Goal: Contribute content: Contribute content

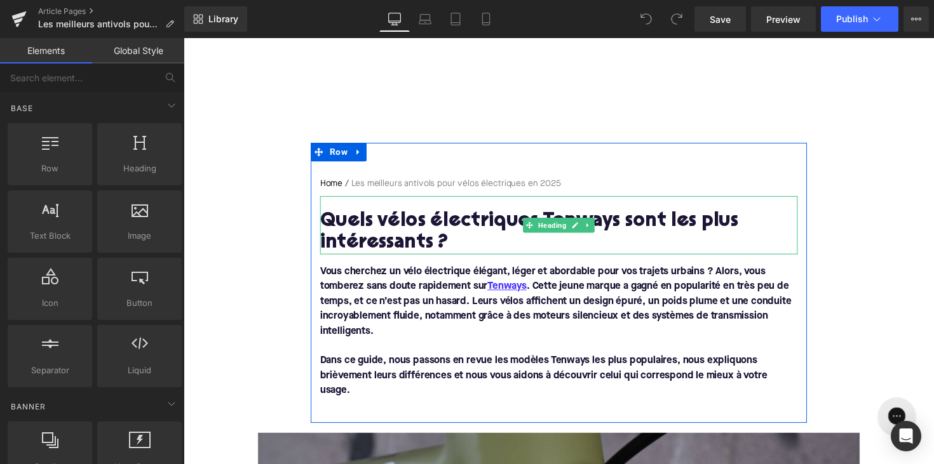
click at [416, 233] on h1 "Quels vélos électriques Tenways sont les plus intéressants ?" at bounding box center [567, 237] width 489 height 44
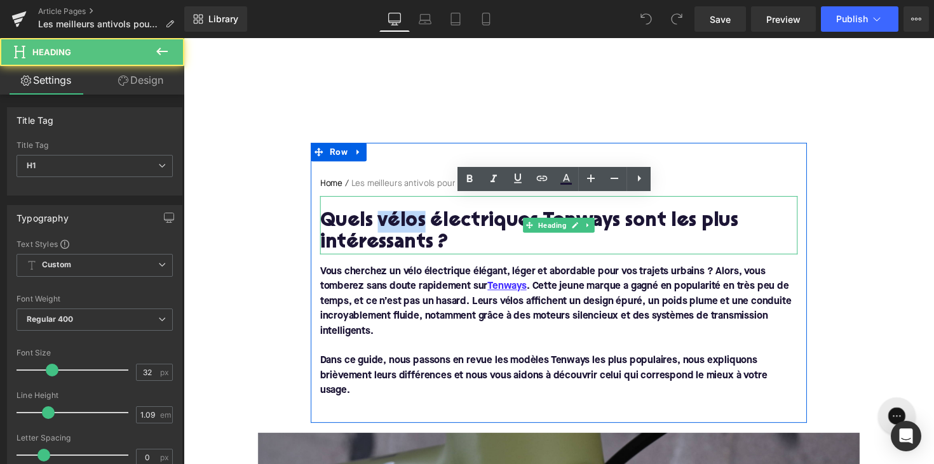
click at [416, 233] on h1 "Quels vélos électriques Tenways sont les plus intéressants ?" at bounding box center [567, 237] width 489 height 44
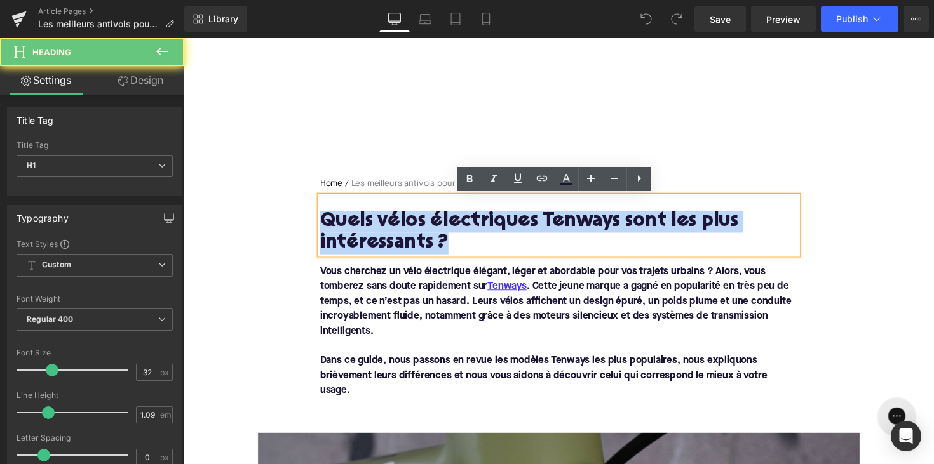
click at [416, 233] on h1 "Quels vélos électriques Tenways sont les plus intéressants ?" at bounding box center [567, 237] width 489 height 44
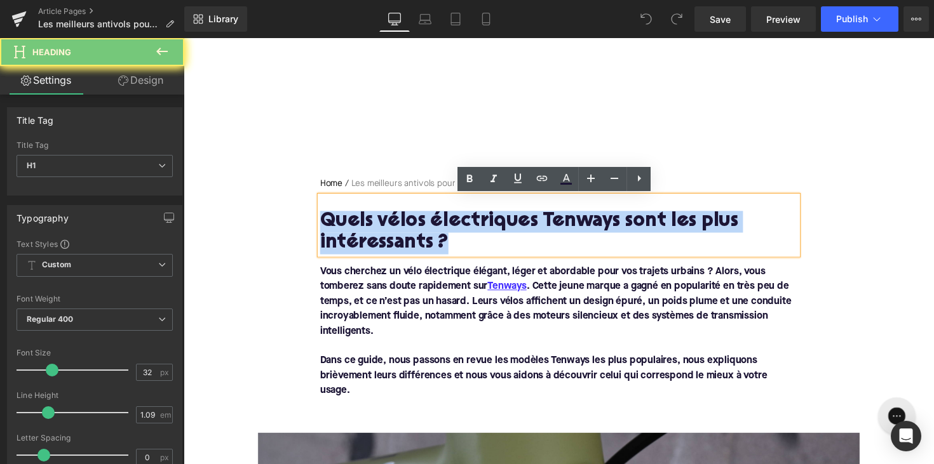
paste div
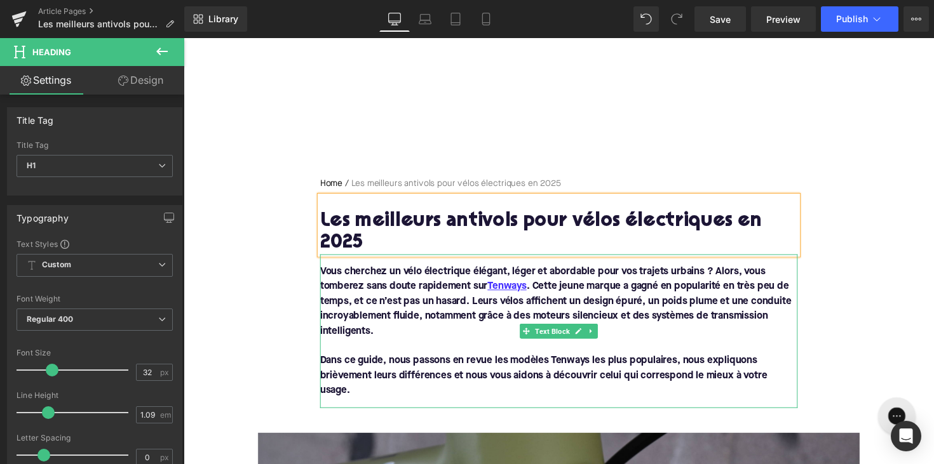
click at [449, 273] on font "Vous cherchez un vélo électrique élégant, léger et abordable pour vos trajets u…" at bounding box center [564, 308] width 483 height 71
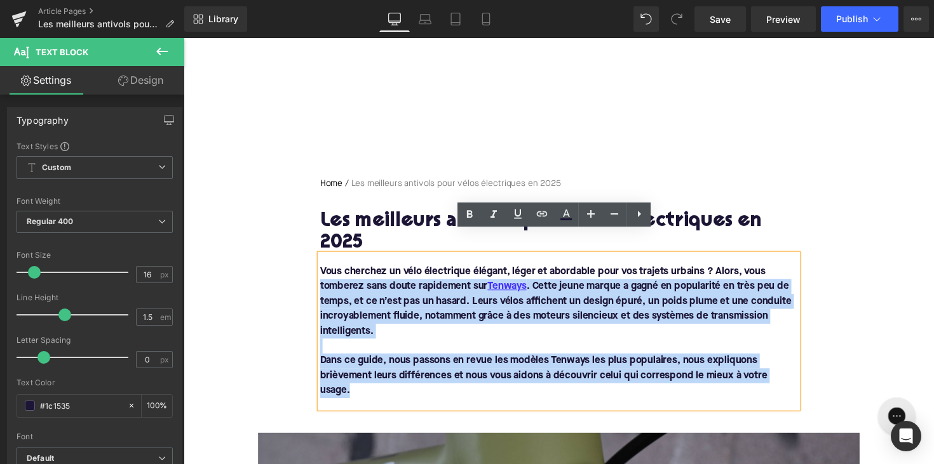
drag, startPoint x: 363, startPoint y: 377, endPoint x: 284, endPoint y: 267, distance: 135.8
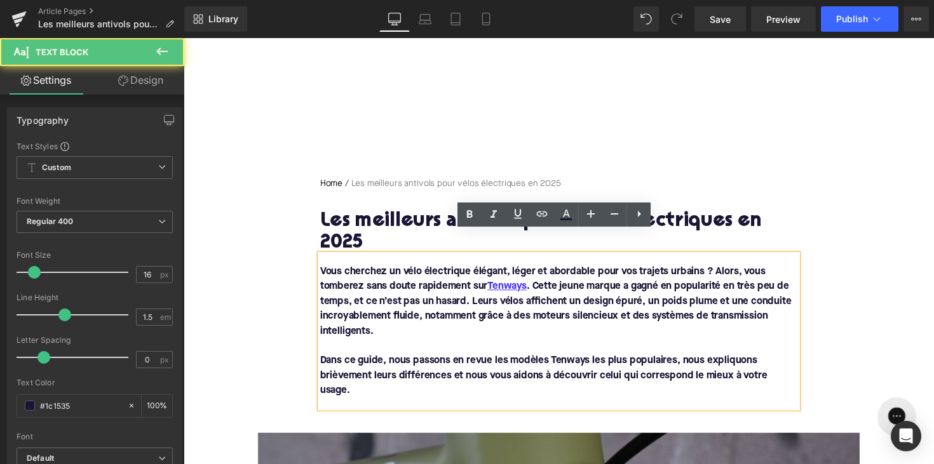
click at [342, 260] on div "Vous cherchez un vélo électrique élégant, léger et abordable pour vos trajets u…" at bounding box center [567, 339] width 489 height 158
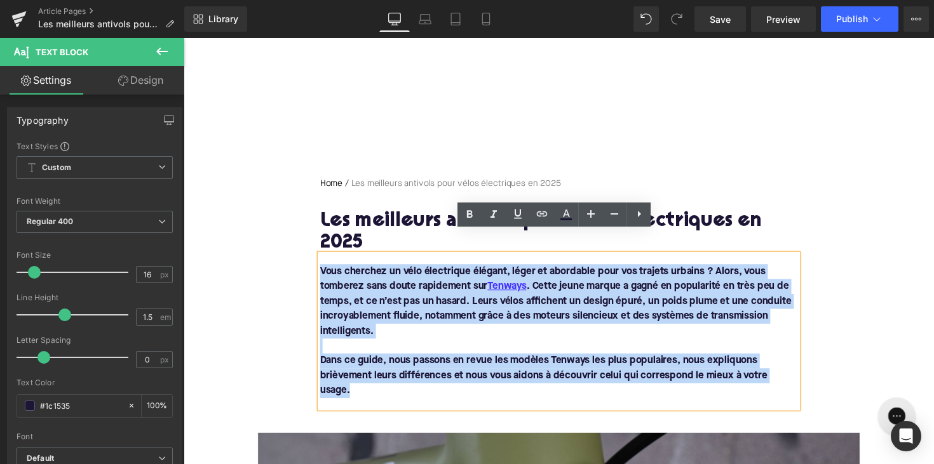
drag, startPoint x: 321, startPoint y: 251, endPoint x: 351, endPoint y: 386, distance: 138.7
click at [351, 386] on div "Vous cherchez un vélo électrique élégant, léger et abordable pour vos trajets u…" at bounding box center [567, 339] width 489 height 158
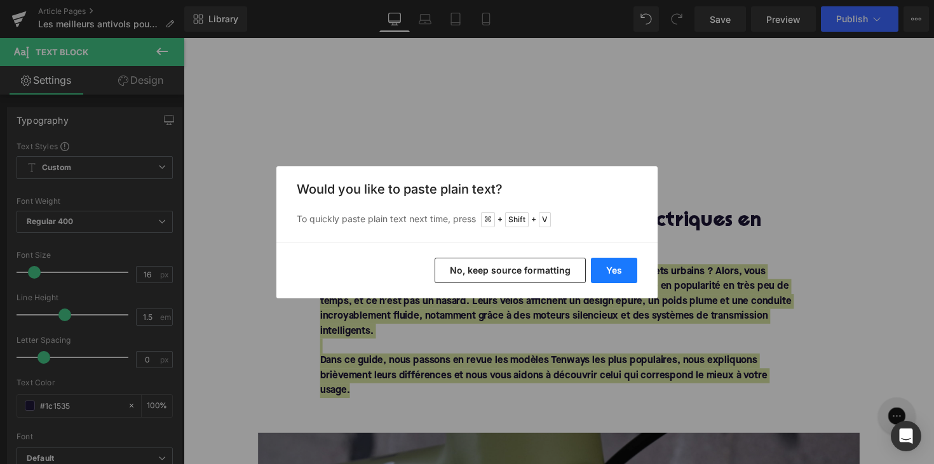
click at [611, 258] on button "Yes" at bounding box center [614, 270] width 46 height 25
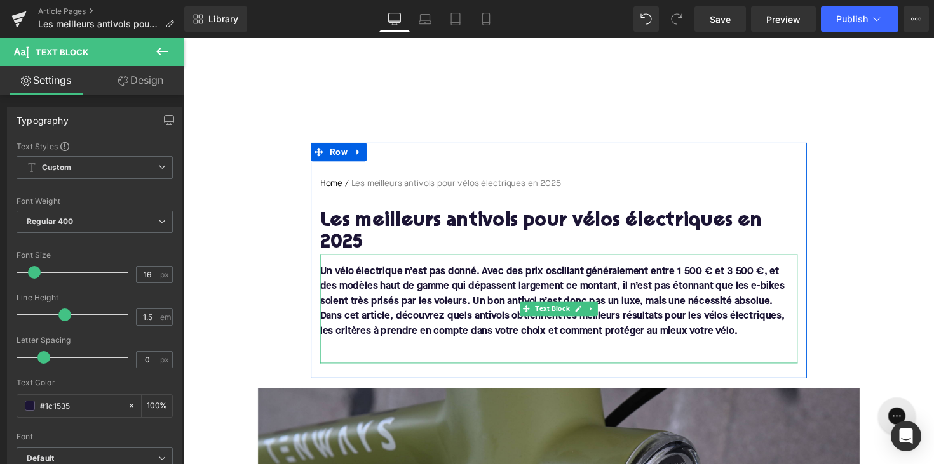
click at [325, 318] on font "Dans cet article, découvrez quels antivols obtiennent les meilleurs résultats p…" at bounding box center [561, 330] width 476 height 25
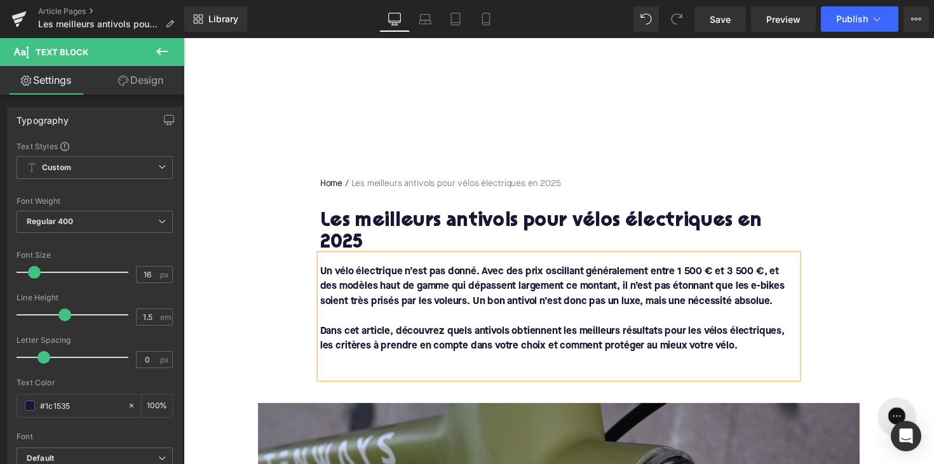
click at [330, 362] on p at bounding box center [567, 369] width 489 height 15
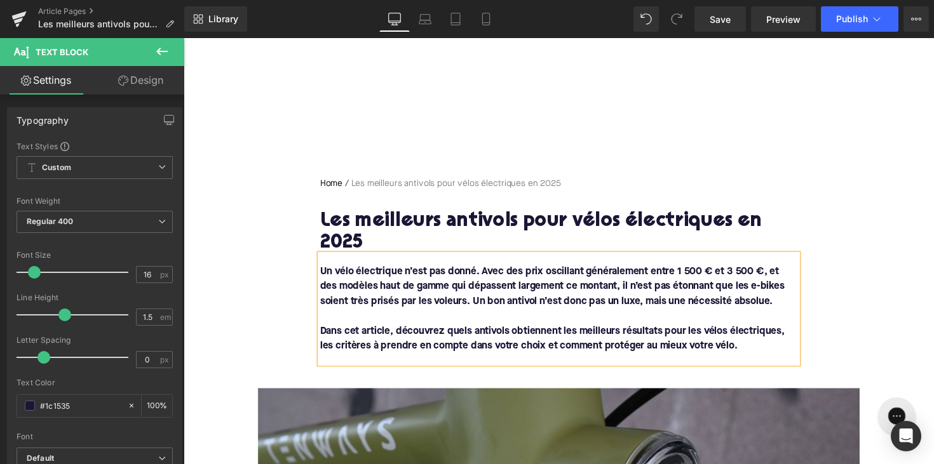
click at [586, 288] on font "Un vélo électrique n’est pas donné. Avec des prix oscillant généralement entre …" at bounding box center [561, 293] width 476 height 41
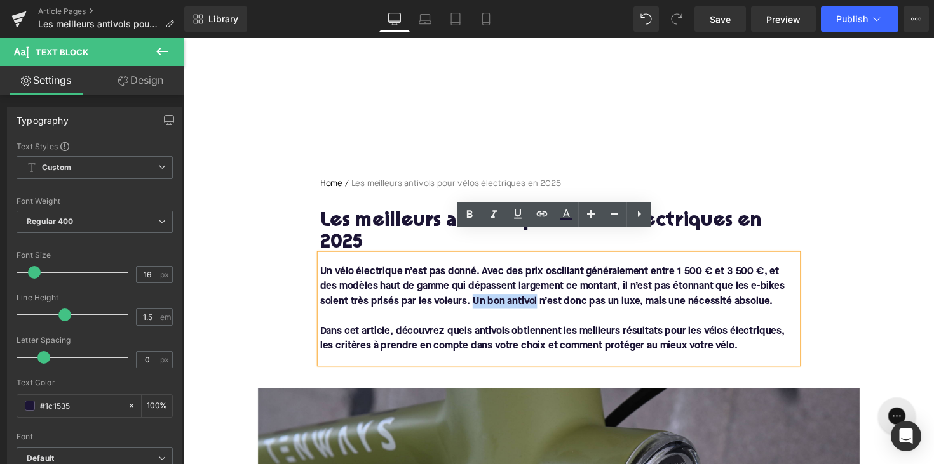
drag, startPoint x: 478, startPoint y: 285, endPoint x: 544, endPoint y: 285, distance: 65.4
click at [544, 285] on font "Un vélo électrique n’est pas donné. Avec des prix oscillant généralement entre …" at bounding box center [561, 293] width 476 height 41
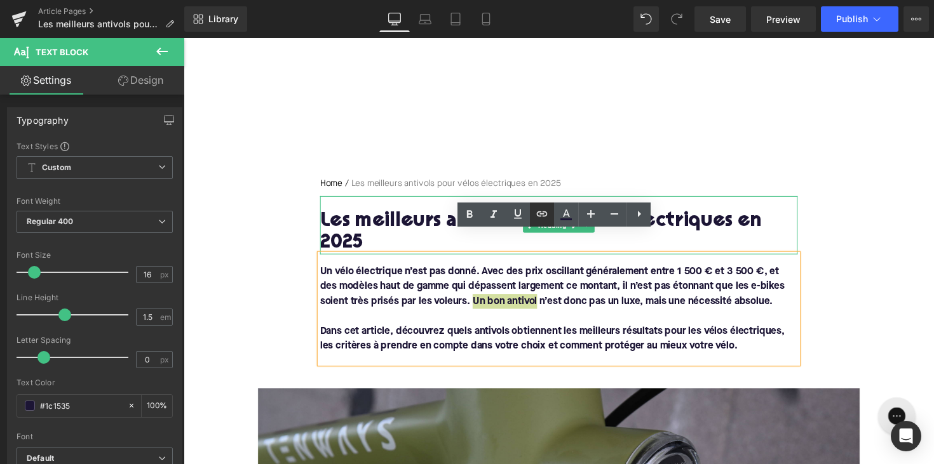
click at [543, 219] on icon at bounding box center [541, 214] width 15 height 15
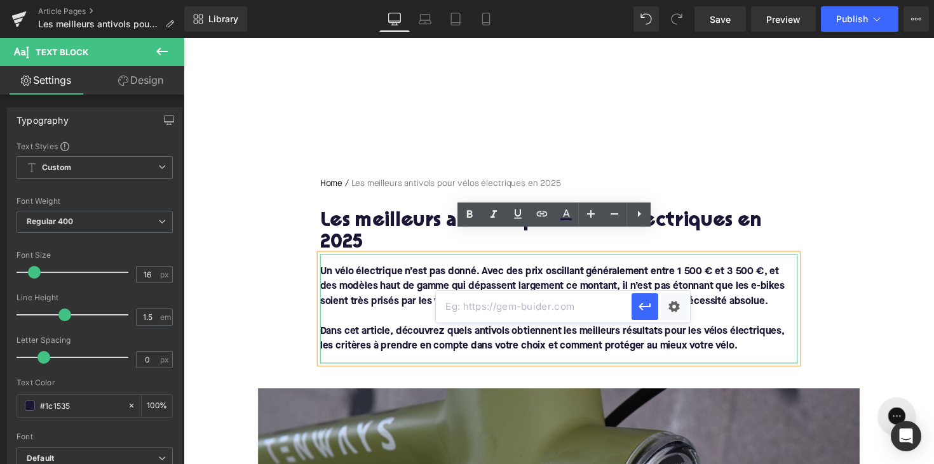
click at [528, 310] on input "text" at bounding box center [534, 307] width 196 height 32
paste input "[URL][DOMAIN_NAME][PERSON_NAME]"
type input "[URL][DOMAIN_NAME][PERSON_NAME]"
click at [645, 305] on icon "button" at bounding box center [644, 306] width 15 height 15
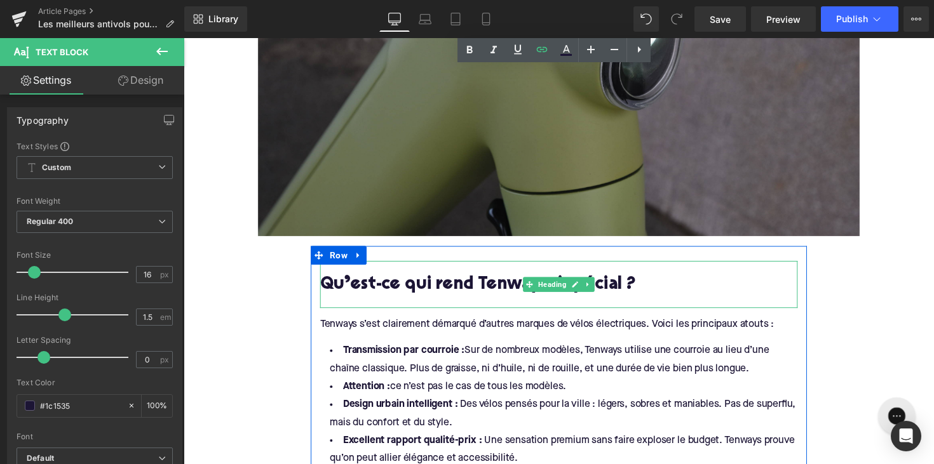
scroll to position [597, 0]
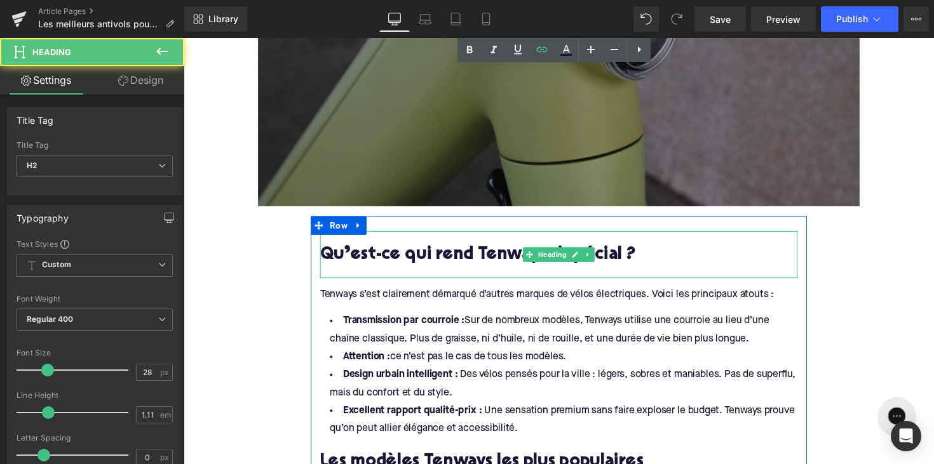
click at [490, 251] on h2 "Qu’est-ce qui rend Tenways si spécial ?" at bounding box center [567, 261] width 489 height 20
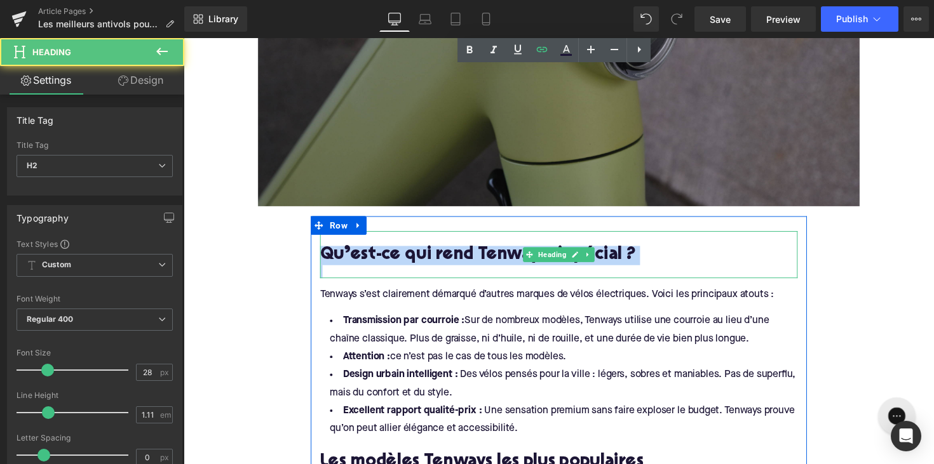
click at [490, 251] on h2 "Qu’est-ce qui rend Tenways si spécial ?" at bounding box center [567, 261] width 489 height 20
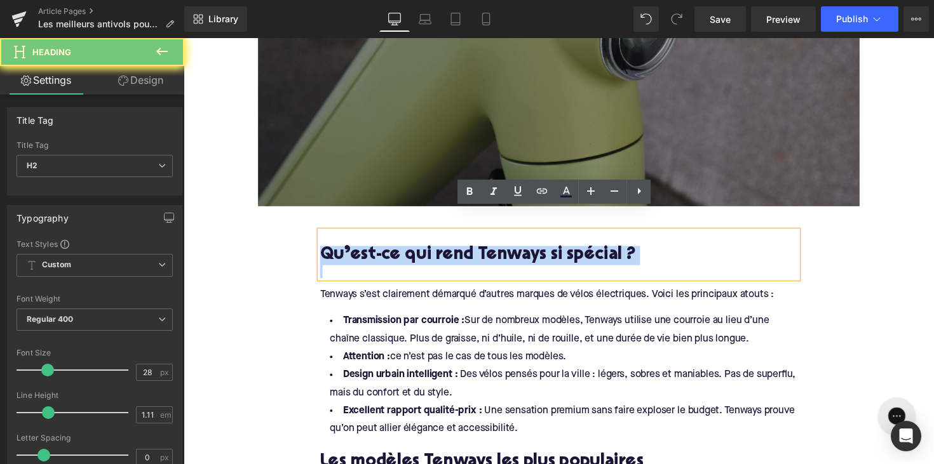
paste div
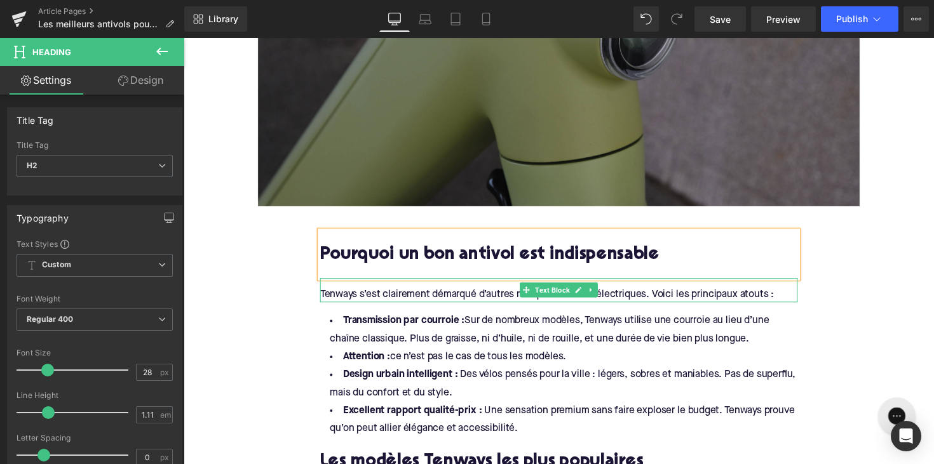
click at [487, 284] on div "Tenways s’est clairement démarqué d’autres marques de vélos électriques. Voici …" at bounding box center [567, 296] width 489 height 24
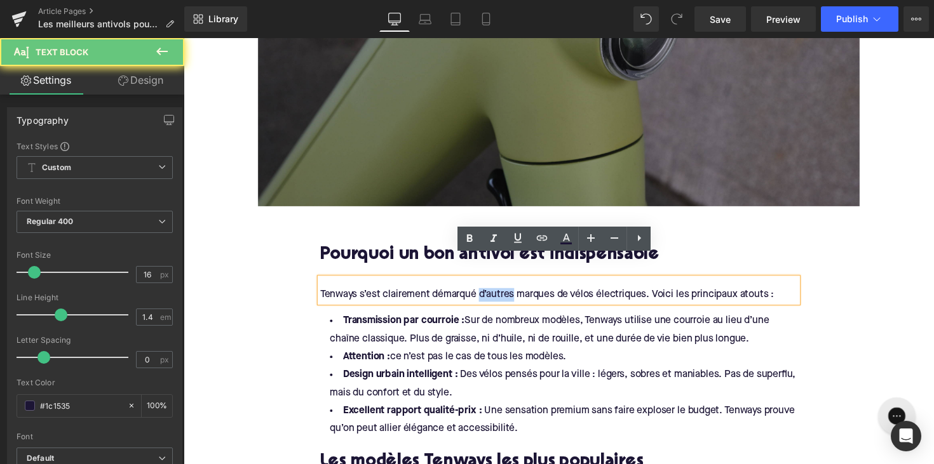
click at [487, 284] on div "Tenways s’est clairement démarqué d’autres marques de vélos électriques. Voici …" at bounding box center [567, 296] width 489 height 24
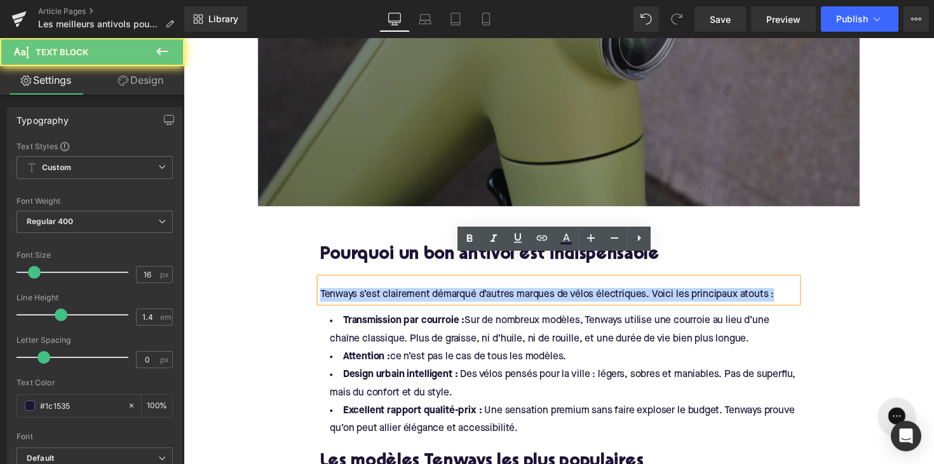
click at [487, 284] on div "Tenways s’est clairement démarqué d’autres marques de vélos électriques. Voici …" at bounding box center [567, 296] width 489 height 24
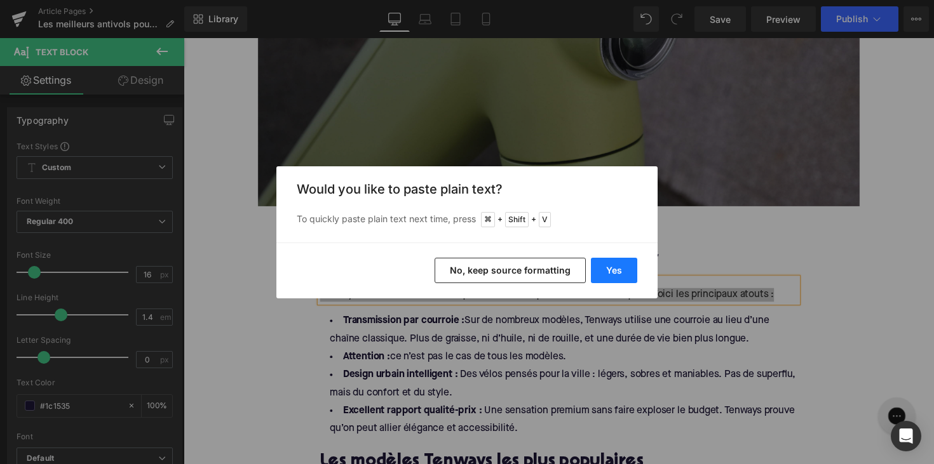
click at [621, 268] on button "Yes" at bounding box center [614, 270] width 46 height 25
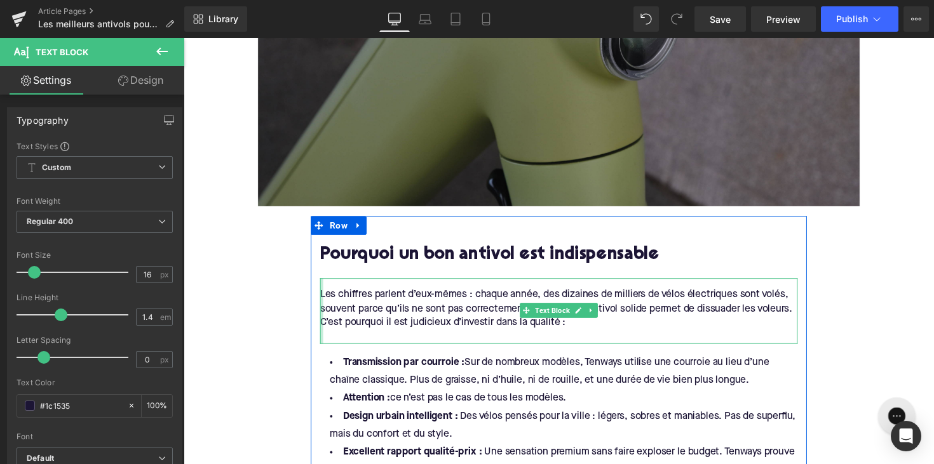
click at [323, 304] on div at bounding box center [324, 317] width 3 height 67
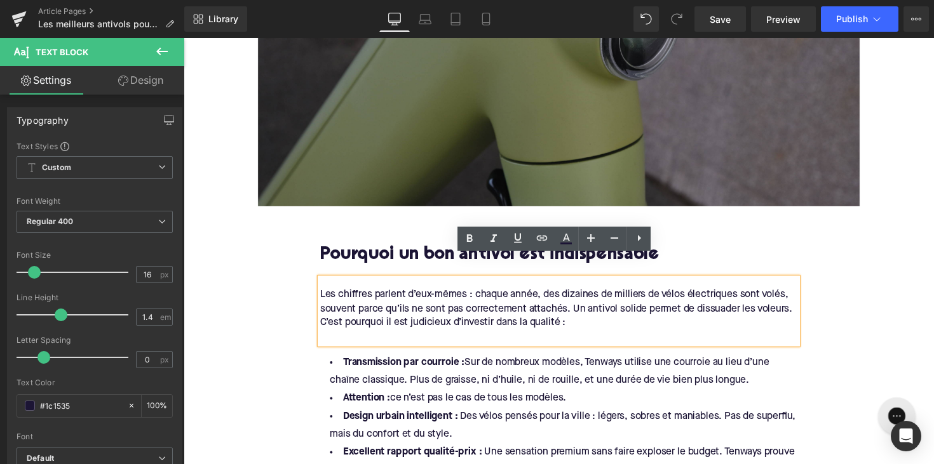
click at [323, 323] on div "C’est pourquoi il est judicieux d’investir dans la qualité :" at bounding box center [567, 330] width 489 height 14
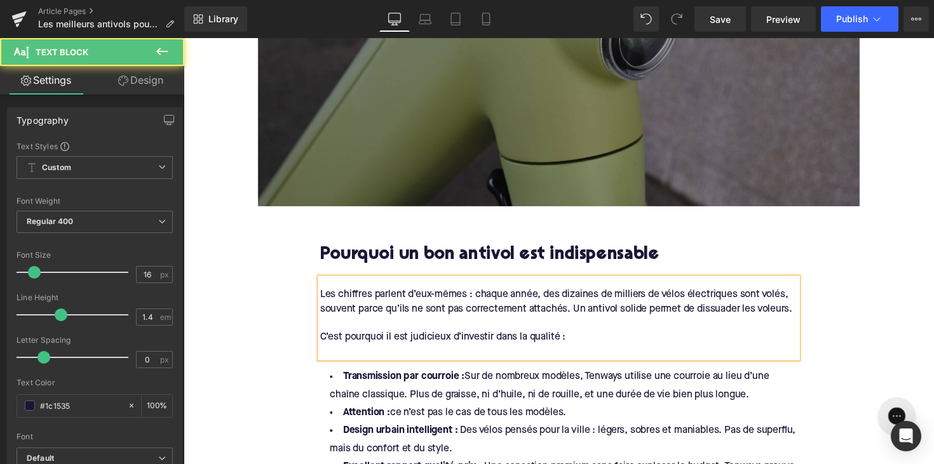
click at [324, 351] on div at bounding box center [567, 358] width 489 height 14
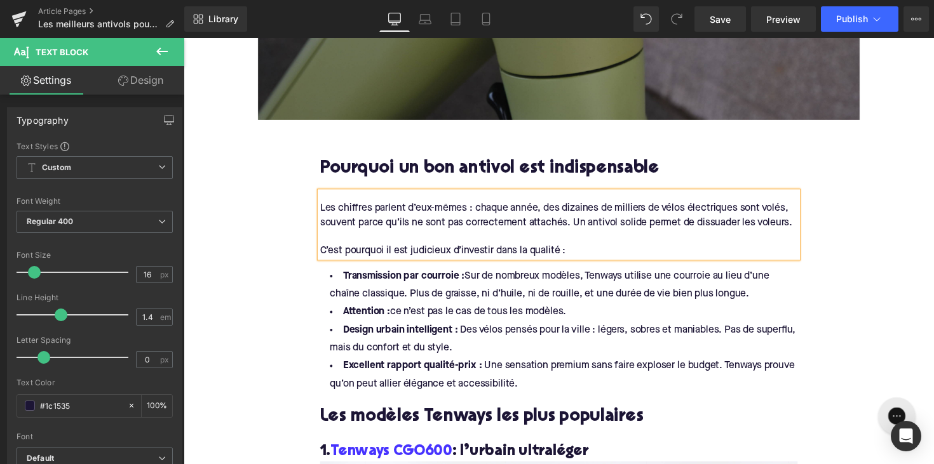
scroll to position [779, 0]
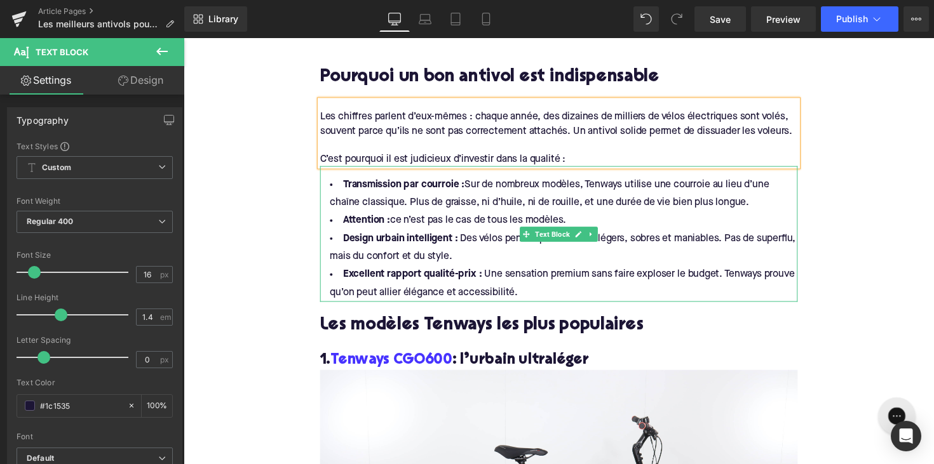
click at [524, 272] on li "Excellent rapport qualité-prix : Une sensation premium sans faire exploser le b…" at bounding box center [567, 290] width 489 height 37
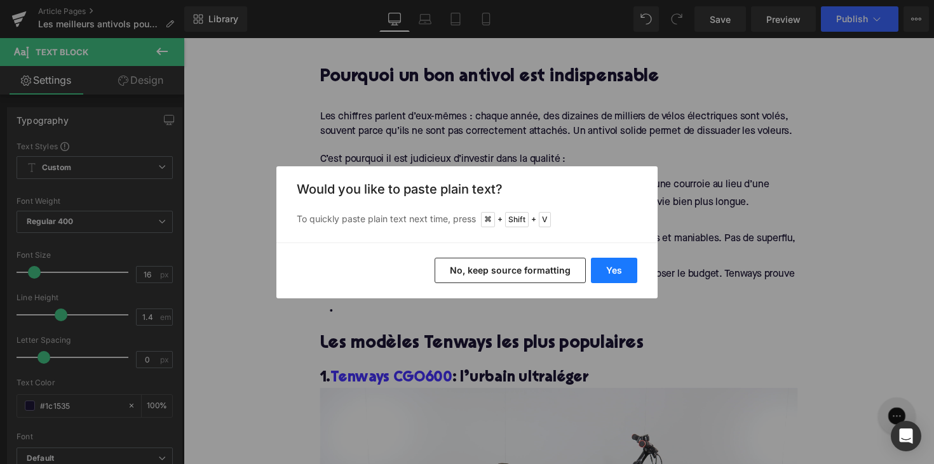
click at [597, 268] on button "Yes" at bounding box center [614, 270] width 46 height 25
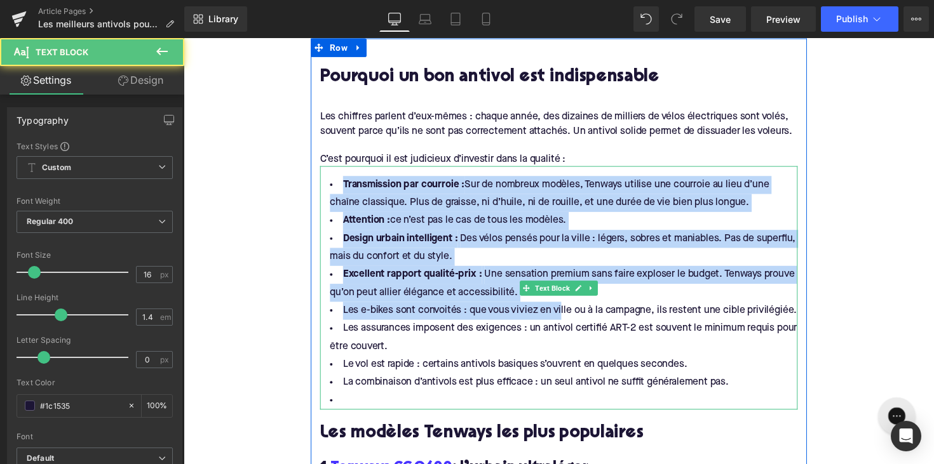
drag, startPoint x: 528, startPoint y: 276, endPoint x: 330, endPoint y: 150, distance: 234.3
click at [330, 170] on div "Transmission par courroie : Sur de nombreux modèles, Tenways utilise une courro…" at bounding box center [567, 295] width 489 height 250
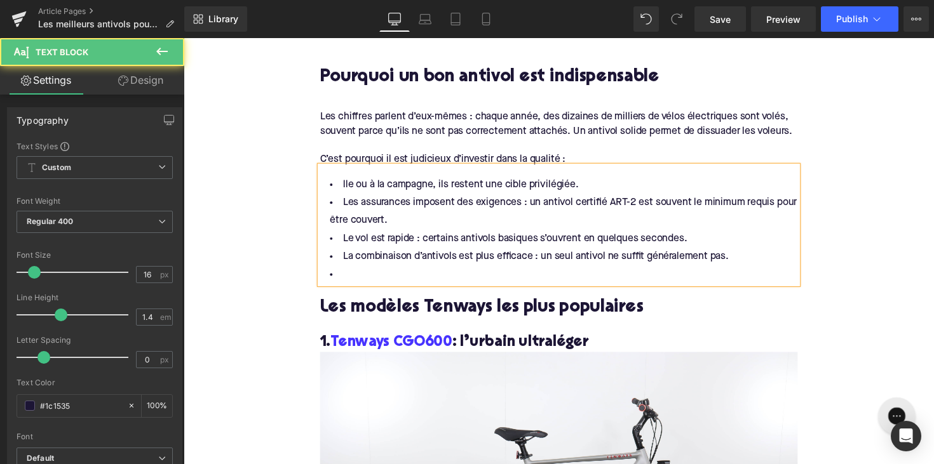
click at [367, 272] on li at bounding box center [567, 281] width 489 height 18
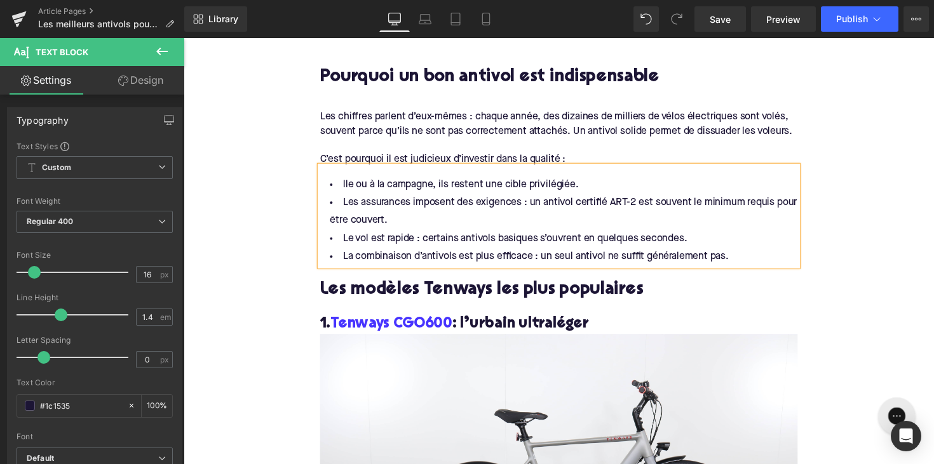
click at [503, 184] on span "lle ou à la campagne, ils restent une cible privilégiée." at bounding box center [467, 189] width 241 height 10
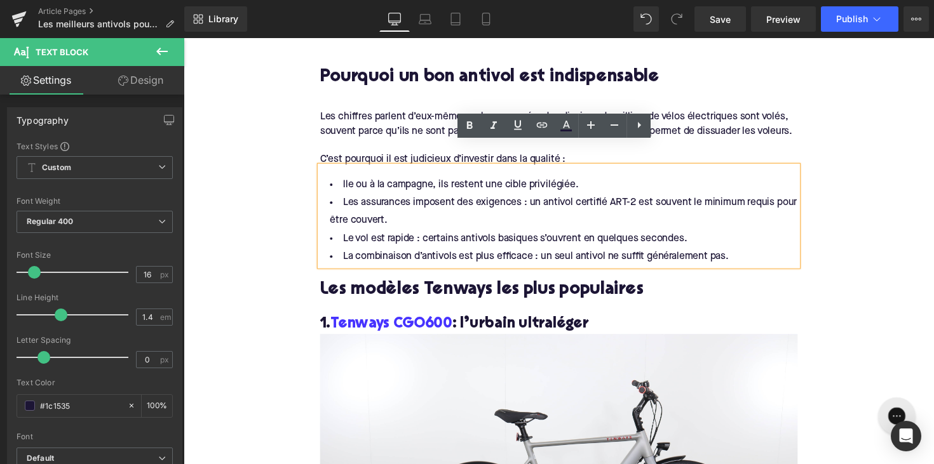
click at [521, 205] on li "Les assurances imposent des exigences : un antivol certifié ART-2 est souvent l…" at bounding box center [567, 216] width 489 height 37
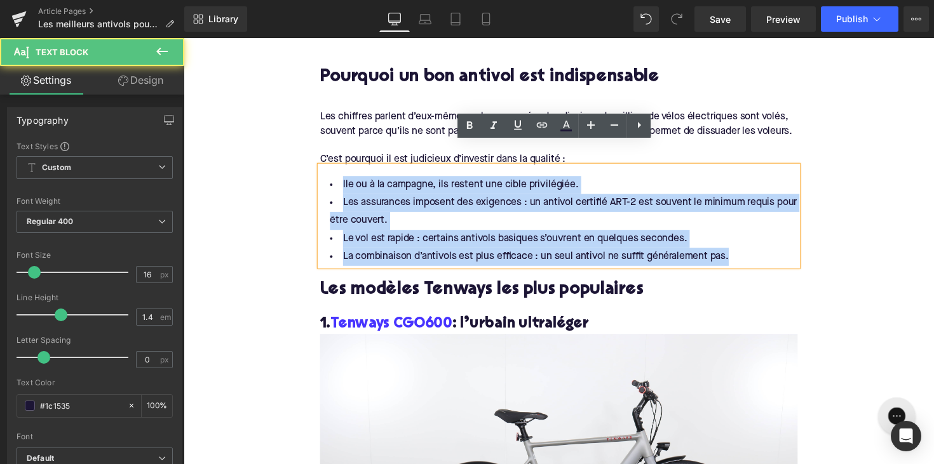
drag, startPoint x: 744, startPoint y: 231, endPoint x: 334, endPoint y: 154, distance: 417.6
click at [334, 170] on div "lle ou à la campagne, ils restent une cible privilégiée. Les assurances imposen…" at bounding box center [567, 221] width 489 height 102
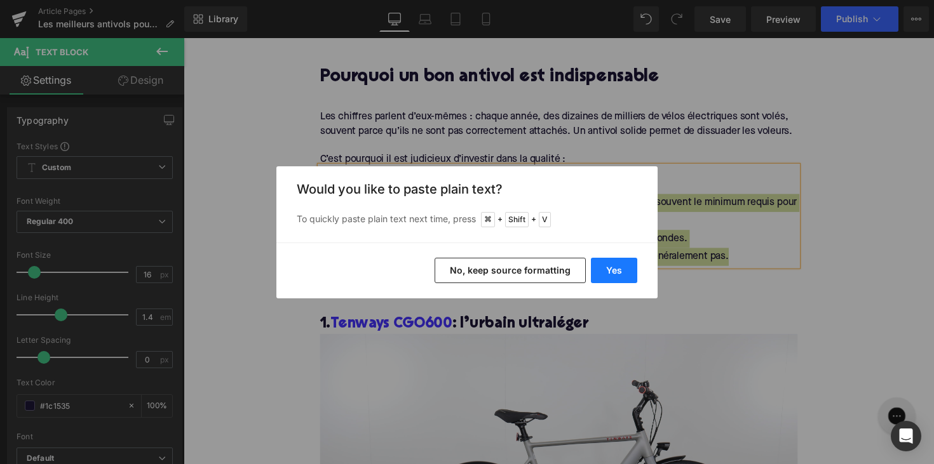
click at [603, 280] on button "Yes" at bounding box center [614, 270] width 46 height 25
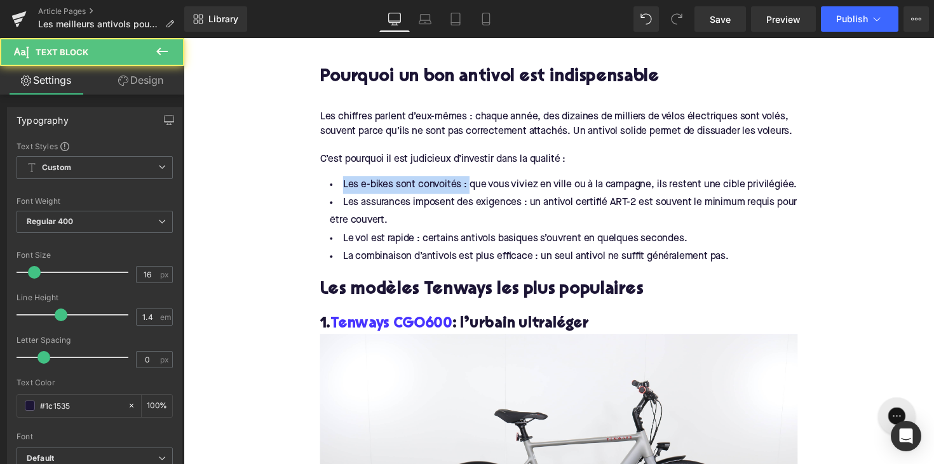
drag, startPoint x: 383, startPoint y: 165, endPoint x: 249, endPoint y: 169, distance: 134.1
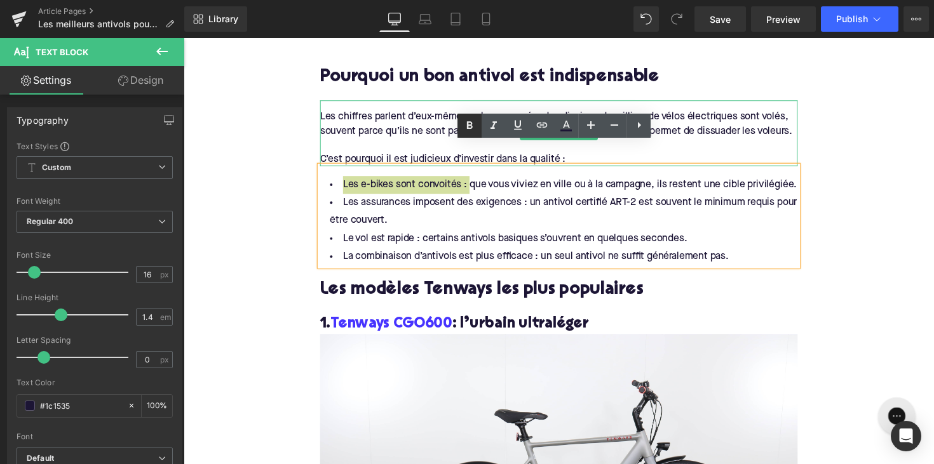
click at [468, 125] on icon at bounding box center [470, 126] width 6 height 8
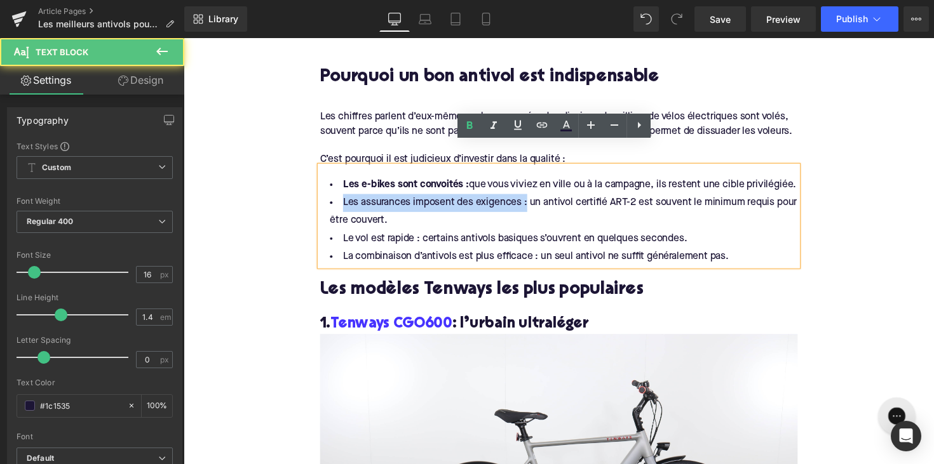
drag, startPoint x: 530, startPoint y: 186, endPoint x: 269, endPoint y: 185, distance: 261.2
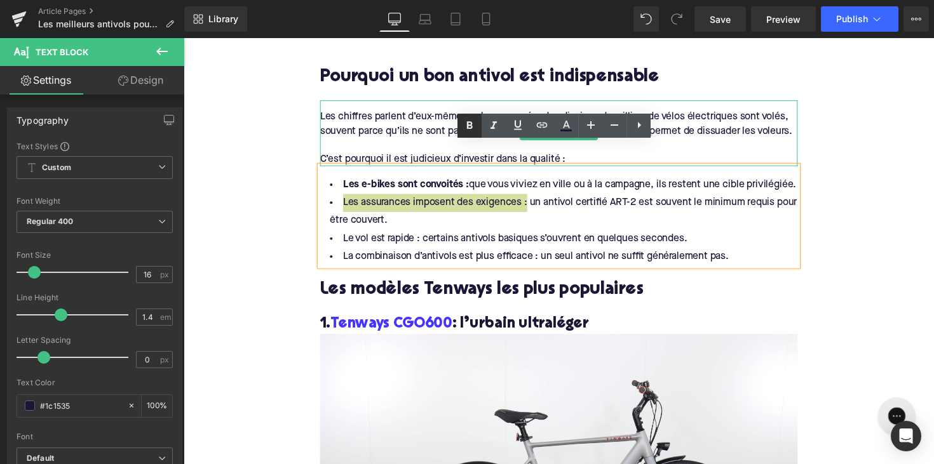
click at [477, 128] on icon at bounding box center [469, 125] width 15 height 15
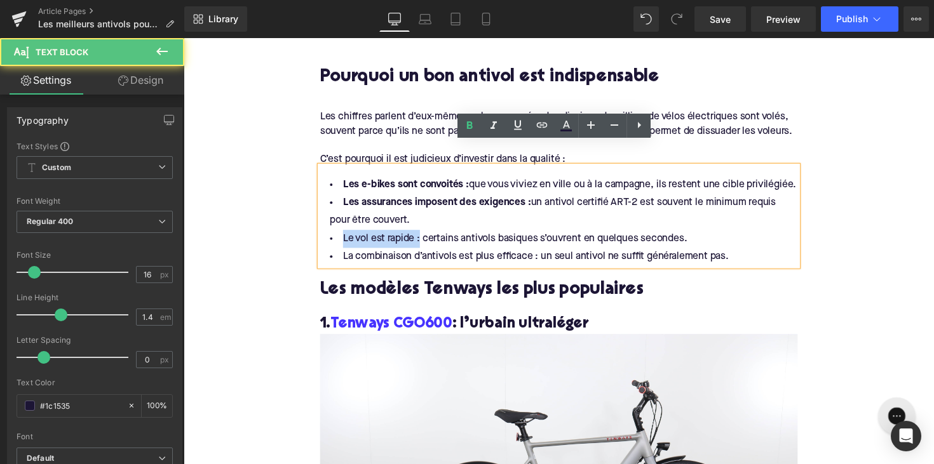
drag, startPoint x: 423, startPoint y: 222, endPoint x: 295, endPoint y: 222, distance: 127.7
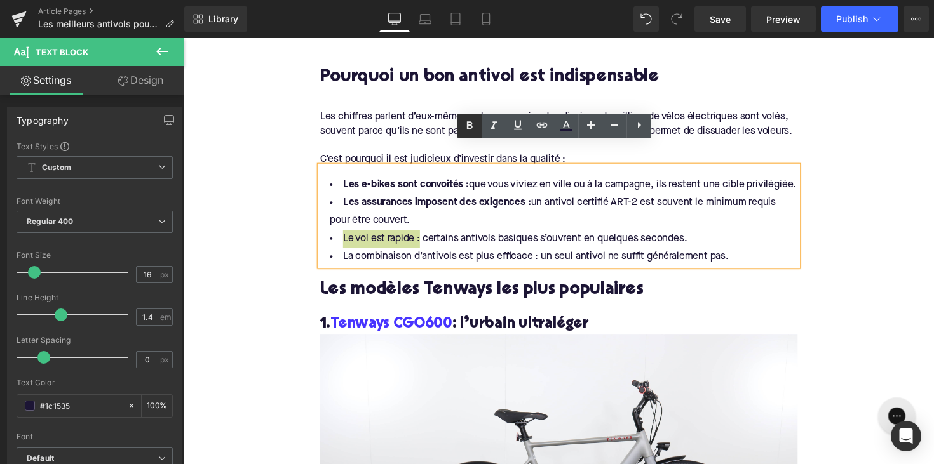
click at [462, 133] on link at bounding box center [470, 126] width 24 height 24
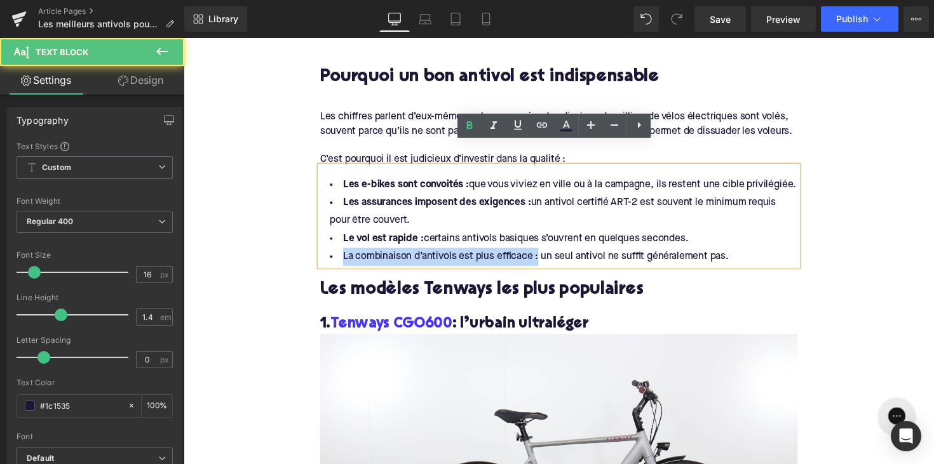
drag, startPoint x: 543, startPoint y: 239, endPoint x: 244, endPoint y: 239, distance: 299.3
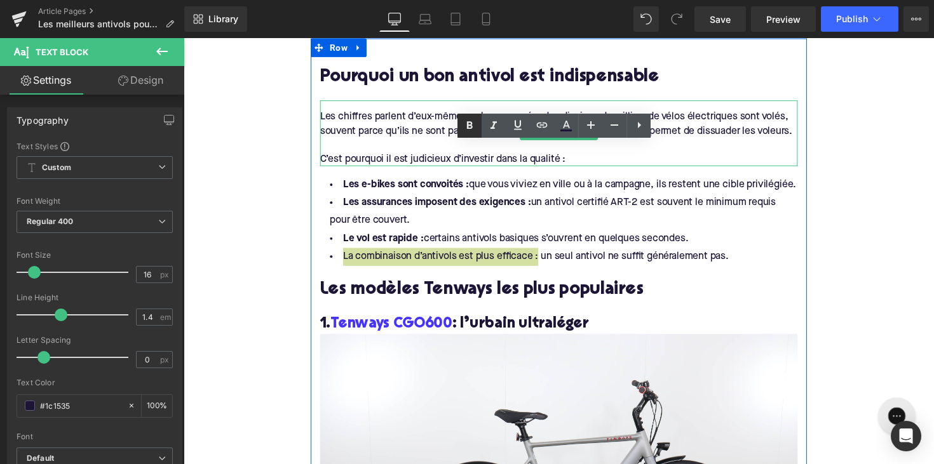
click at [465, 129] on icon at bounding box center [469, 125] width 15 height 15
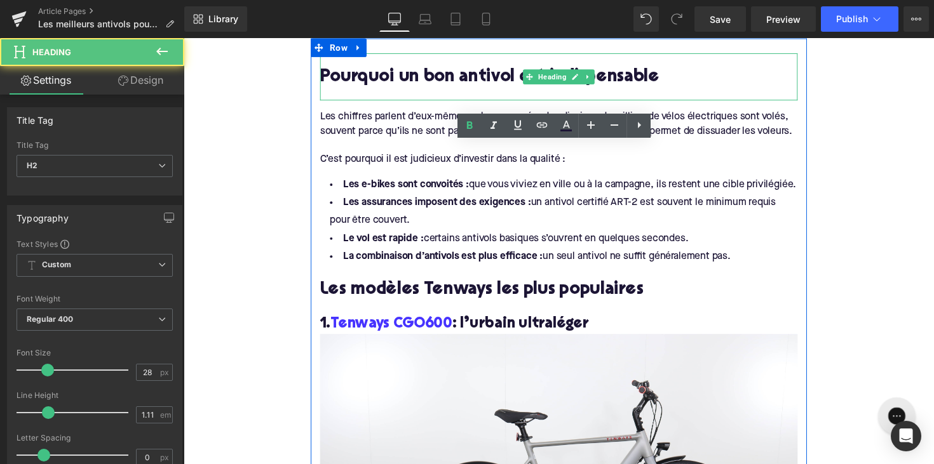
click at [503, 89] on div at bounding box center [567, 95] width 489 height 13
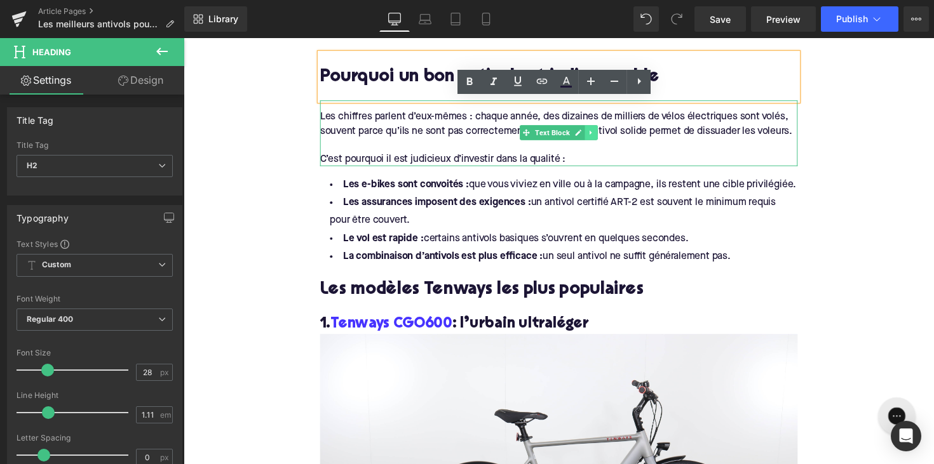
click at [598, 132] on icon at bounding box center [601, 136] width 7 height 8
click at [594, 132] on icon at bounding box center [594, 136] width 7 height 8
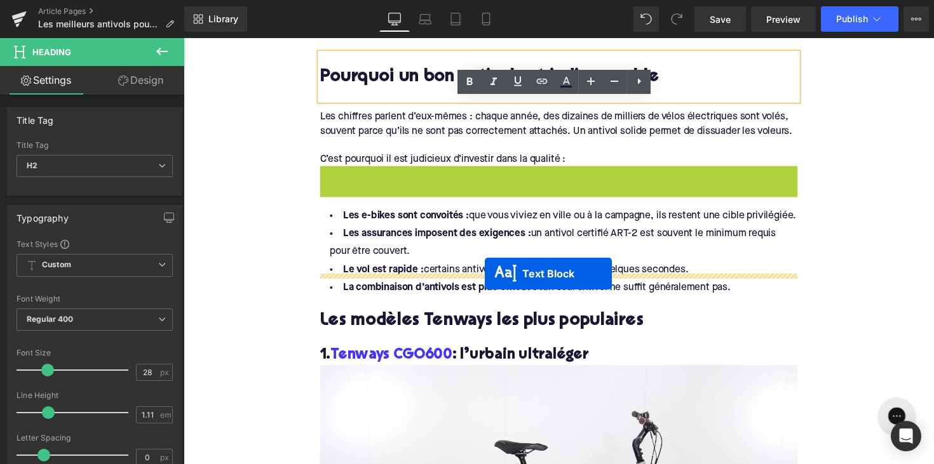
drag, startPoint x: 531, startPoint y: 181, endPoint x: 492, endPoint y: 280, distance: 105.6
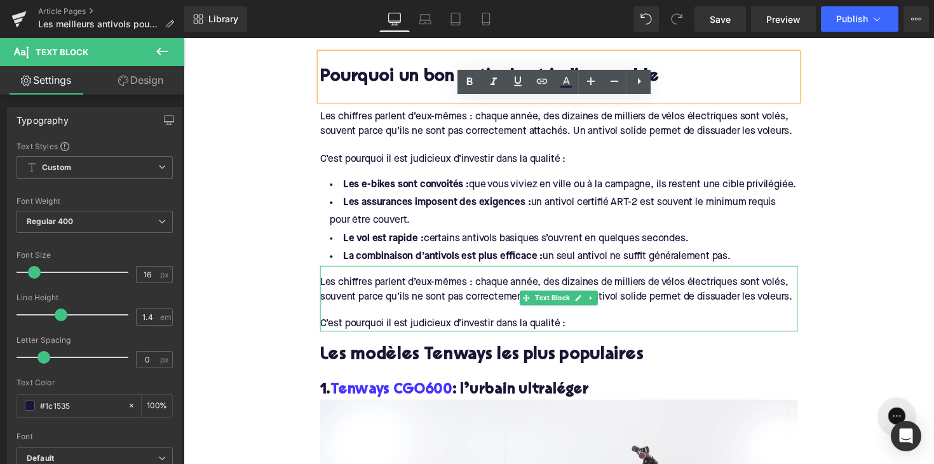
click at [481, 283] on div "Les chiffres parlent d’eux-mêmes : chaque année, des dizaines de milliers de vé…" at bounding box center [567, 305] width 489 height 67
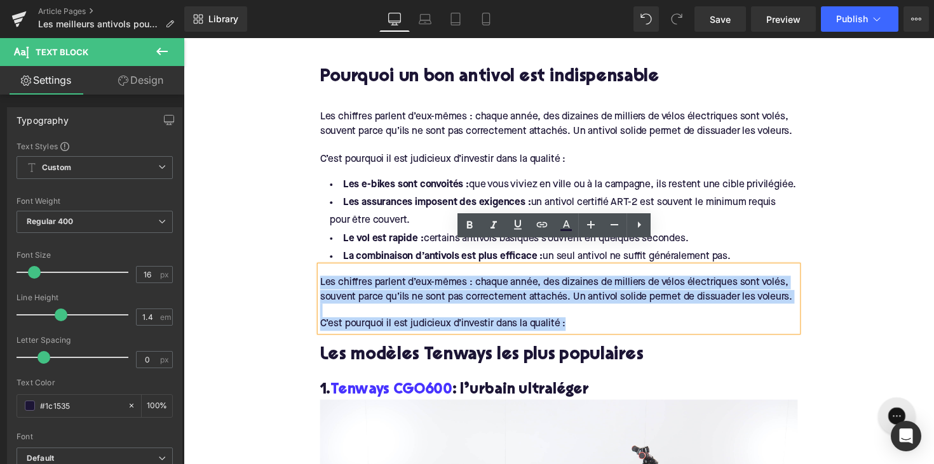
drag, startPoint x: 593, startPoint y: 309, endPoint x: 311, endPoint y: 255, distance: 287.8
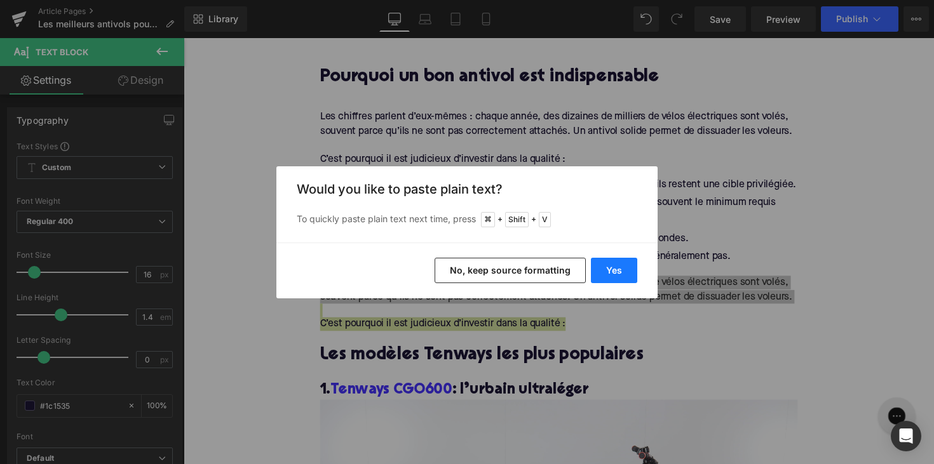
click at [613, 268] on button "Yes" at bounding box center [614, 270] width 46 height 25
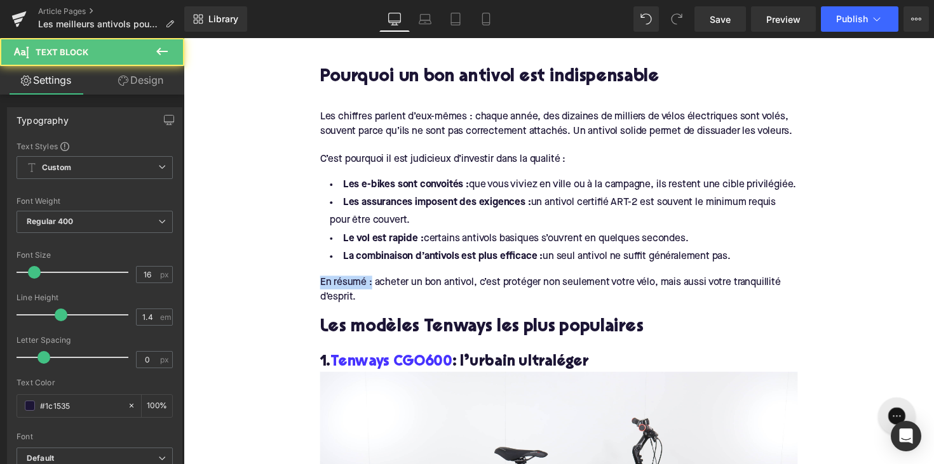
drag, startPoint x: 374, startPoint y: 268, endPoint x: 285, endPoint y: 268, distance: 89.6
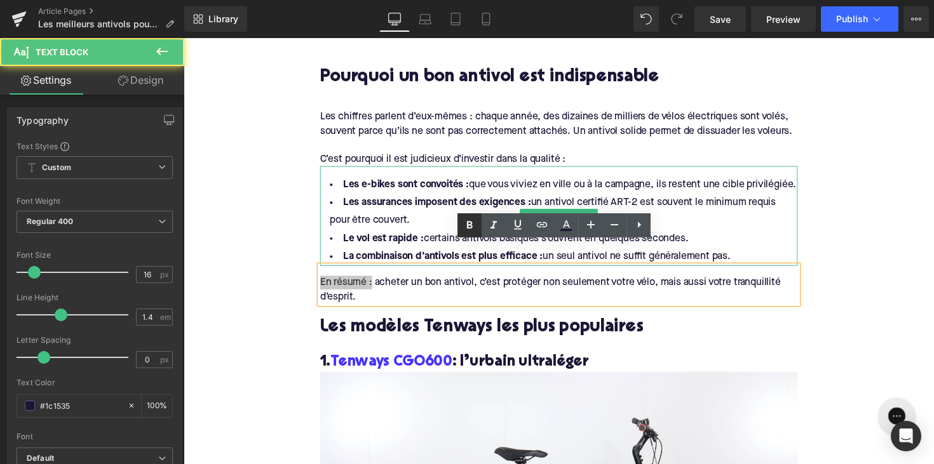
click at [468, 226] on icon at bounding box center [470, 226] width 6 height 8
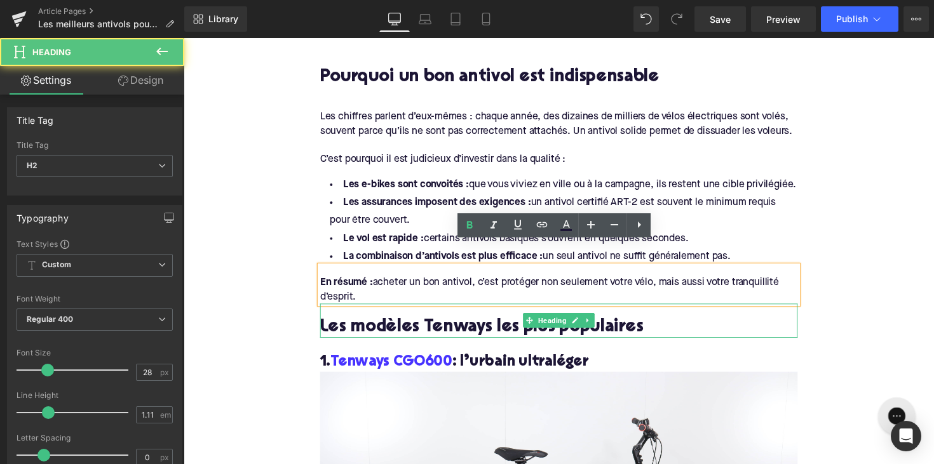
click at [431, 326] on h2 "Les modèles Tenways les plus populaires" at bounding box center [567, 336] width 489 height 20
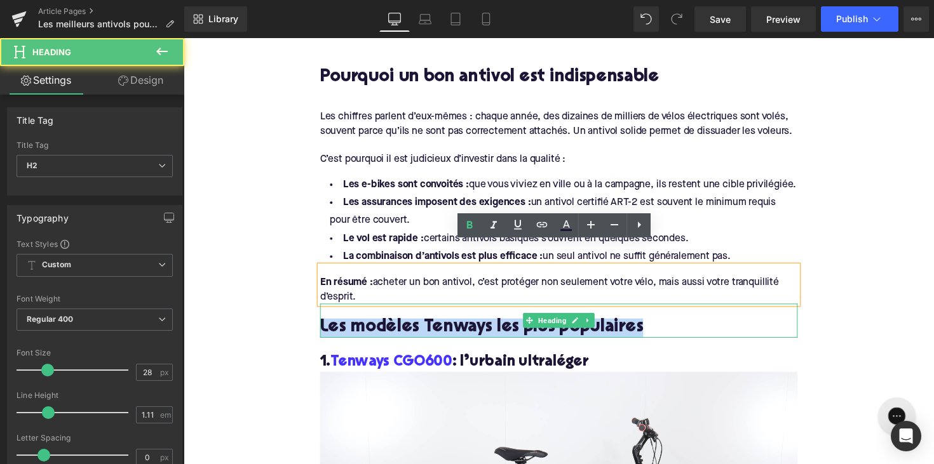
click at [431, 326] on h2 "Les modèles Tenways les plus populaires" at bounding box center [567, 336] width 489 height 20
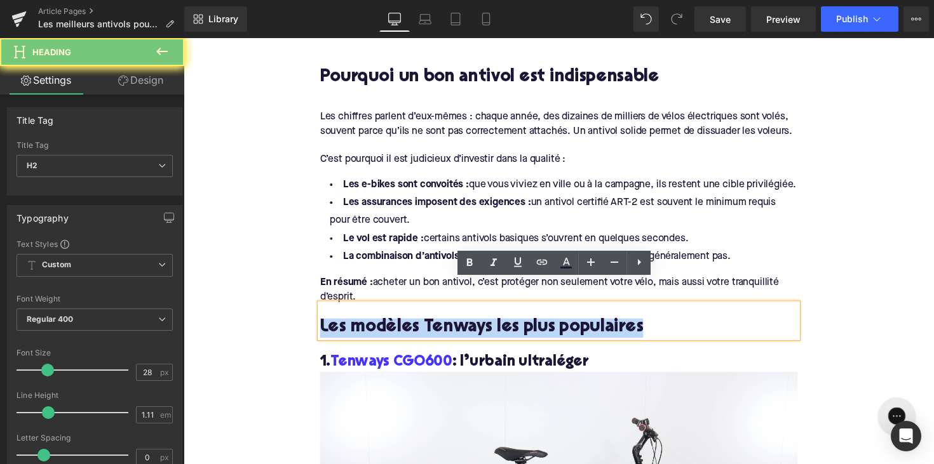
paste div
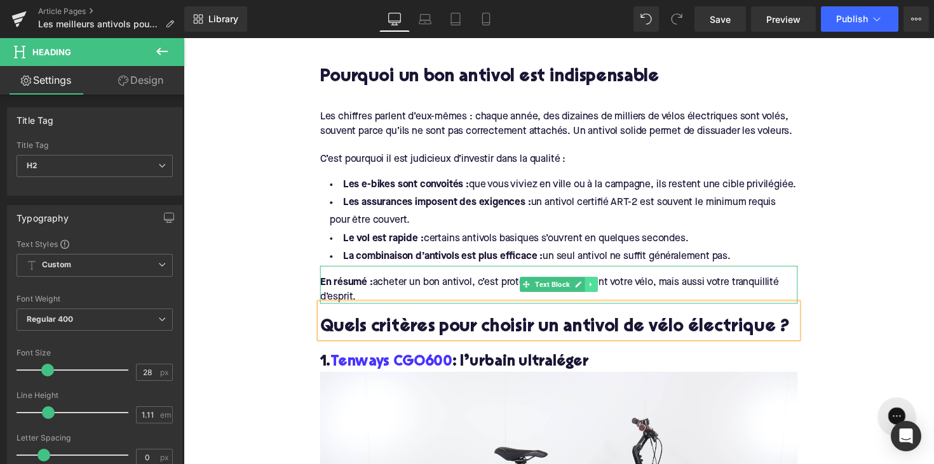
click at [600, 287] on icon at bounding box center [601, 291] width 7 height 8
click at [591, 287] on icon at bounding box center [594, 291] width 7 height 8
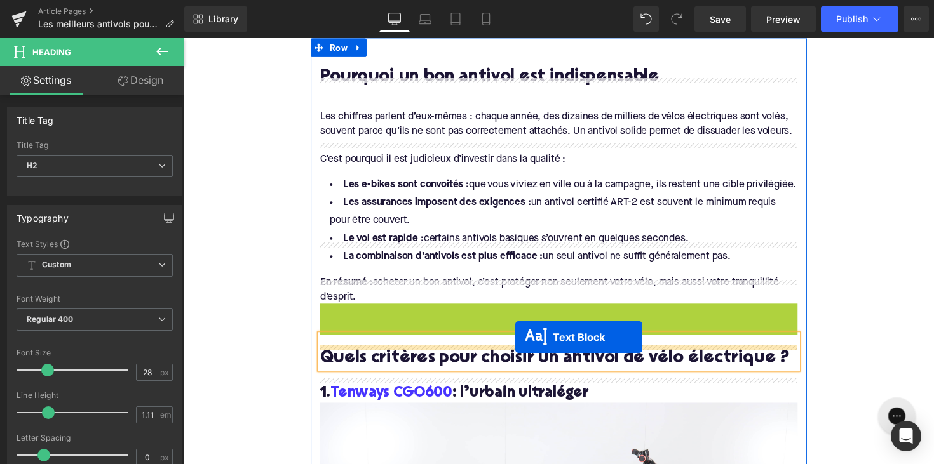
drag, startPoint x: 532, startPoint y: 306, endPoint x: 524, endPoint y: 345, distance: 39.8
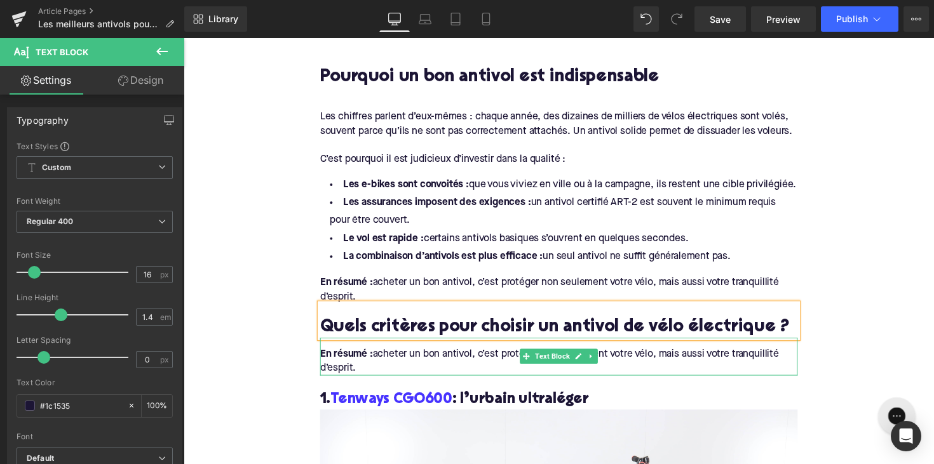
click at [386, 351] on div "En résumé : acheter un bon antivol, c’est protéger non seulement votre vélo, ma…" at bounding box center [567, 365] width 489 height 39
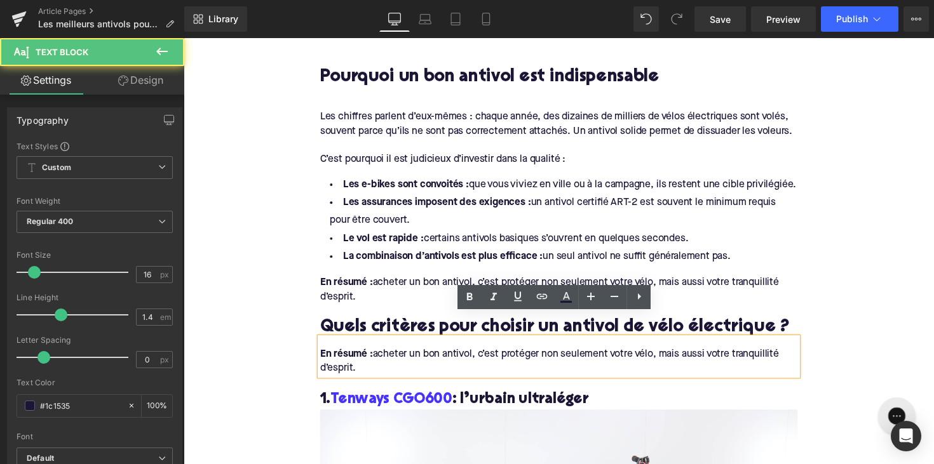
click at [367, 353] on div "En résumé : acheter un bon antivol, c’est protéger non seulement votre vélo, ma…" at bounding box center [567, 365] width 489 height 39
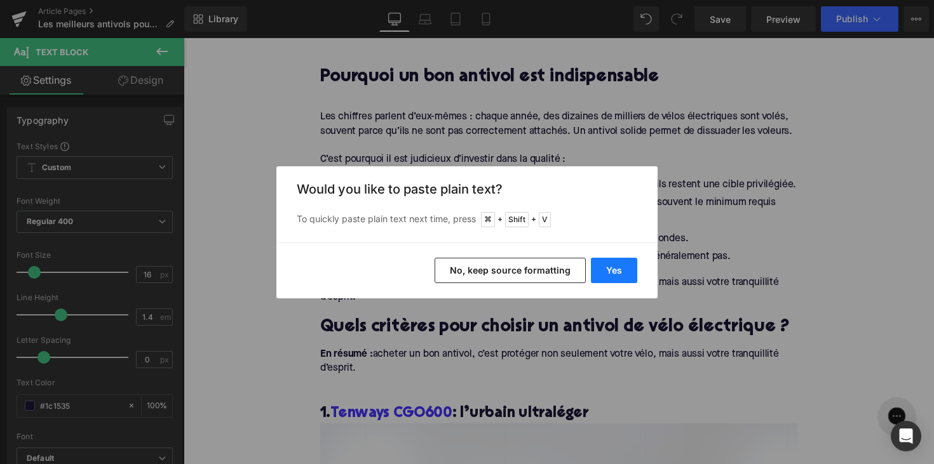
drag, startPoint x: 607, startPoint y: 278, endPoint x: 214, endPoint y: 298, distance: 393.8
click at [607, 278] on button "Yes" at bounding box center [614, 270] width 46 height 25
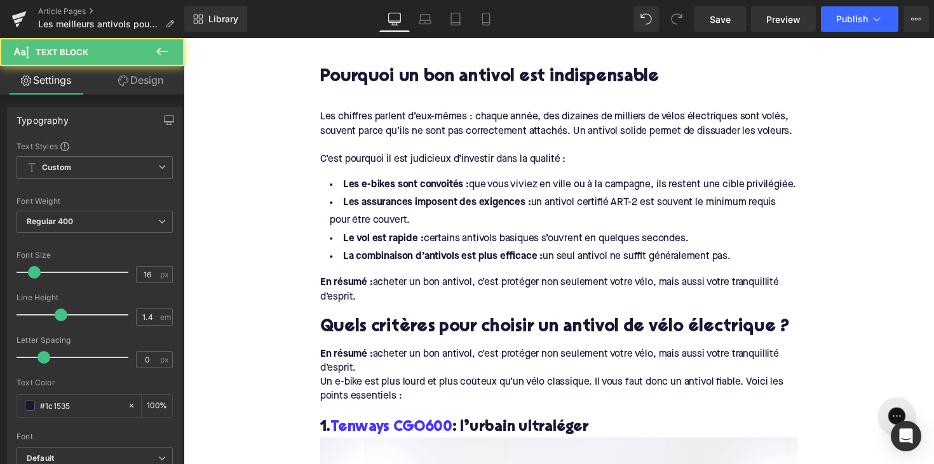
drag, startPoint x: 368, startPoint y: 355, endPoint x: 305, endPoint y: 341, distance: 64.6
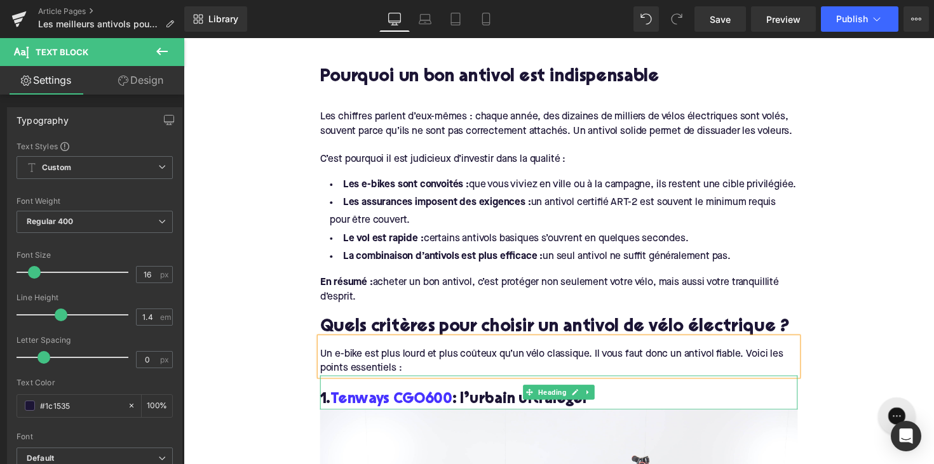
click at [500, 400] on h3 "1. Tenways CGO600 : l’urbain ultraléger" at bounding box center [567, 410] width 489 height 20
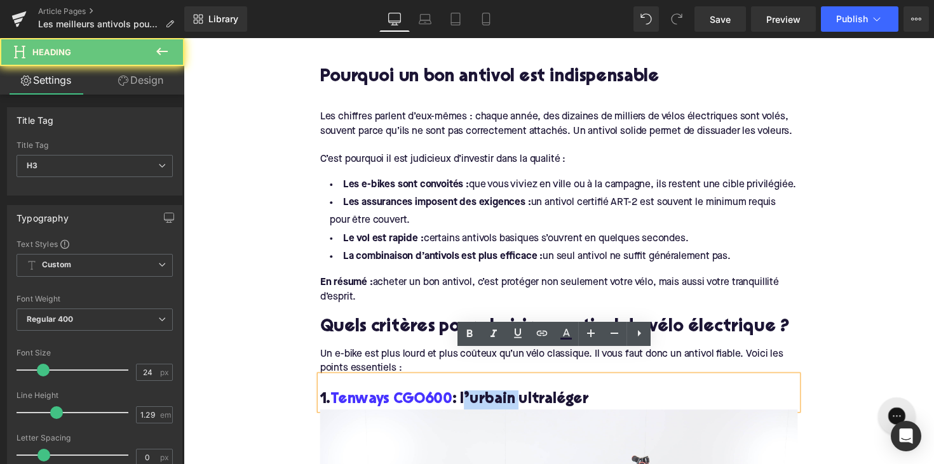
click at [500, 400] on h3 "1. Tenways CGO600 : l’urbain ultraléger" at bounding box center [567, 410] width 489 height 20
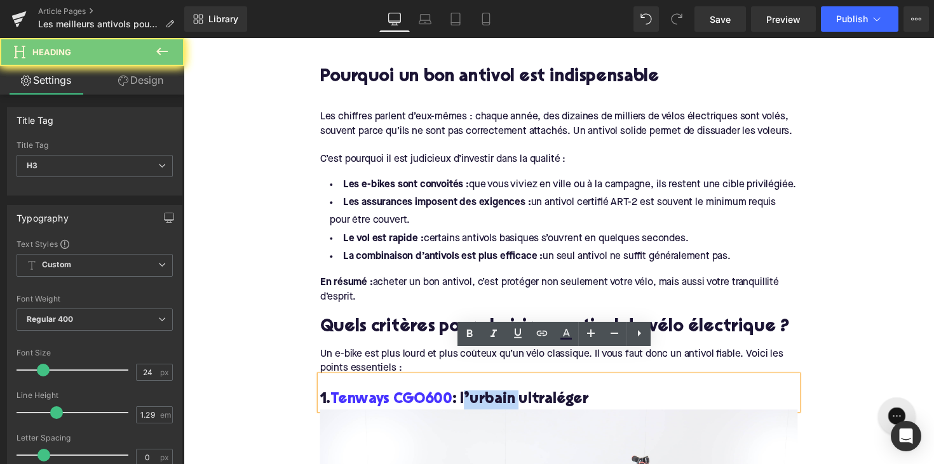
paste div
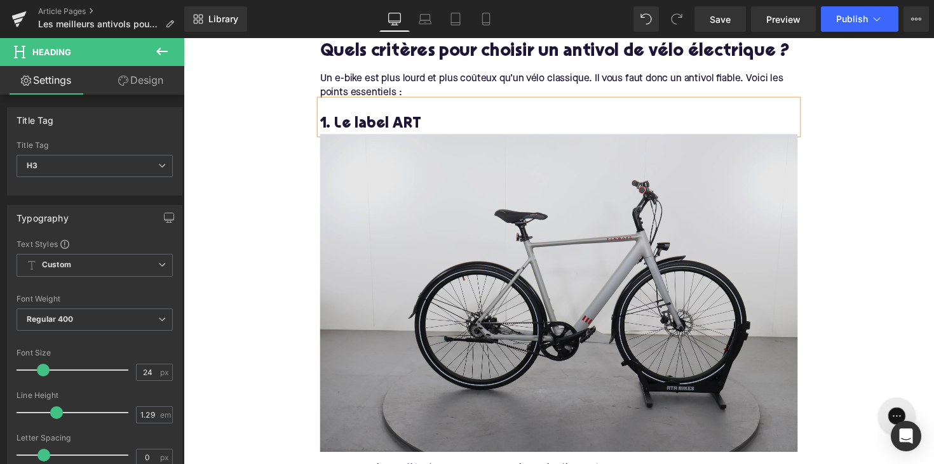
scroll to position [1089, 0]
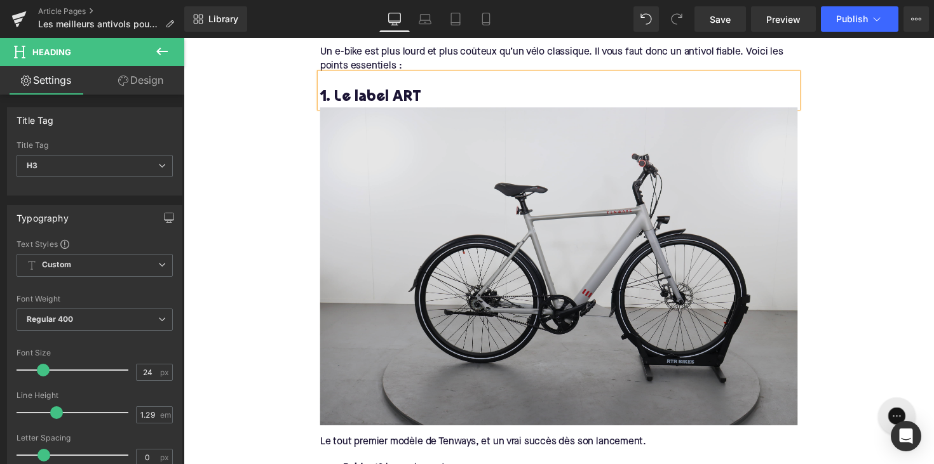
click at [558, 276] on img at bounding box center [567, 272] width 489 height 326
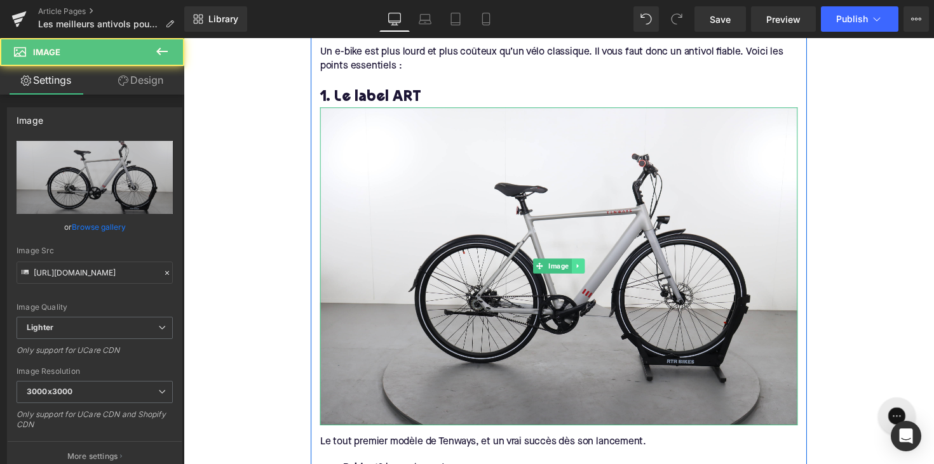
click at [588, 268] on icon at bounding box center [587, 272] width 7 height 8
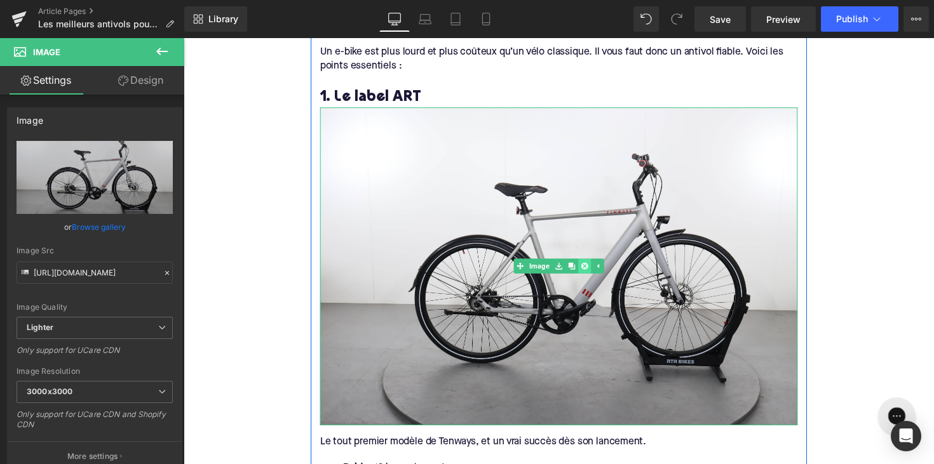
click at [588, 264] on link at bounding box center [594, 271] width 13 height 15
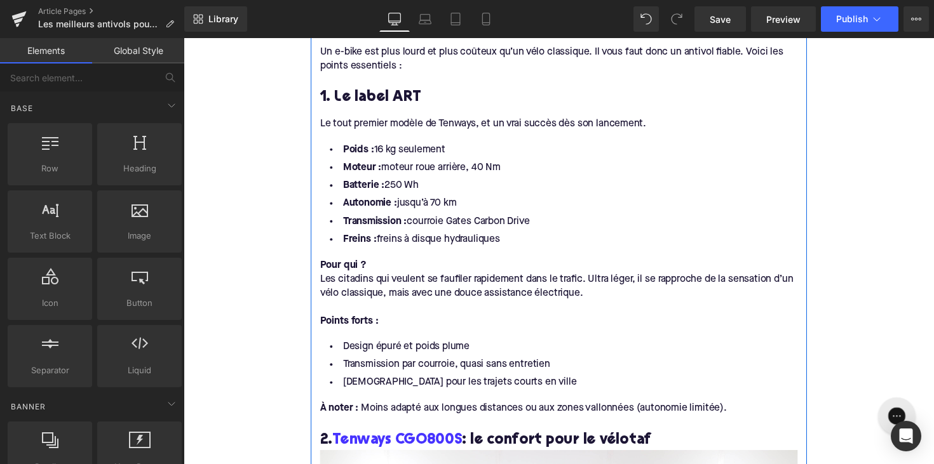
click at [419, 119] on div "Le tout premier modèle de Tenways, et un vrai succès dès son lancement." at bounding box center [567, 126] width 489 height 14
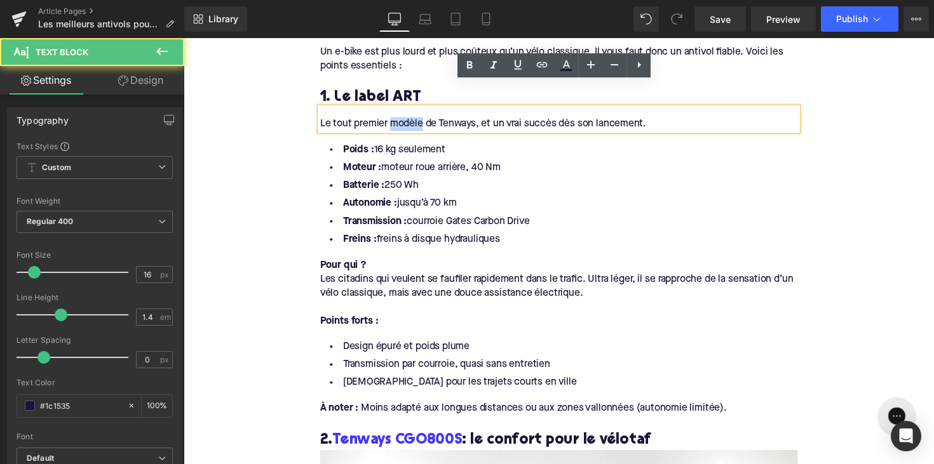
click at [419, 119] on div "Le tout premier modèle de Tenways, et un vrai succès dès son lancement." at bounding box center [567, 126] width 489 height 14
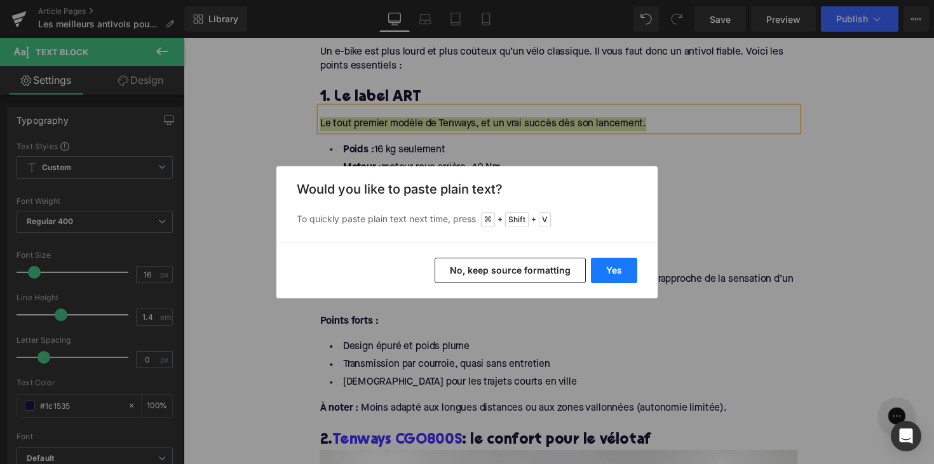
click at [602, 266] on button "Yes" at bounding box center [614, 270] width 46 height 25
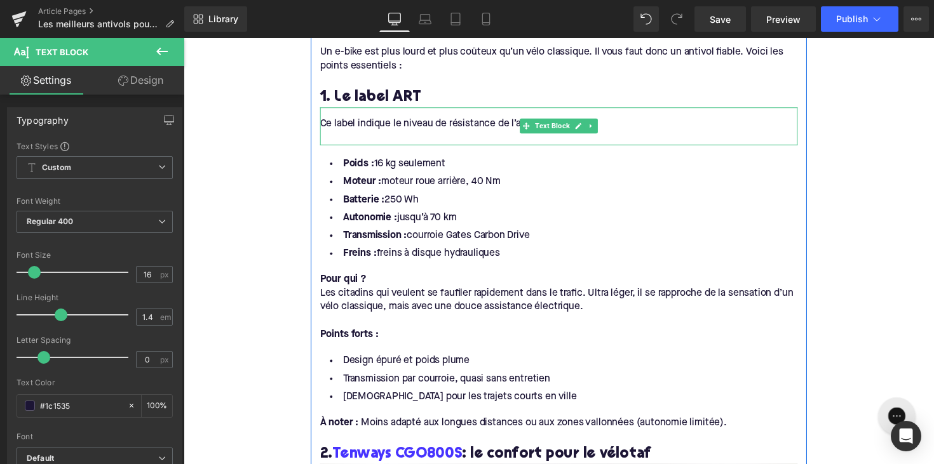
click at [393, 133] on div at bounding box center [567, 140] width 489 height 14
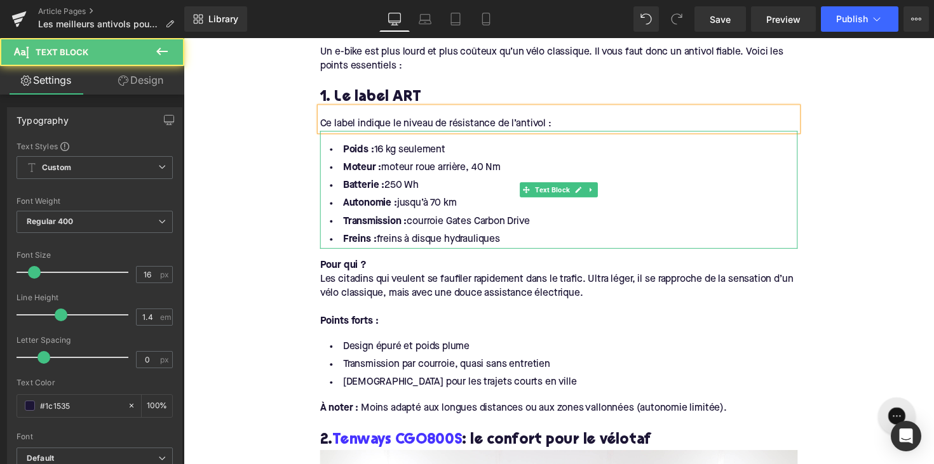
click at [451, 180] on li "Batterie : 250 Wh" at bounding box center [567, 189] width 489 height 18
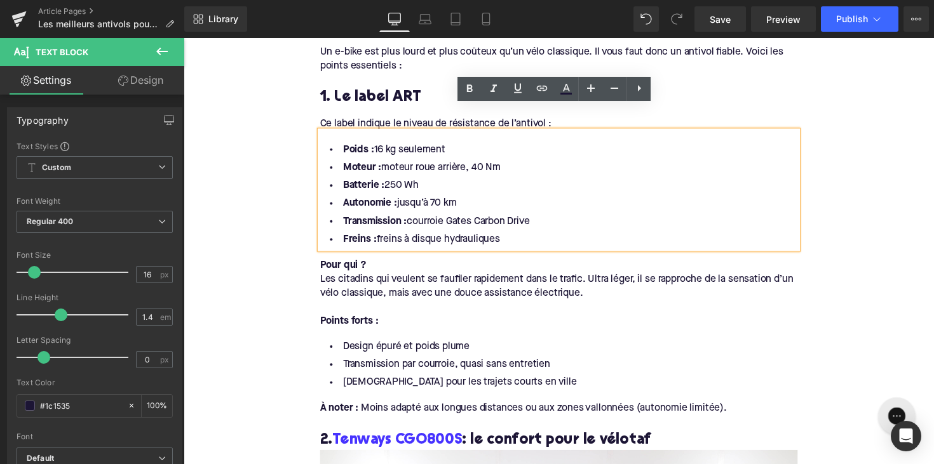
drag, startPoint x: 512, startPoint y: 217, endPoint x: 325, endPoint y: 117, distance: 211.8
click at [325, 133] on div "Poids : 16 kg seulement Moteur : moteur roue arrière, 40 Nm Batterie : 250 Wh A…" at bounding box center [567, 193] width 489 height 121
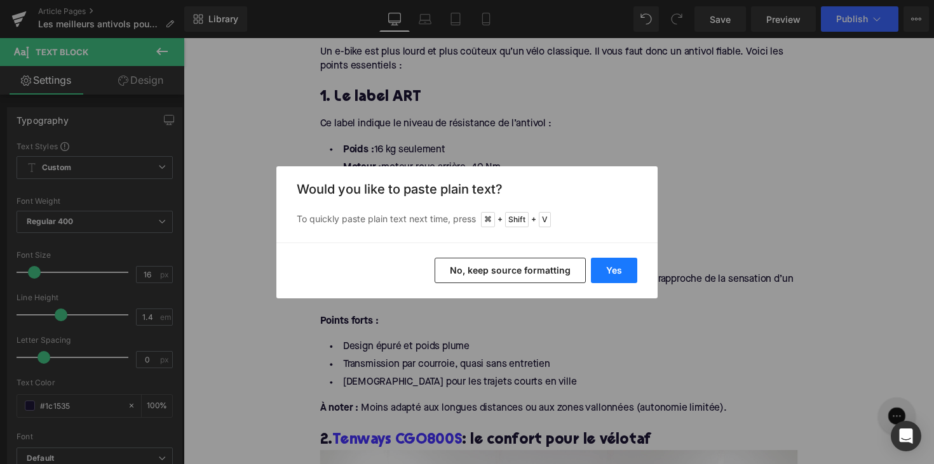
click at [609, 266] on button "Yes" at bounding box center [614, 270] width 46 height 25
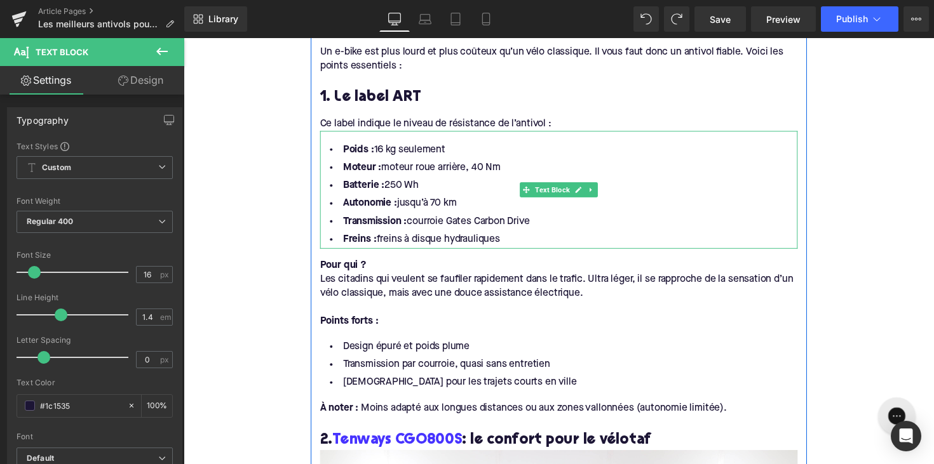
click at [531, 236] on li "Freins : freins à disque hydrauliques" at bounding box center [567, 245] width 489 height 18
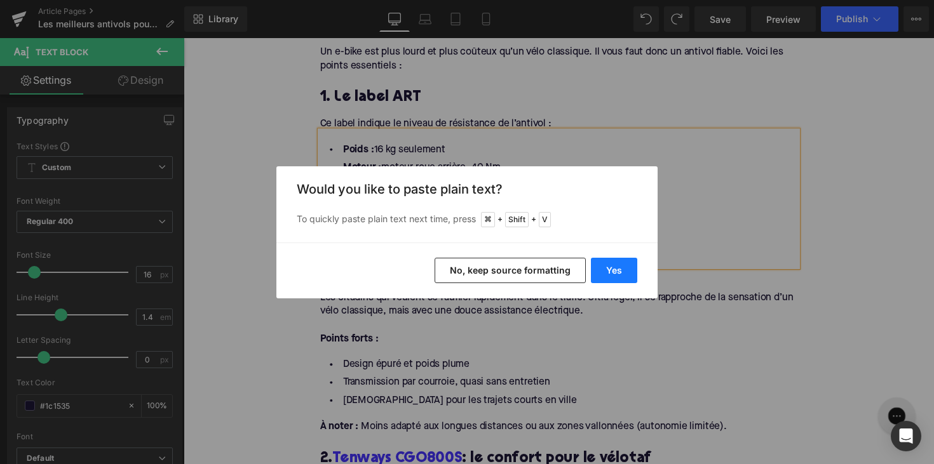
click at [613, 280] on button "Yes" at bounding box center [614, 270] width 46 height 25
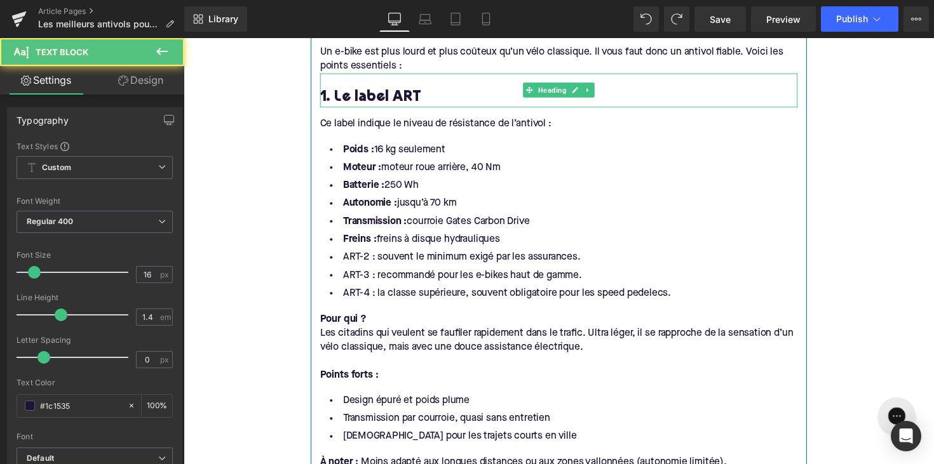
drag, startPoint x: 517, startPoint y: 219, endPoint x: 333, endPoint y: 69, distance: 237.1
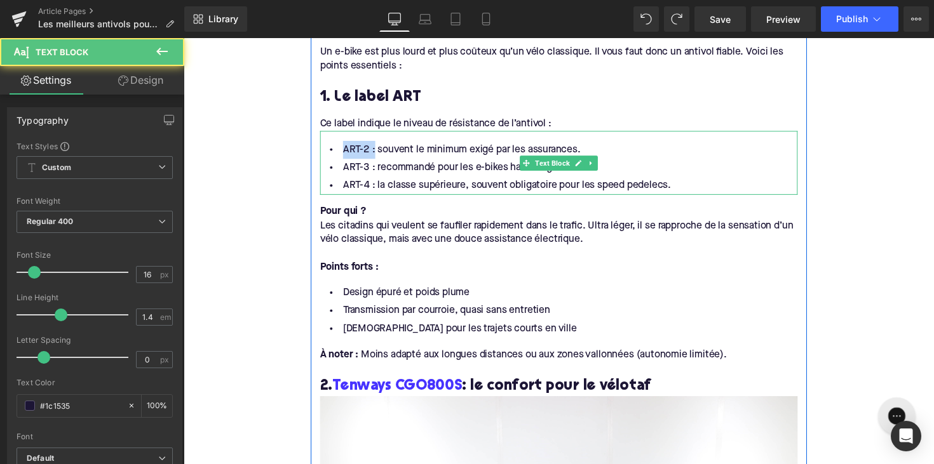
drag, startPoint x: 374, startPoint y: 129, endPoint x: 337, endPoint y: 129, distance: 36.9
click at [337, 144] on li "ART-2 : souvent le minimum exigé par les assurances." at bounding box center [567, 153] width 489 height 18
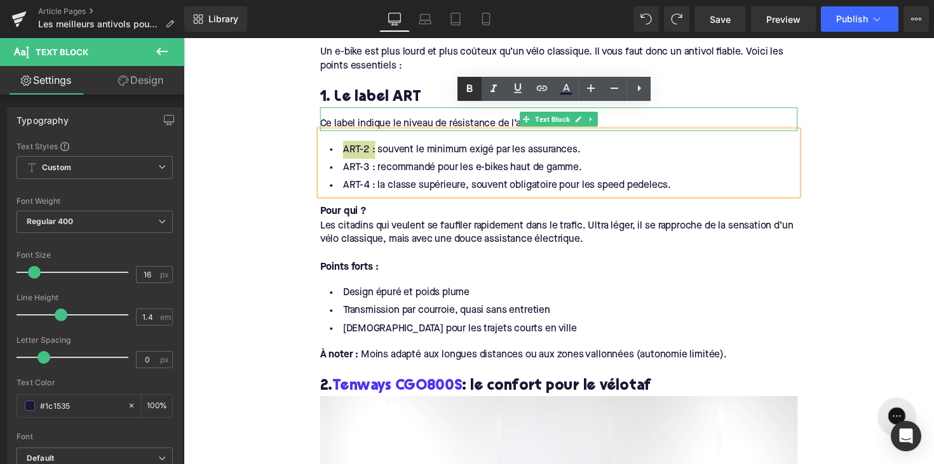
click at [471, 93] on icon at bounding box center [469, 88] width 15 height 15
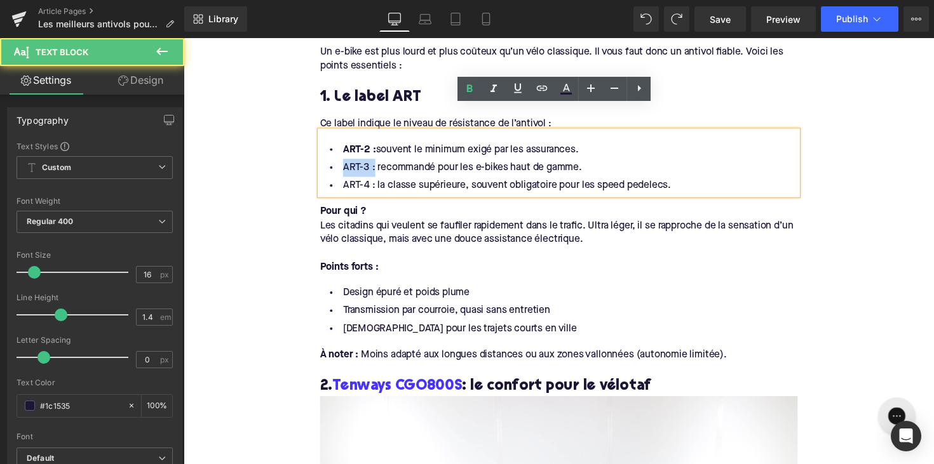
drag, startPoint x: 373, startPoint y: 146, endPoint x: 350, endPoint y: 144, distance: 23.0
click at [336, 162] on li "ART-3 : recommandé pour les e-bikes haut de gamme." at bounding box center [567, 171] width 489 height 18
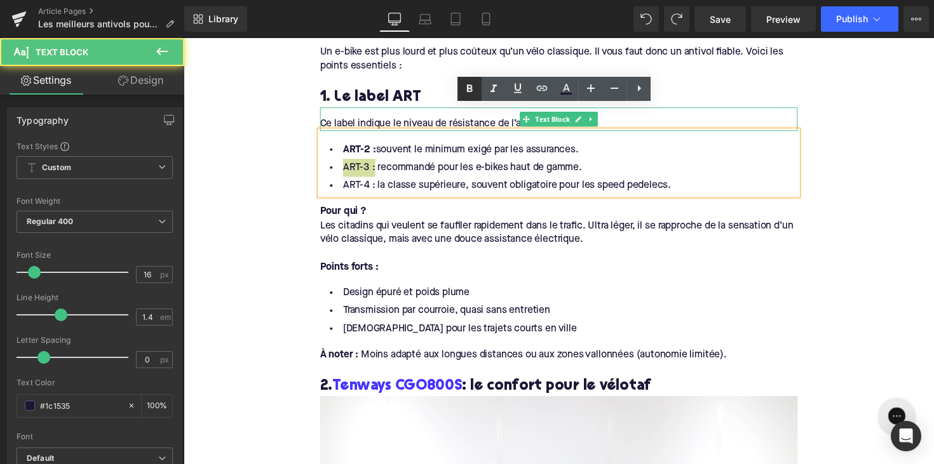
click at [468, 83] on icon at bounding box center [469, 88] width 15 height 15
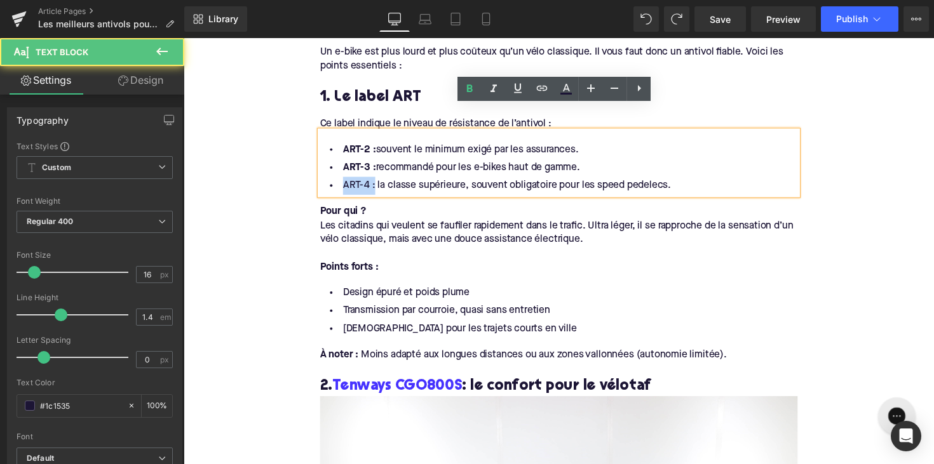
drag, startPoint x: 374, startPoint y: 165, endPoint x: 394, endPoint y: 139, distance: 32.5
click at [341, 180] on li "ART-4 : la classe supérieure, souvent obligatoire pour les speed pedelecs." at bounding box center [567, 189] width 489 height 18
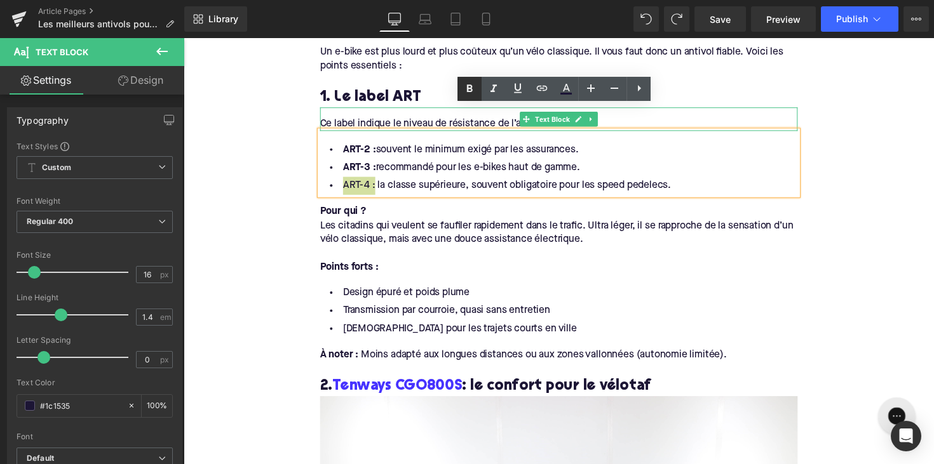
click at [464, 94] on icon at bounding box center [469, 88] width 15 height 15
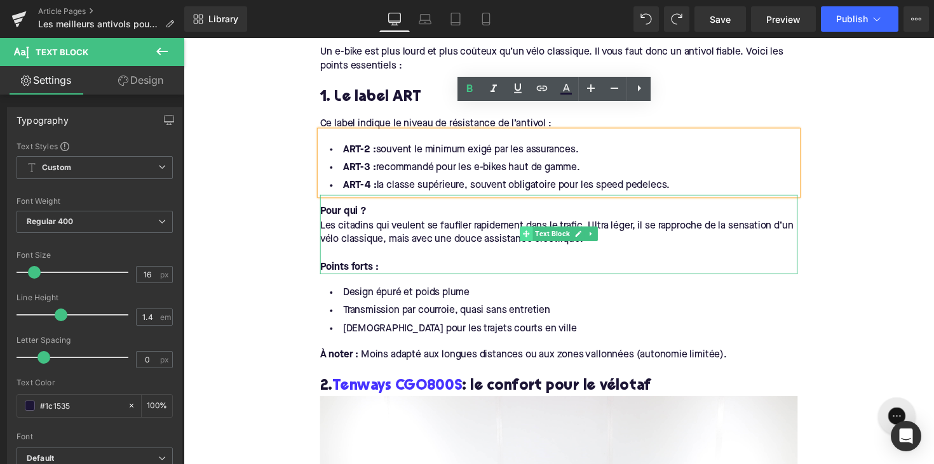
click at [531, 236] on icon at bounding box center [534, 239] width 7 height 7
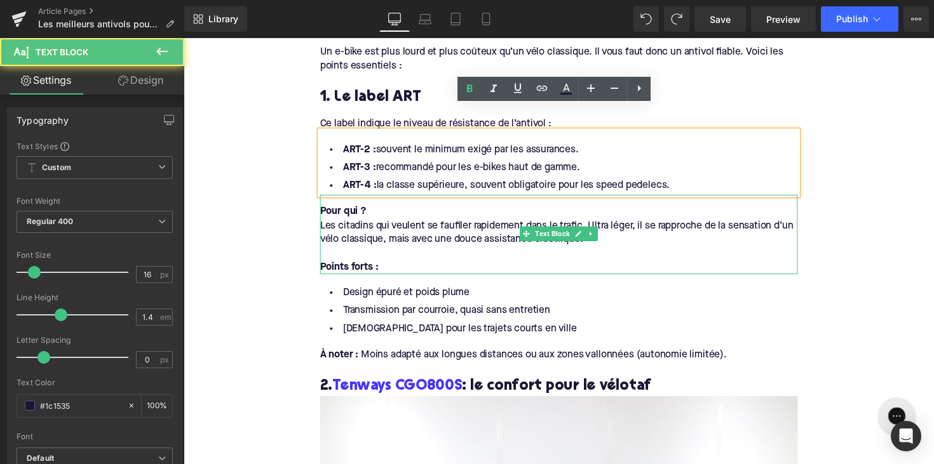
click at [651, 224] on div "Les citadins qui veulent se faufiler rapidement dans le trafic. Ultra léger, il…" at bounding box center [567, 238] width 489 height 29
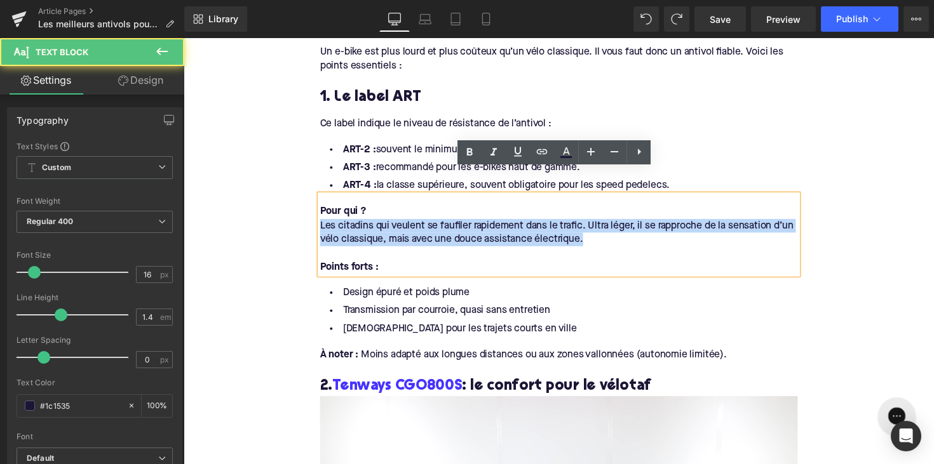
drag, startPoint x: 626, startPoint y: 214, endPoint x: 248, endPoint y: 200, distance: 377.7
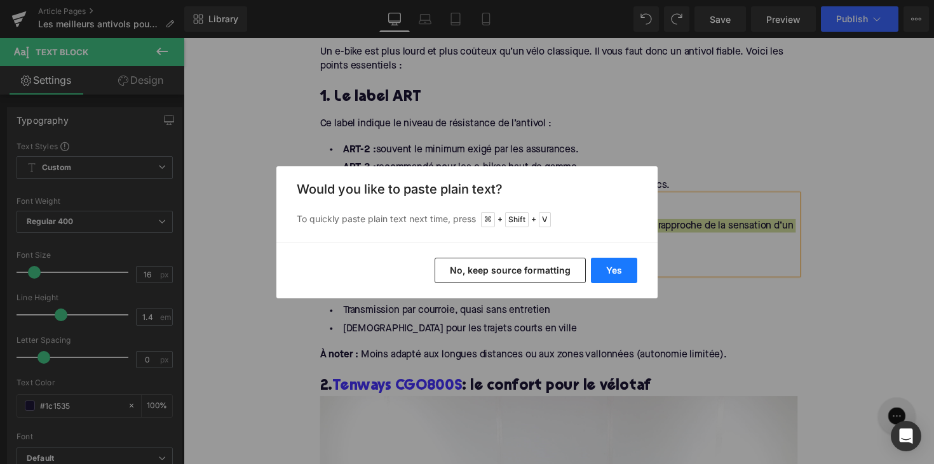
click at [606, 265] on button "Yes" at bounding box center [614, 270] width 46 height 25
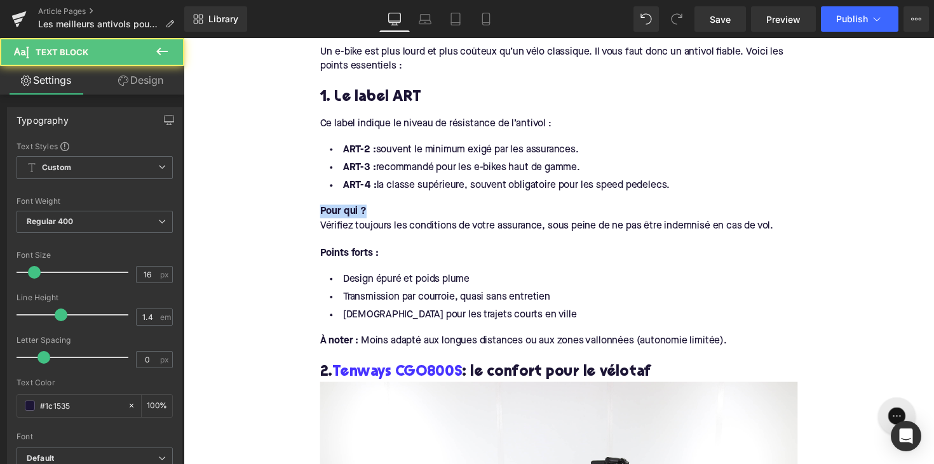
drag, startPoint x: 390, startPoint y: 192, endPoint x: 261, endPoint y: 192, distance: 128.4
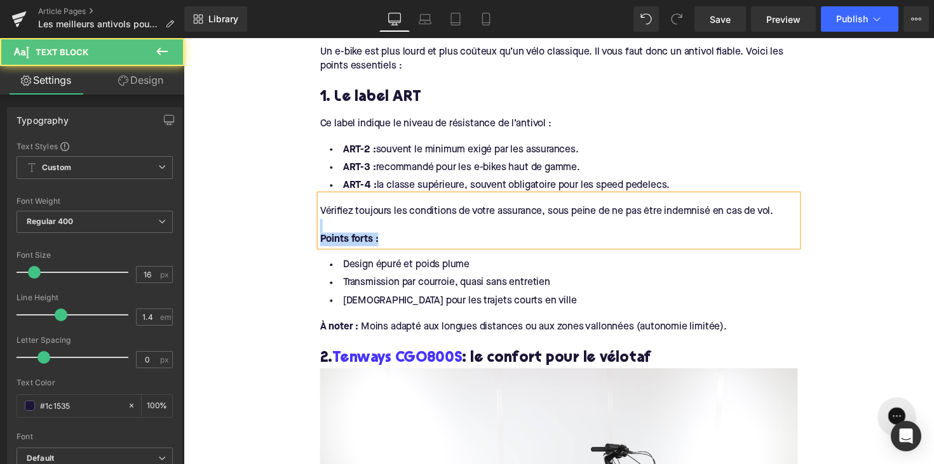
drag, startPoint x: 390, startPoint y: 217, endPoint x: 290, endPoint y: 210, distance: 99.4
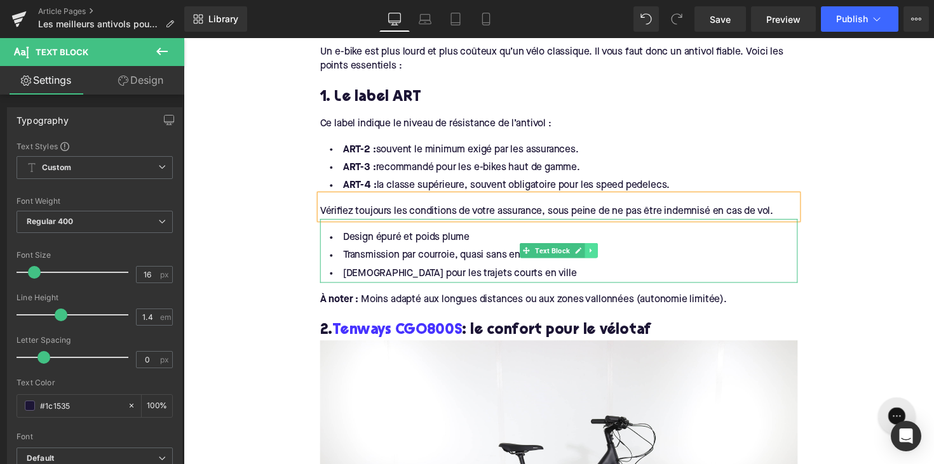
click at [602, 252] on icon at bounding box center [601, 256] width 7 height 8
click at [601, 248] on link at bounding box center [607, 255] width 13 height 15
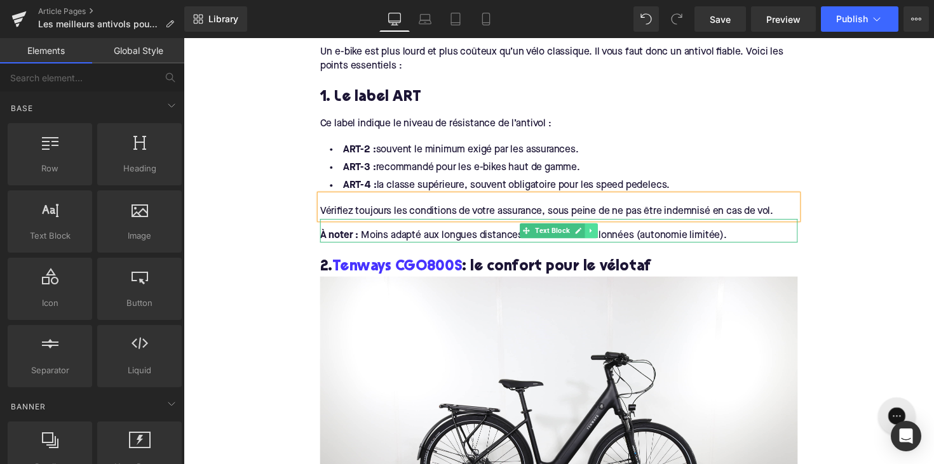
click at [602, 232] on icon at bounding box center [601, 236] width 7 height 8
click at [604, 232] on icon at bounding box center [607, 236] width 7 height 8
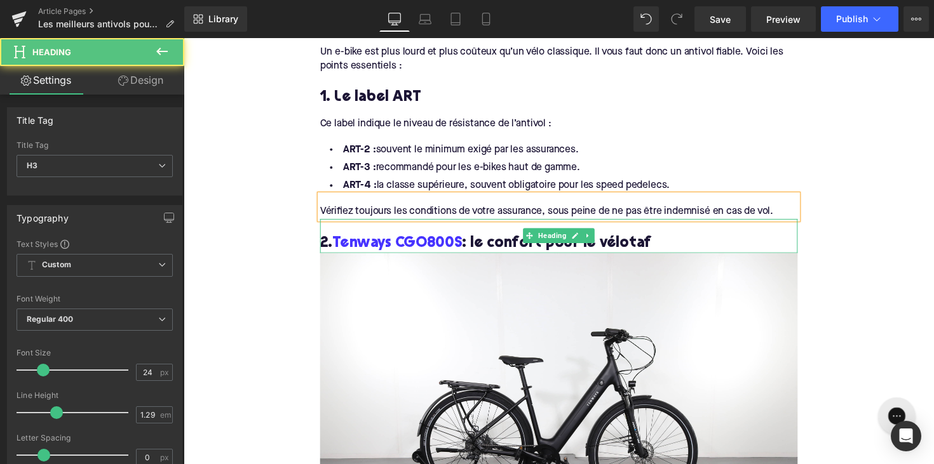
click at [504, 239] on h3 "2. Tenways CGO800S : le confort pour le vélotaf" at bounding box center [567, 249] width 489 height 20
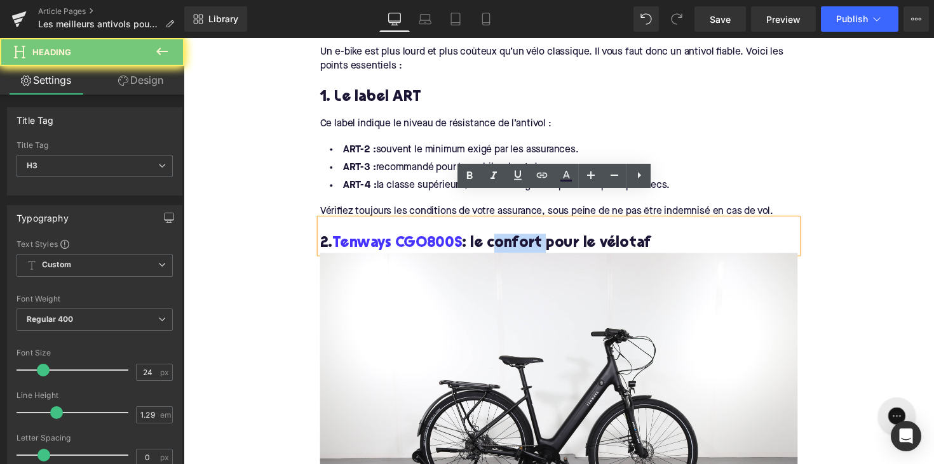
paste div
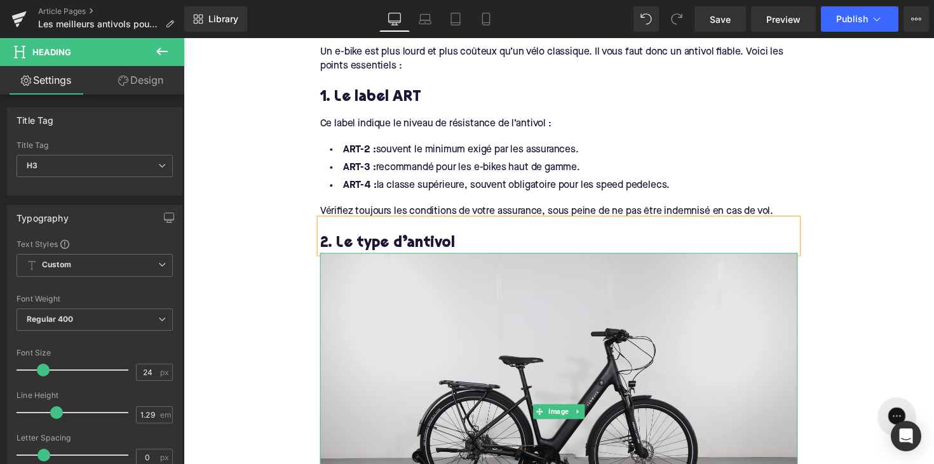
scroll to position [1220, 0]
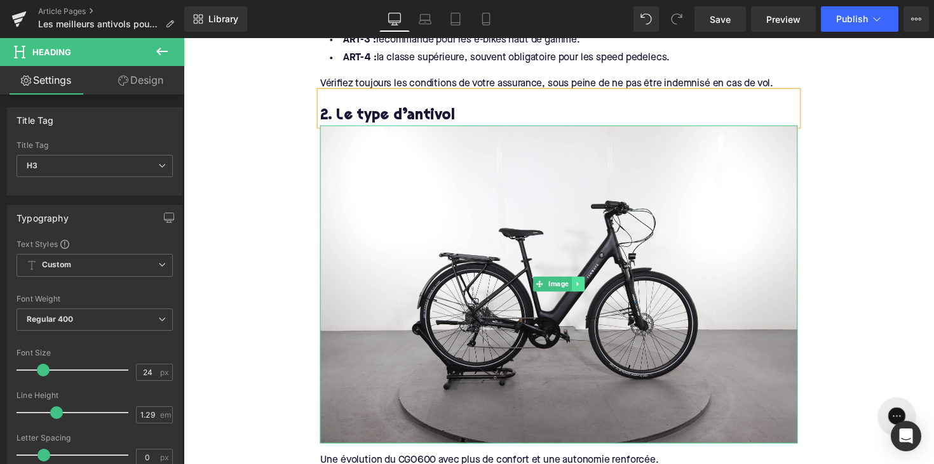
click at [584, 287] on icon at bounding box center [587, 291] width 7 height 8
click at [591, 287] on icon at bounding box center [594, 290] width 7 height 7
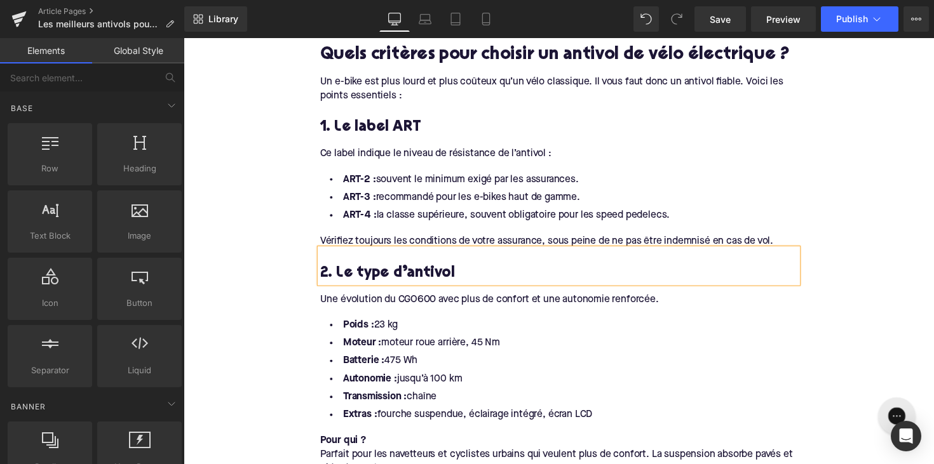
scroll to position [1122, 0]
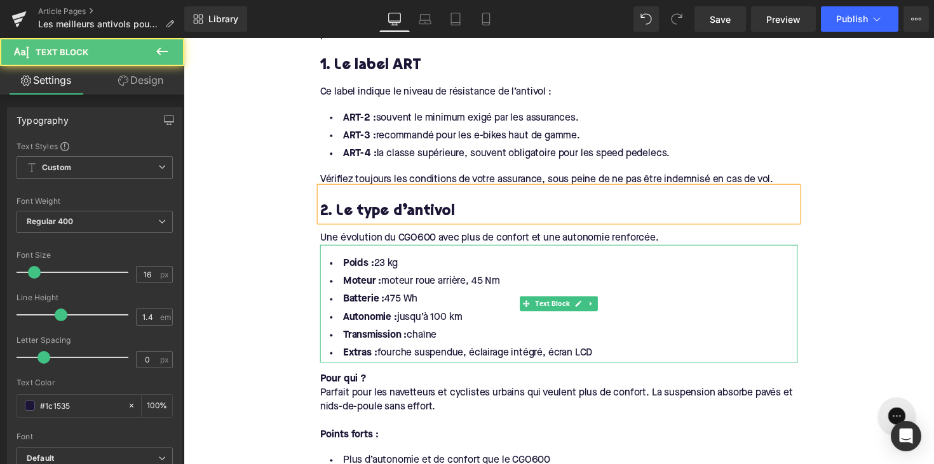
click at [548, 334] on li "Transmission : chaîne" at bounding box center [567, 343] width 489 height 18
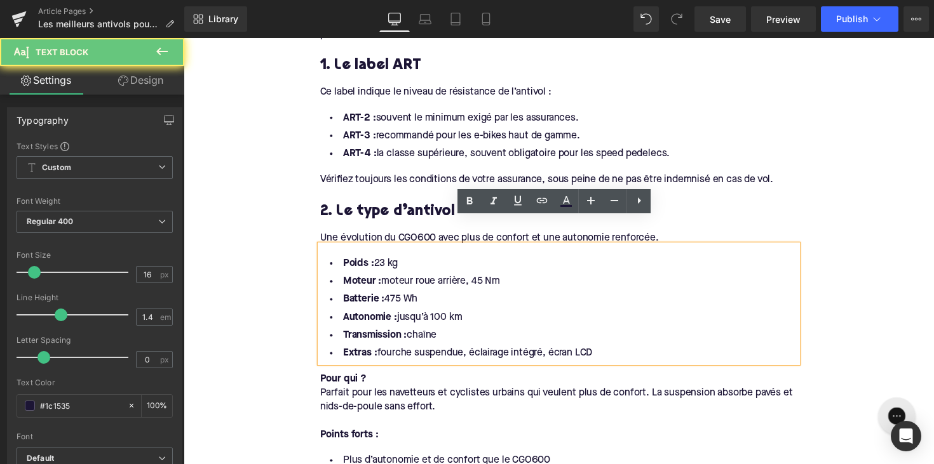
click at [602, 353] on li "Extras : fourche suspendue, éclairage intégré, écran LCD" at bounding box center [567, 362] width 489 height 18
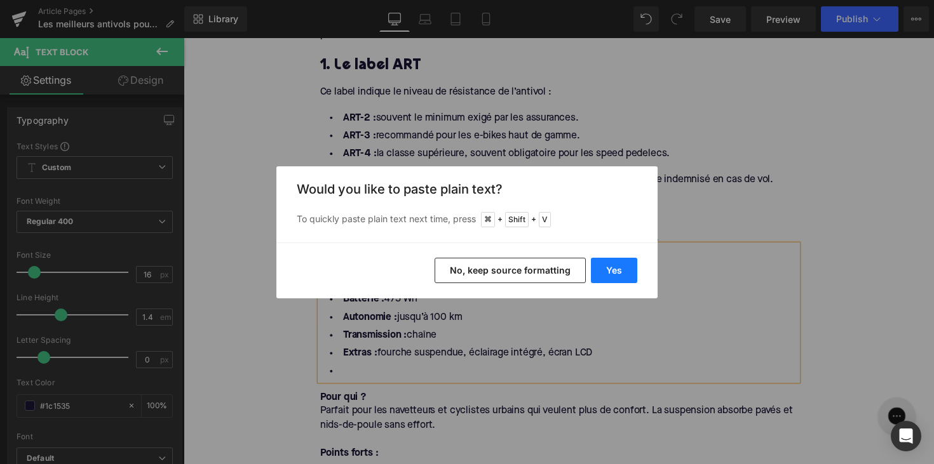
click at [609, 268] on button "Yes" at bounding box center [614, 270] width 46 height 25
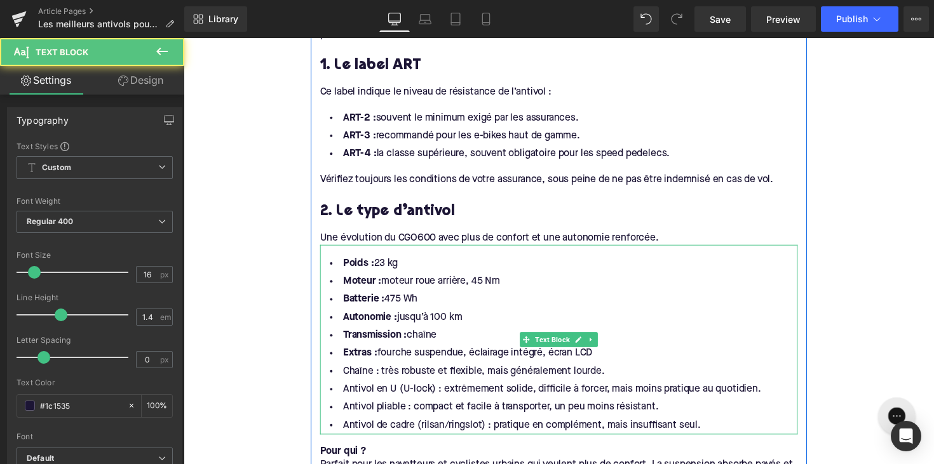
drag, startPoint x: 625, startPoint y: 337, endPoint x: 331, endPoint y: 238, distance: 310.2
click at [331, 261] on ul "Poids : 23 kg Moteur : moteur roue arrière, 45 Nm Batterie : 475 Wh Autonomie :…" at bounding box center [567, 353] width 489 height 184
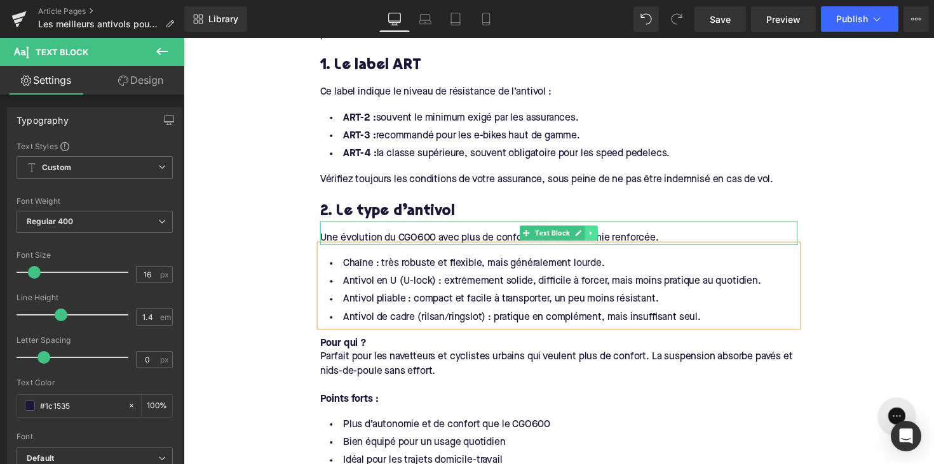
click at [598, 234] on icon at bounding box center [601, 238] width 7 height 8
click at [604, 234] on icon at bounding box center [607, 237] width 7 height 7
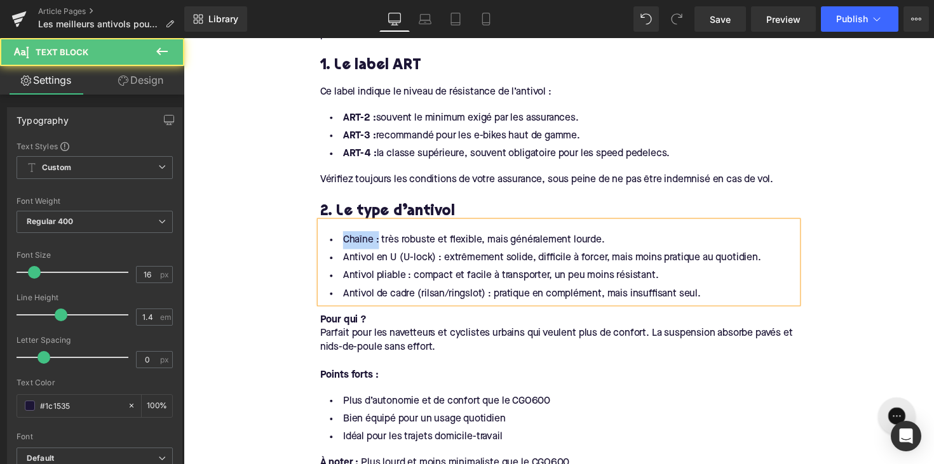
drag, startPoint x: 379, startPoint y: 220, endPoint x: 327, endPoint y: 220, distance: 51.5
click at [327, 236] on li "Chaîne : très robuste et flexible, mais généralement lourde." at bounding box center [567, 245] width 489 height 18
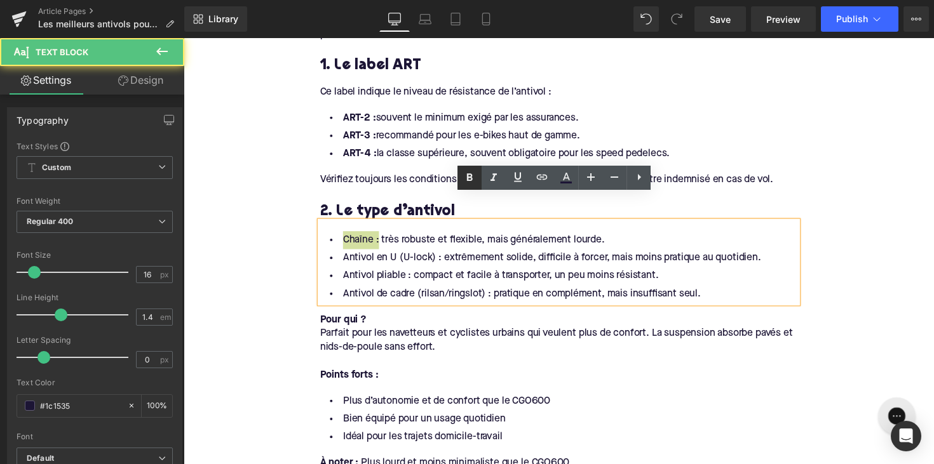
click at [468, 180] on icon at bounding box center [470, 178] width 6 height 8
drag, startPoint x: 441, startPoint y: 236, endPoint x: 289, endPoint y: 236, distance: 151.9
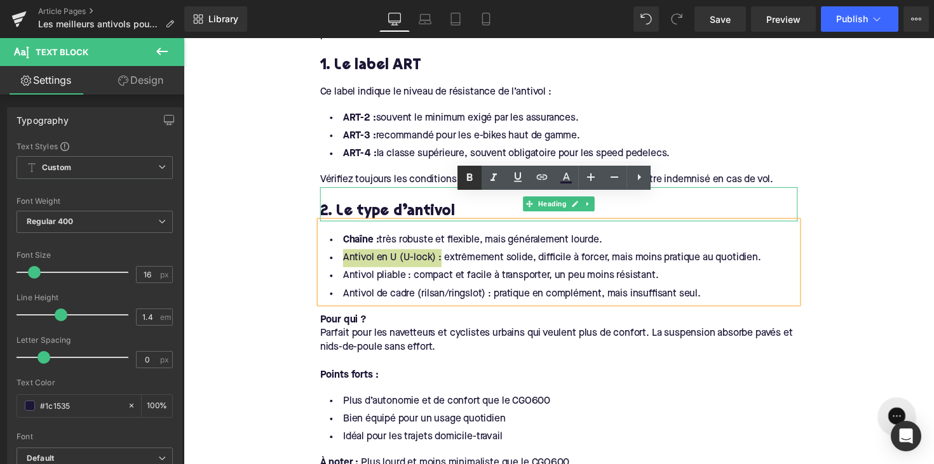
click at [467, 181] on icon at bounding box center [469, 177] width 15 height 15
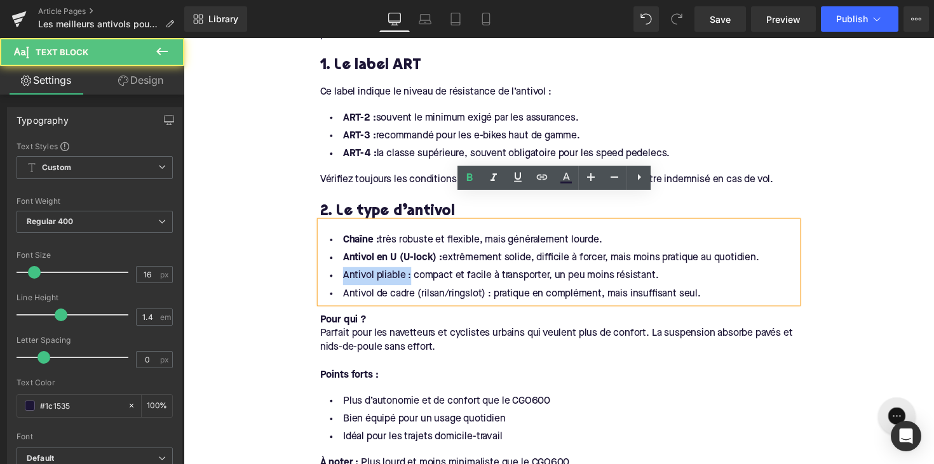
drag, startPoint x: 410, startPoint y: 259, endPoint x: 652, endPoint y: 220, distance: 244.6
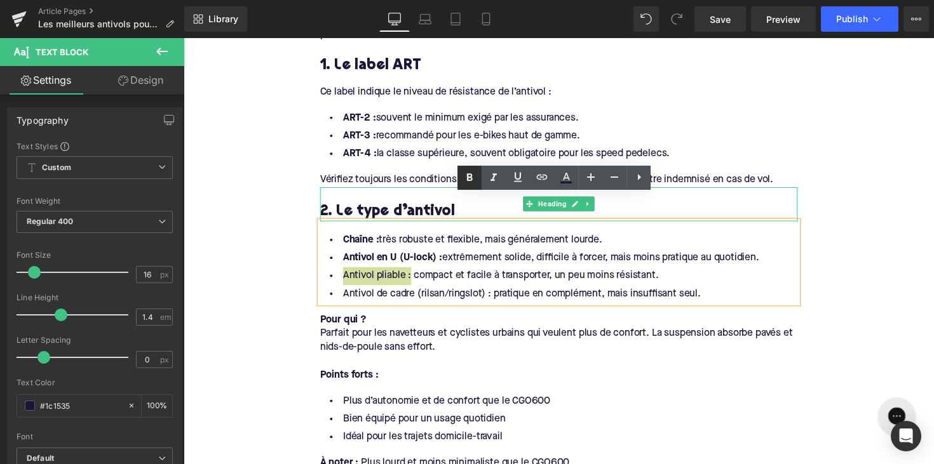
click at [472, 180] on icon at bounding box center [470, 178] width 6 height 8
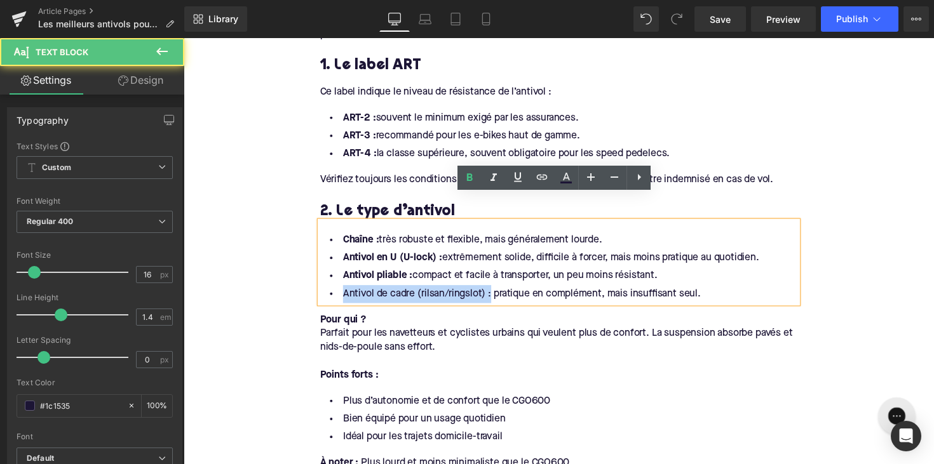
drag, startPoint x: 493, startPoint y: 275, endPoint x: 308, endPoint y: 277, distance: 185.6
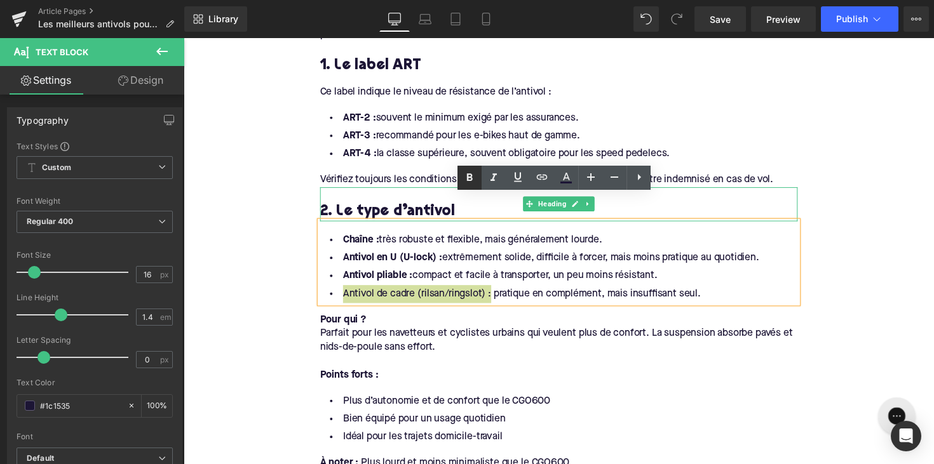
click at [472, 182] on icon at bounding box center [469, 177] width 15 height 15
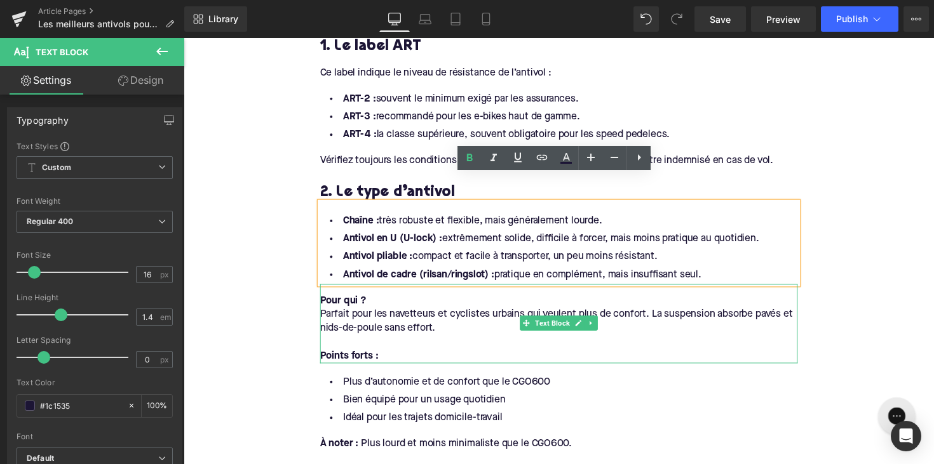
scroll to position [1143, 0]
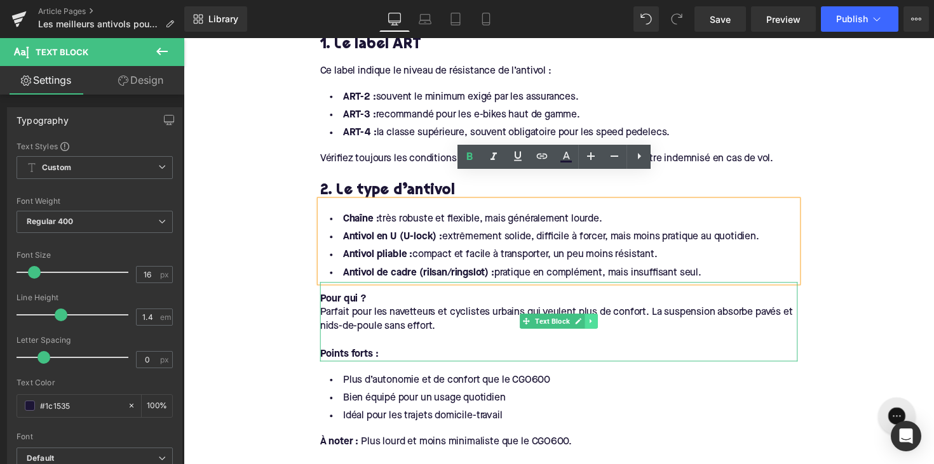
click at [599, 321] on link at bounding box center [601, 328] width 13 height 15
click at [606, 325] on icon at bounding box center [607, 329] width 7 height 8
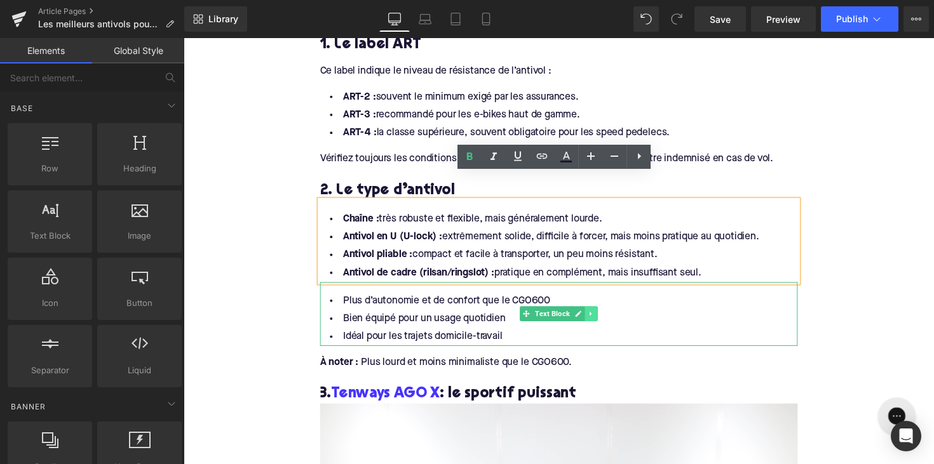
click at [599, 313] on link at bounding box center [601, 320] width 13 height 15
click at [601, 313] on link at bounding box center [607, 320] width 13 height 15
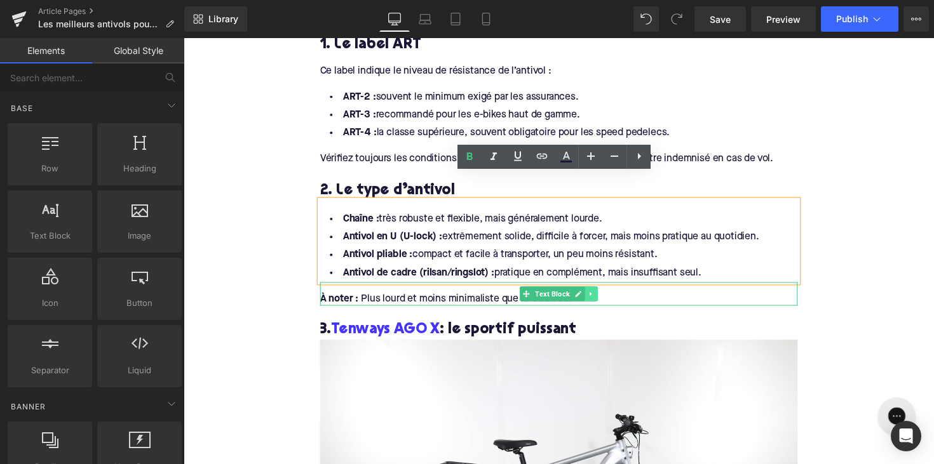
click at [602, 297] on icon at bounding box center [601, 301] width 7 height 8
click at [601, 293] on link at bounding box center [607, 300] width 13 height 15
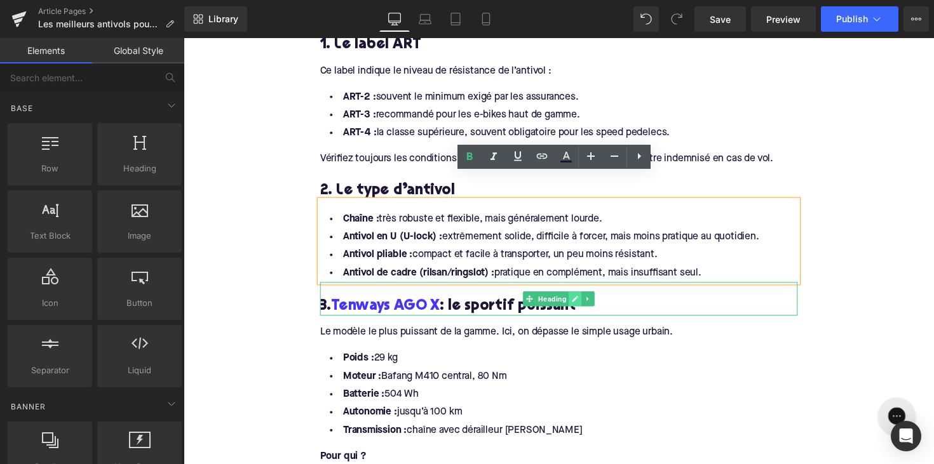
click at [578, 298] on link at bounding box center [584, 305] width 13 height 15
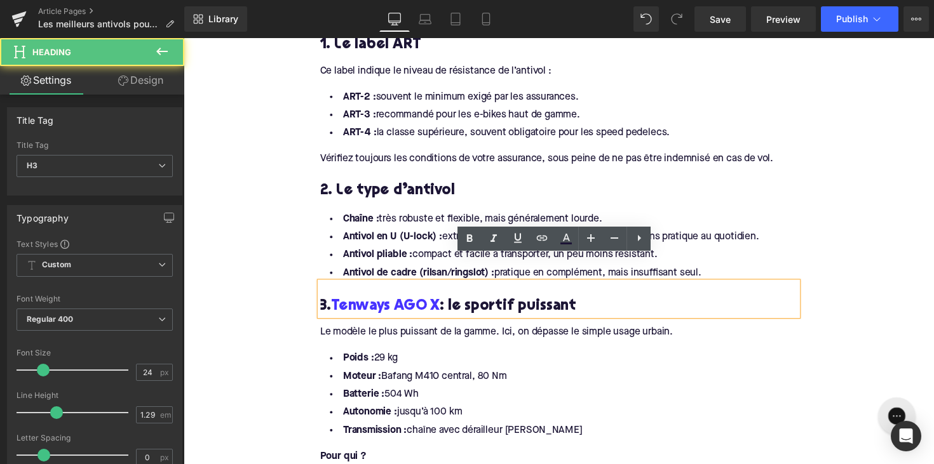
click at [576, 304] on h3 "3. Tenways AGO X : le sportif puissant" at bounding box center [567, 314] width 489 height 20
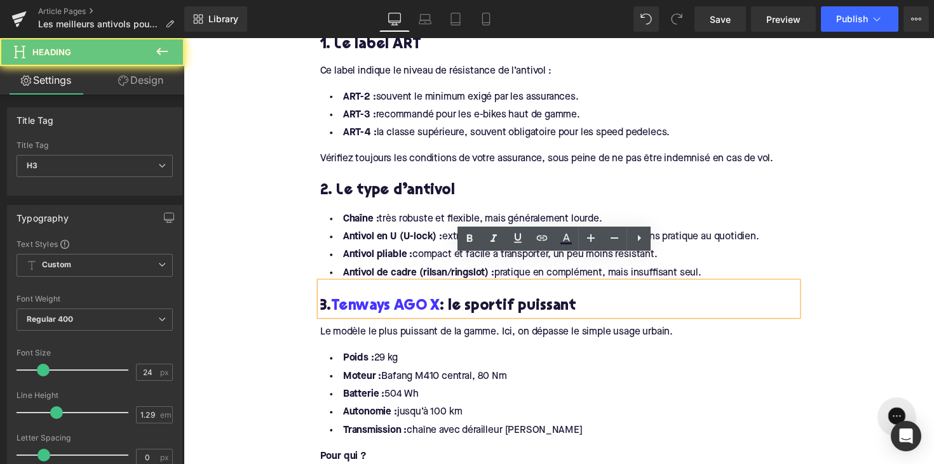
click at [576, 304] on h3 "3. Tenways AGO X : le sportif puissant" at bounding box center [567, 314] width 489 height 20
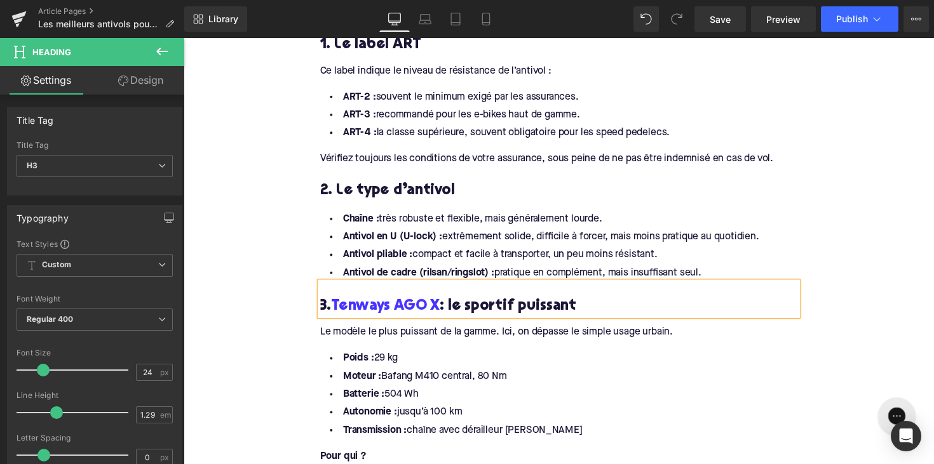
paste div
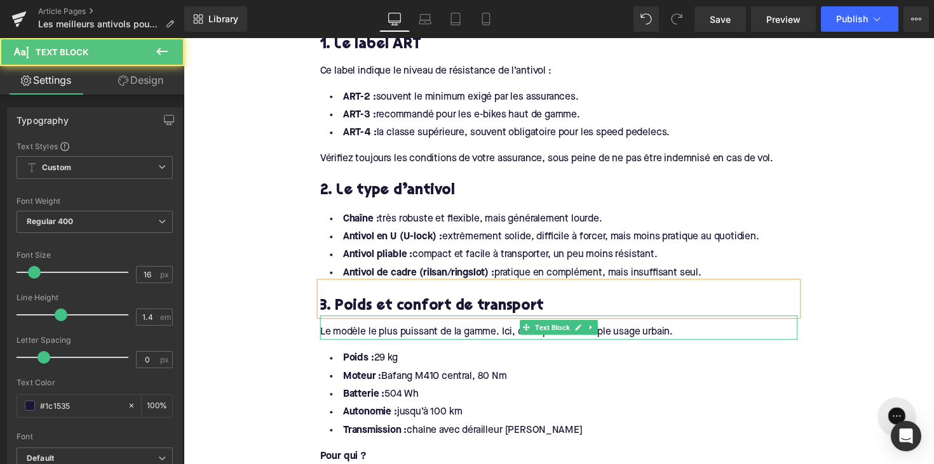
click at [458, 333] on div "Le modèle le plus puissant de la gamme. Ici, on dépasse le simple usage urbain." at bounding box center [567, 340] width 489 height 14
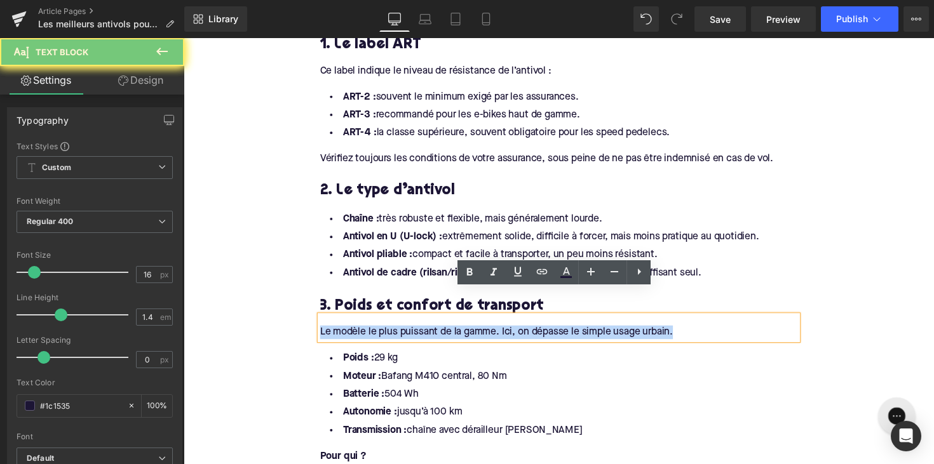
click at [458, 333] on div "Le modèle le plus puissant de la gamme. Ici, on dépasse le simple usage urbain." at bounding box center [567, 340] width 489 height 14
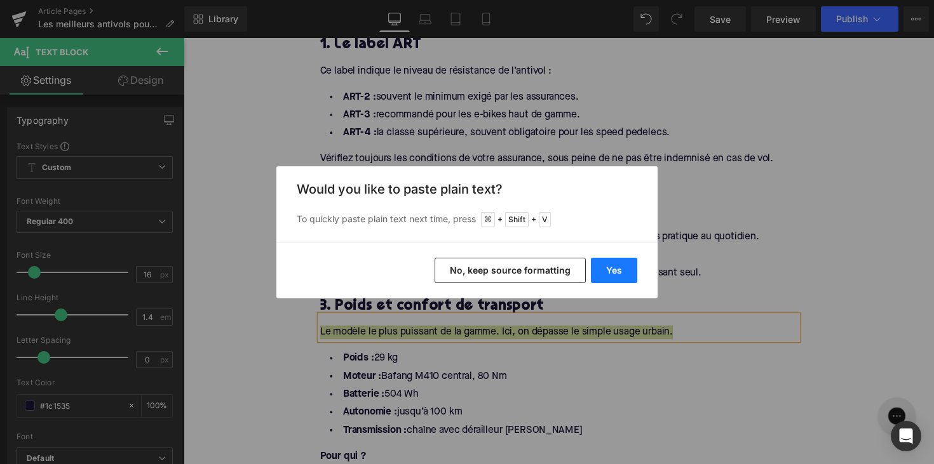
click at [618, 266] on button "Yes" at bounding box center [614, 270] width 46 height 25
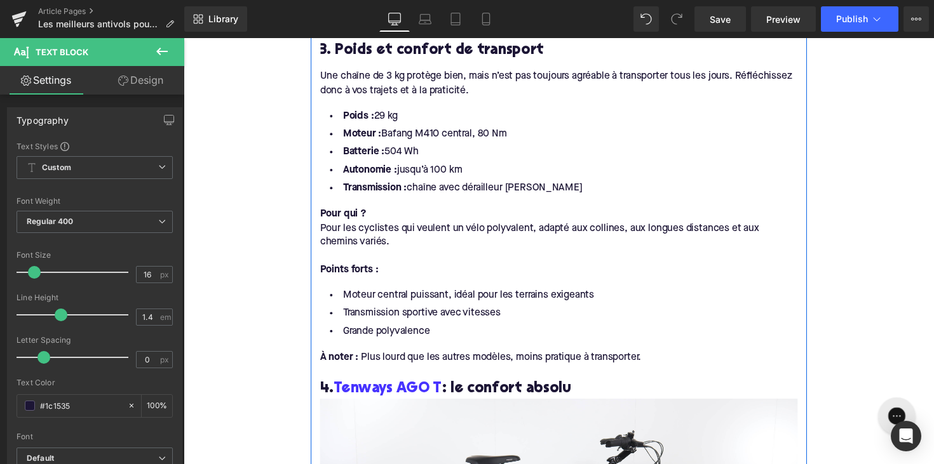
scroll to position [1374, 0]
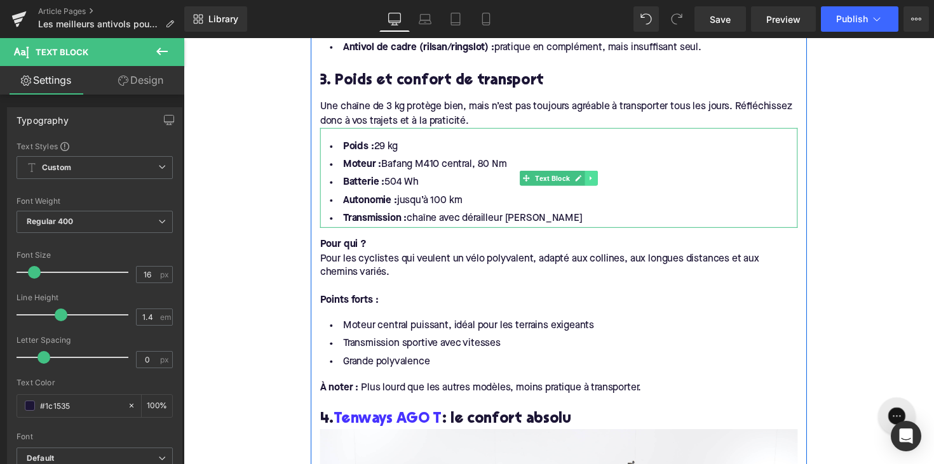
click at [599, 178] on icon at bounding box center [601, 182] width 7 height 8
click at [601, 174] on link at bounding box center [607, 181] width 13 height 15
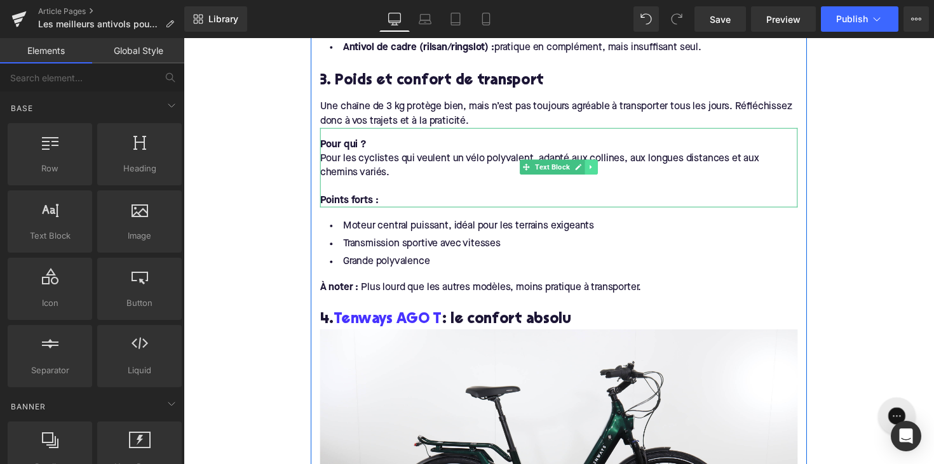
click at [597, 163] on link at bounding box center [601, 170] width 13 height 15
click at [601, 163] on link at bounding box center [607, 170] width 13 height 15
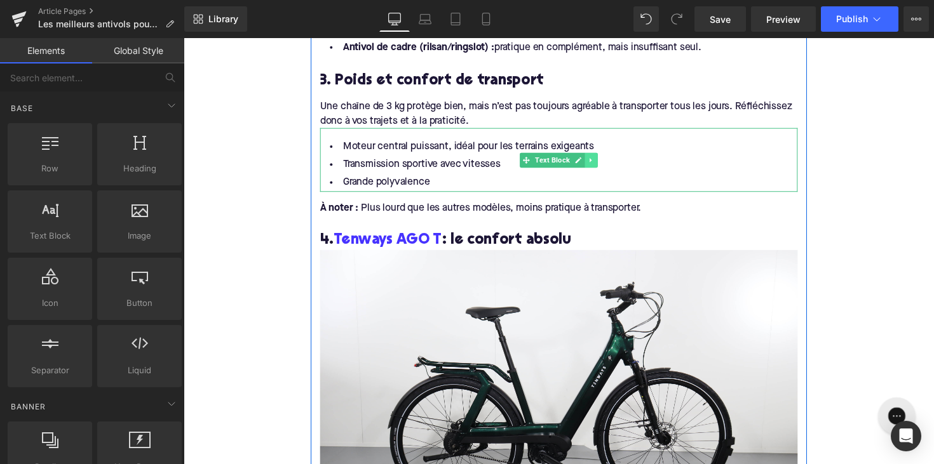
click at [601, 159] on icon at bounding box center [601, 163] width 7 height 8
click at [604, 159] on icon at bounding box center [607, 162] width 7 height 7
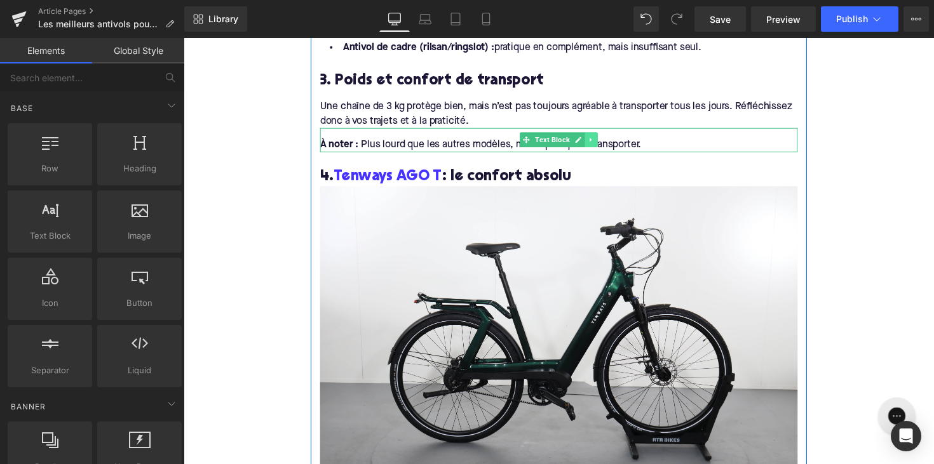
click at [602, 139] on icon at bounding box center [601, 143] width 7 height 8
click at [603, 135] on link at bounding box center [607, 142] width 13 height 15
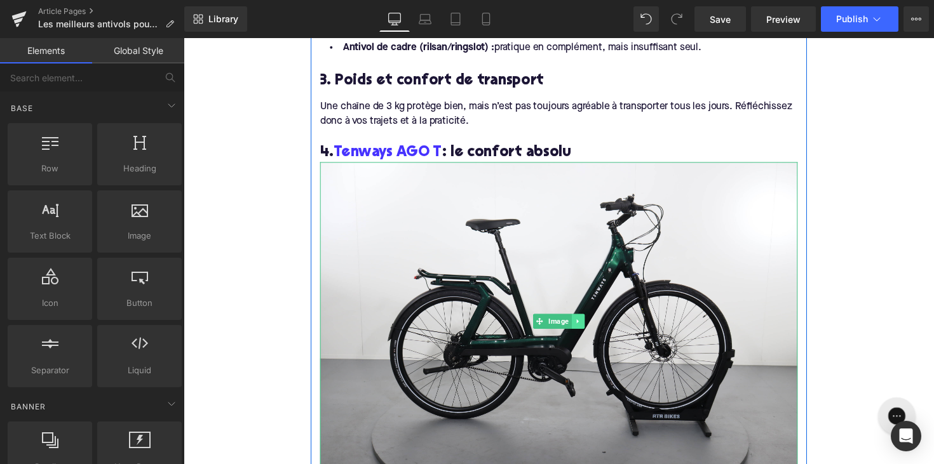
click at [586, 326] on icon at bounding box center [587, 328] width 2 height 4
click at [588, 321] on link at bounding box center [594, 328] width 13 height 15
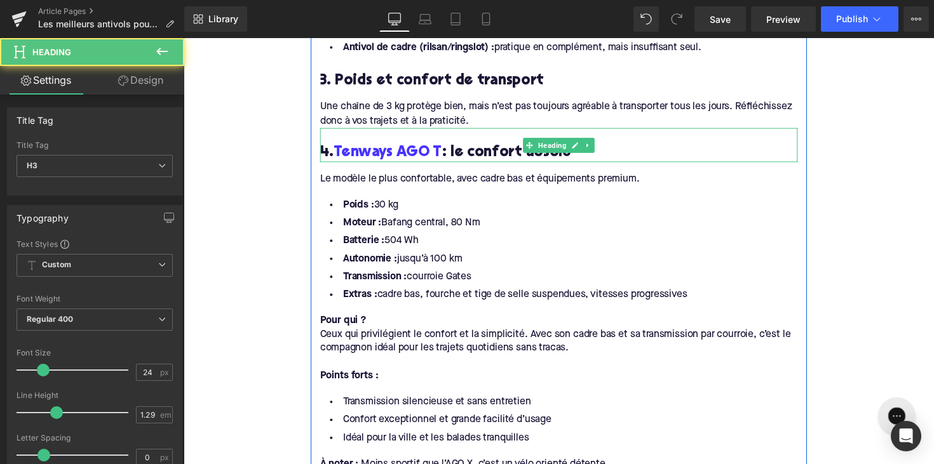
click at [506, 146] on h3 "4. Tenways AGO T : le confort absolu" at bounding box center [567, 156] width 489 height 20
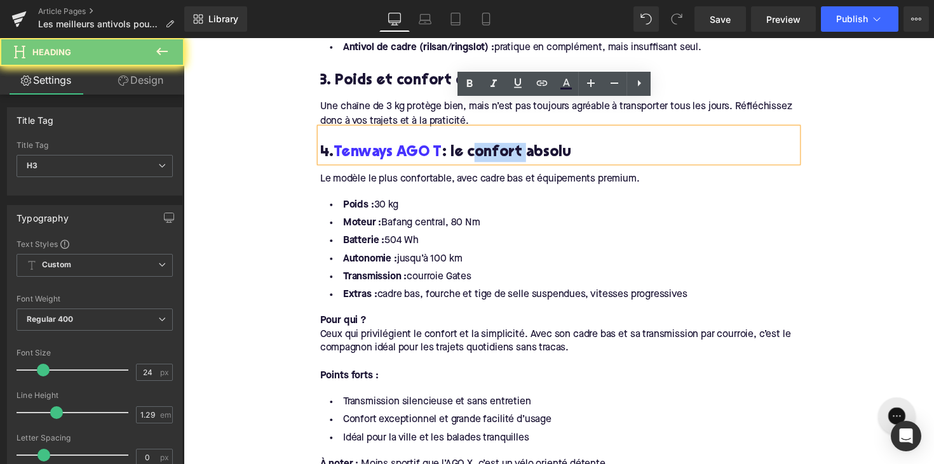
click at [506, 146] on h3 "4. Tenways AGO T : le confort absolu" at bounding box center [567, 156] width 489 height 20
paste div
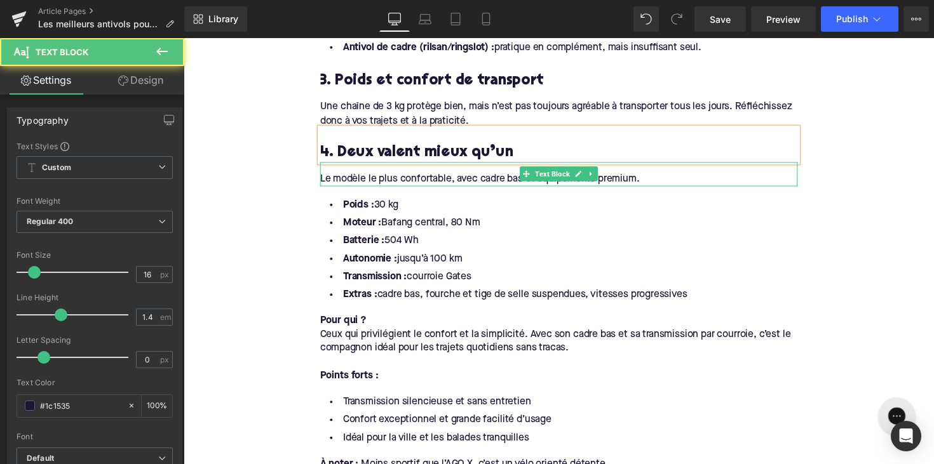
click at [503, 175] on div "Le modèle le plus confortable, avec cadre bas et équipements premium." at bounding box center [567, 182] width 489 height 14
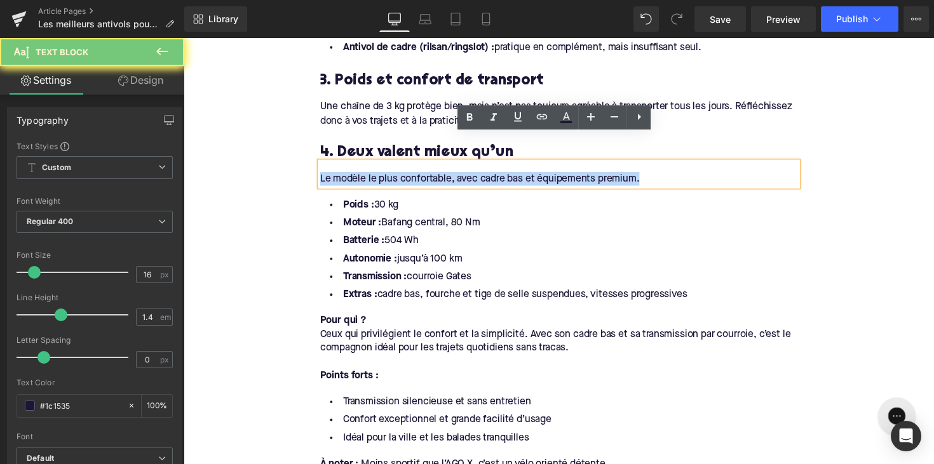
click at [503, 175] on div "Le modèle le plus confortable, avec cadre bas et équipements premium." at bounding box center [567, 182] width 489 height 14
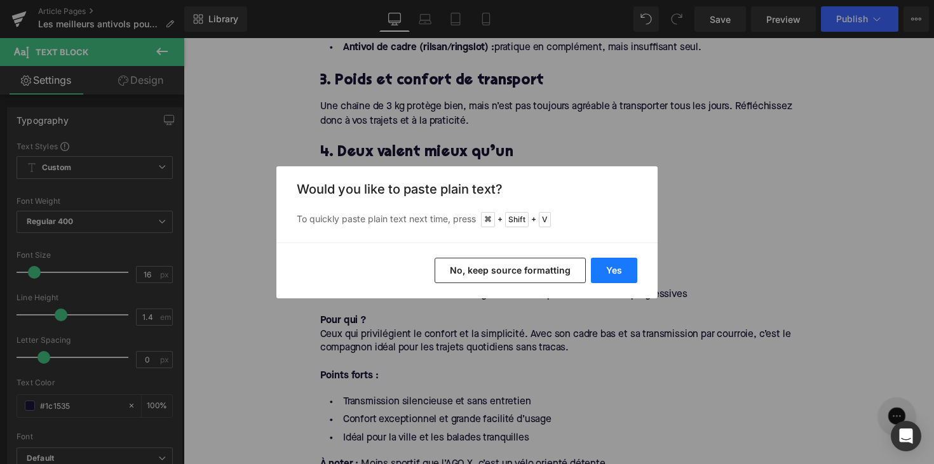
click at [609, 265] on button "Yes" at bounding box center [614, 270] width 46 height 25
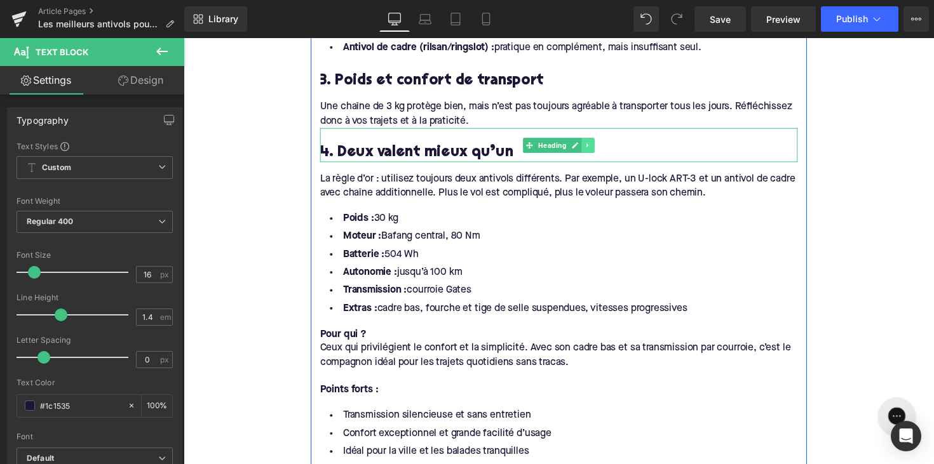
click at [595, 144] on icon at bounding box center [598, 148] width 7 height 8
click at [593, 140] on link at bounding box center [591, 147] width 13 height 15
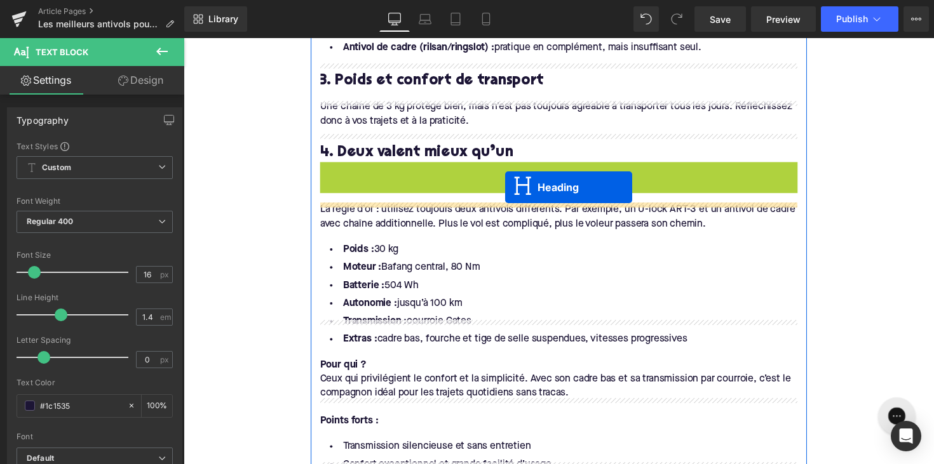
drag, startPoint x: 536, startPoint y: 156, endPoint x: 511, endPoint y: 195, distance: 46.9
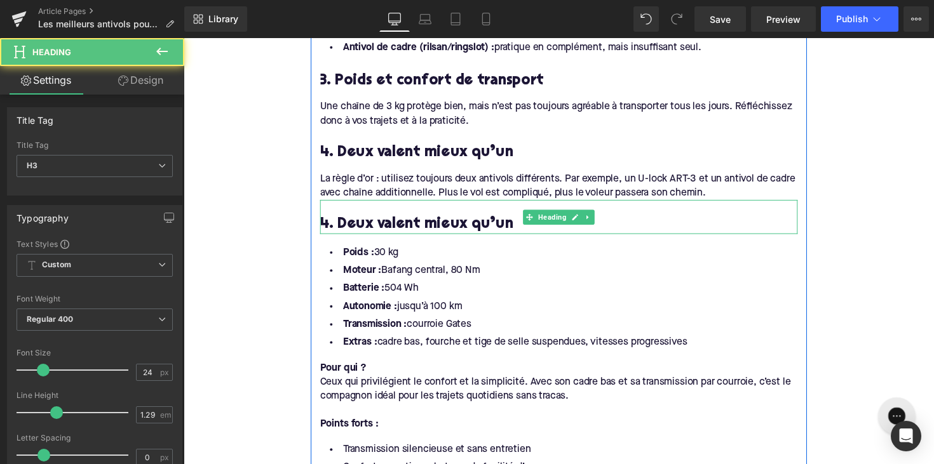
click at [410, 219] on h3 "4. Deux valent mieux qu’un" at bounding box center [567, 229] width 489 height 20
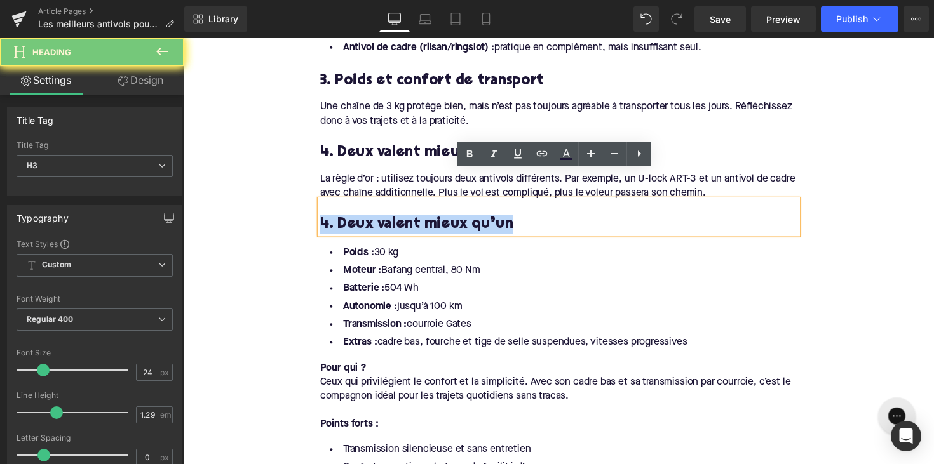
click at [410, 219] on h3 "4. Deux valent mieux qu’un" at bounding box center [567, 229] width 489 height 20
paste div
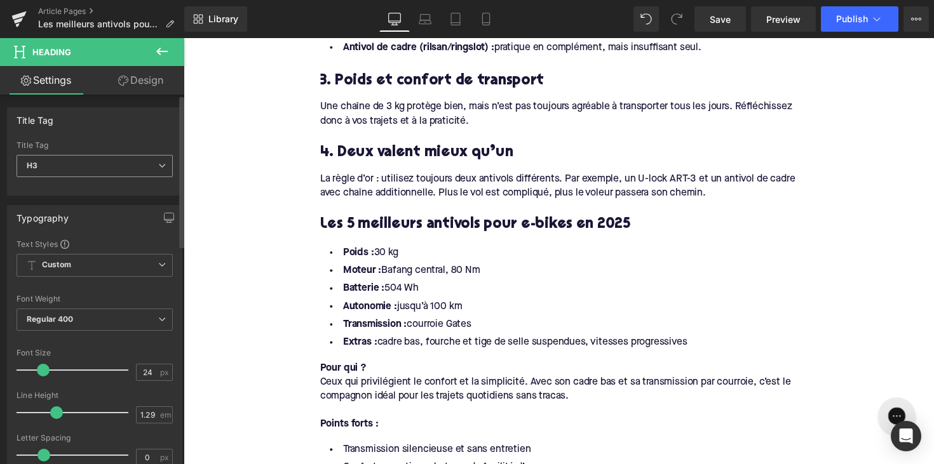
click at [99, 164] on span "H3" at bounding box center [95, 166] width 156 height 22
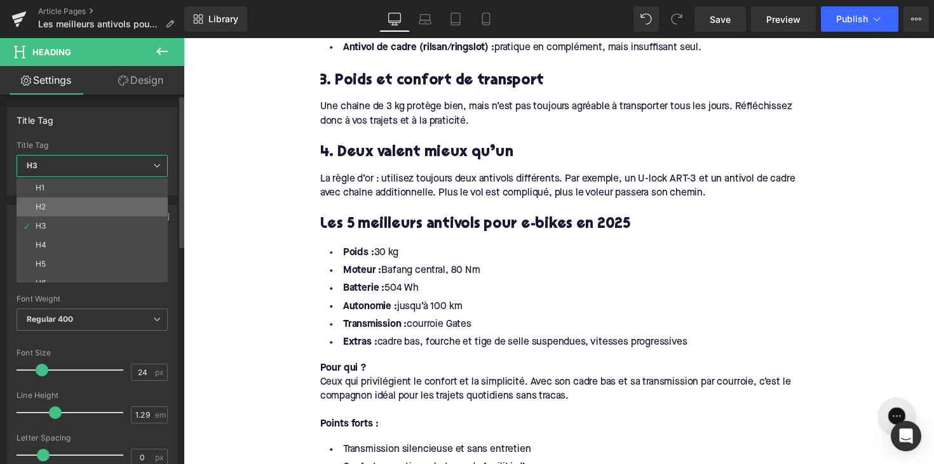
click at [97, 204] on li "H2" at bounding box center [95, 207] width 157 height 19
type input "28"
type input "1.11"
type input "100"
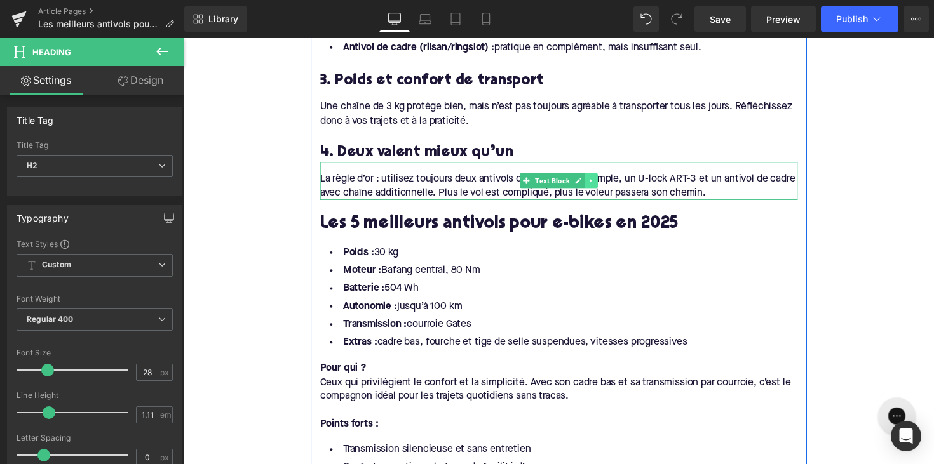
click at [602, 180] on icon at bounding box center [601, 184] width 7 height 8
click at [595, 181] on icon at bounding box center [594, 184] width 7 height 7
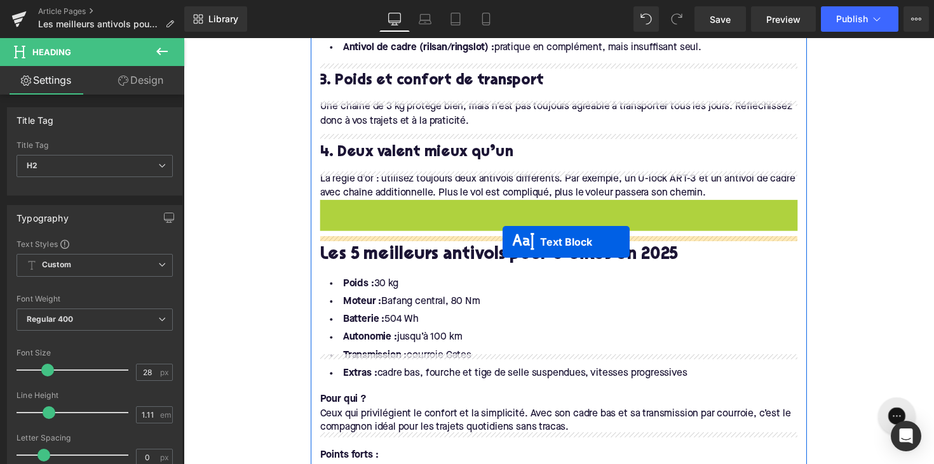
drag, startPoint x: 532, startPoint y: 196, endPoint x: 510, endPoint y: 247, distance: 56.1
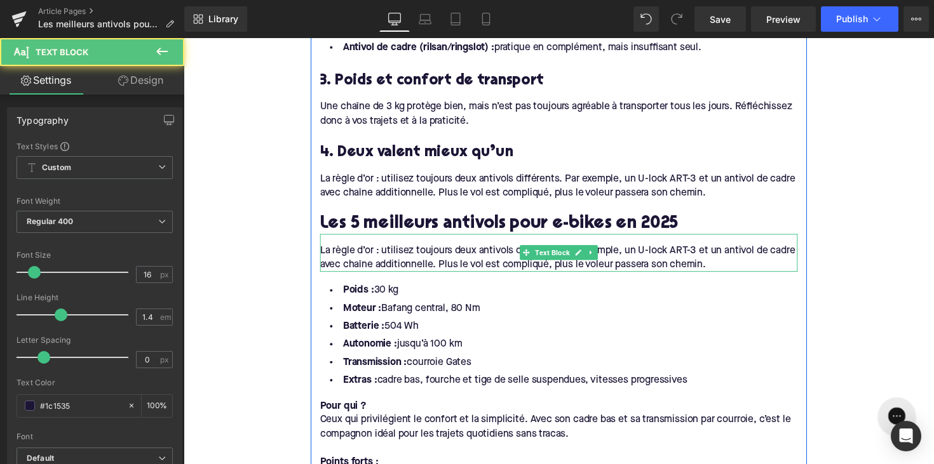
click at [452, 249] on div "La règle d’or : utilisez toujours deux antivols différents. Par exemple, un U-l…" at bounding box center [567, 263] width 489 height 29
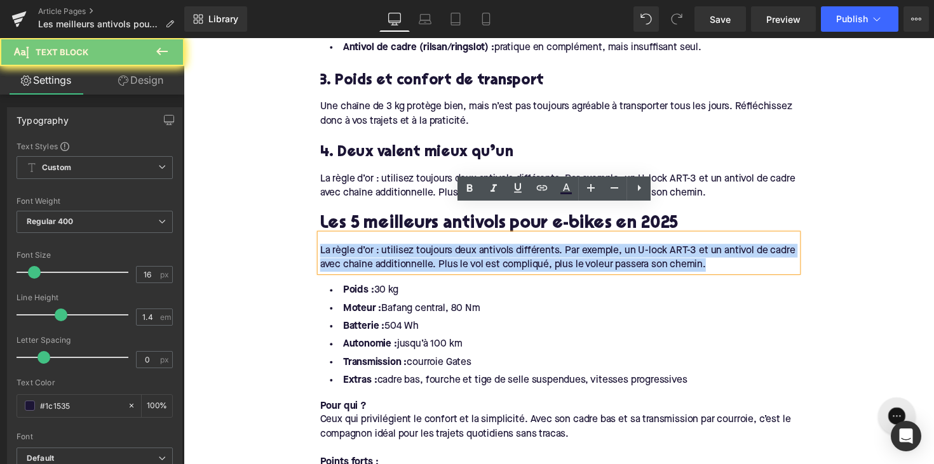
click at [452, 249] on div "La règle d’or : utilisez toujours deux antivols différents. Par exemple, un U-l…" at bounding box center [567, 263] width 489 height 29
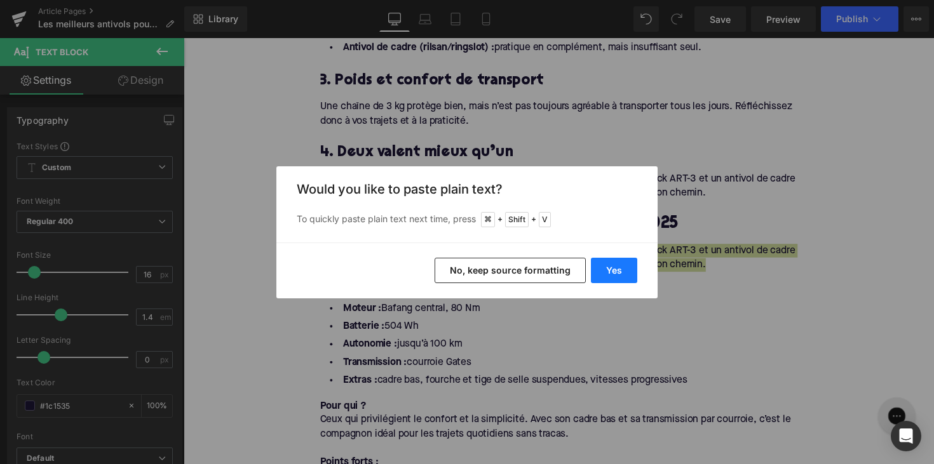
click at [605, 271] on button "Yes" at bounding box center [614, 270] width 46 height 25
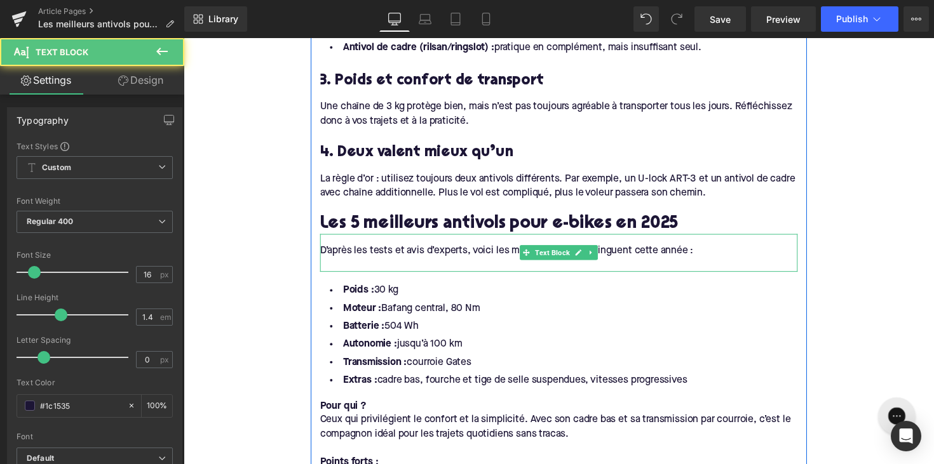
click at [449, 264] on div at bounding box center [567, 271] width 489 height 14
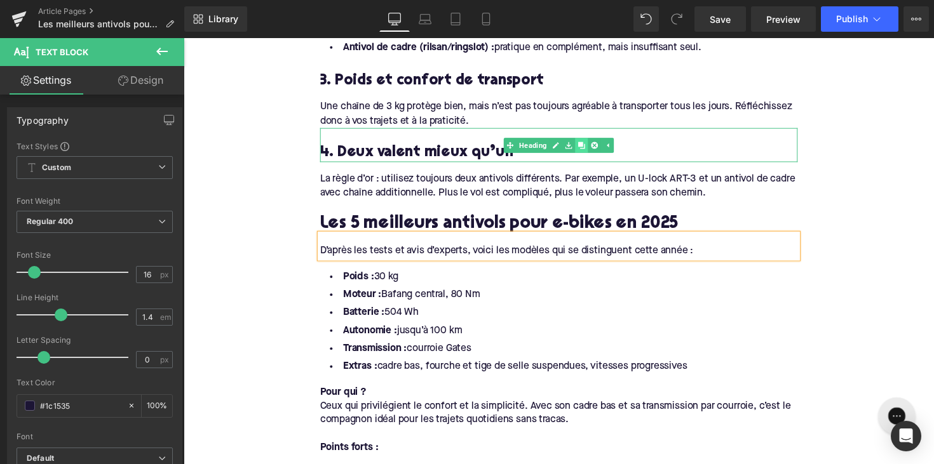
click at [588, 144] on icon at bounding box center [591, 147] width 7 height 7
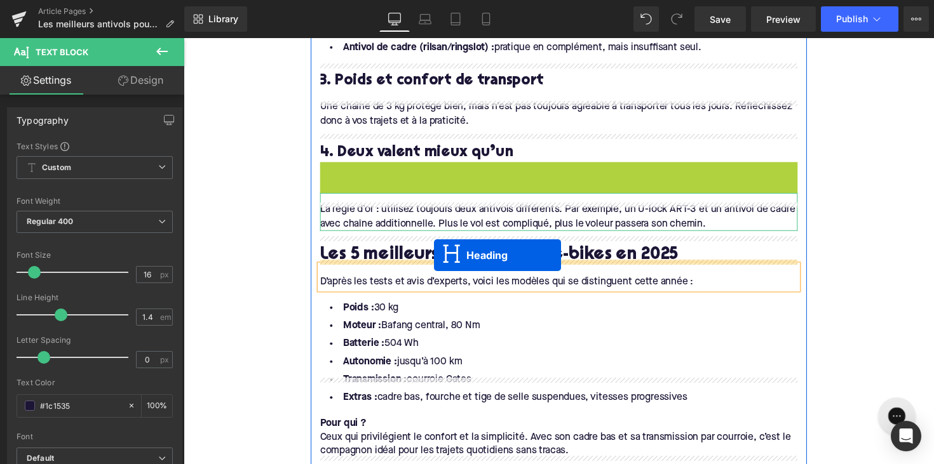
drag, startPoint x: 530, startPoint y: 158, endPoint x: 438, endPoint y: 262, distance: 138.7
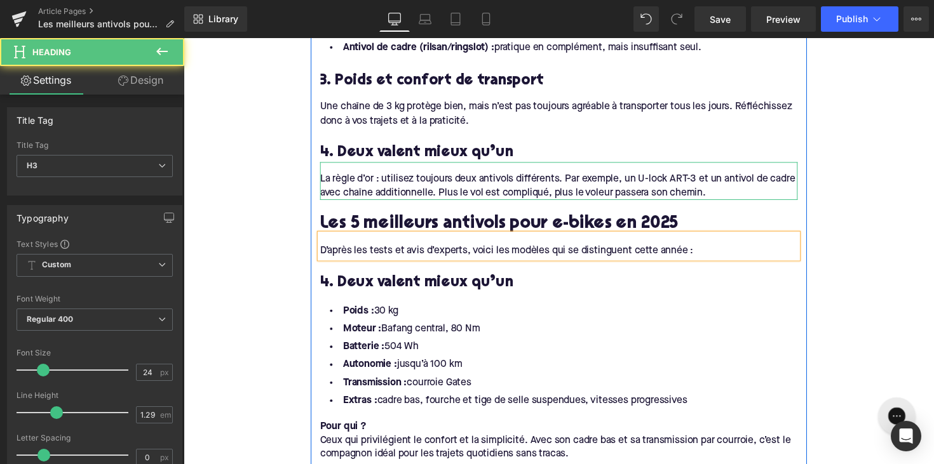
click at [391, 279] on h3 "4. Deux valent mieux qu’un" at bounding box center [567, 289] width 489 height 20
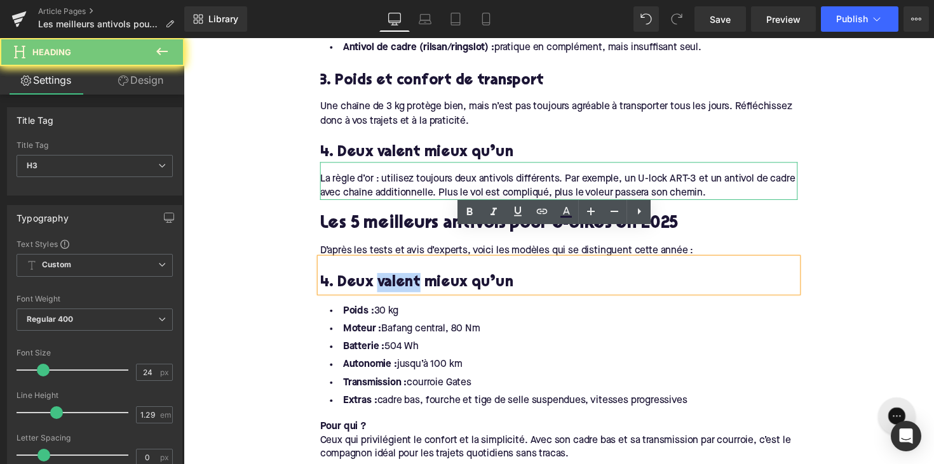
click at [391, 279] on h3 "4. Deux valent mieux qu’un" at bounding box center [567, 289] width 489 height 20
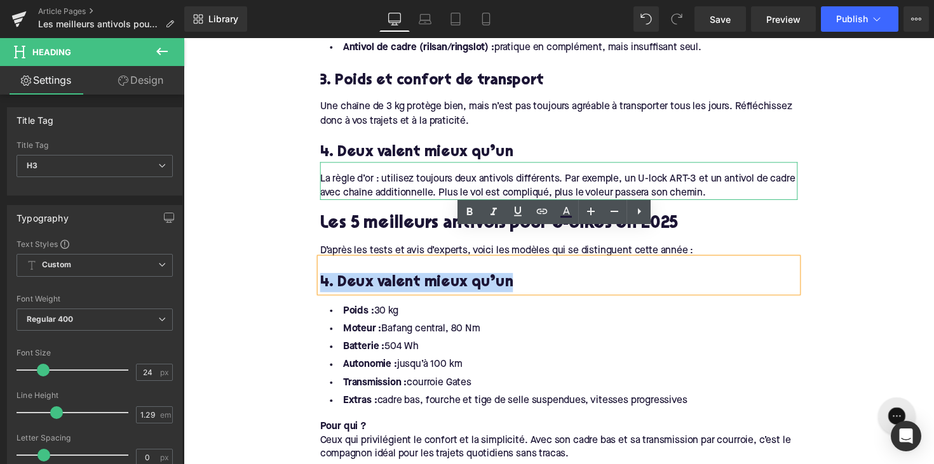
paste div
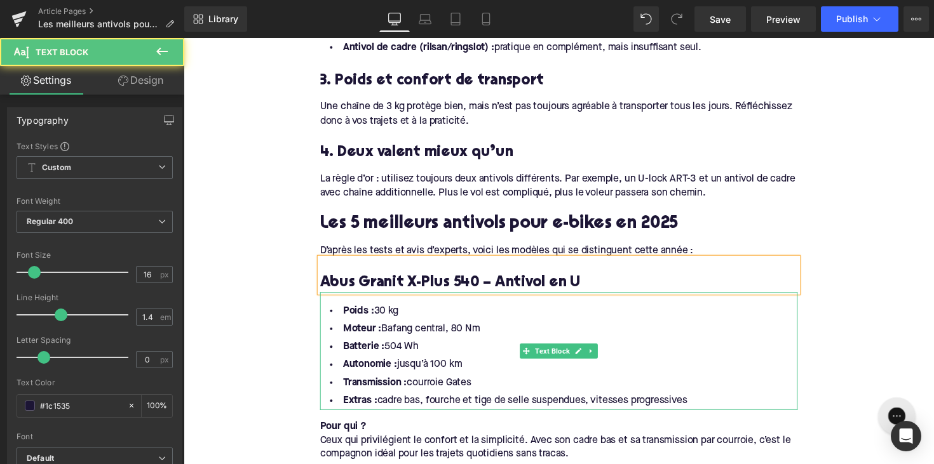
click at [484, 364] on li "Autonomie : jusqu’à 100 km" at bounding box center [567, 373] width 489 height 18
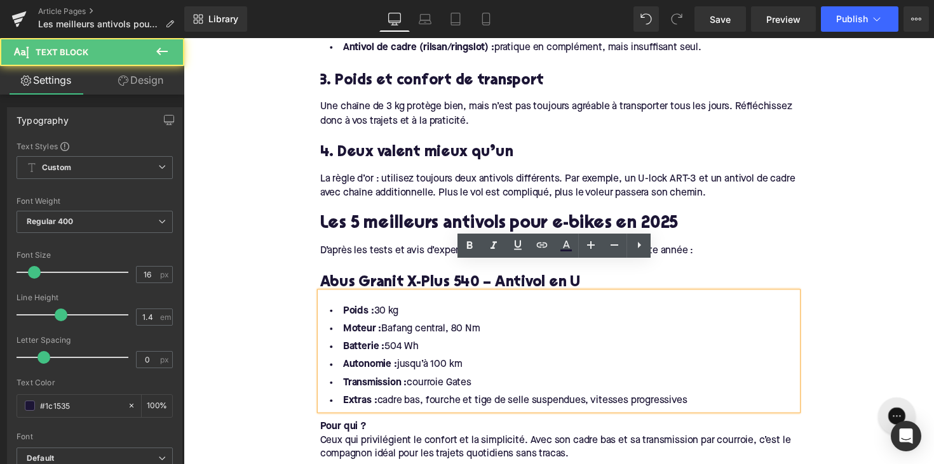
click at [711, 401] on li "Extras : cadre bas, fourche et tige de selle suspendues, vitesses progressives" at bounding box center [567, 410] width 489 height 18
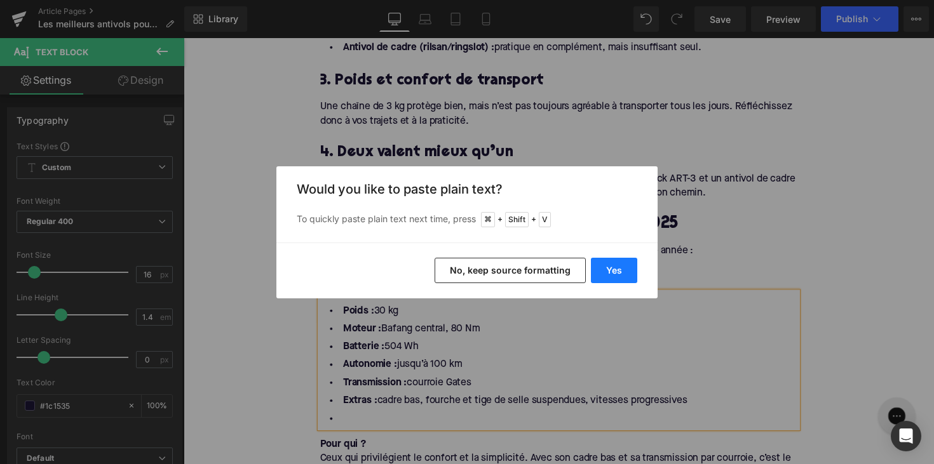
click at [607, 268] on button "Yes" at bounding box center [614, 270] width 46 height 25
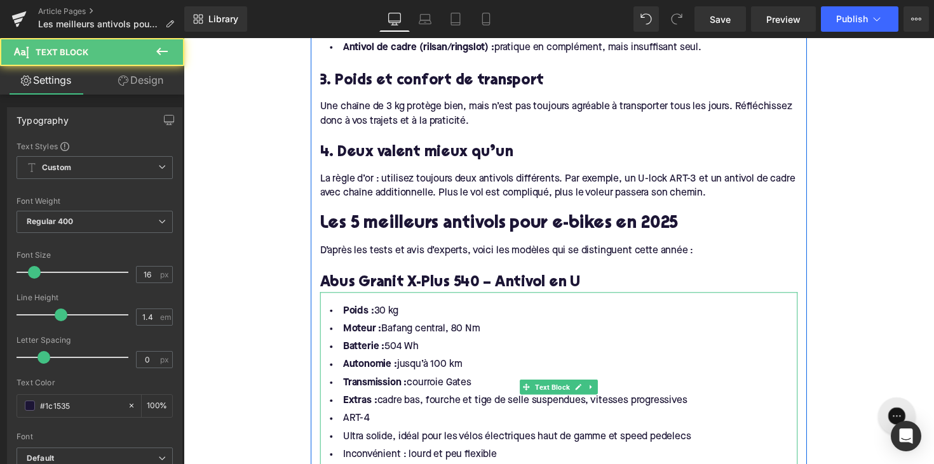
drag, startPoint x: 703, startPoint y: 381, endPoint x: 337, endPoint y: 284, distance: 377.9
click at [337, 309] on ul "Poids : 30 kg Moteur : Bafang central, 80 Nm Batterie : 504 Wh Autonomie : jusq…" at bounding box center [567, 401] width 489 height 184
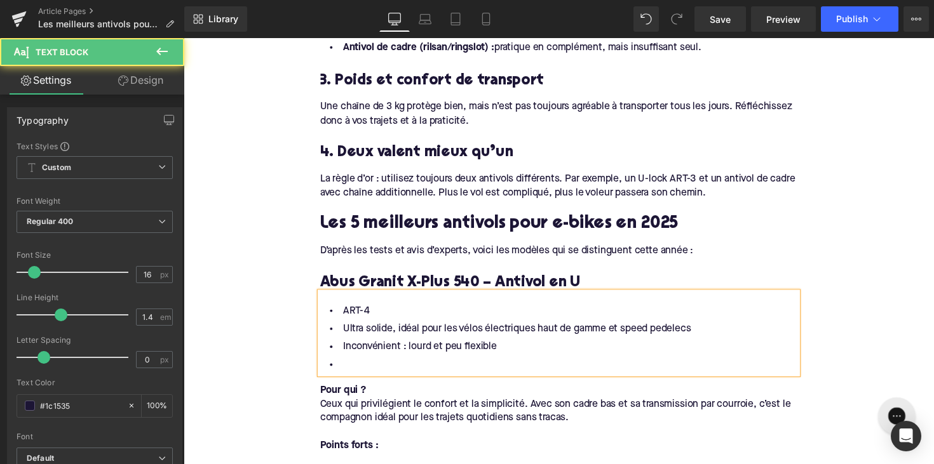
click at [361, 364] on li at bounding box center [567, 373] width 489 height 18
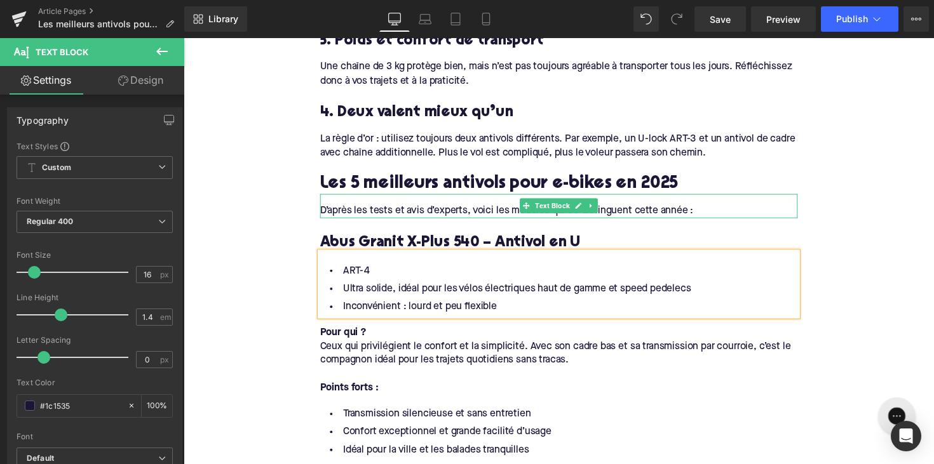
scroll to position [1445, 0]
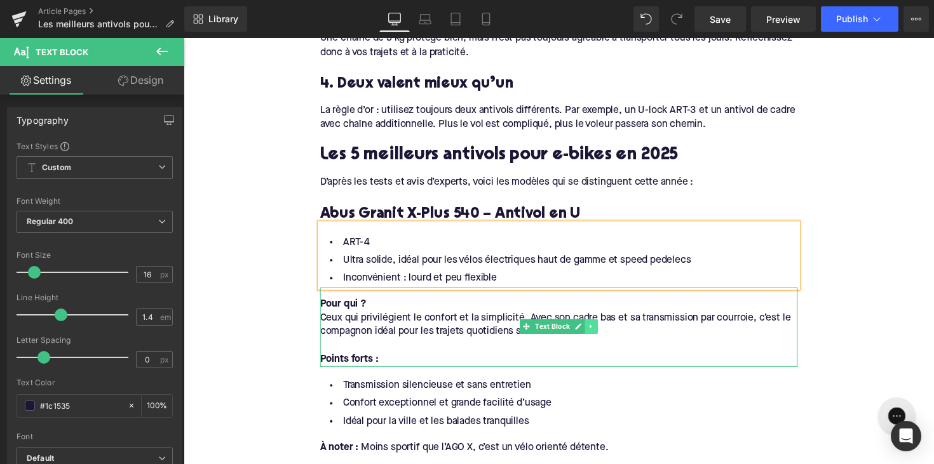
click at [598, 330] on icon at bounding box center [601, 334] width 7 height 8
click at [599, 326] on link at bounding box center [594, 333] width 13 height 15
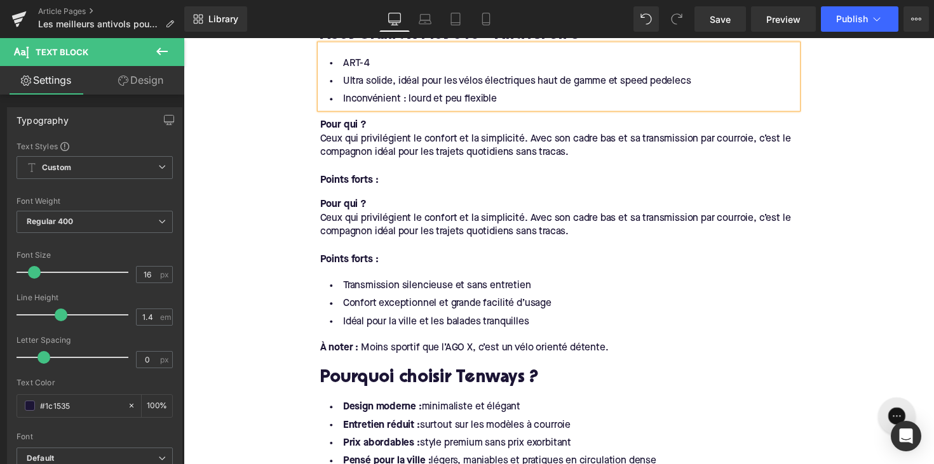
scroll to position [1575, 0]
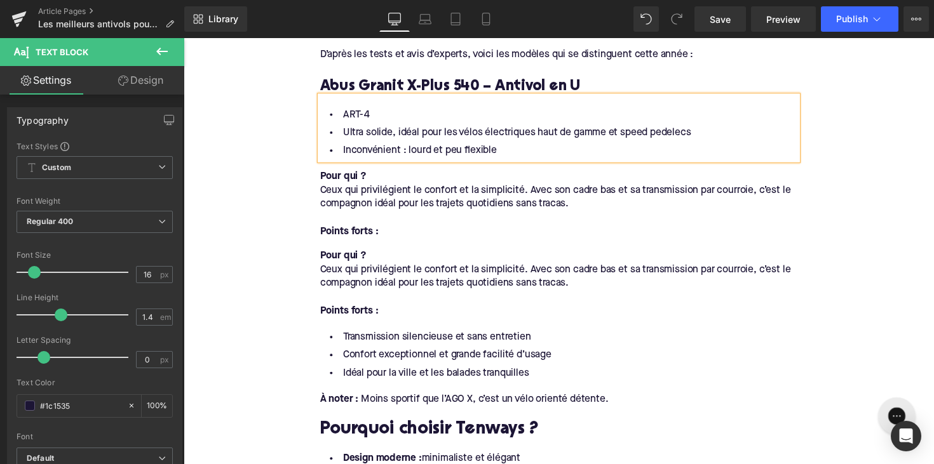
click at [607, 166] on div "Pour qui ? Ceux qui privilégient le confort et la simplicité. Avec son cadre ba…" at bounding box center [567, 203] width 489 height 81
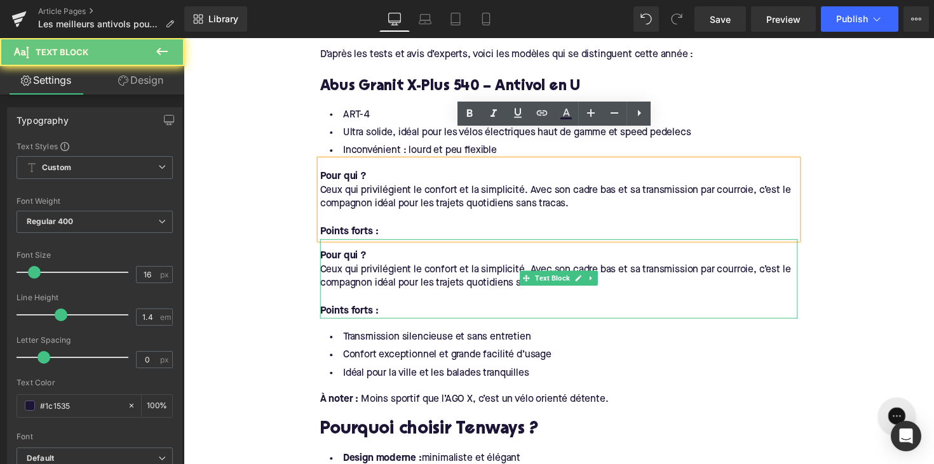
click at [510, 311] on div "Points forts :" at bounding box center [567, 318] width 489 height 14
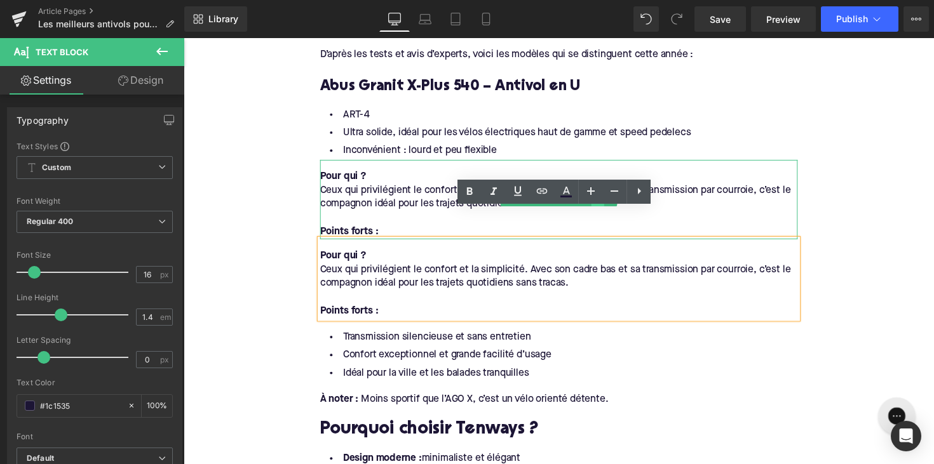
click at [609, 200] on icon at bounding box center [607, 204] width 7 height 8
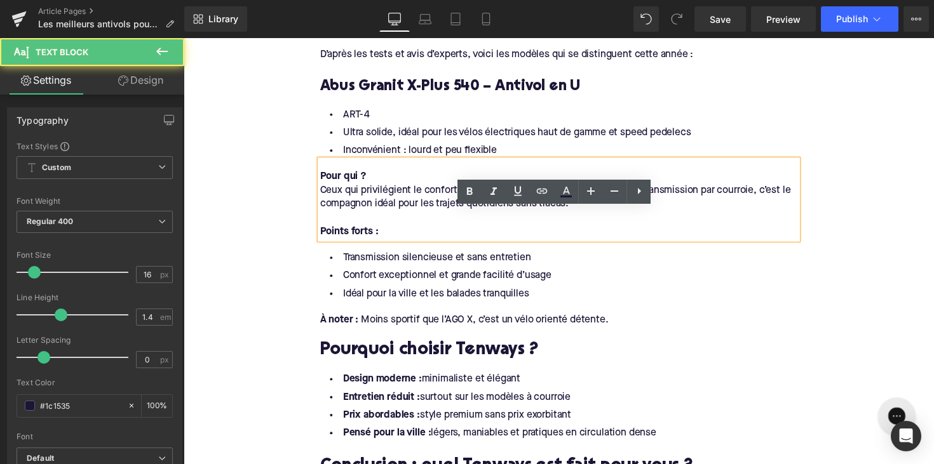
drag, startPoint x: 608, startPoint y: 170, endPoint x: 608, endPoint y: 161, distance: 8.9
click at [608, 187] on div "Ceux qui privilégient le confort et la simplicité. Avec son cadre bas et sa tra…" at bounding box center [567, 201] width 489 height 29
click at [606, 187] on link at bounding box center [601, 194] width 13 height 15
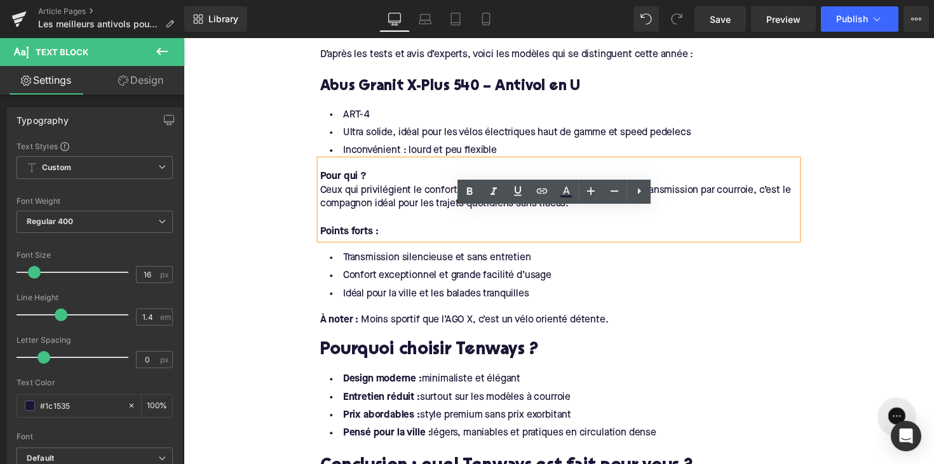
click at [630, 145] on li "Inconvénient : lourd et peu flexible" at bounding box center [567, 154] width 489 height 18
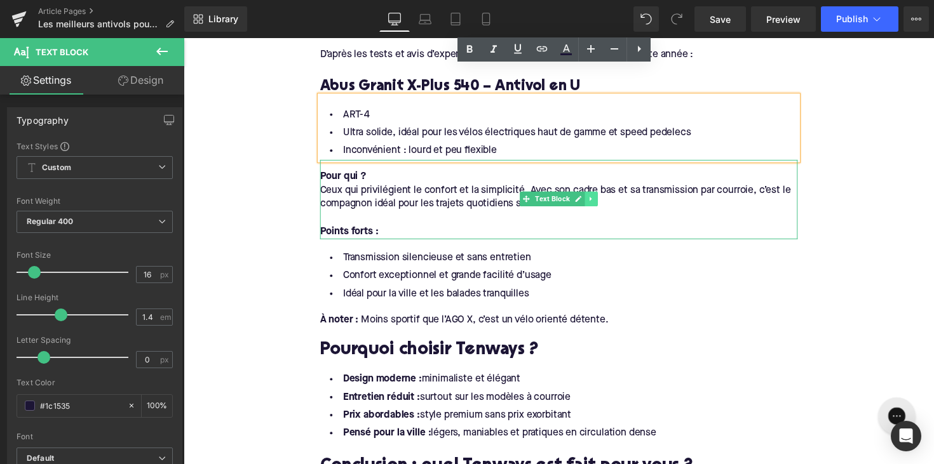
click at [600, 201] on icon at bounding box center [601, 203] width 2 height 4
click at [604, 200] on icon at bounding box center [607, 203] width 7 height 7
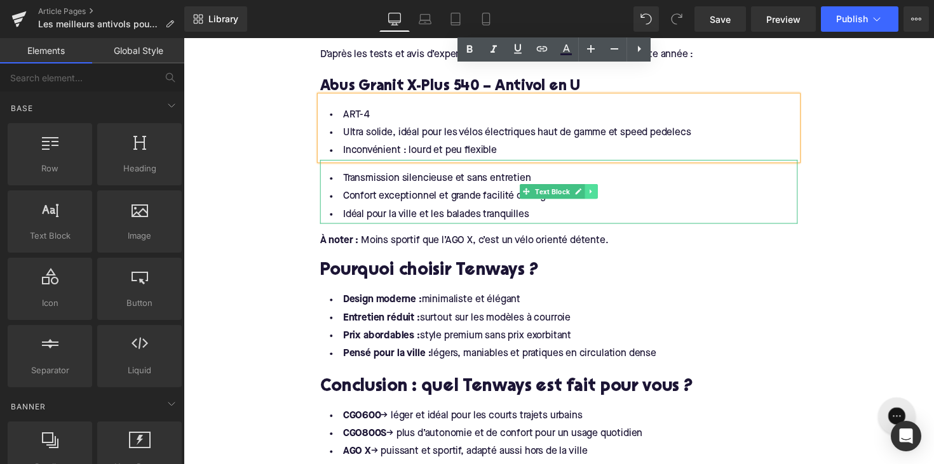
click at [602, 192] on icon at bounding box center [601, 196] width 7 height 8
click at [606, 192] on icon at bounding box center [607, 195] width 7 height 7
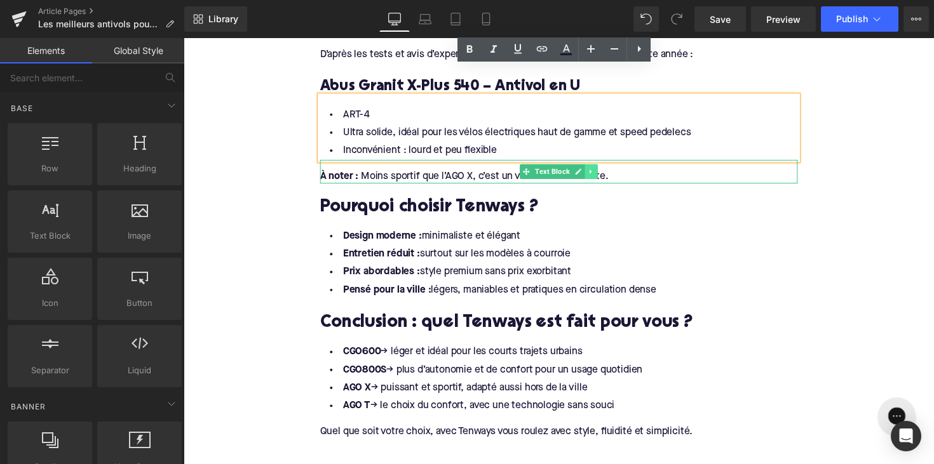
click at [604, 168] on link at bounding box center [601, 175] width 13 height 15
click at [604, 172] on icon at bounding box center [607, 175] width 7 height 7
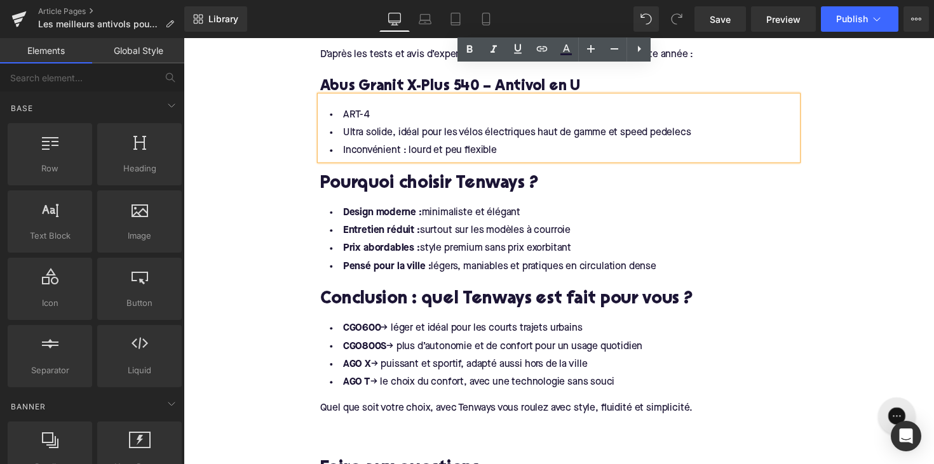
click at [494, 179] on h2 "Pourquoi choisir Tenways ?" at bounding box center [567, 189] width 489 height 20
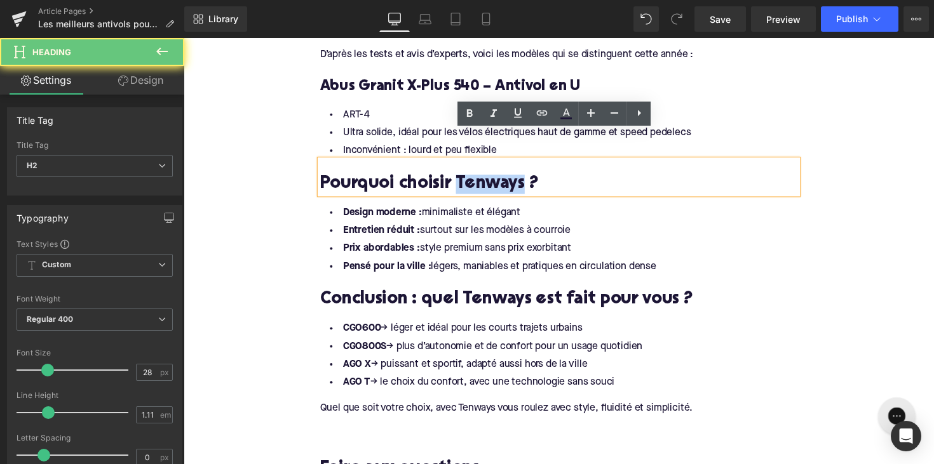
click at [494, 179] on h2 "Pourquoi choisir Tenways ?" at bounding box center [567, 189] width 489 height 20
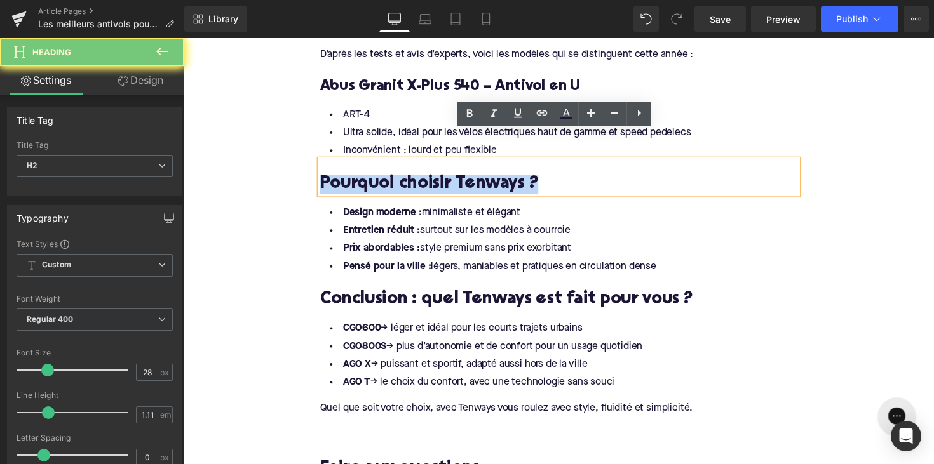
click at [494, 179] on h2 "Pourquoi choisir Tenways ?" at bounding box center [567, 189] width 489 height 20
paste div
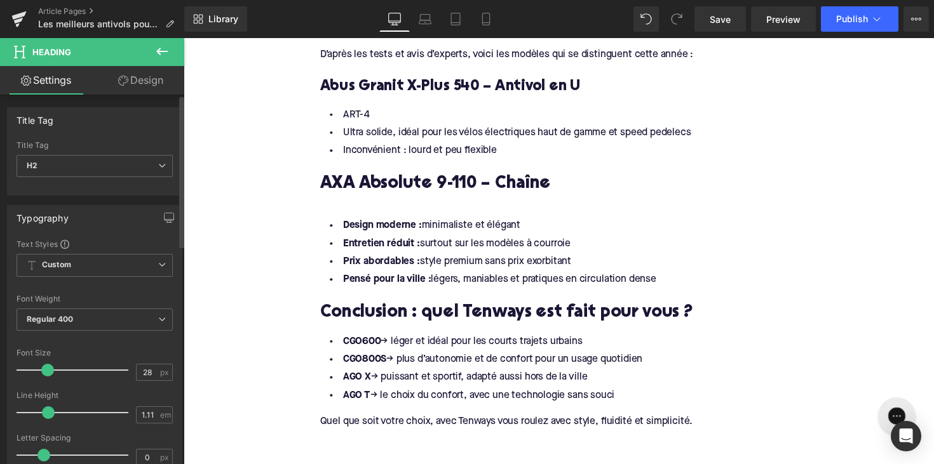
click at [131, 154] on div "Title Tag H2 H1 H2 H3 H4 H5 H6" at bounding box center [95, 166] width 156 height 51
click at [128, 166] on span "H2" at bounding box center [95, 166] width 156 height 22
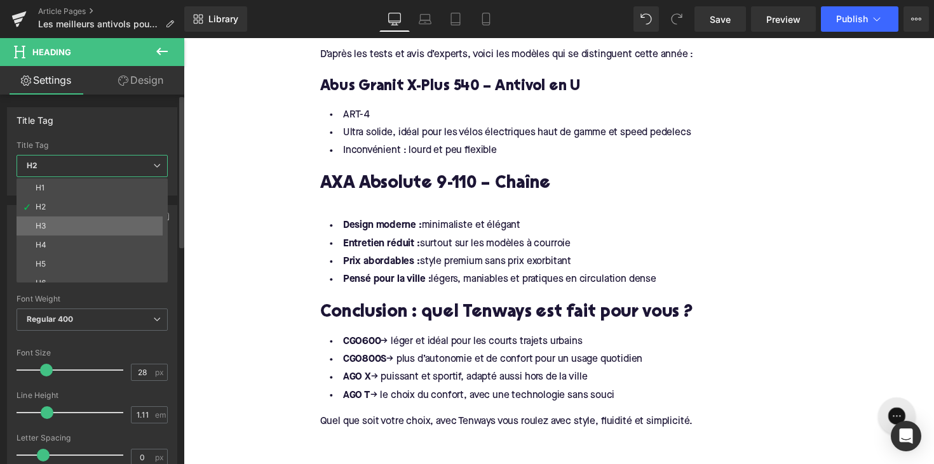
click at [112, 219] on li "H3" at bounding box center [95, 226] width 157 height 19
type input "24"
type input "1.29"
type input "100"
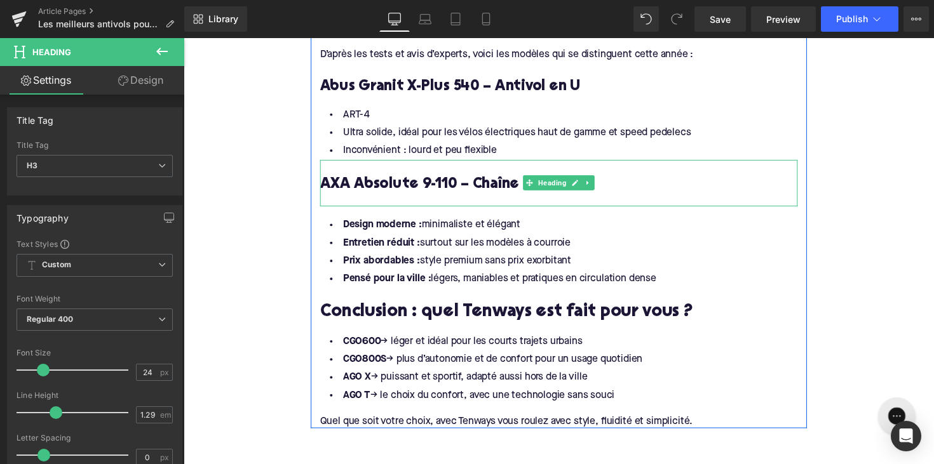
click at [431, 198] on div at bounding box center [567, 204] width 489 height 13
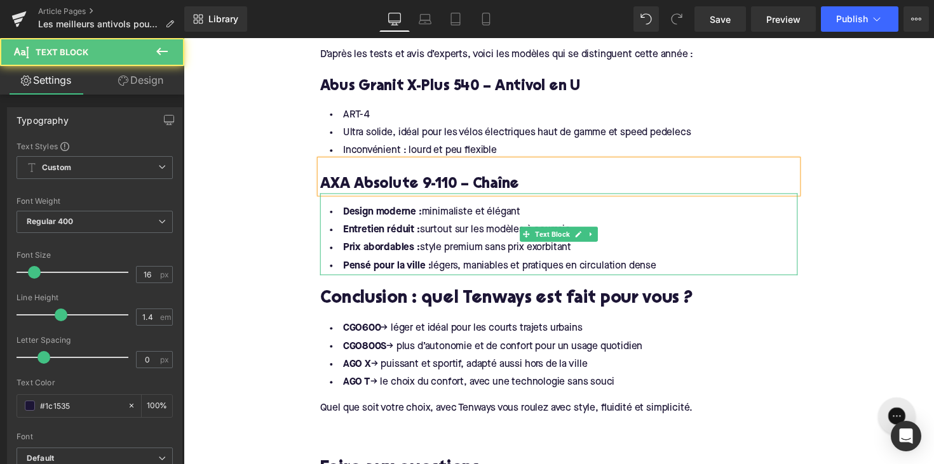
click at [688, 263] on li "Pensé pour la ville : légers, maniables et pratiques en circulation dense" at bounding box center [567, 272] width 489 height 18
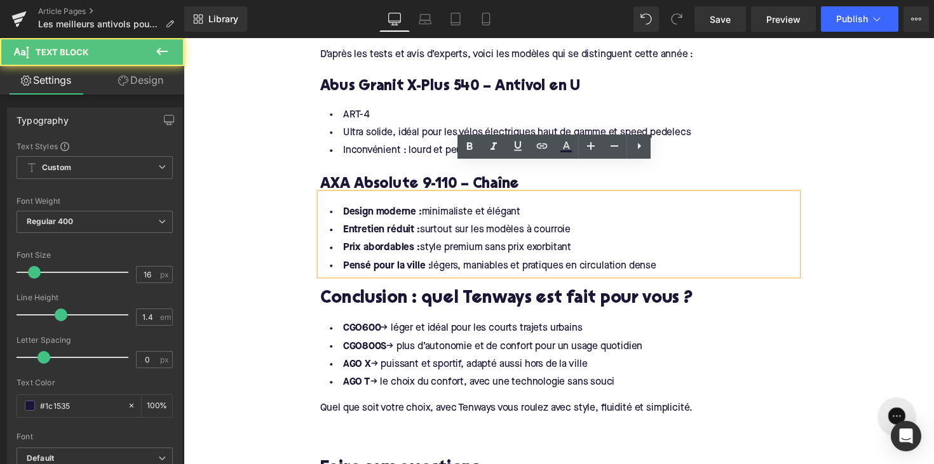
click at [677, 263] on li "Pensé pour la ville : légers, maniables et pratiques en circulation dense" at bounding box center [567, 272] width 489 height 18
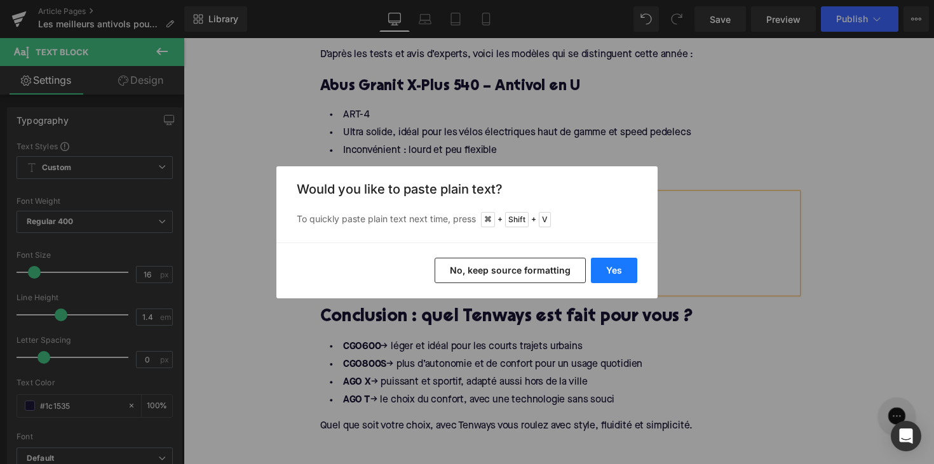
click at [612, 261] on button "Yes" at bounding box center [614, 270] width 46 height 25
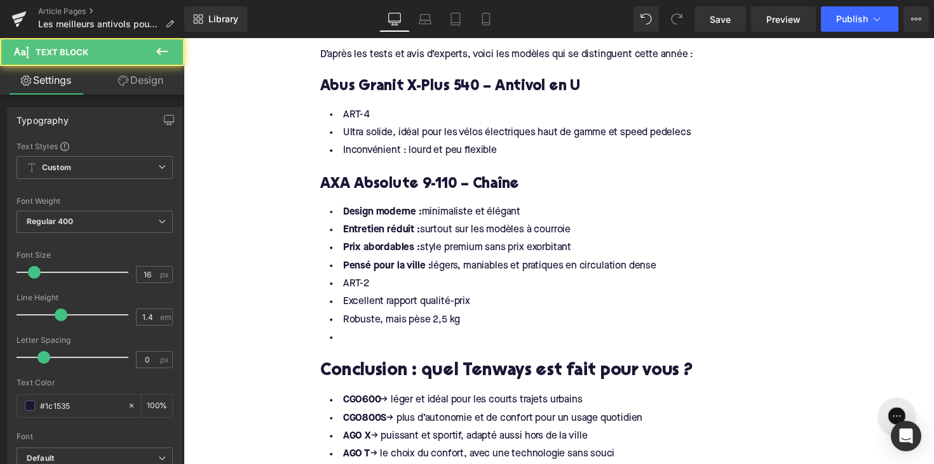
drag, startPoint x: 672, startPoint y: 241, endPoint x: 301, endPoint y: 189, distance: 374.7
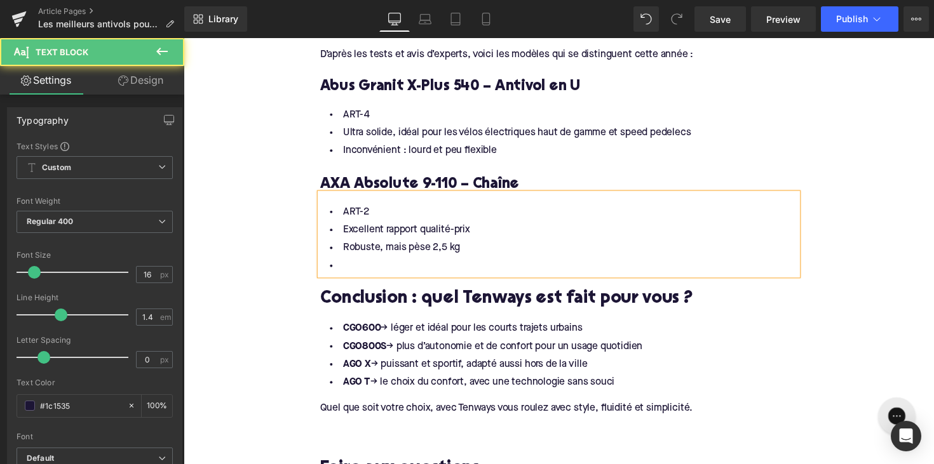
click at [363, 263] on li at bounding box center [567, 272] width 489 height 18
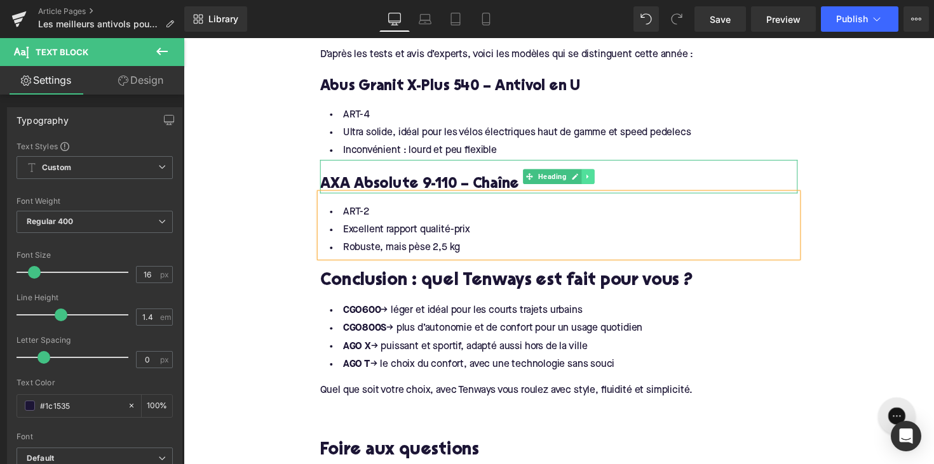
click at [595, 177] on icon at bounding box center [598, 181] width 7 height 8
click at [589, 177] on icon at bounding box center [591, 180] width 7 height 7
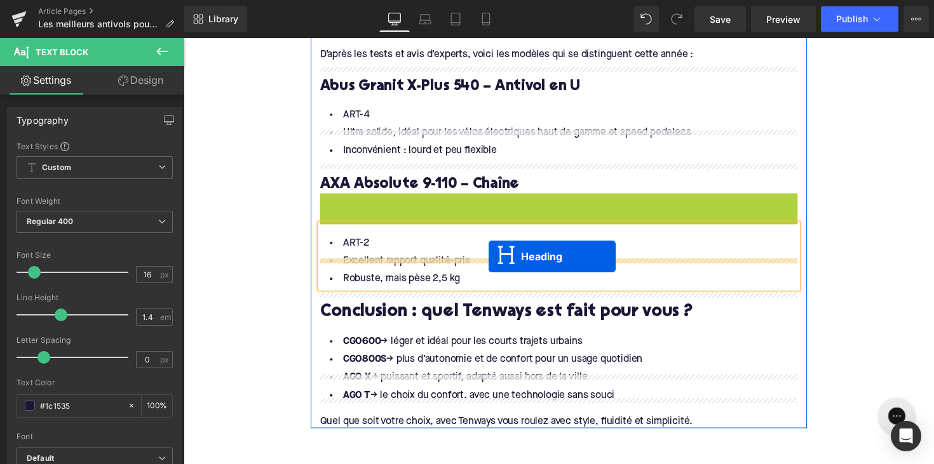
drag, startPoint x: 533, startPoint y: 186, endPoint x: 496, endPoint y: 262, distance: 84.1
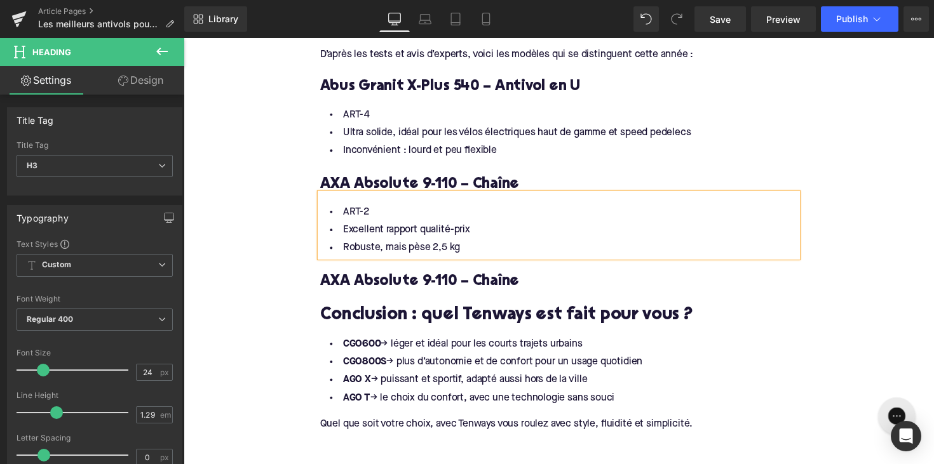
click at [474, 278] on h3 "AXA Absolute 9-110 – Chaîne" at bounding box center [567, 288] width 489 height 20
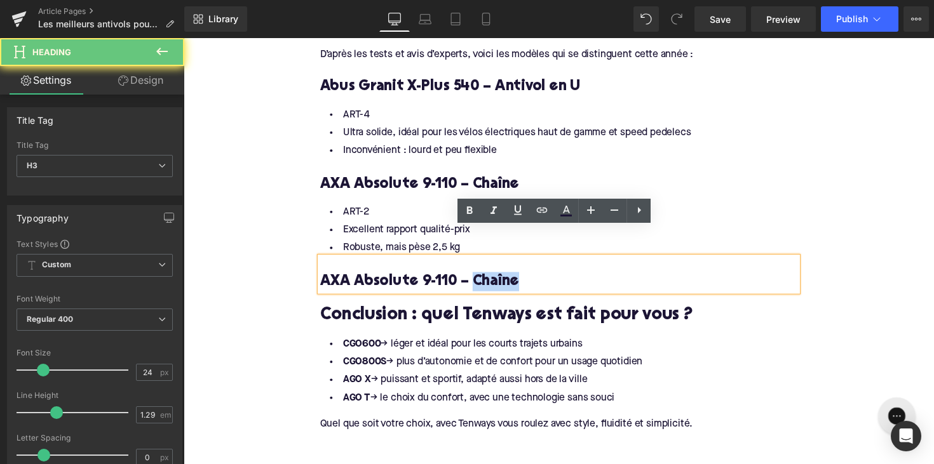
click at [474, 278] on h3 "AXA Absolute 9-110 – Chaîne" at bounding box center [567, 288] width 489 height 20
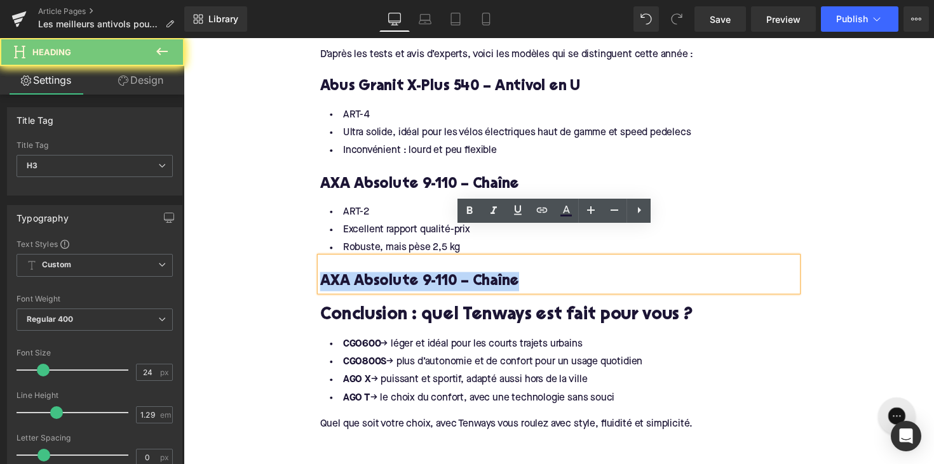
paste div
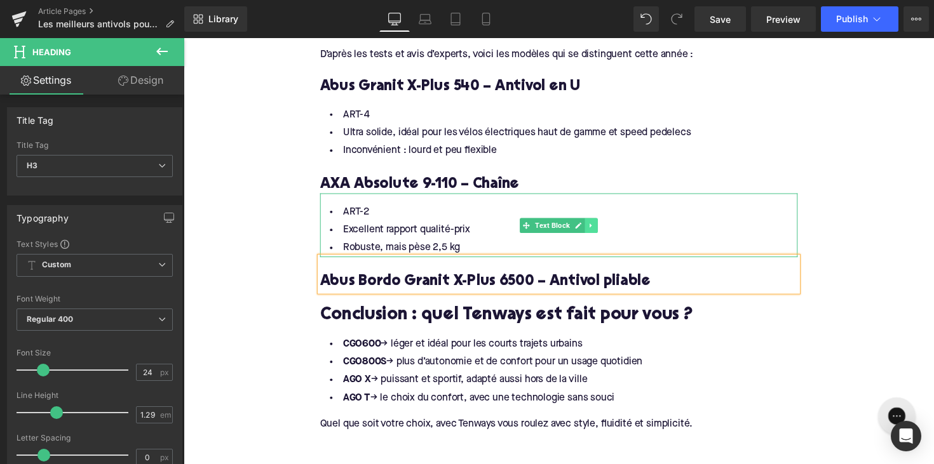
click at [600, 227] on icon at bounding box center [601, 231] width 7 height 8
click at [592, 227] on icon at bounding box center [594, 230] width 7 height 7
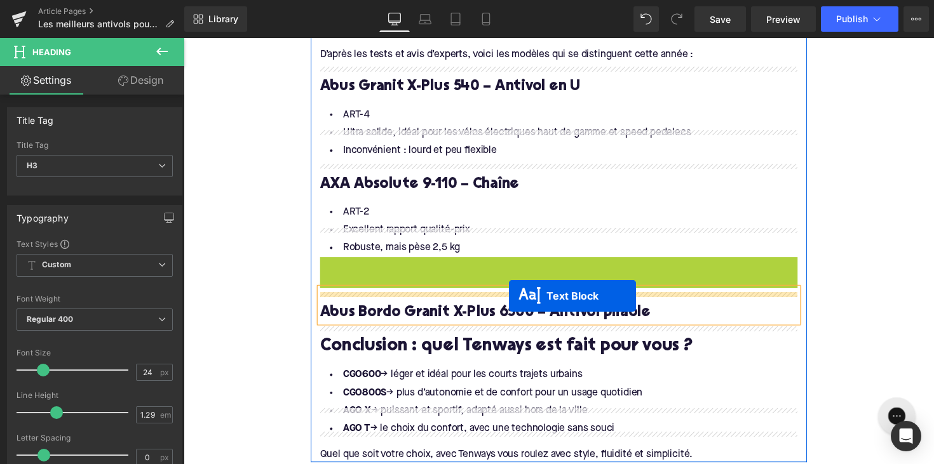
drag, startPoint x: 529, startPoint y: 266, endPoint x: 518, endPoint y: 302, distance: 38.6
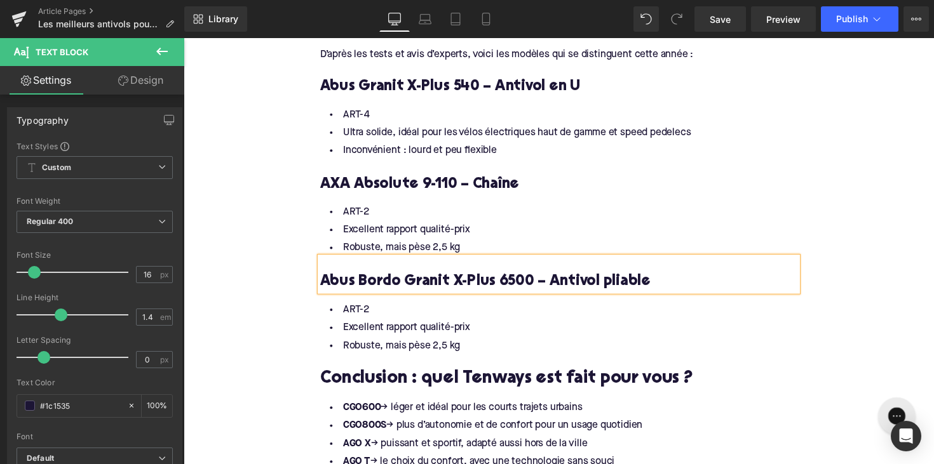
click at [497, 308] on li "ART-2" at bounding box center [567, 317] width 489 height 18
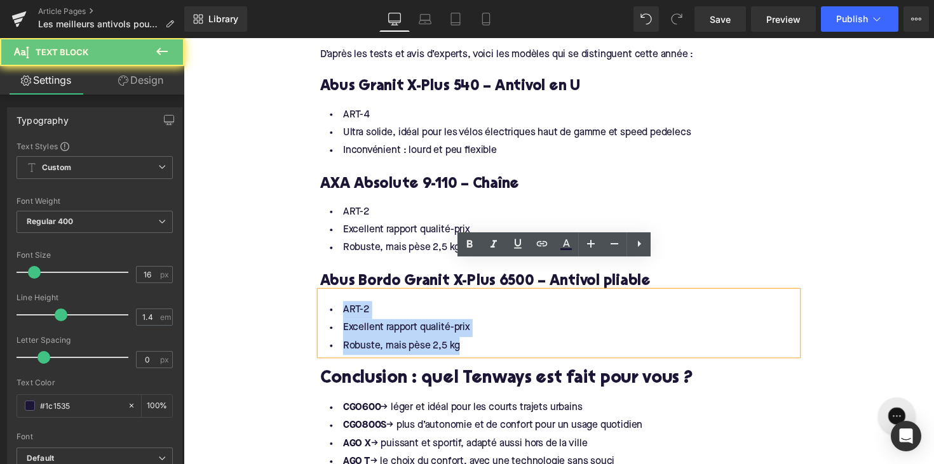
drag, startPoint x: 466, startPoint y: 330, endPoint x: 308, endPoint y: 276, distance: 167.2
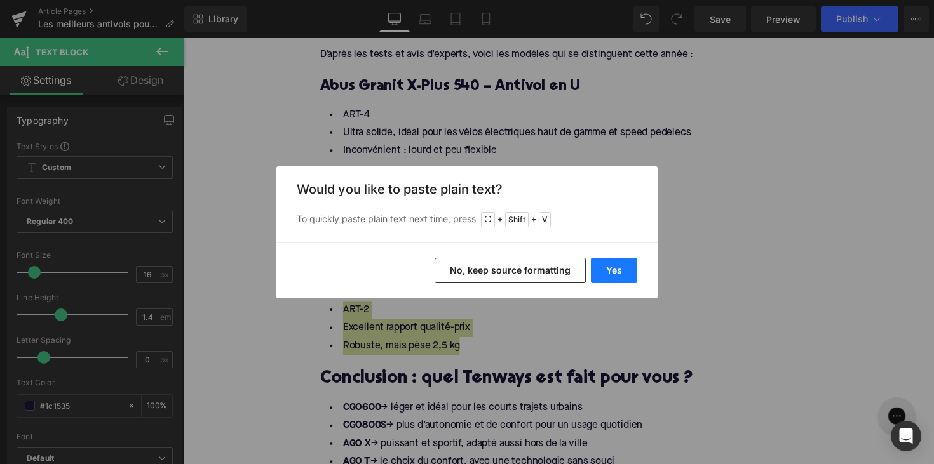
click at [621, 279] on button "Yes" at bounding box center [614, 270] width 46 height 25
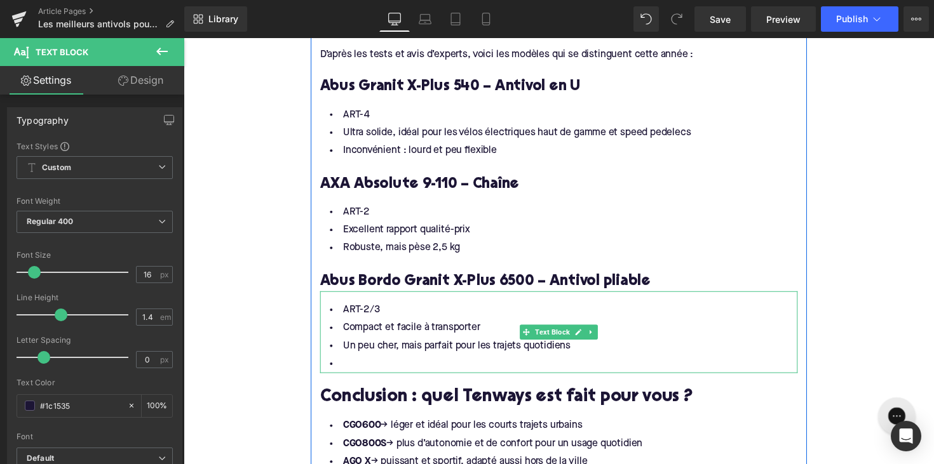
click at [403, 363] on li at bounding box center [567, 372] width 489 height 18
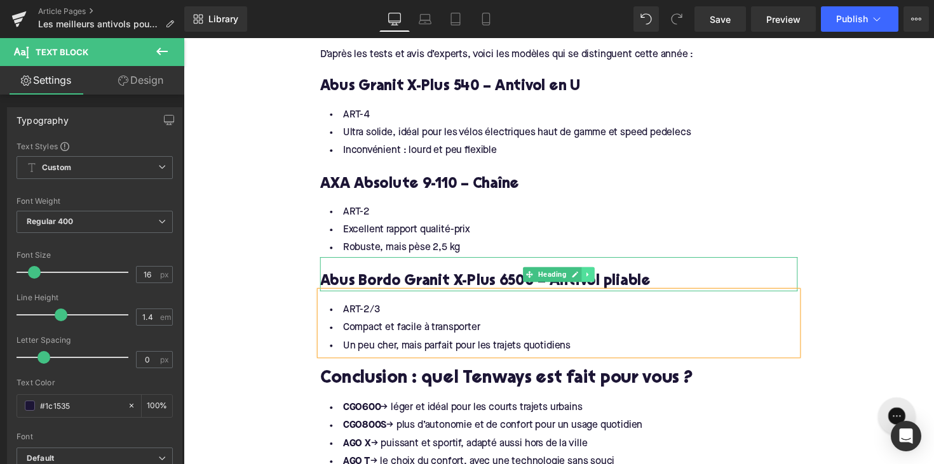
click at [595, 277] on icon at bounding box center [598, 281] width 7 height 8
click at [588, 277] on icon at bounding box center [591, 280] width 7 height 7
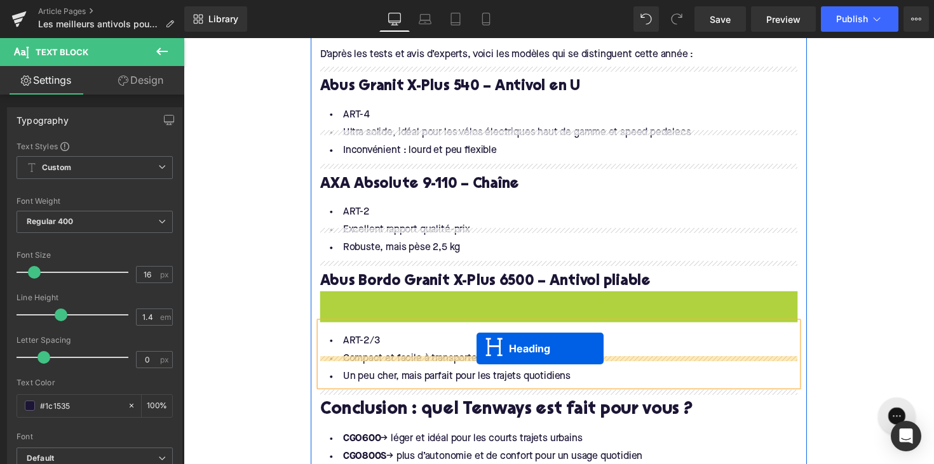
drag, startPoint x: 536, startPoint y: 285, endPoint x: 482, endPoint y: 358, distance: 90.5
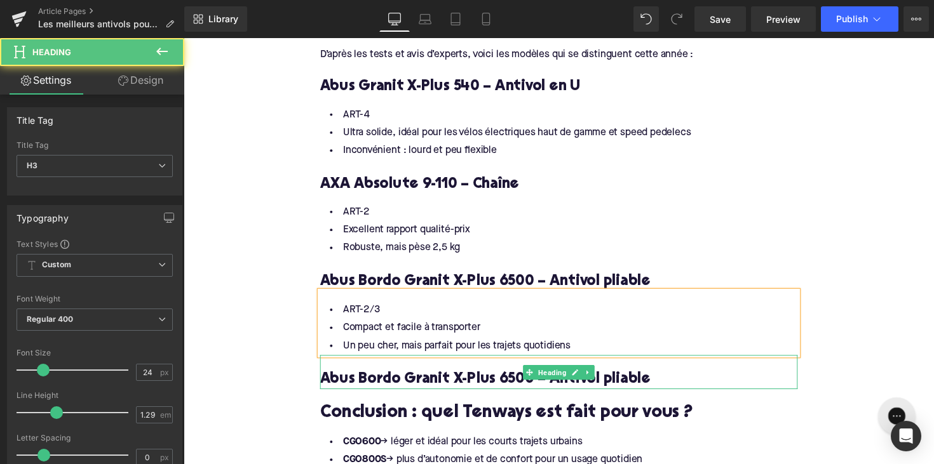
click at [412, 379] on h3 "Abus Bordo Granit X-Plus 6500 – Antivol pliable" at bounding box center [567, 389] width 489 height 20
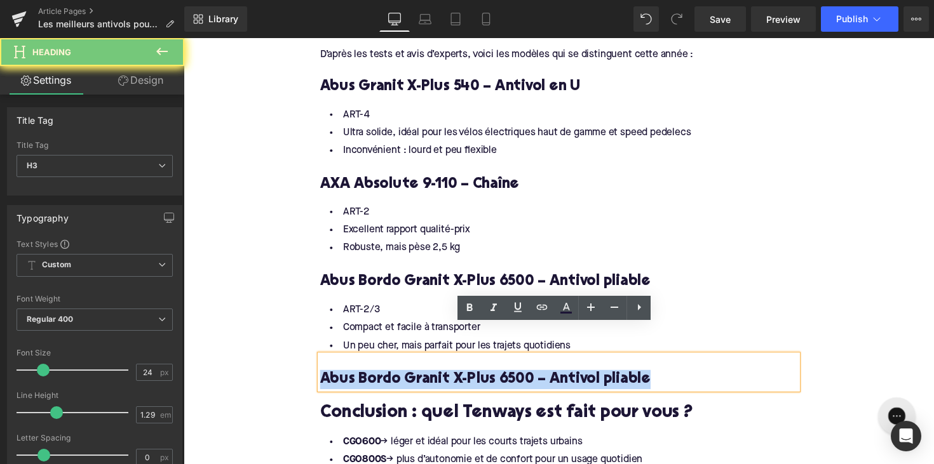
click at [412, 379] on h3 "Abus Bordo Granit X-Plus 6500 – Antivol pliable" at bounding box center [567, 389] width 489 height 20
paste div
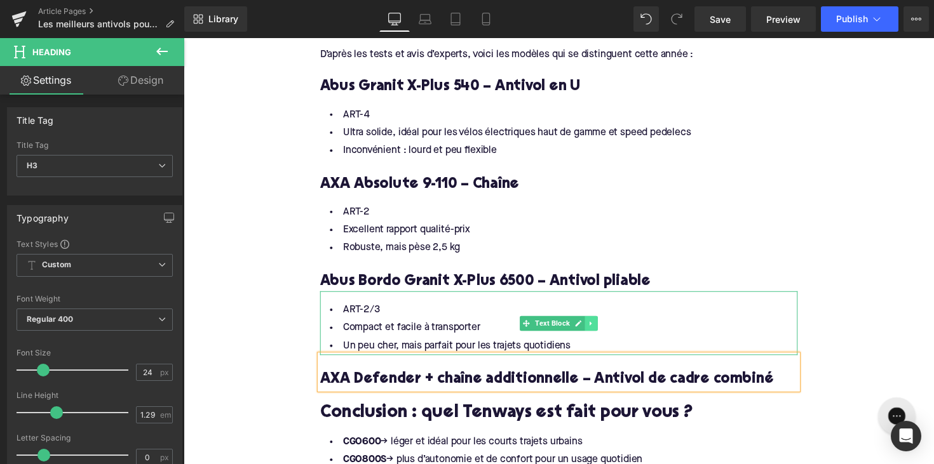
click at [600, 323] on link at bounding box center [601, 330] width 13 height 15
click at [591, 327] on icon at bounding box center [594, 331] width 7 height 8
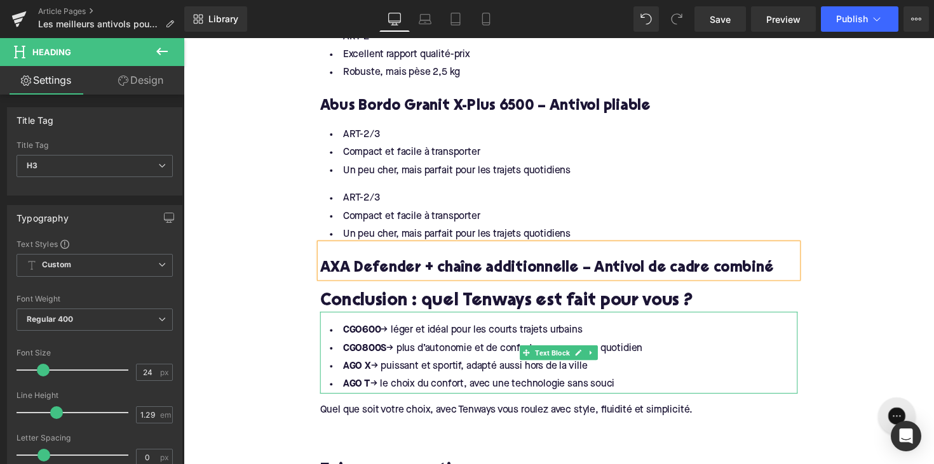
scroll to position [1747, 0]
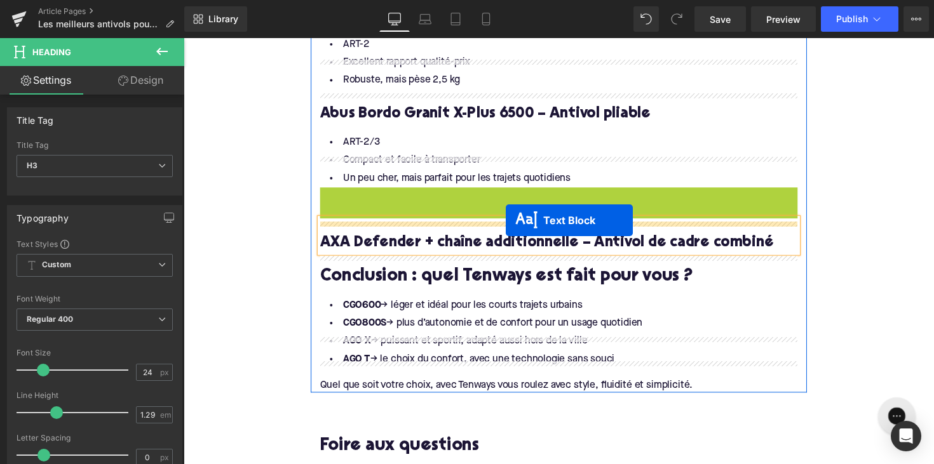
drag, startPoint x: 531, startPoint y: 194, endPoint x: 513, endPoint y: 225, distance: 35.9
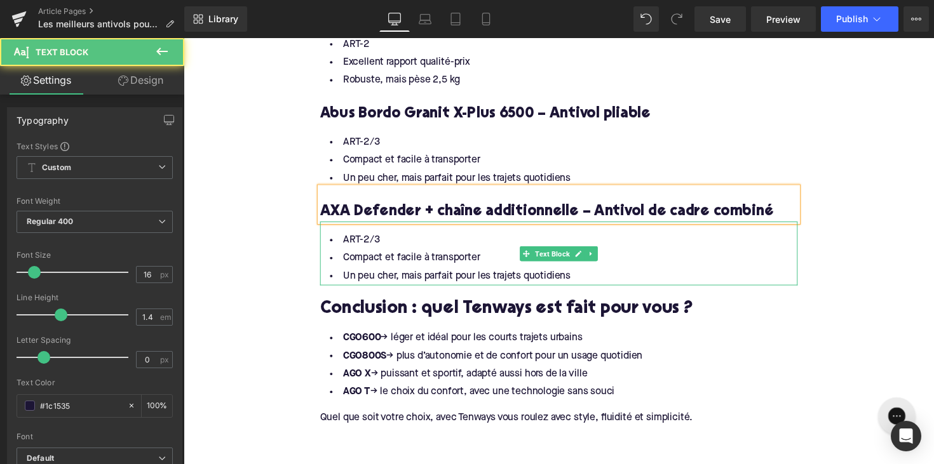
click at [585, 273] on li "Un peu cher, mais parfait pour les trajets quotidiens" at bounding box center [567, 282] width 489 height 18
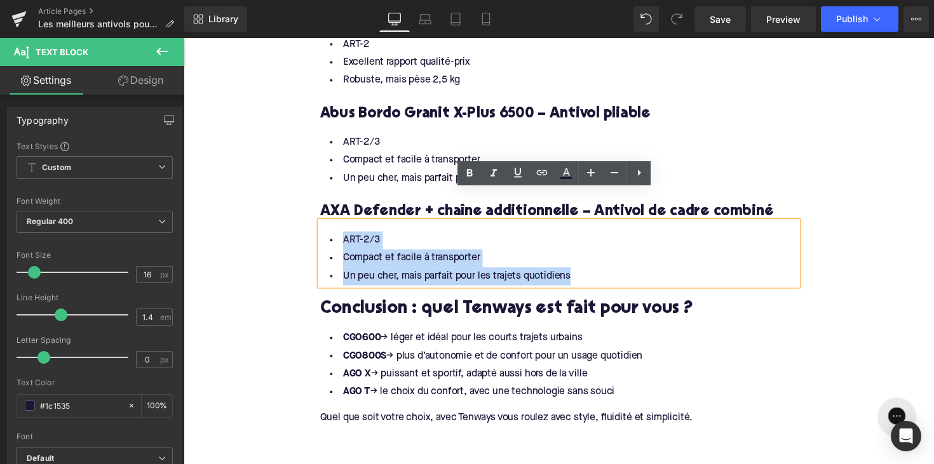
drag, startPoint x: 578, startPoint y: 252, endPoint x: 334, endPoint y: 212, distance: 247.8
click at [334, 236] on ul "ART-2/3 Compact et facile à transporter Un peu cher, mais parfait pour les traj…" at bounding box center [567, 263] width 489 height 55
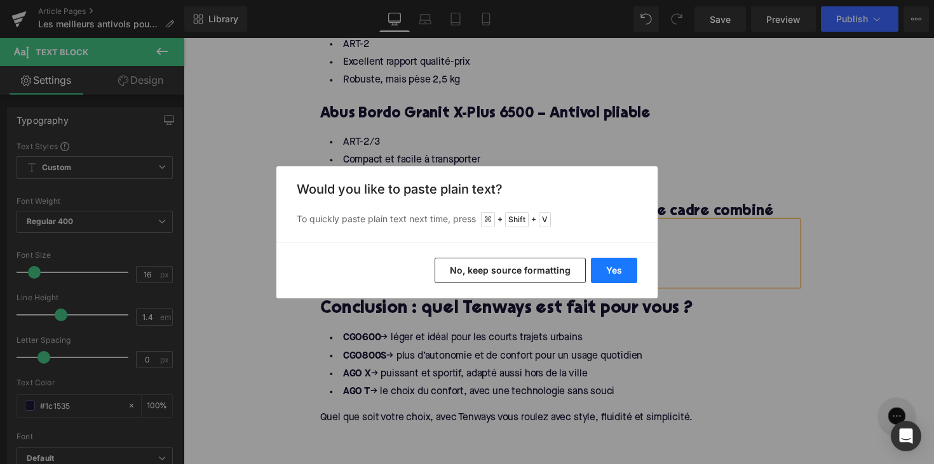
click at [601, 264] on button "Yes" at bounding box center [614, 270] width 46 height 25
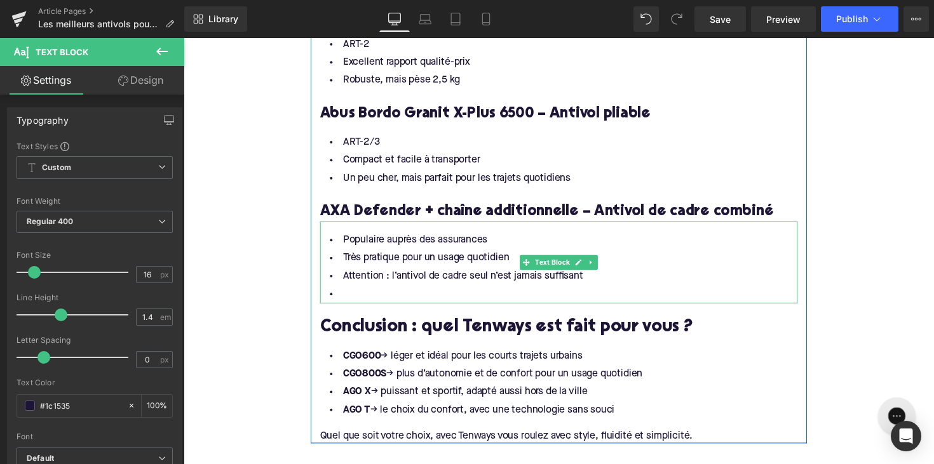
click at [417, 292] on li at bounding box center [567, 301] width 489 height 18
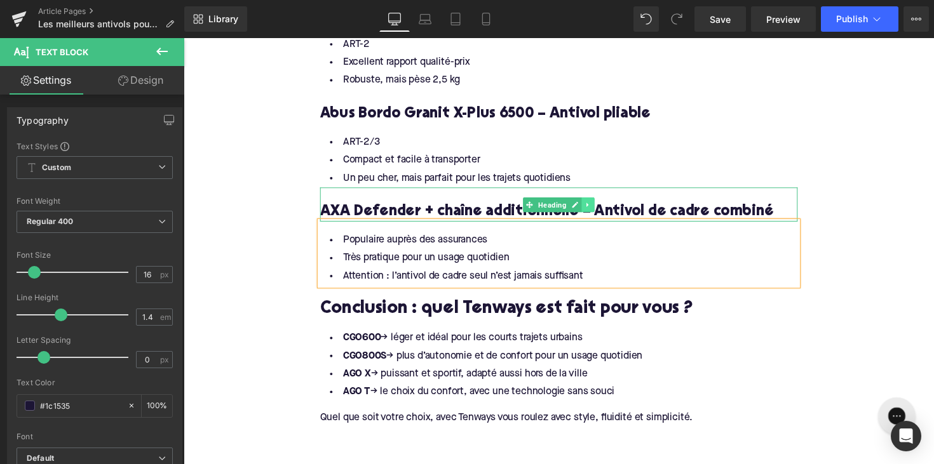
click at [599, 201] on link at bounding box center [598, 208] width 13 height 15
click at [593, 201] on link at bounding box center [591, 208] width 13 height 15
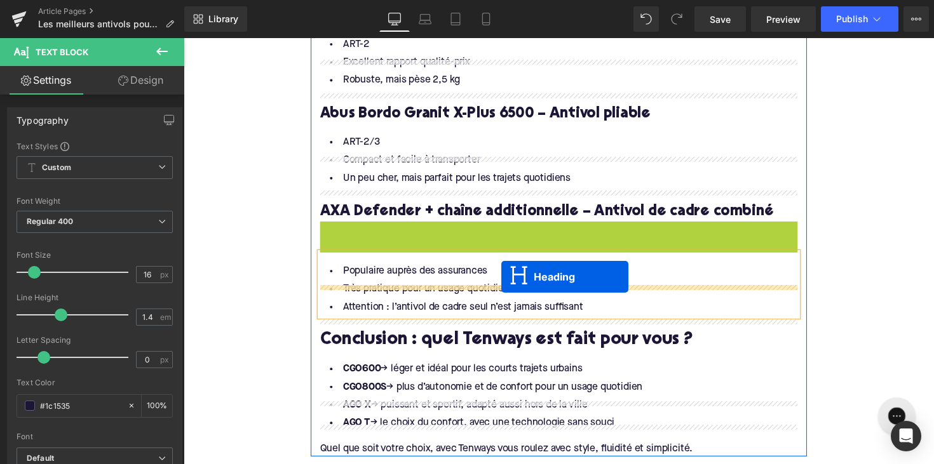
drag, startPoint x: 535, startPoint y: 214, endPoint x: 507, endPoint y: 288, distance: 79.4
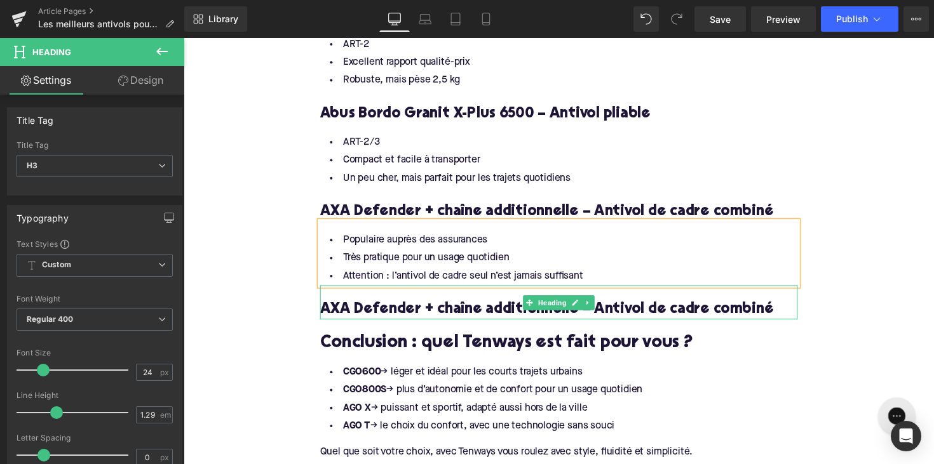
click at [395, 307] on h3 "AXA Defender + chaîne additionnelle – Antivol de cadre combiné" at bounding box center [567, 317] width 489 height 20
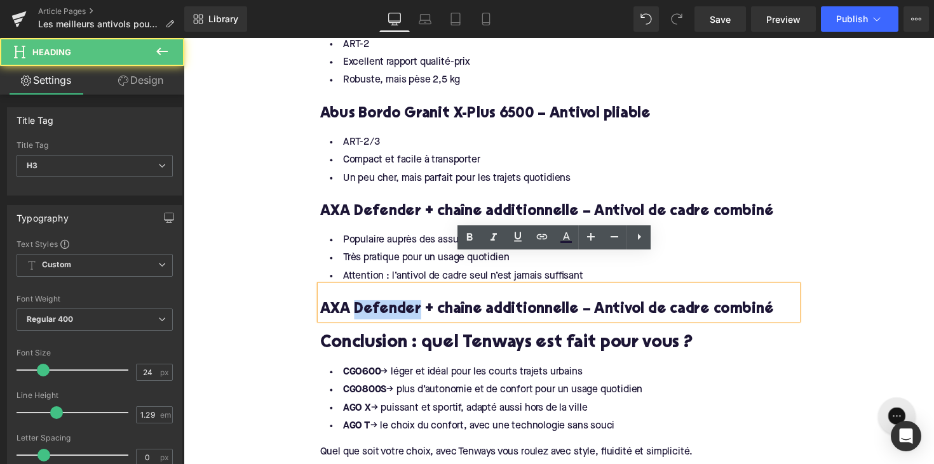
click at [395, 307] on h3 "AXA Defender + chaîne additionnelle – Antivol de cadre combiné" at bounding box center [567, 317] width 489 height 20
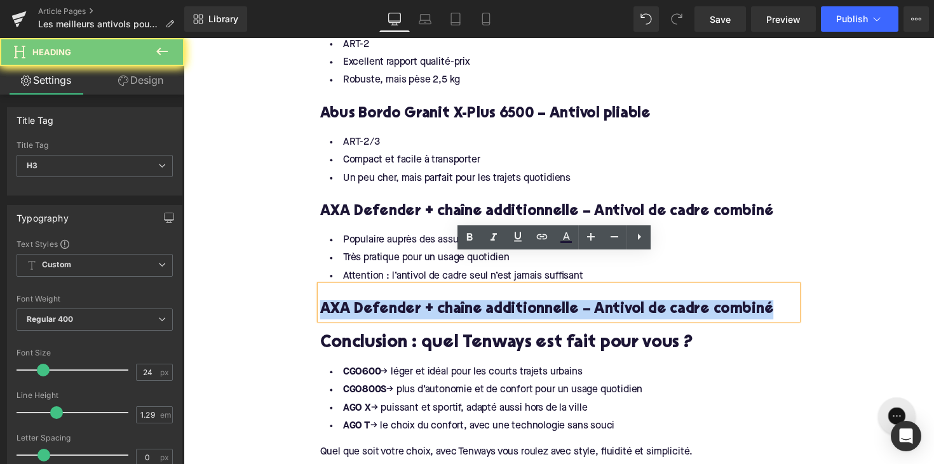
click at [395, 307] on h3 "AXA Defender + chaîne additionnelle – Antivol de cadre combiné" at bounding box center [567, 317] width 489 height 20
paste div
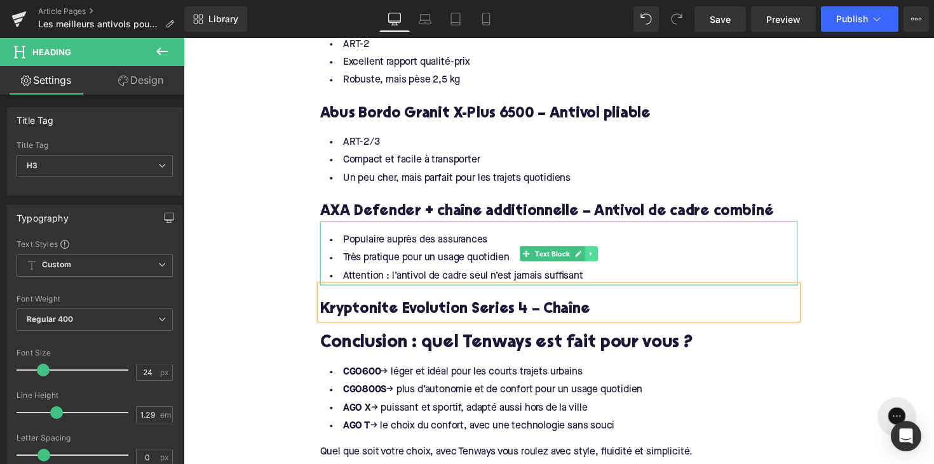
click at [599, 255] on icon at bounding box center [601, 259] width 7 height 8
click at [592, 255] on icon at bounding box center [594, 258] width 7 height 7
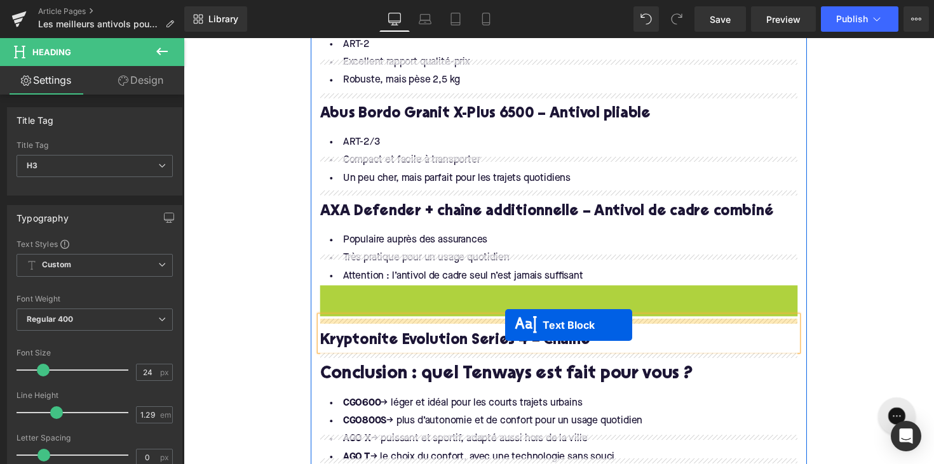
drag, startPoint x: 532, startPoint y: 288, endPoint x: 513, endPoint y: 332, distance: 47.8
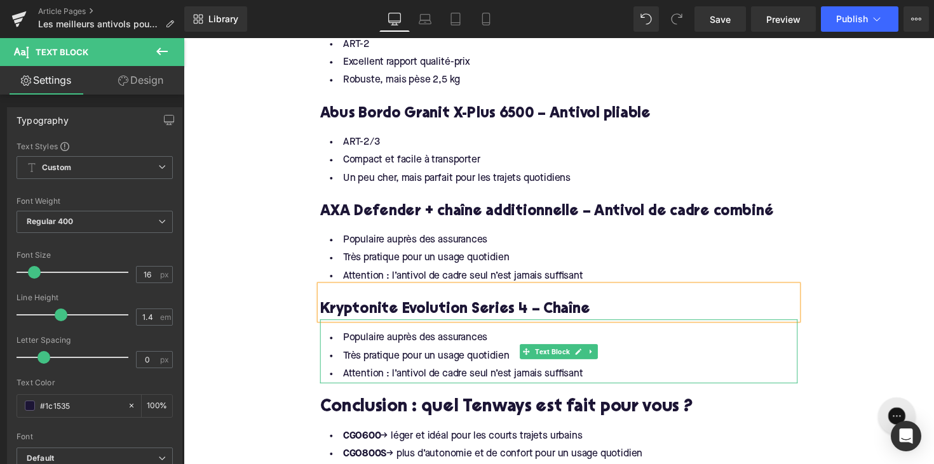
click at [433, 389] on div at bounding box center [567, 390] width 489 height 3
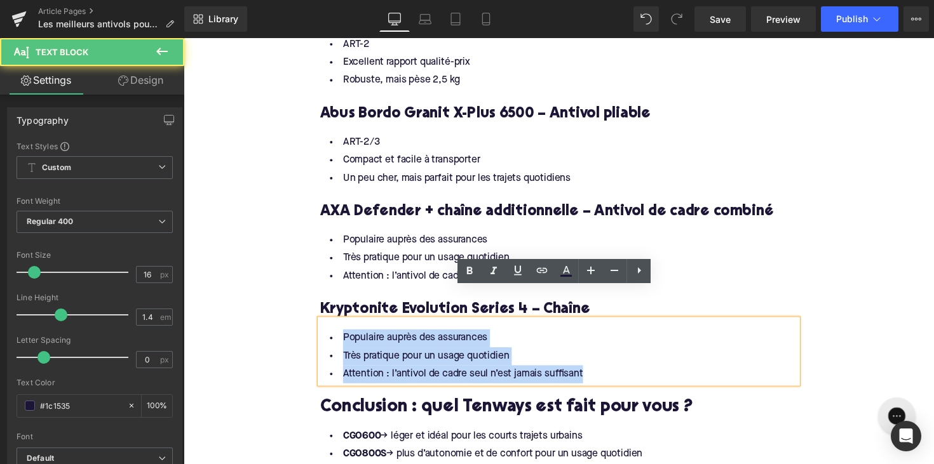
drag, startPoint x: 595, startPoint y: 349, endPoint x: 289, endPoint y: 310, distance: 308.7
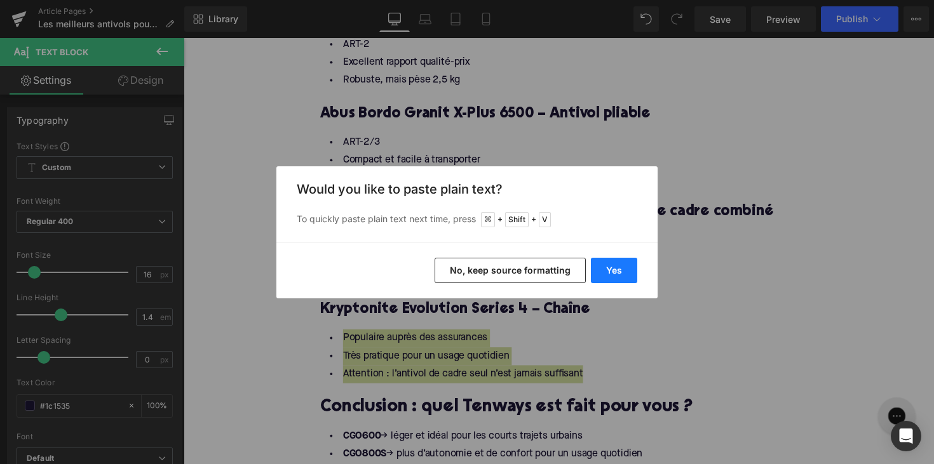
click at [616, 265] on button "Yes" at bounding box center [614, 270] width 46 height 25
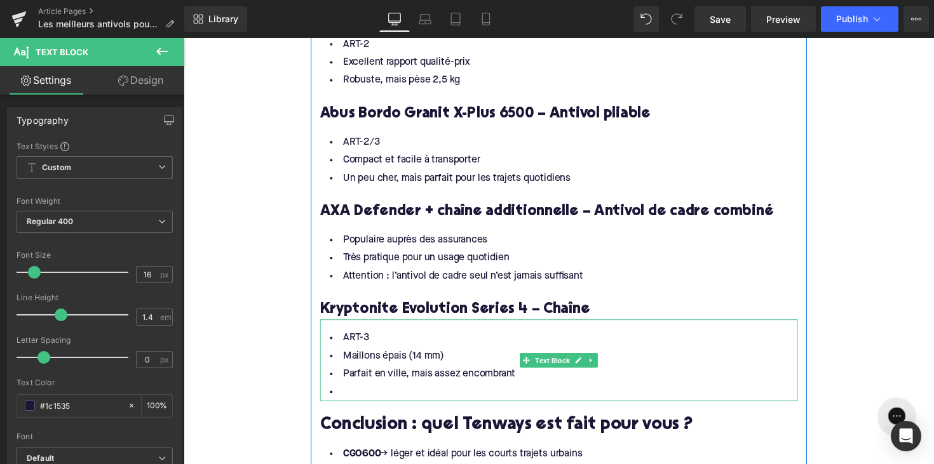
click at [384, 392] on li at bounding box center [567, 401] width 489 height 18
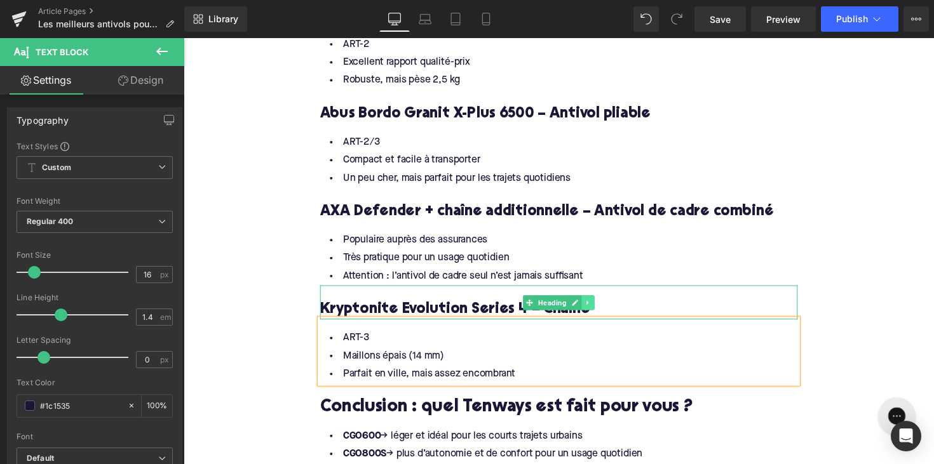
click at [597, 306] on icon at bounding box center [598, 310] width 7 height 8
click at [590, 306] on icon at bounding box center [591, 309] width 7 height 7
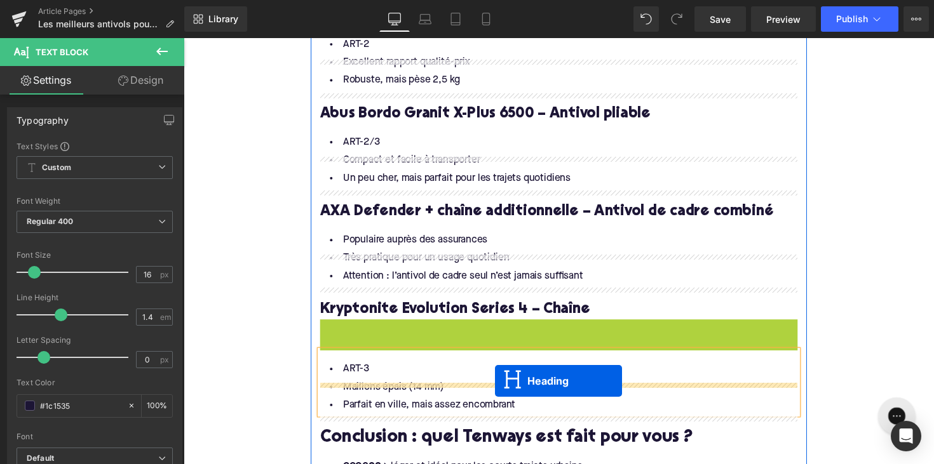
drag, startPoint x: 536, startPoint y: 311, endPoint x: 503, endPoint y: 390, distance: 85.4
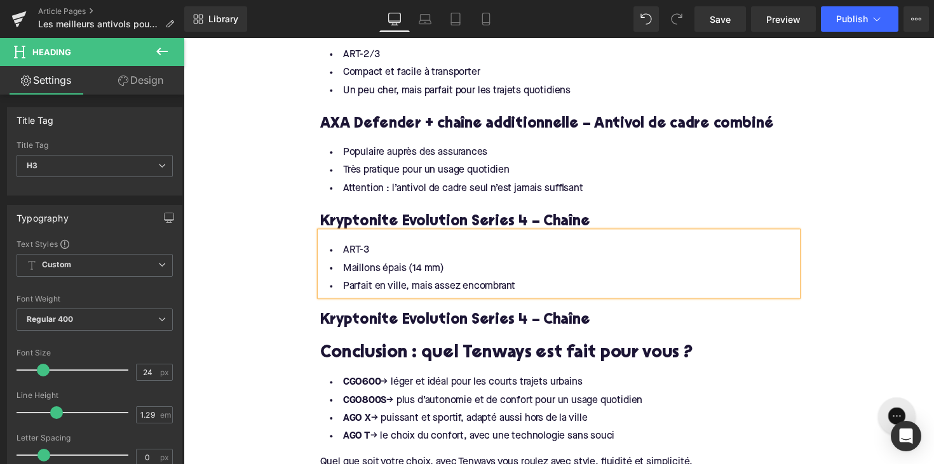
scroll to position [1897, 0]
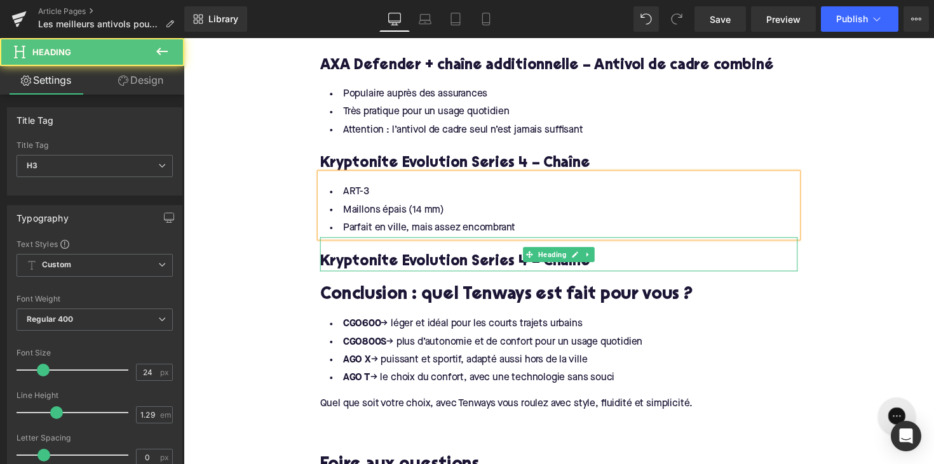
click at [454, 257] on h3 "Kryptonite Evolution Series 4 – Chaîne" at bounding box center [567, 267] width 489 height 20
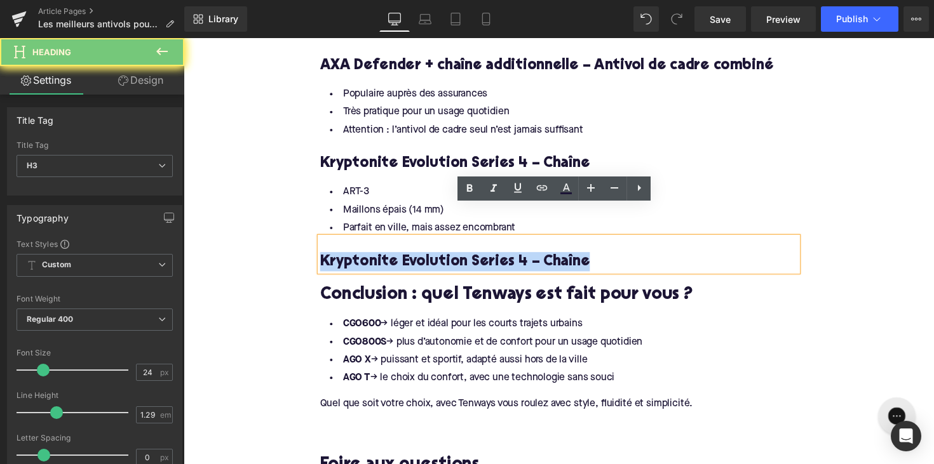
click at [454, 257] on h3 "Kryptonite Evolution Series 4 – Chaîne" at bounding box center [567, 267] width 489 height 20
paste div
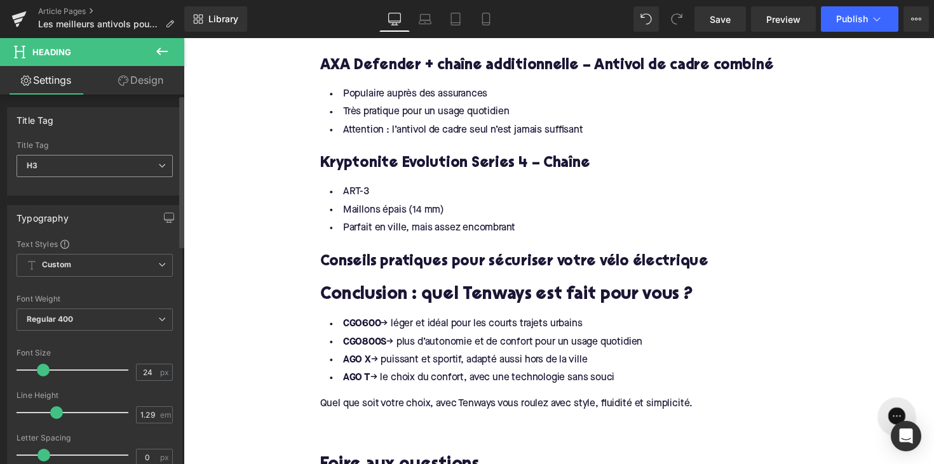
click at [106, 173] on span "H3" at bounding box center [95, 166] width 156 height 22
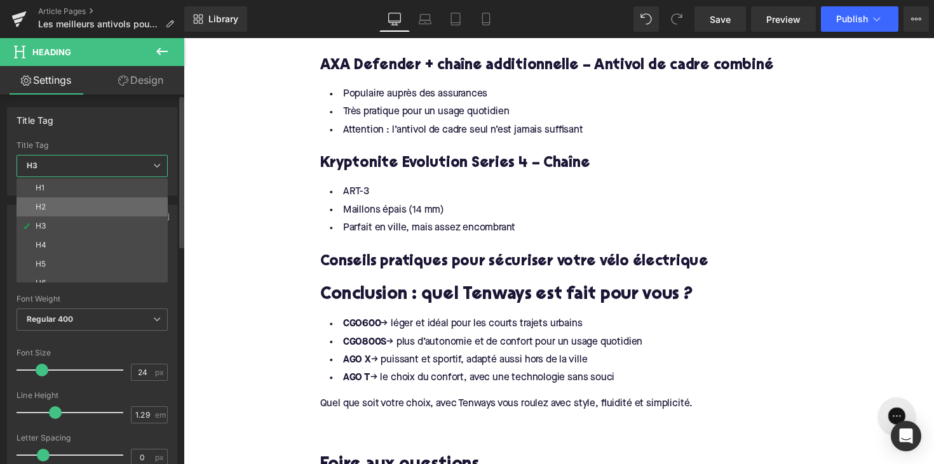
click at [93, 206] on li "H2" at bounding box center [95, 207] width 157 height 19
type input "28"
type input "1.11"
type input "100"
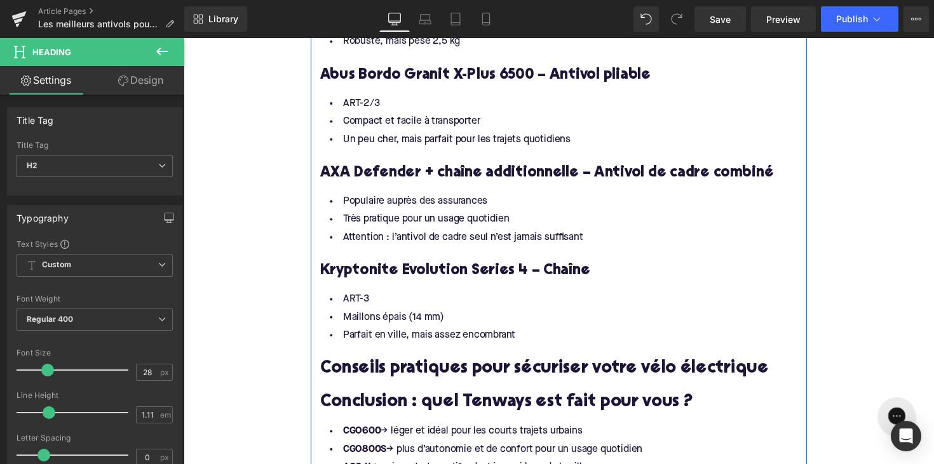
scroll to position [1861, 0]
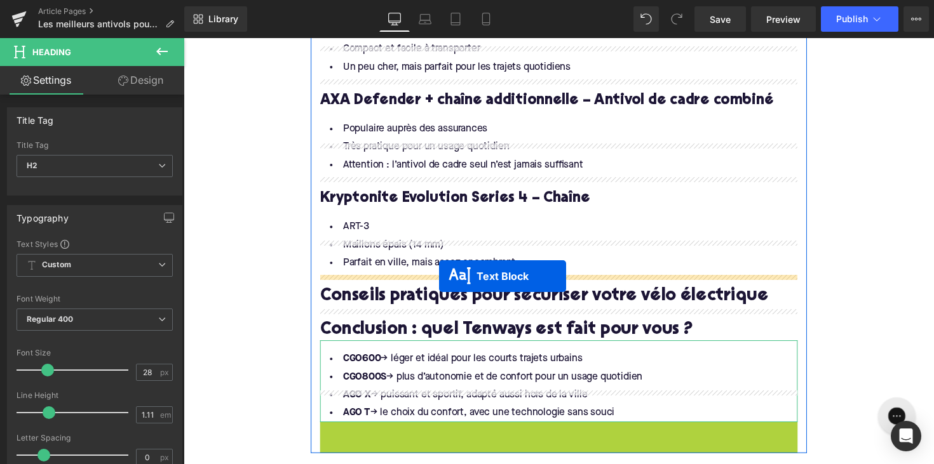
drag, startPoint x: 532, startPoint y: 412, endPoint x: 445, endPoint y: 282, distance: 156.7
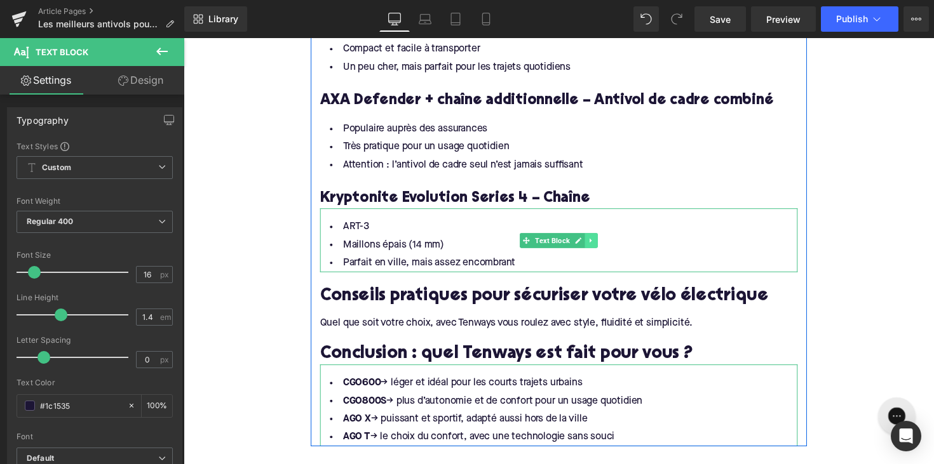
click at [602, 242] on icon at bounding box center [601, 246] width 7 height 8
click at [596, 238] on link at bounding box center [594, 245] width 13 height 15
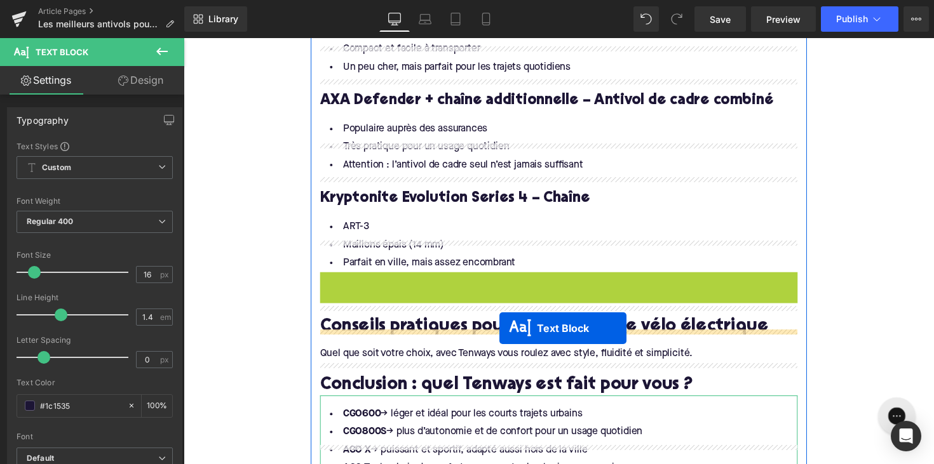
drag, startPoint x: 531, startPoint y: 277, endPoint x: 507, endPoint y: 336, distance: 63.2
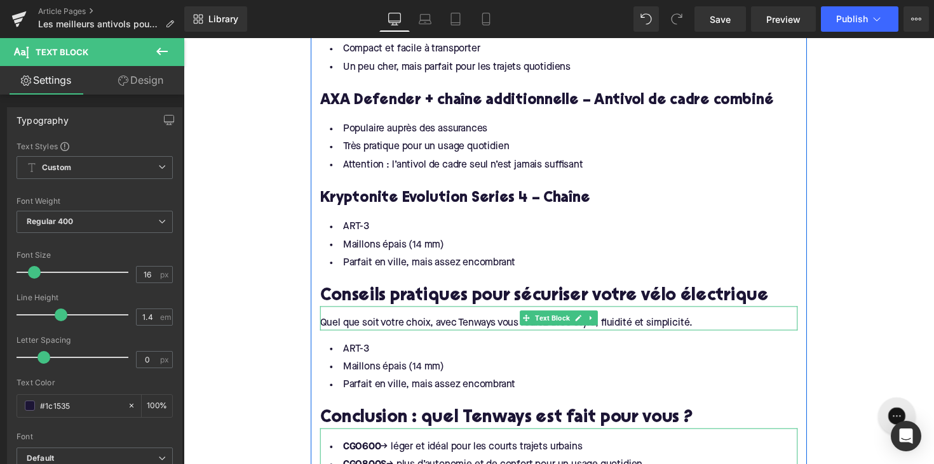
click at [475, 323] on div "Quel que soit votre choix, avec Tenways vous roulez avec style, fluidité et sim…" at bounding box center [567, 330] width 489 height 14
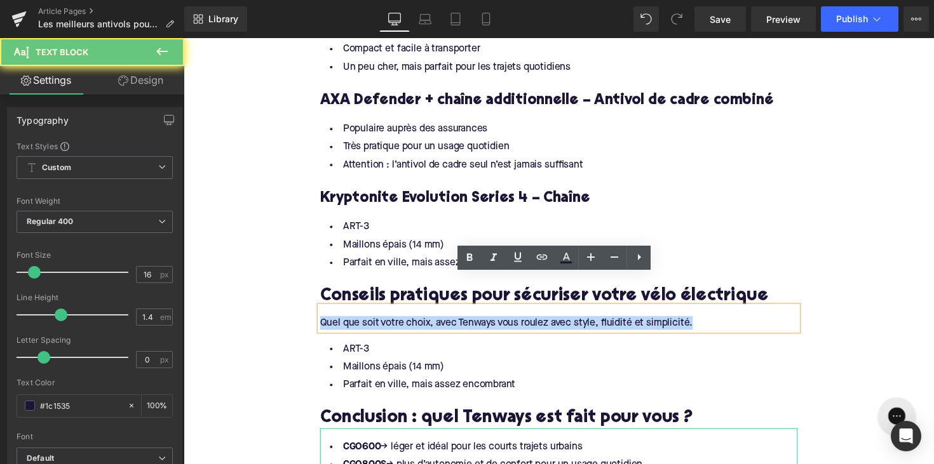
click at [475, 323] on div "Quel que soit votre choix, avec Tenways vous roulez avec style, fluidité et sim…" at bounding box center [567, 330] width 489 height 14
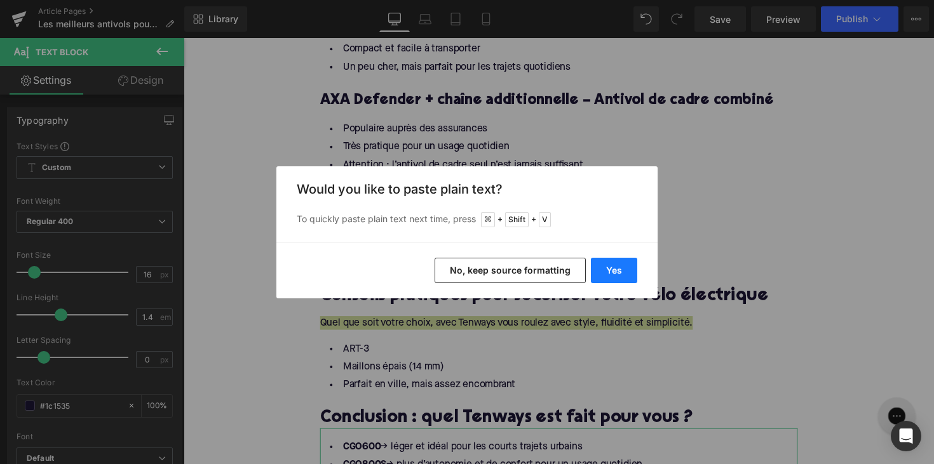
click at [621, 269] on button "Yes" at bounding box center [614, 270] width 46 height 25
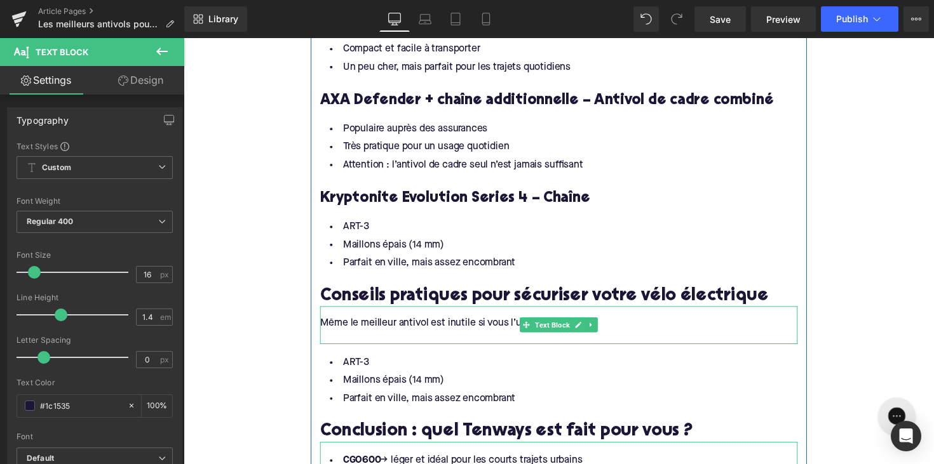
click at [494, 338] on div at bounding box center [567, 345] width 489 height 14
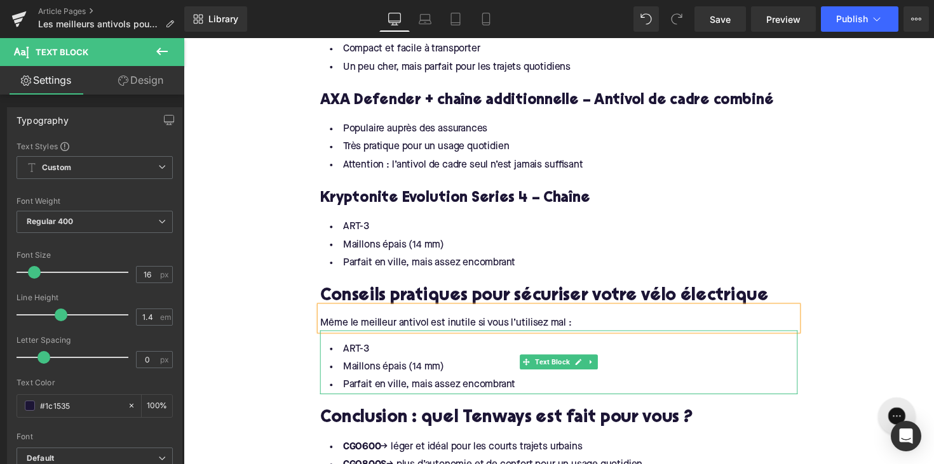
click at [534, 385] on li "Parfait en ville, mais assez encombrant" at bounding box center [567, 394] width 489 height 18
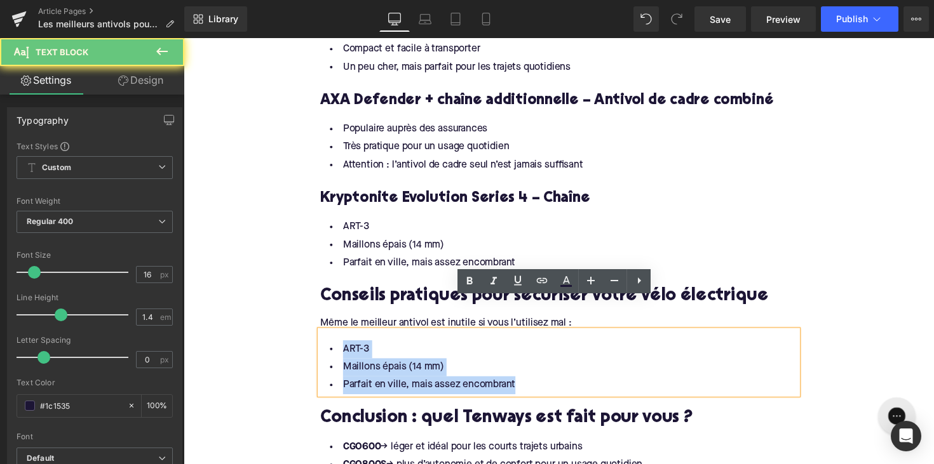
drag, startPoint x: 527, startPoint y: 362, endPoint x: 300, endPoint y: 322, distance: 230.4
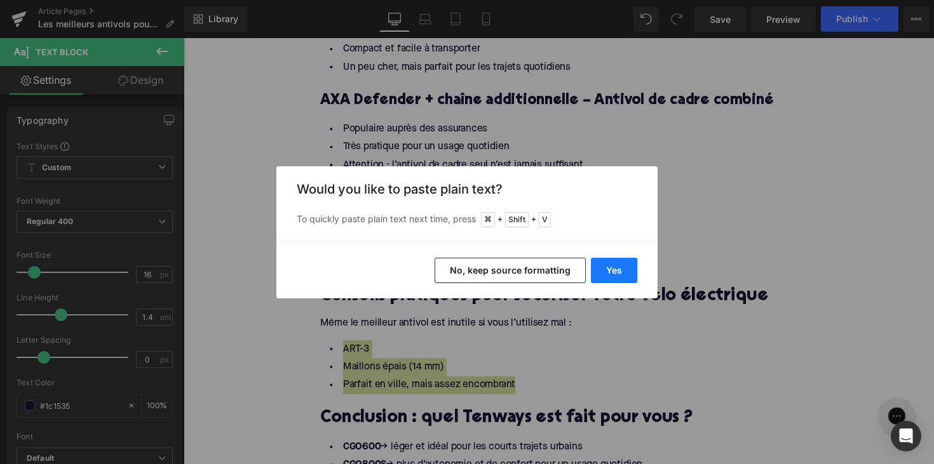
click at [621, 261] on button "Yes" at bounding box center [614, 270] width 46 height 25
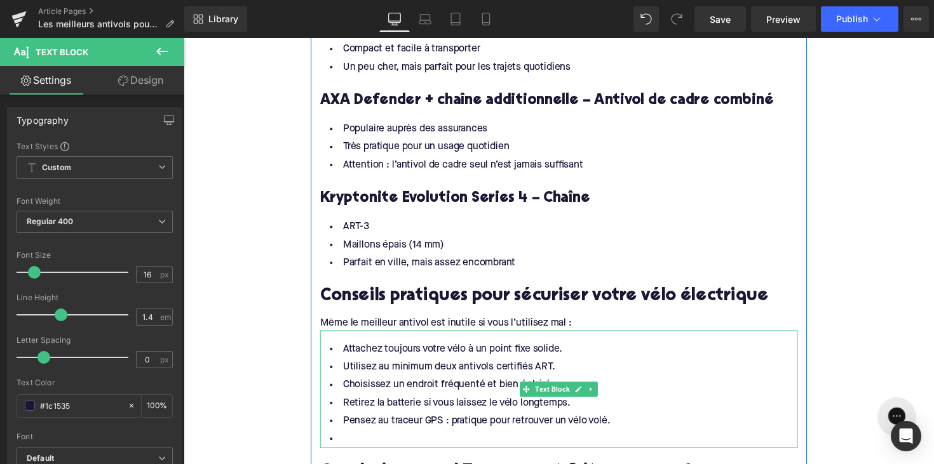
click at [379, 440] on li at bounding box center [567, 449] width 489 height 18
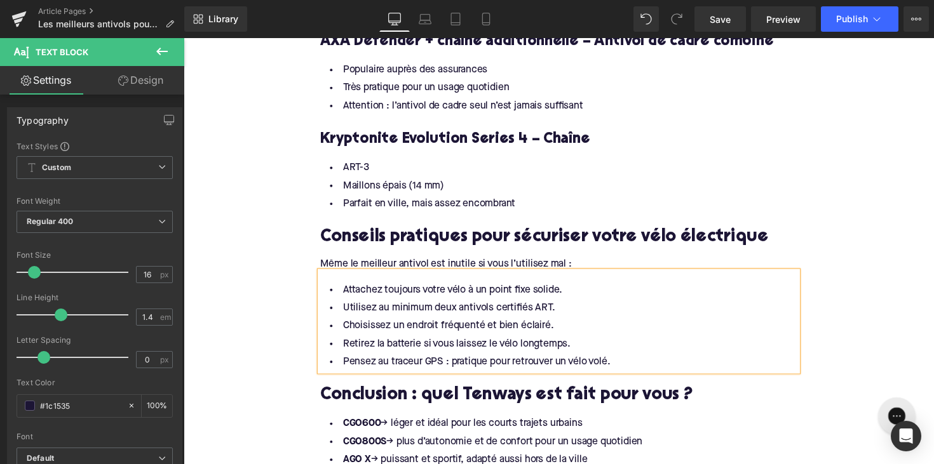
scroll to position [1973, 0]
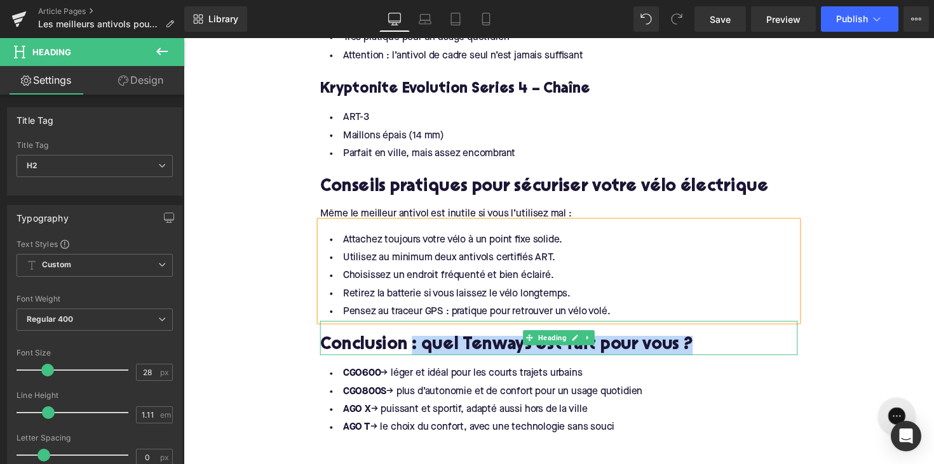
drag, startPoint x: 414, startPoint y: 321, endPoint x: 700, endPoint y: 320, distance: 285.9
click at [700, 344] on h2 "Conclusion : quel Tenways est fait pour vous ?" at bounding box center [567, 354] width 489 height 20
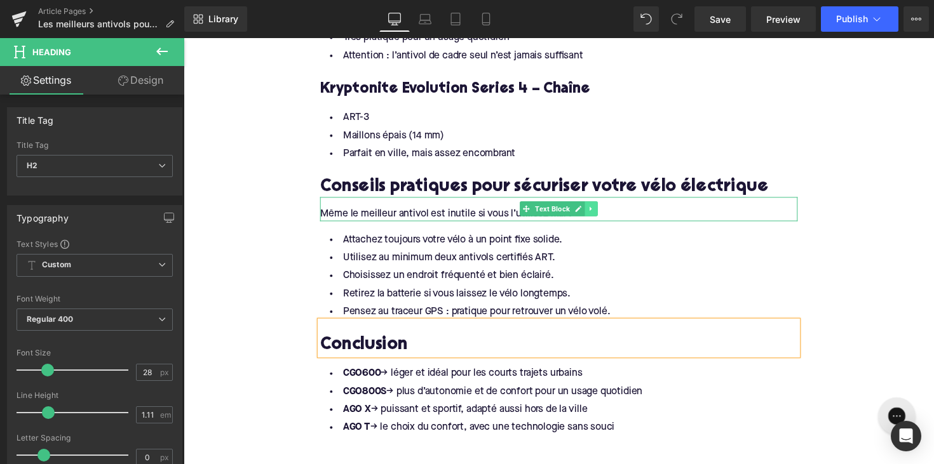
click at [598, 210] on icon at bounding box center [601, 214] width 7 height 8
click at [588, 206] on link at bounding box center [594, 213] width 13 height 15
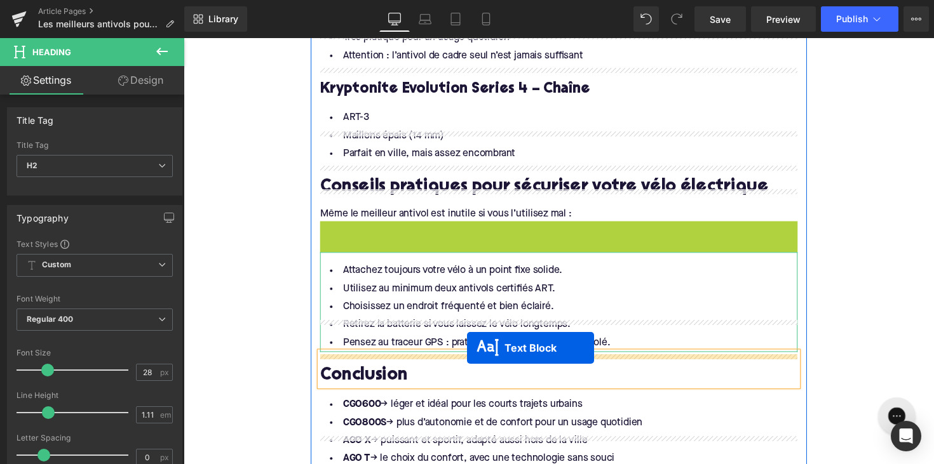
drag, startPoint x: 530, startPoint y: 207, endPoint x: 474, endPoint y: 356, distance: 158.9
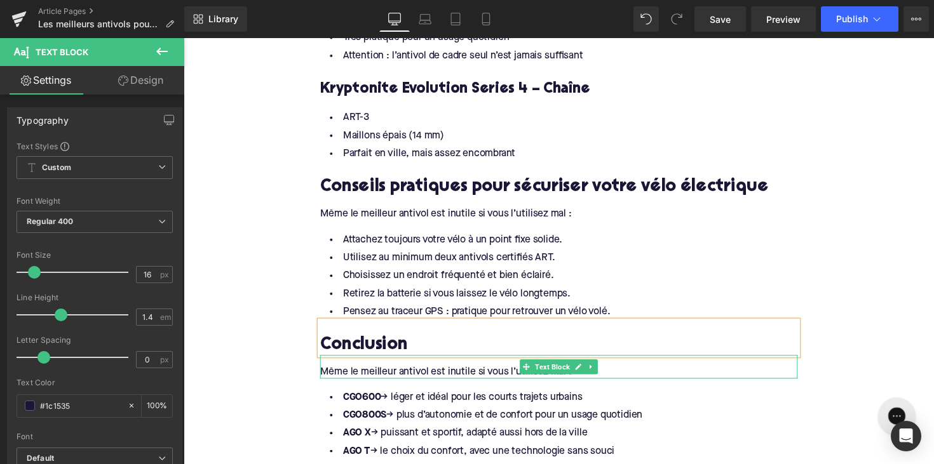
click at [418, 374] on div "Même le meilleur antivol est inutile si vous l’utilisez mal :" at bounding box center [567, 381] width 489 height 14
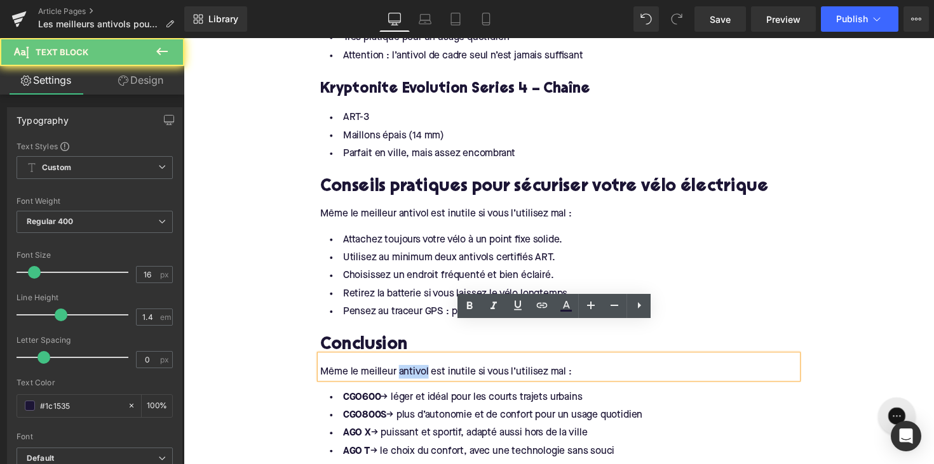
click at [418, 374] on div "Même le meilleur antivol est inutile si vous l’utilisez mal :" at bounding box center [567, 381] width 489 height 14
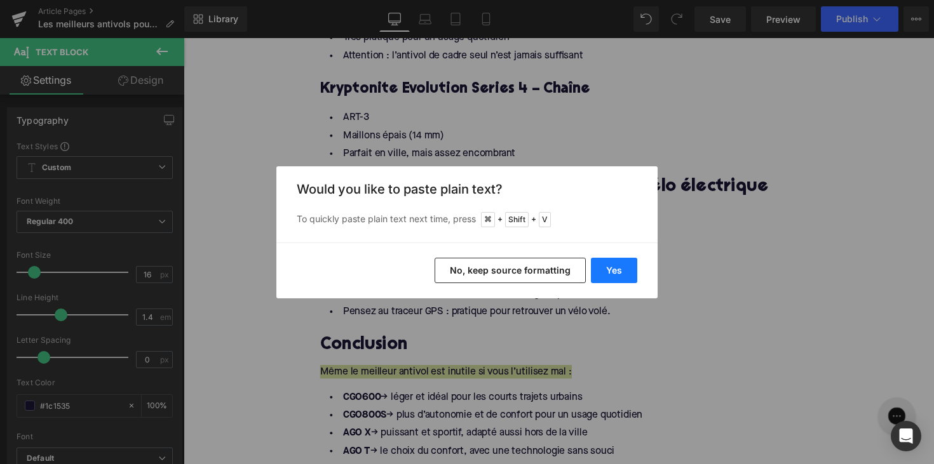
click at [608, 262] on button "Yes" at bounding box center [614, 270] width 46 height 25
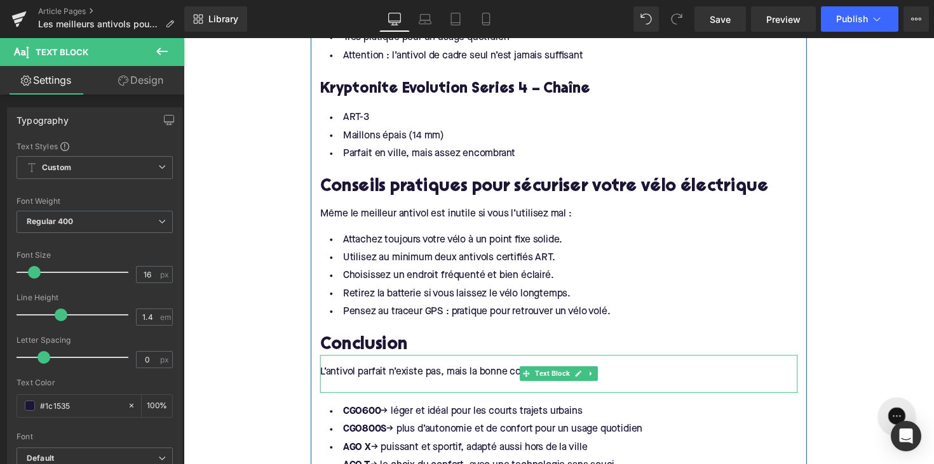
click at [383, 388] on div at bounding box center [567, 395] width 489 height 14
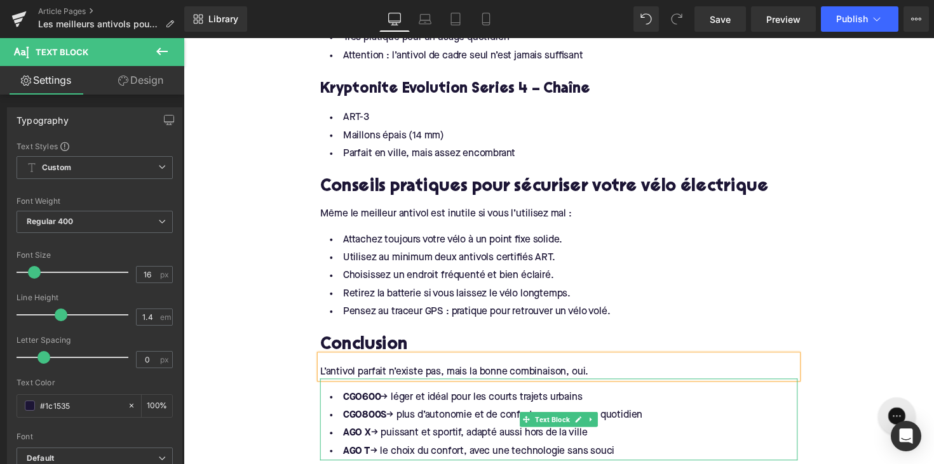
click at [634, 435] on li "AGO X → puissant et sportif, adapté aussi hors de la ville" at bounding box center [567, 444] width 489 height 18
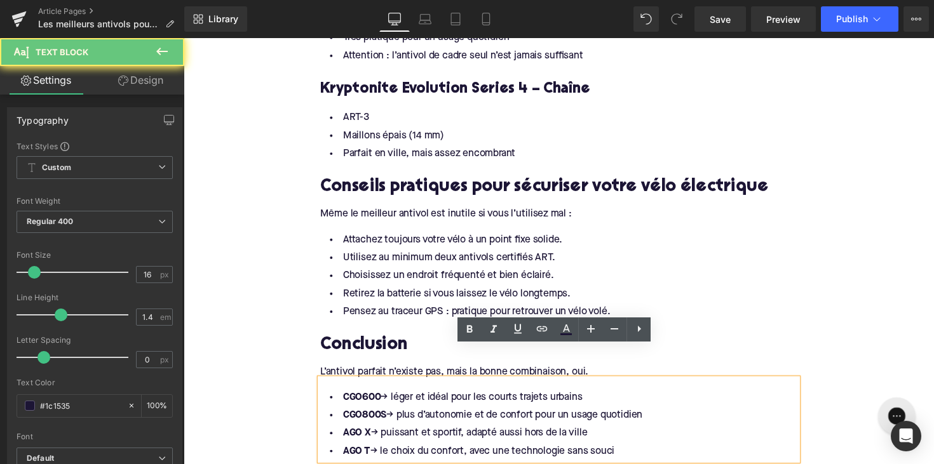
click at [629, 453] on li "AGO T → le choix du confort, avec une technologie sans souci" at bounding box center [567, 462] width 489 height 18
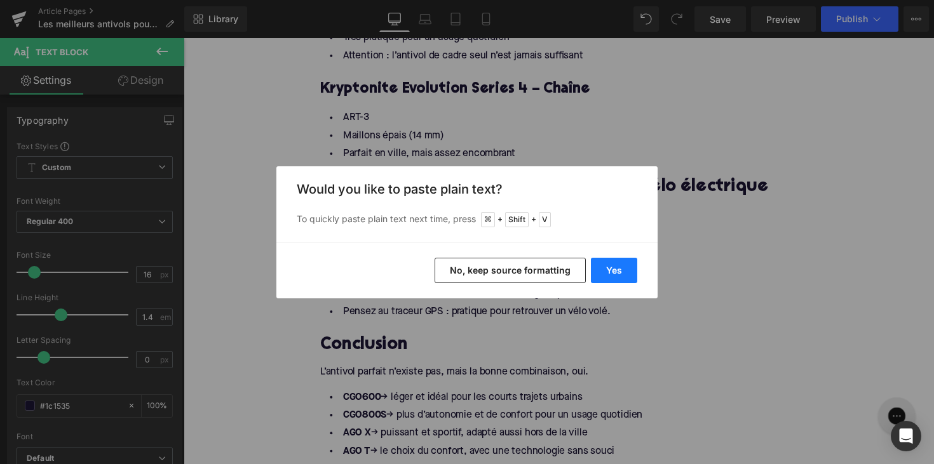
click at [595, 272] on button "Yes" at bounding box center [614, 270] width 46 height 25
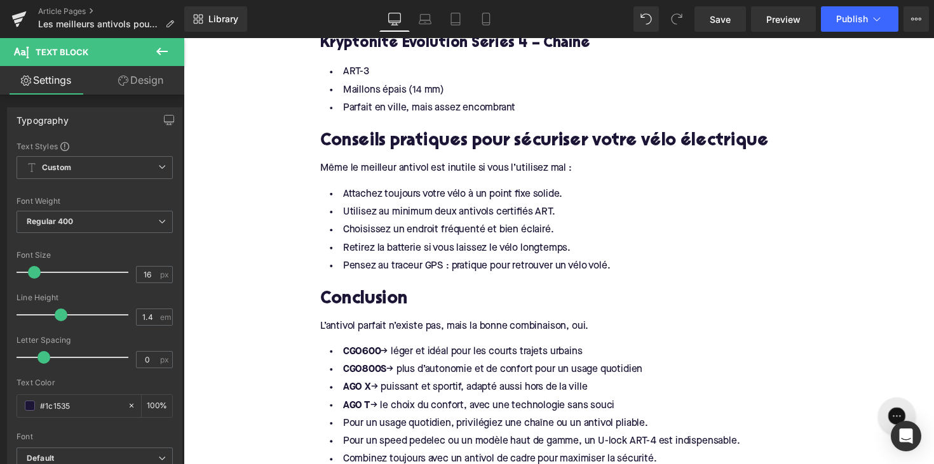
scroll to position [2072, 0]
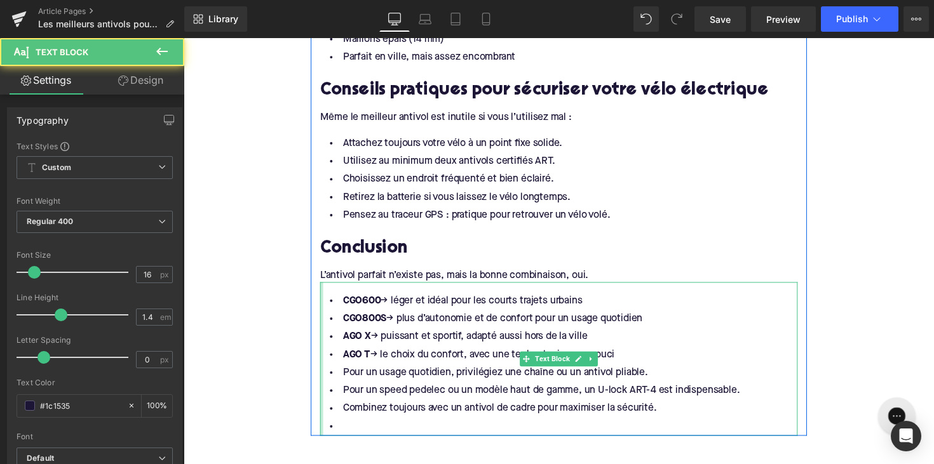
drag, startPoint x: 627, startPoint y: 329, endPoint x: 324, endPoint y: 278, distance: 307.4
click at [324, 299] on ul "CGO600 → léger et idéal pour les courts trajets urbains CGO800S → plus d’autono…" at bounding box center [567, 372] width 489 height 147
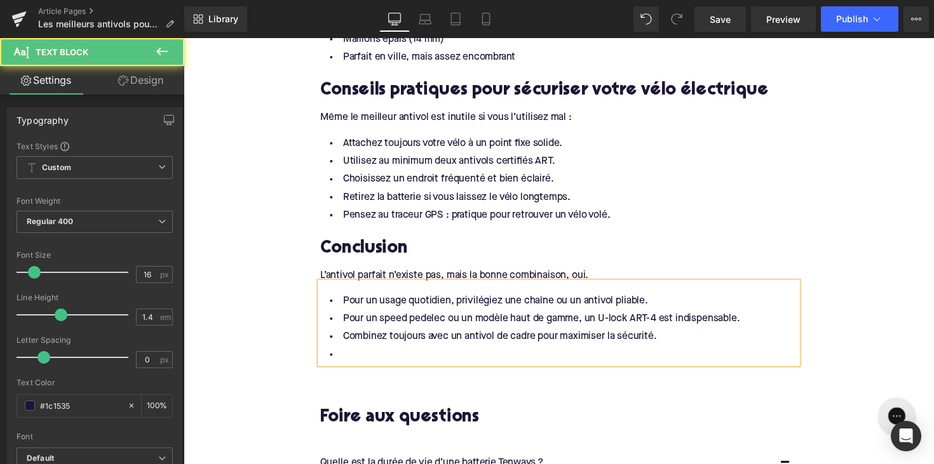
click at [365, 354] on li at bounding box center [567, 363] width 489 height 18
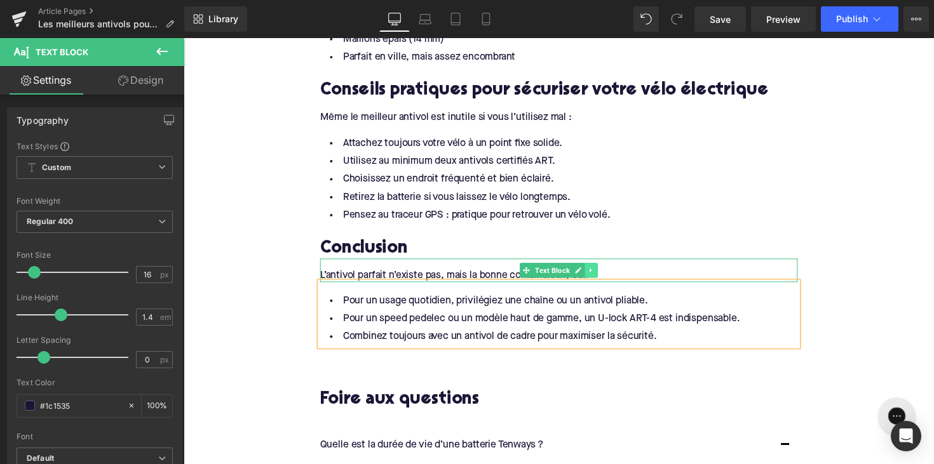
click at [602, 273] on icon at bounding box center [601, 277] width 7 height 8
click at [592, 273] on icon at bounding box center [594, 276] width 7 height 7
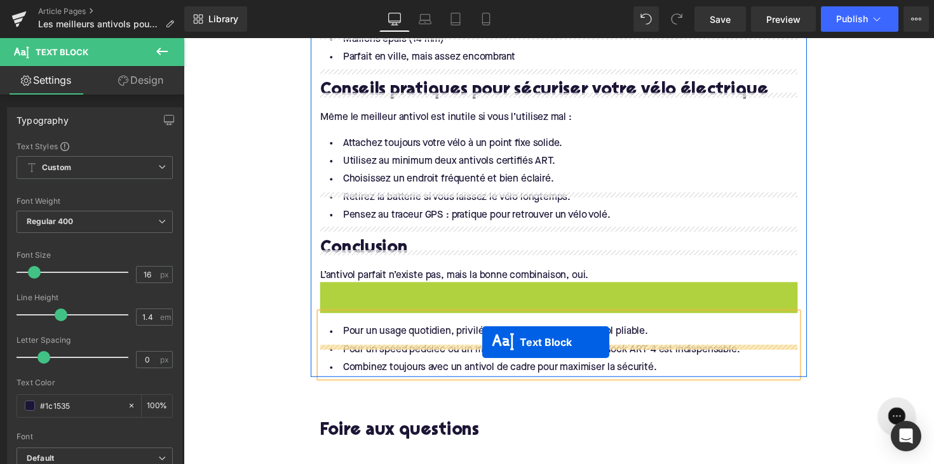
drag, startPoint x: 531, startPoint y: 268, endPoint x: 490, endPoint y: 350, distance: 91.5
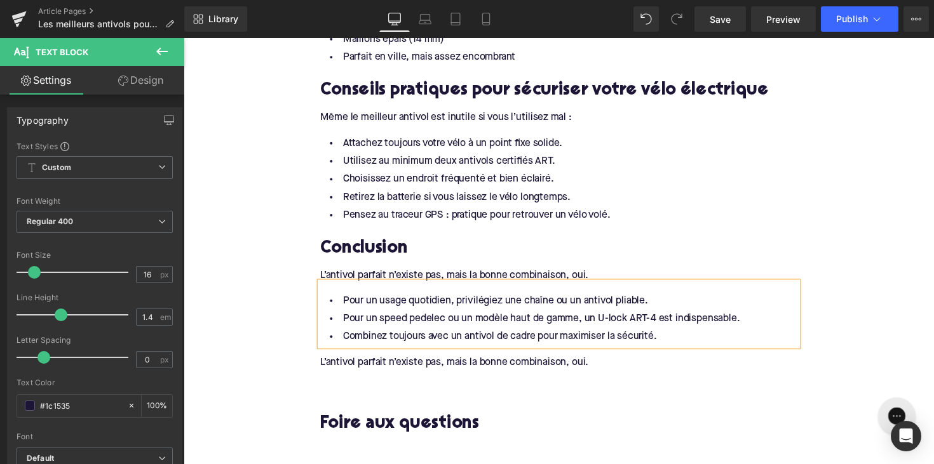
click at [464, 364] on div "L’antivol parfait n’existe pas, mais la bonne combinaison, oui." at bounding box center [567, 371] width 489 height 14
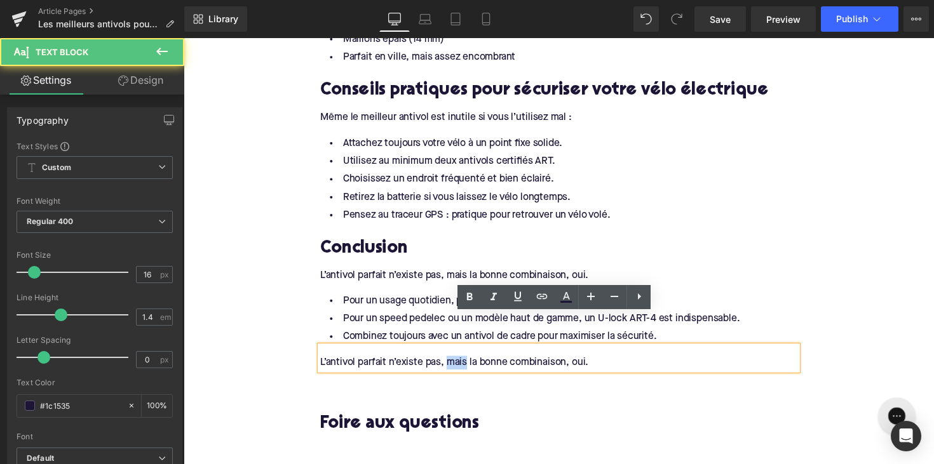
click at [464, 364] on div "L’antivol parfait n’existe pas, mais la bonne combinaison, oui." at bounding box center [567, 371] width 489 height 14
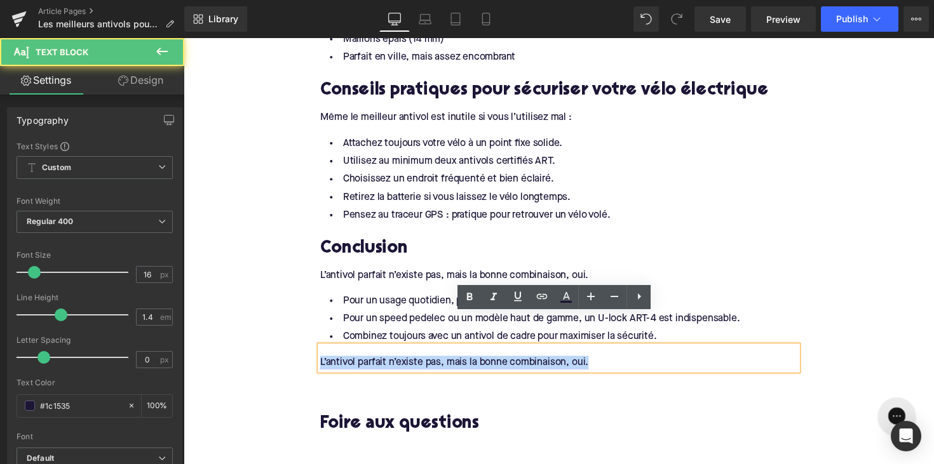
click at [464, 364] on div "L’antivol parfait n’existe pas, mais la bonne combinaison, oui." at bounding box center [567, 371] width 489 height 14
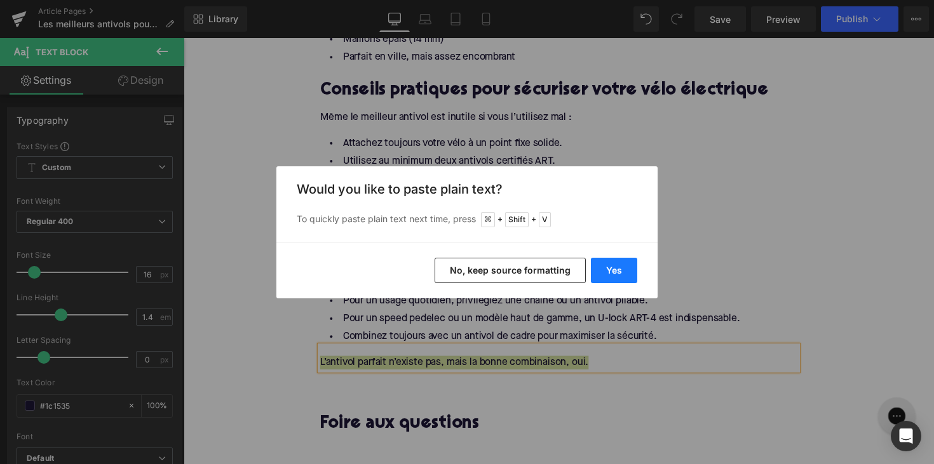
click at [609, 269] on button "Yes" at bounding box center [614, 270] width 46 height 25
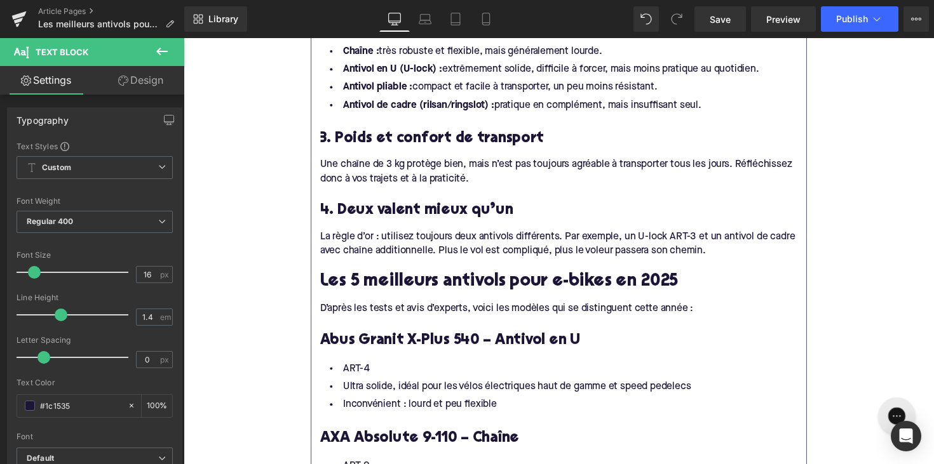
scroll to position [1336, 0]
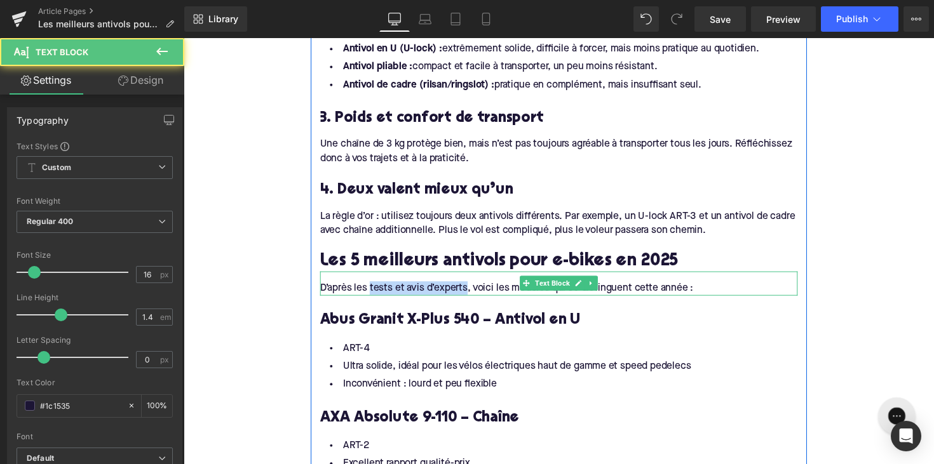
drag, startPoint x: 372, startPoint y: 266, endPoint x: 474, endPoint y: 261, distance: 102.4
click at [474, 288] on div "D’après les tests et avis d’experts, voici les modèles qui se distinguent cette…" at bounding box center [567, 295] width 489 height 14
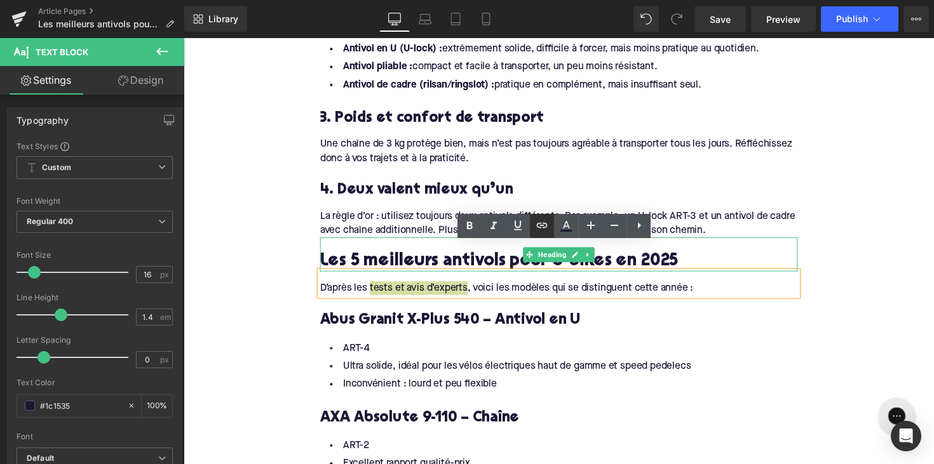
click at [541, 224] on icon at bounding box center [541, 225] width 15 height 15
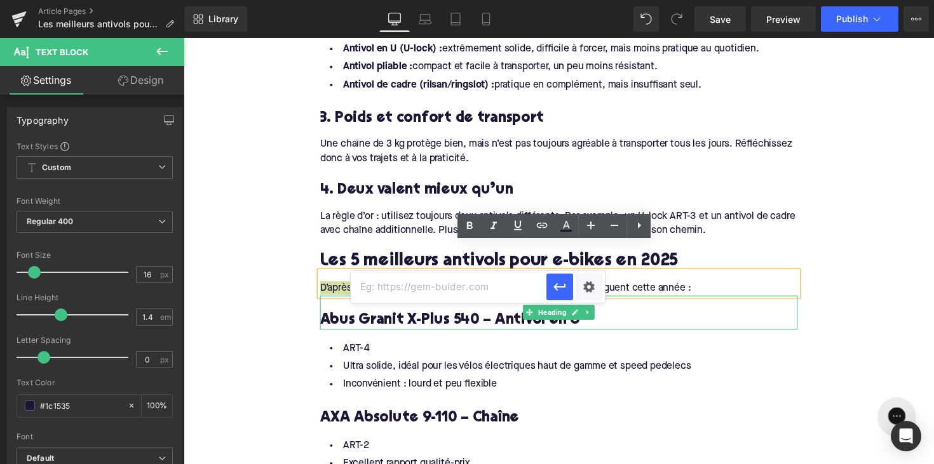
click at [460, 284] on input "text" at bounding box center [449, 287] width 196 height 32
paste input "[URL][DOMAIN_NAME]"
type input "[URL][DOMAIN_NAME]"
click at [566, 285] on icon "button" at bounding box center [559, 287] width 15 height 15
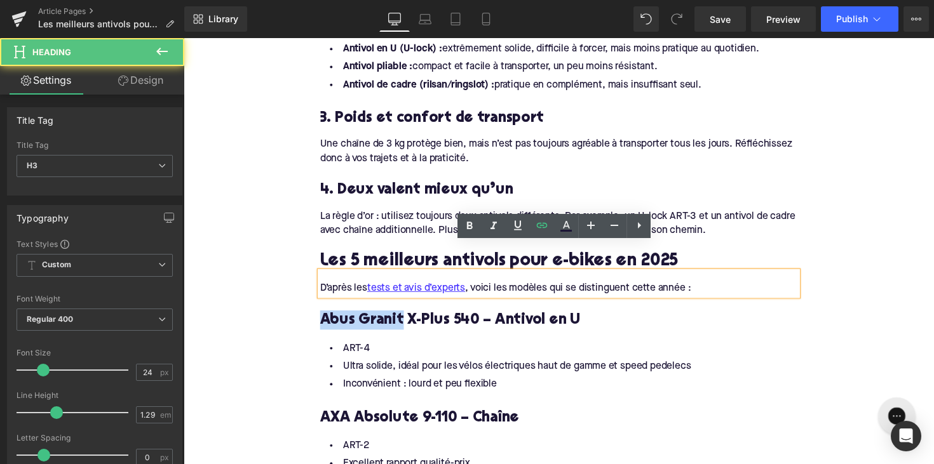
drag, startPoint x: 403, startPoint y: 299, endPoint x: 319, endPoint y: 299, distance: 83.9
click at [319, 299] on div "Pourquoi un bon antivol est indispensable Heading Les chiffres parlent d’eux-mê…" at bounding box center [568, 320] width 508 height 1646
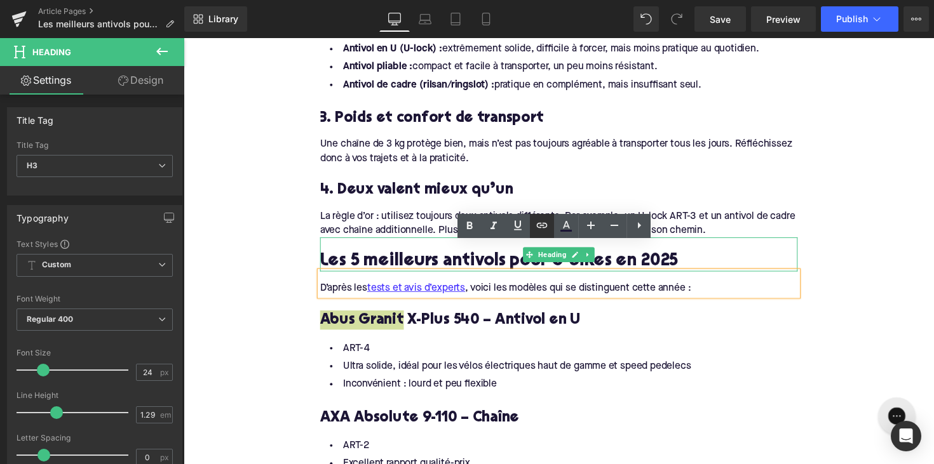
click at [541, 222] on icon at bounding box center [541, 225] width 15 height 15
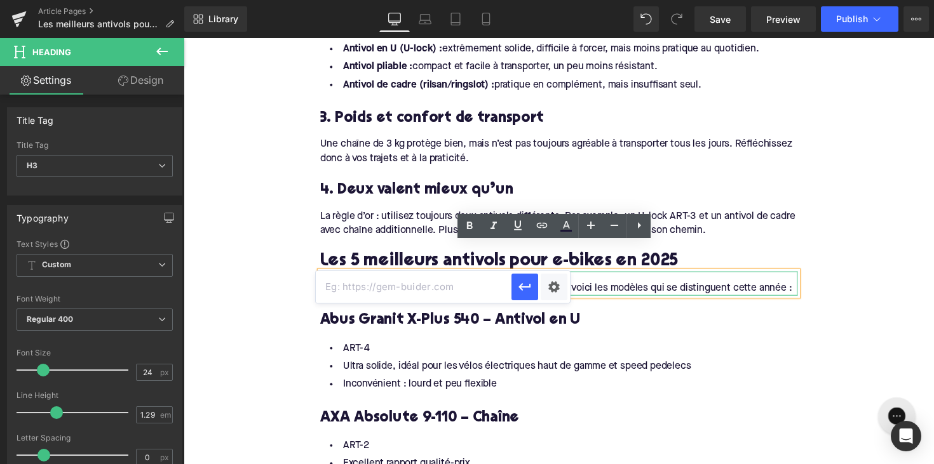
click at [461, 292] on input "text" at bounding box center [414, 287] width 196 height 32
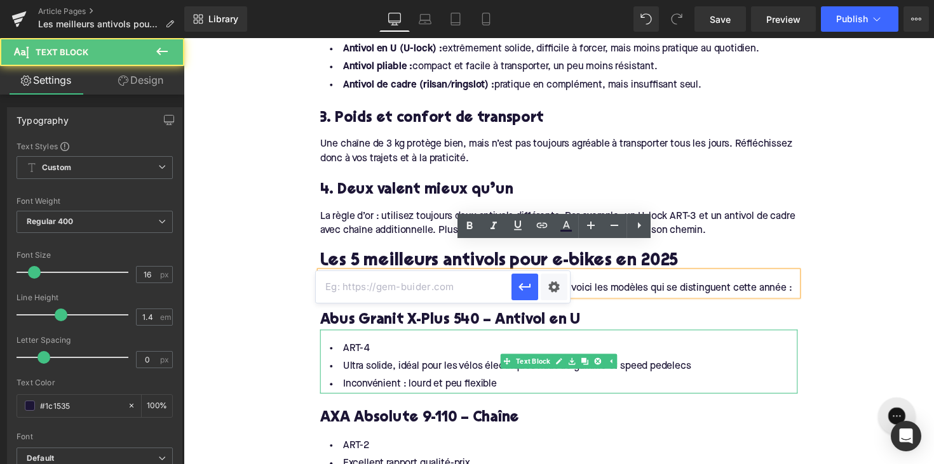
click at [499, 348] on li "ART-4" at bounding box center [567, 357] width 489 height 18
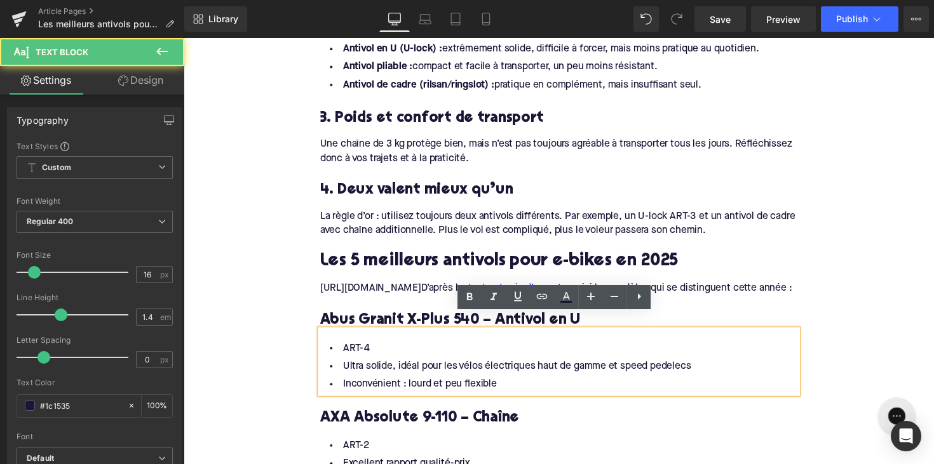
drag, startPoint x: 434, startPoint y: 267, endPoint x: 320, endPoint y: 267, distance: 114.4
click at [320, 267] on div "Pourquoi un bon antivol est indispensable Heading Les chiffres parlent d’eux-mê…" at bounding box center [568, 320] width 508 height 1646
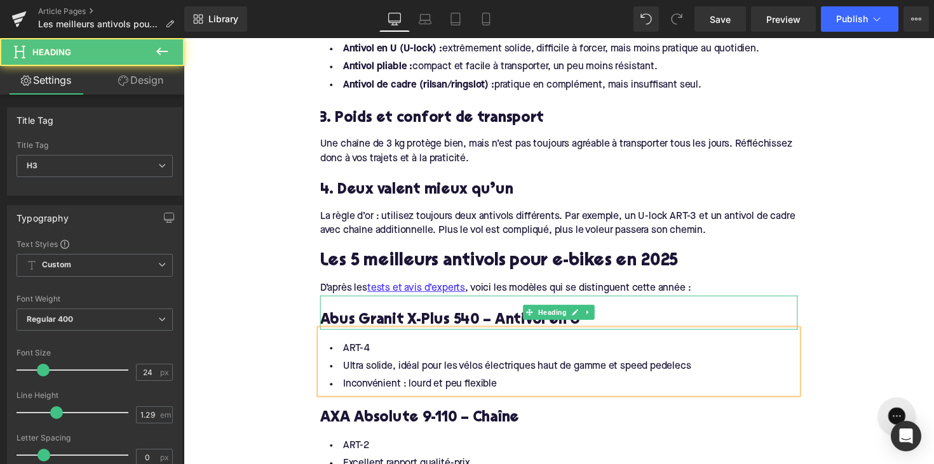
click at [379, 318] on h3 "Abus Granit X-Plus 540 – Antivol en U" at bounding box center [567, 328] width 489 height 20
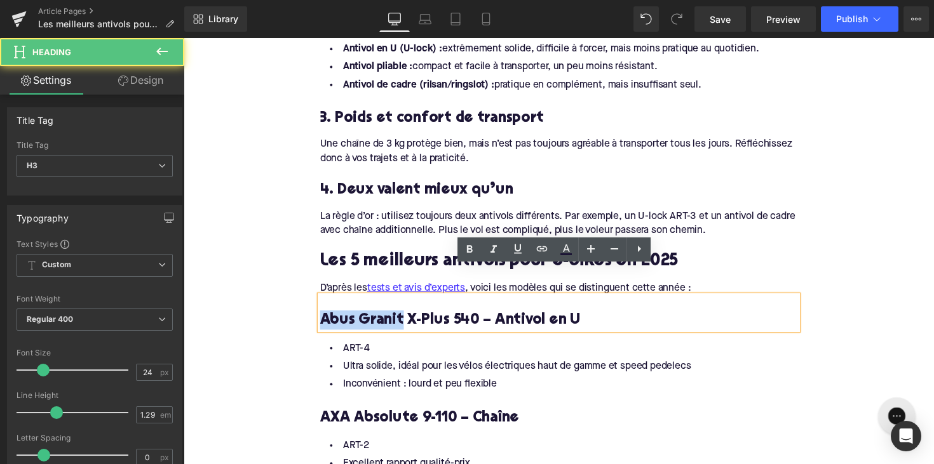
drag, startPoint x: 403, startPoint y: 299, endPoint x: 300, endPoint y: 297, distance: 103.6
click at [300, 297] on div "Home / Les meilleurs antivols pour vélos électriques en 2025 Breadcrumbs Les me…" at bounding box center [568, 326] width 769 height 3032
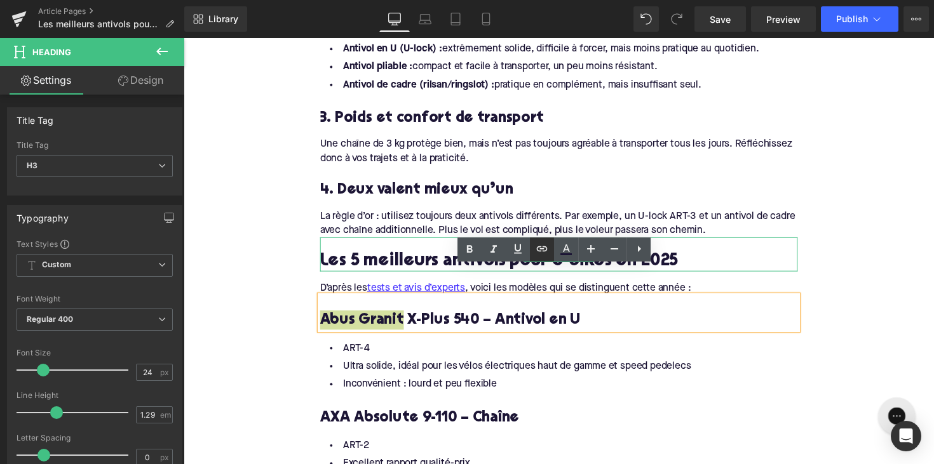
click at [537, 253] on icon at bounding box center [541, 248] width 15 height 15
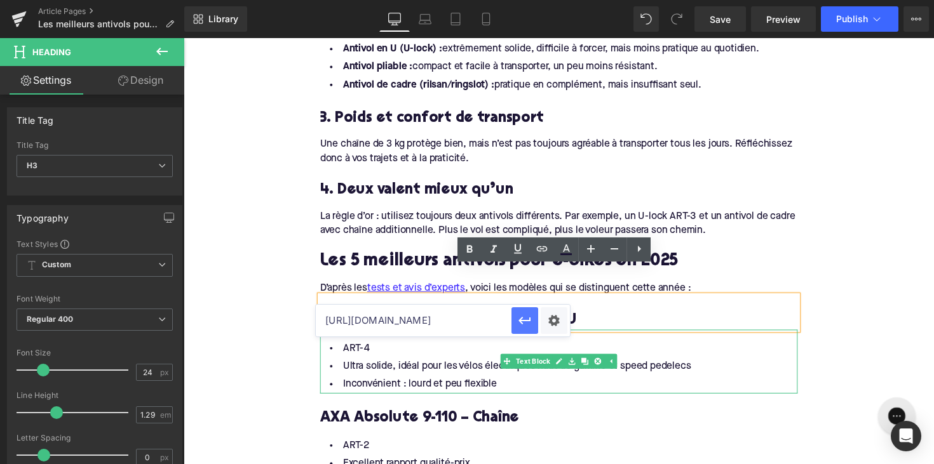
type input "[URL][DOMAIN_NAME]"
click at [532, 321] on icon "button" at bounding box center [524, 320] width 15 height 15
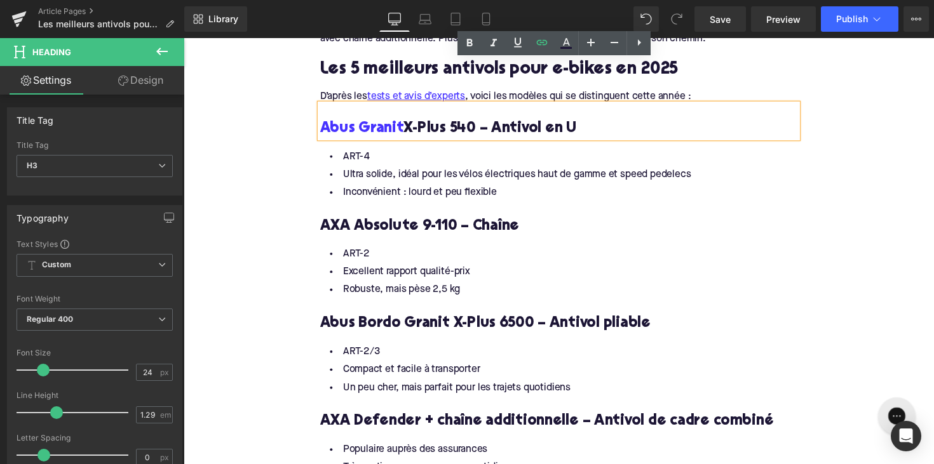
scroll to position [1578, 0]
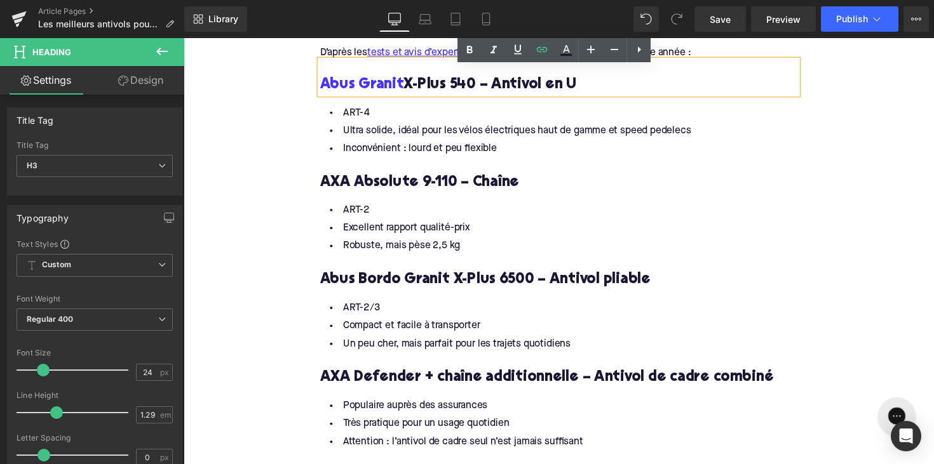
click at [384, 276] on h3 "Abus Bordo Granit X-Plus 6500 – Antivol pliable" at bounding box center [567, 286] width 489 height 20
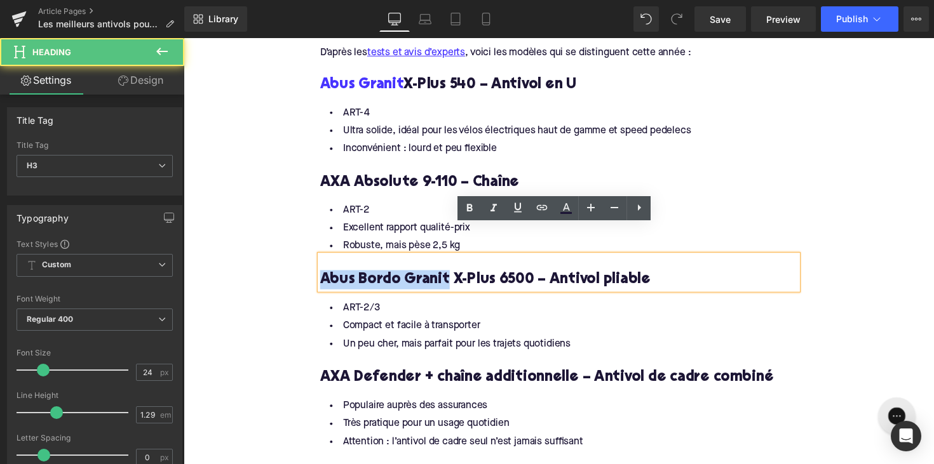
drag, startPoint x: 449, startPoint y: 253, endPoint x: 308, endPoint y: 262, distance: 141.3
click at [308, 262] on div "Home / Les meilleurs antivols pour vélos électriques en 2025 Breadcrumbs Les me…" at bounding box center [568, 84] width 769 height 3032
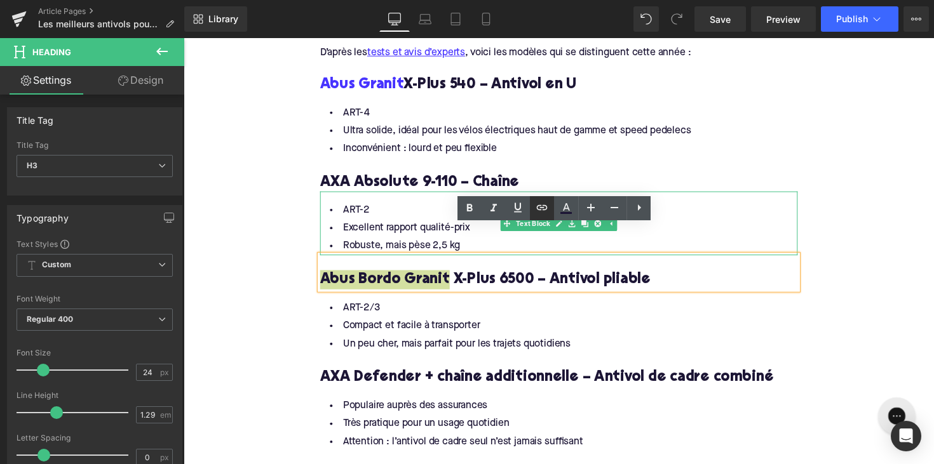
click at [536, 208] on icon at bounding box center [541, 207] width 15 height 15
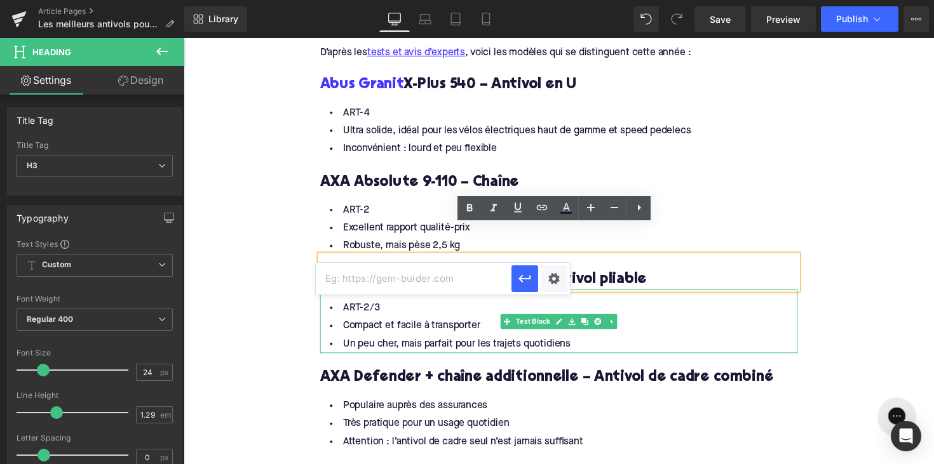
click at [444, 274] on input "text" at bounding box center [414, 279] width 196 height 32
paste input "[URL][DOMAIN_NAME]"
type input "[URL][DOMAIN_NAME]"
click at [524, 275] on icon "button" at bounding box center [524, 278] width 15 height 15
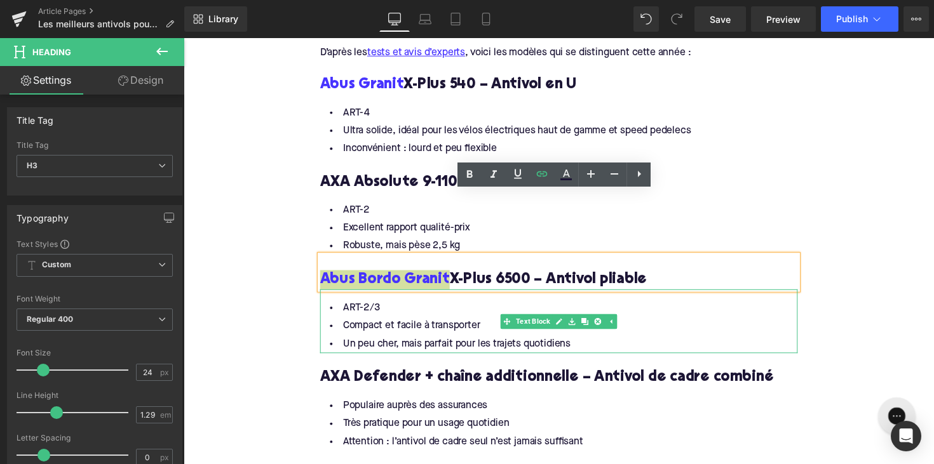
scroll to position [1723, 0]
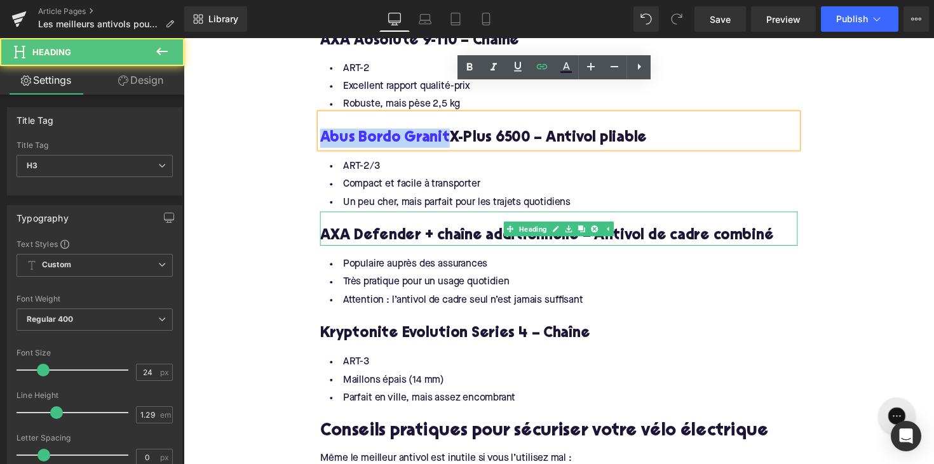
drag, startPoint x: 362, startPoint y: 202, endPoint x: 414, endPoint y: 207, distance: 52.3
click at [362, 231] on h3 "AXA Defender + chaîne additionnelle – Antivol de cadre combiné" at bounding box center [567, 241] width 489 height 20
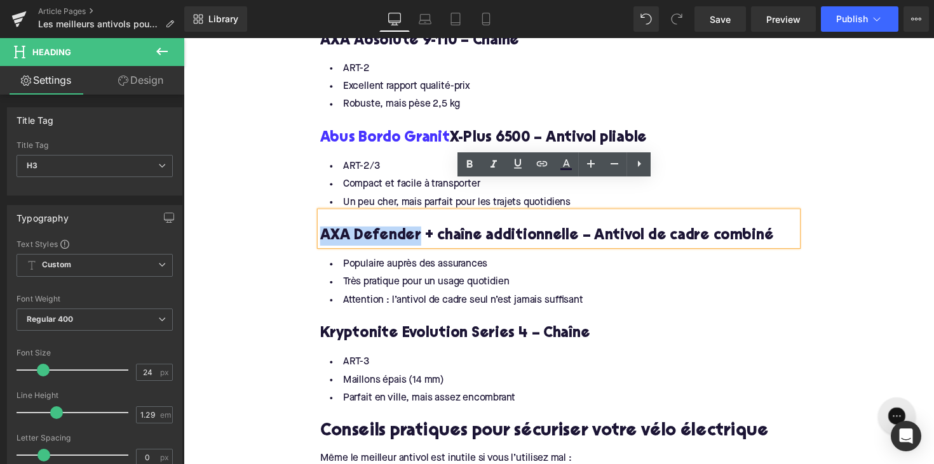
drag, startPoint x: 423, startPoint y: 209, endPoint x: 312, endPoint y: 209, distance: 111.2
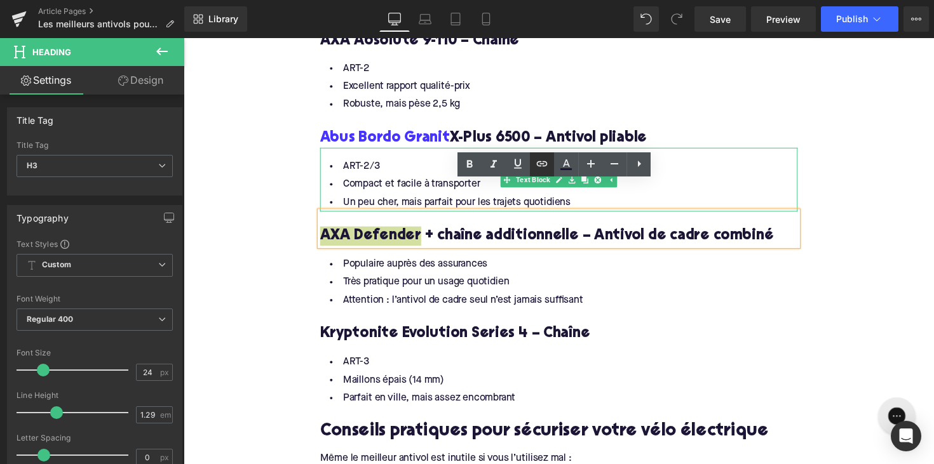
click at [538, 163] on icon at bounding box center [542, 163] width 11 height 5
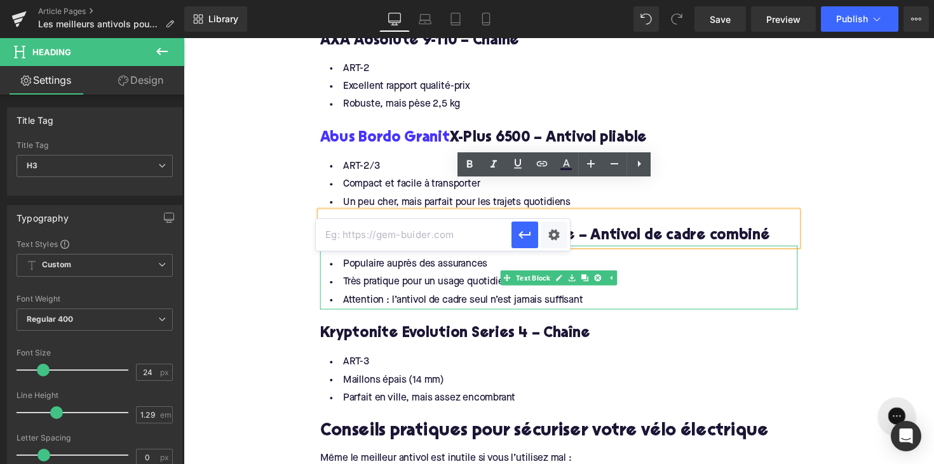
click at [442, 224] on input "text" at bounding box center [414, 235] width 196 height 32
paste input "[URL][DOMAIN_NAME]"
click at [519, 232] on icon "button" at bounding box center [524, 234] width 15 height 15
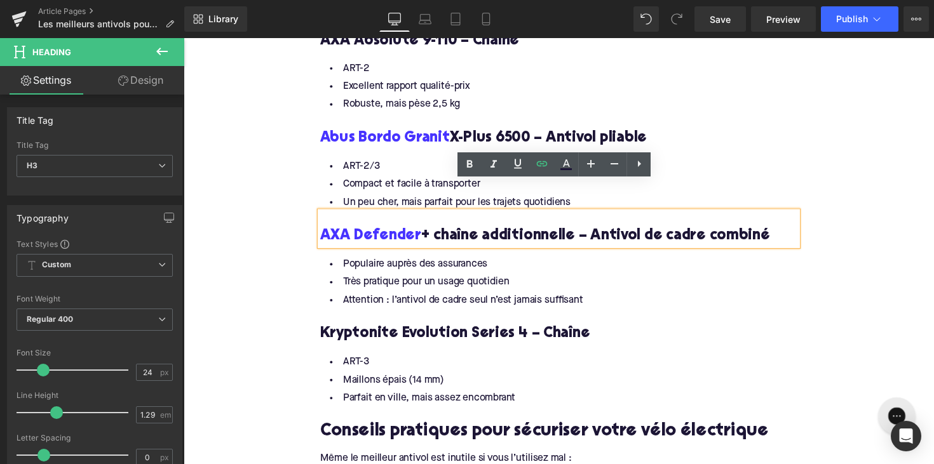
click at [503, 231] on h3 "AXA Defender + chaîne additionnelle – Antivol de cadre combiné" at bounding box center [567, 241] width 489 height 20
drag, startPoint x: 580, startPoint y: 212, endPoint x: 440, endPoint y: 216, distance: 139.2
click at [440, 231] on h3 "AXA Defender + chaîne additionnelle – Antivol de cadre combiné" at bounding box center [567, 241] width 489 height 20
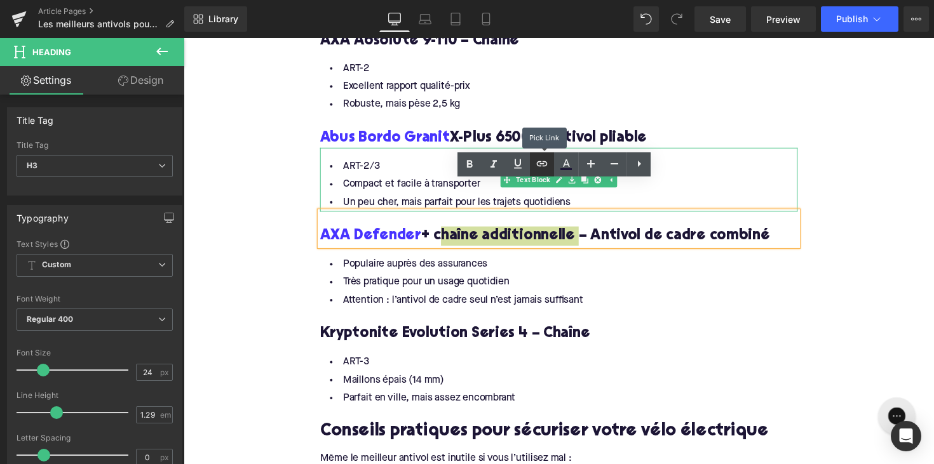
click at [537, 168] on icon at bounding box center [541, 163] width 15 height 15
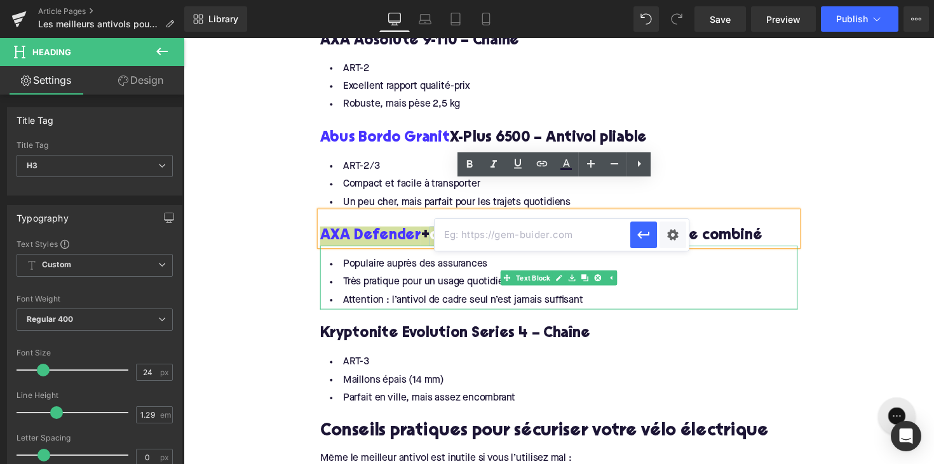
click at [491, 234] on input "text" at bounding box center [533, 235] width 196 height 32
paste input "[URL][DOMAIN_NAME]"
click at [638, 231] on icon "button" at bounding box center [643, 234] width 15 height 15
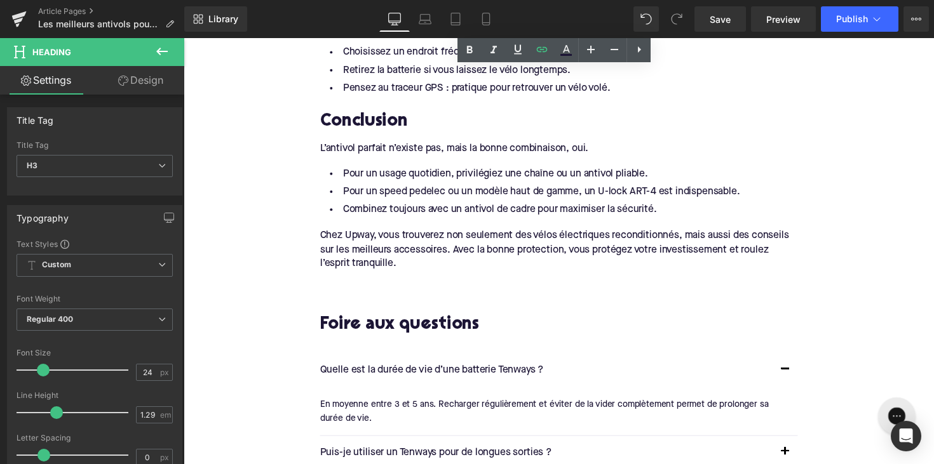
scroll to position [2196, 0]
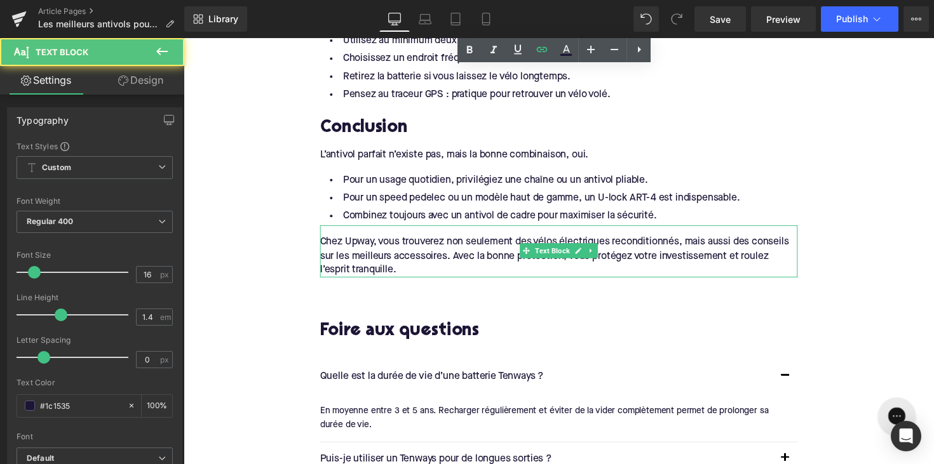
click at [361, 230] on div "Chez Upway, vous trouverez non seulement des vélos électriques reconditionnés, …" at bounding box center [567, 256] width 489 height 53
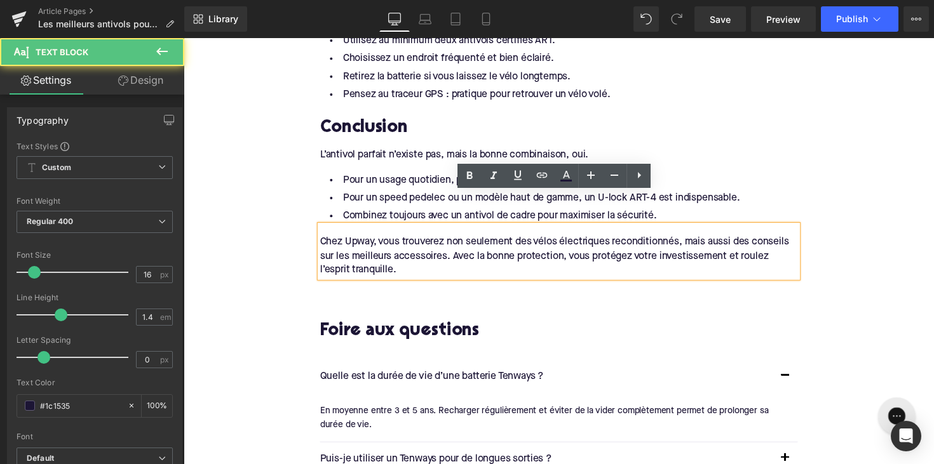
click at [361, 240] on div "Chez Upway, vous trouverez non seulement des vélos électriques reconditionnés, …" at bounding box center [567, 261] width 489 height 43
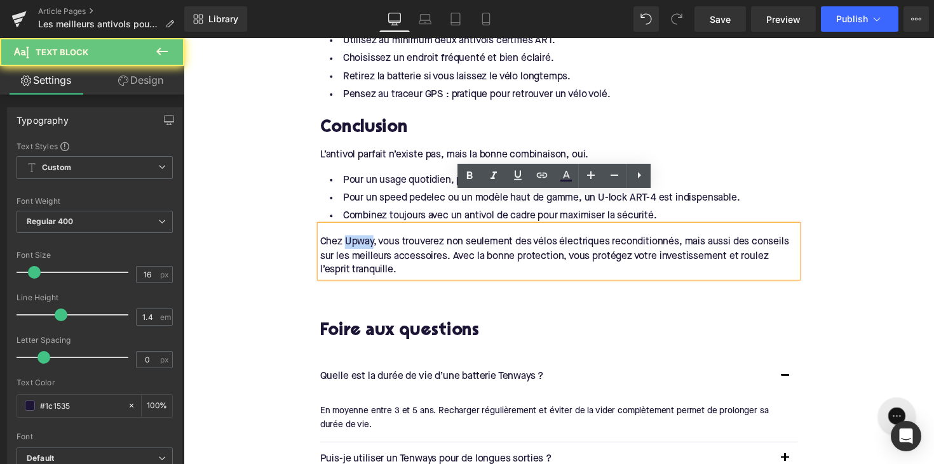
click at [361, 240] on div "Chez Upway, vous trouverez non seulement des vélos électriques reconditionnés, …" at bounding box center [567, 261] width 489 height 43
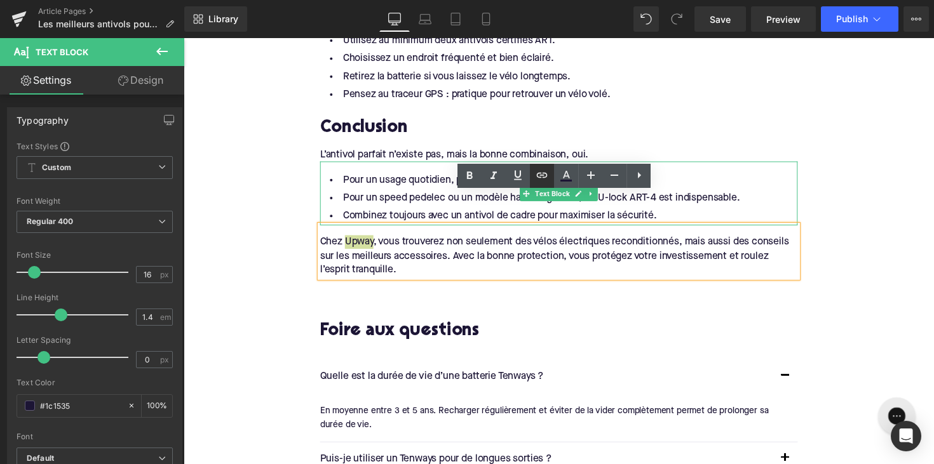
click at [543, 180] on icon at bounding box center [541, 175] width 15 height 15
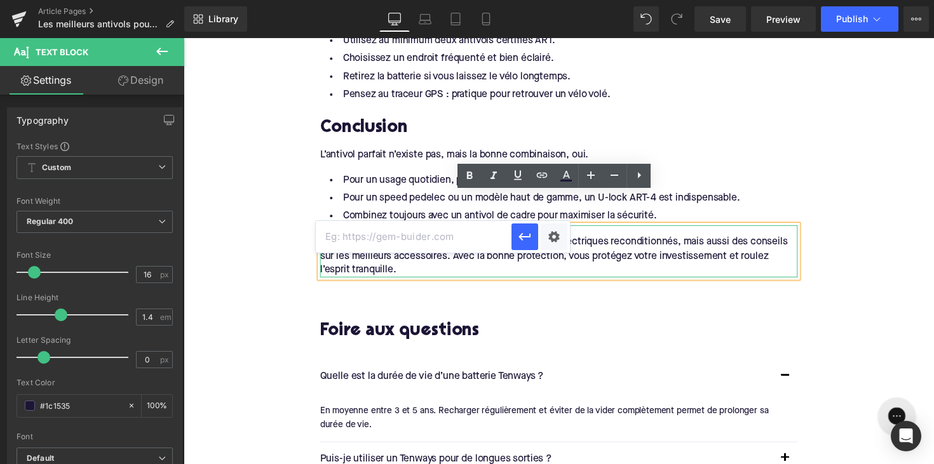
click at [427, 228] on input "text" at bounding box center [414, 237] width 196 height 32
paste input "[URL][DOMAIN_NAME]"
type input "[URL][DOMAIN_NAME]"
click at [529, 238] on icon "button" at bounding box center [525, 237] width 12 height 8
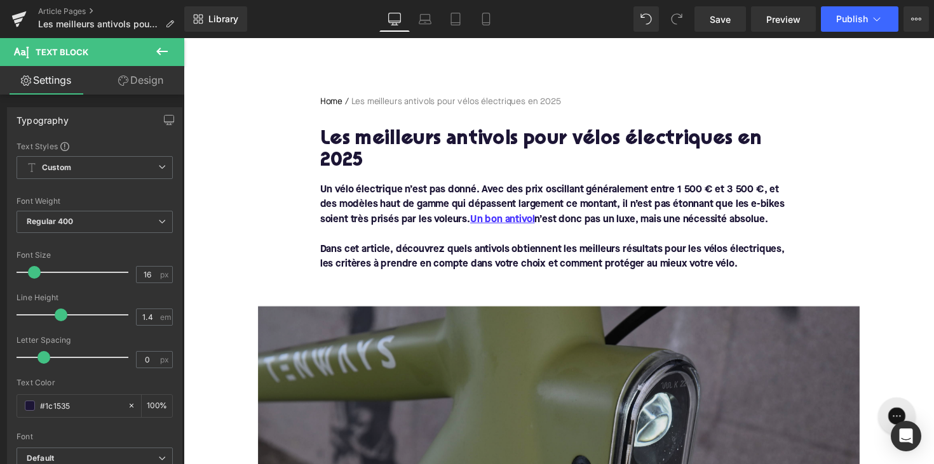
scroll to position [117, 0]
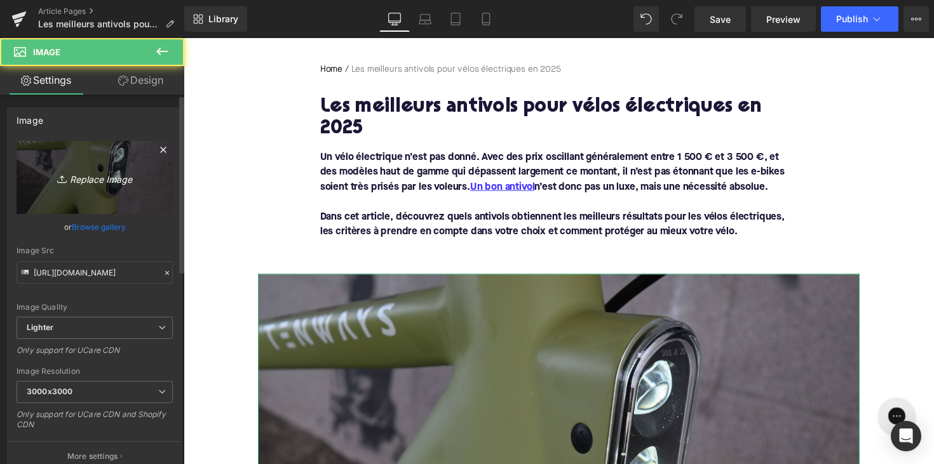
click at [112, 207] on link "Replace Image" at bounding box center [95, 177] width 156 height 73
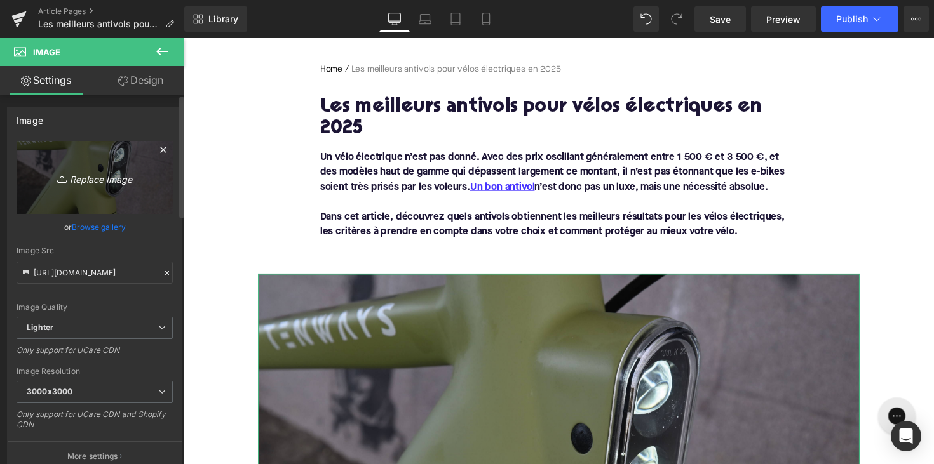
type input "C:\fakepath\fietsslot.png"
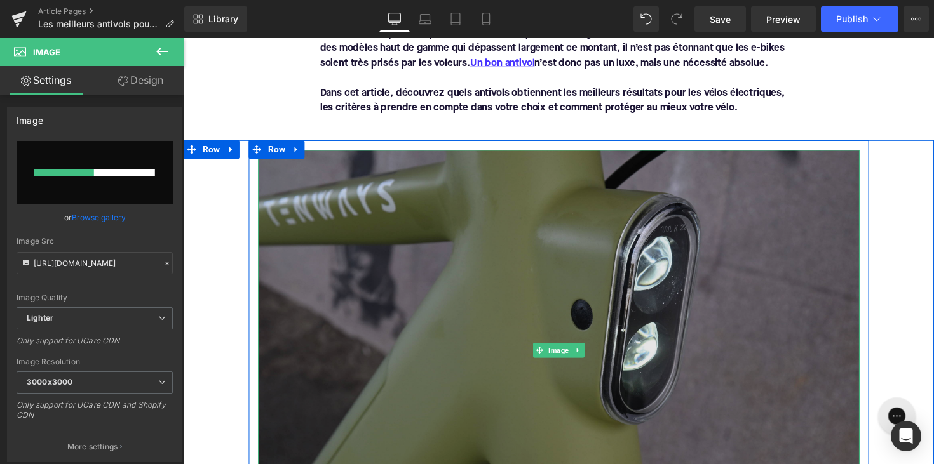
scroll to position [257, 0]
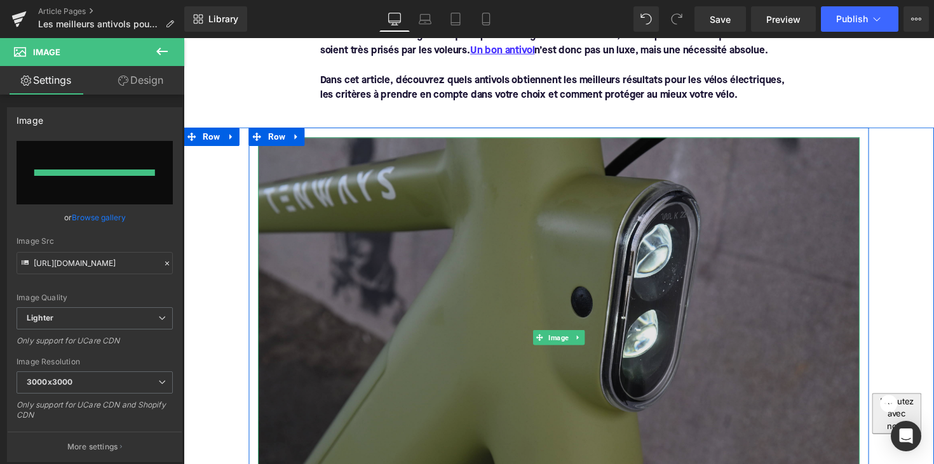
type input "[URL][DOMAIN_NAME]"
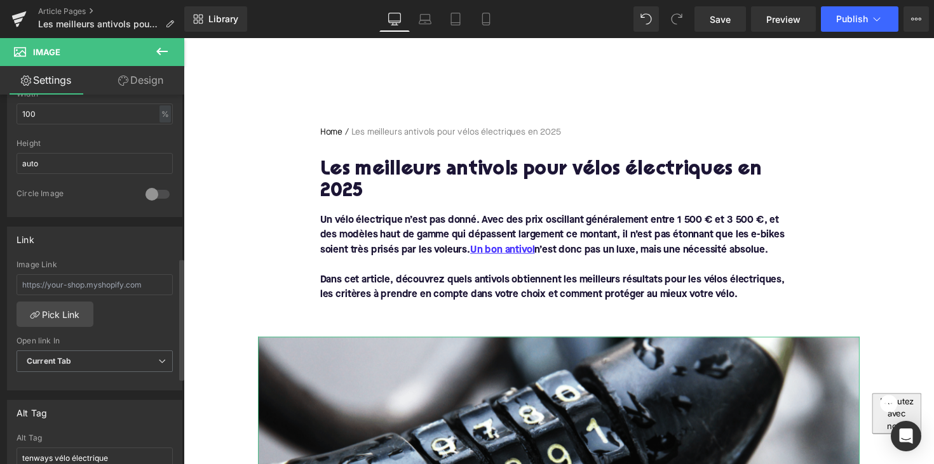
scroll to position [495, 0]
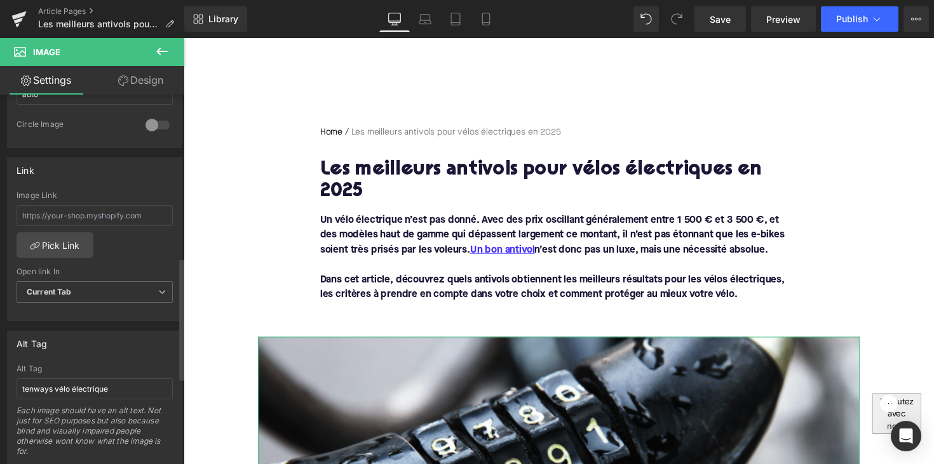
click at [95, 376] on div "Alt Tag tenways vélo électrique Each image should have an alt text. Not just fo…" at bounding box center [95, 415] width 156 height 100
drag, startPoint x: 51, startPoint y: 388, endPoint x: 10, endPoint y: 388, distance: 41.3
click at [10, 388] on div "tenways vélo électrique Alt Tag tenways vélo électrique Each image should have …" at bounding box center [95, 415] width 174 height 100
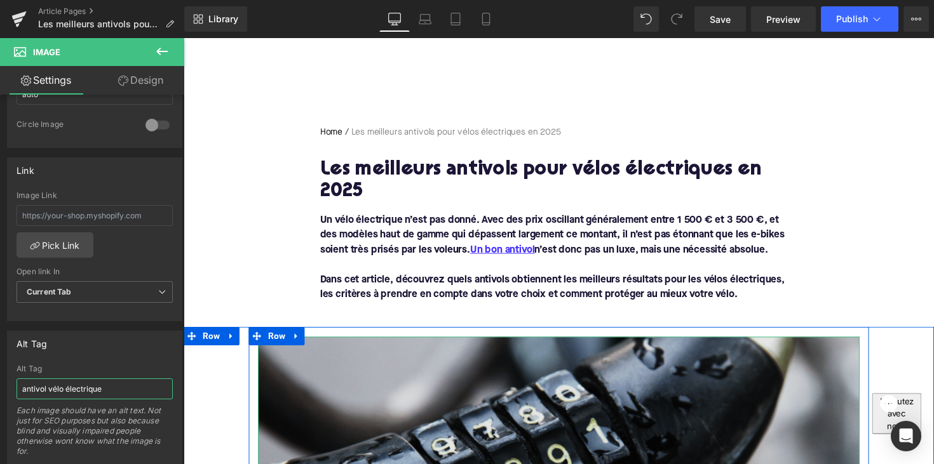
type input "antivol vélo électrique"
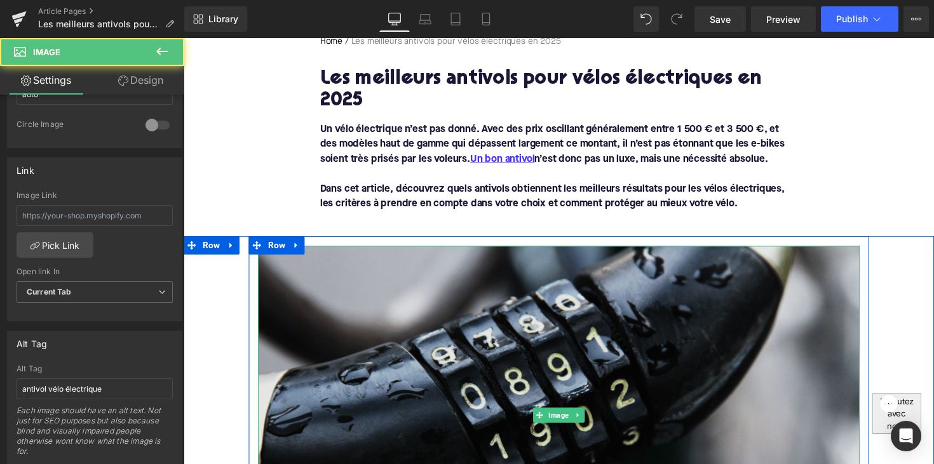
scroll to position [247, 0]
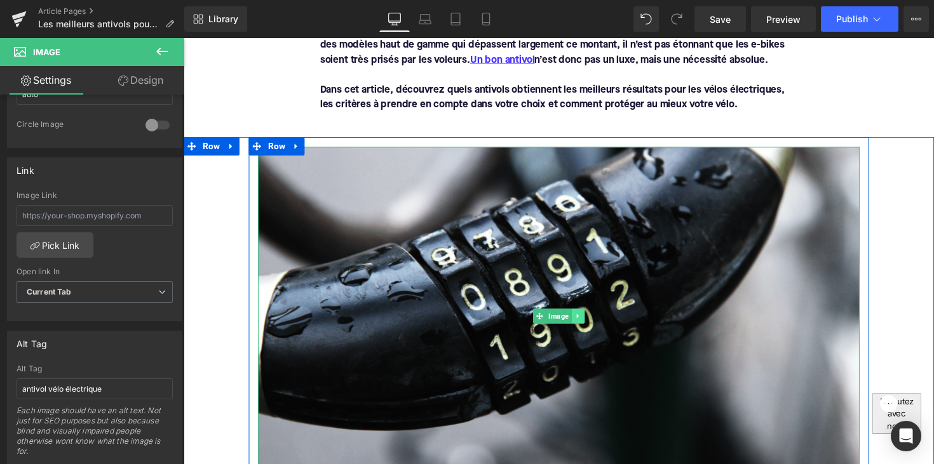
click at [586, 321] on icon at bounding box center [587, 323] width 2 height 4
click at [578, 320] on icon at bounding box center [581, 323] width 7 height 7
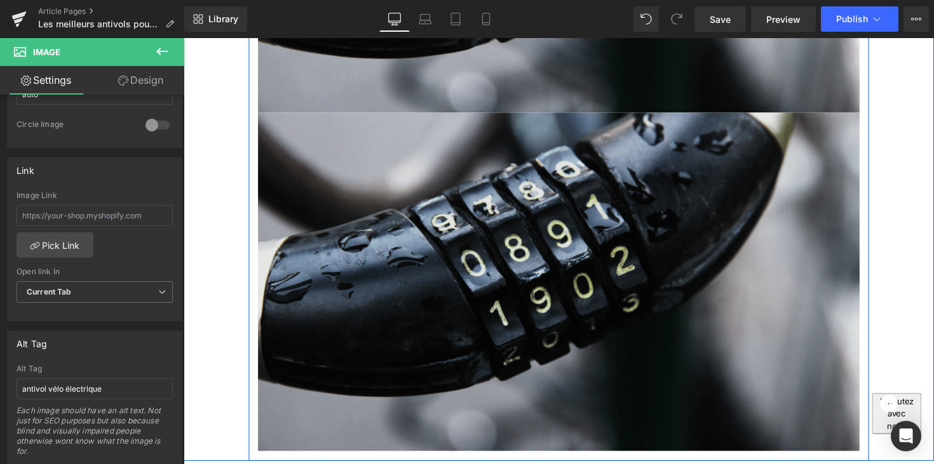
scroll to position [632, 0]
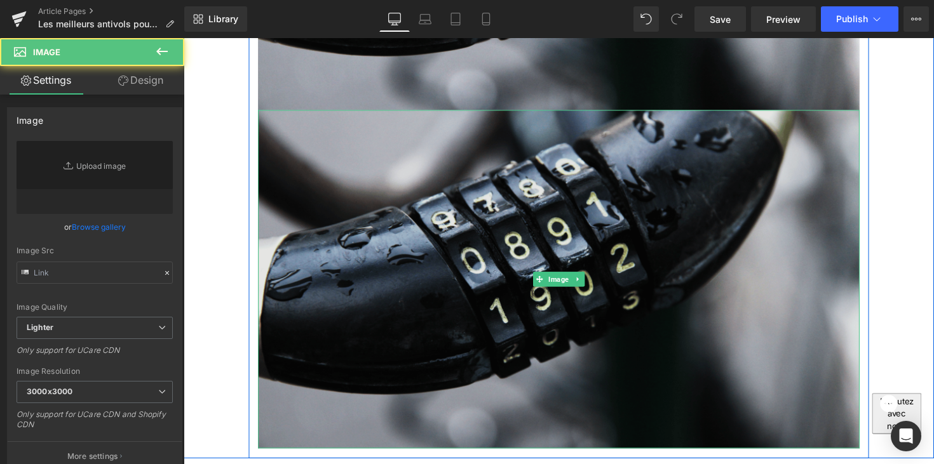
type input "[URL][DOMAIN_NAME]"
click at [540, 248] on img at bounding box center [568, 285] width 616 height 347
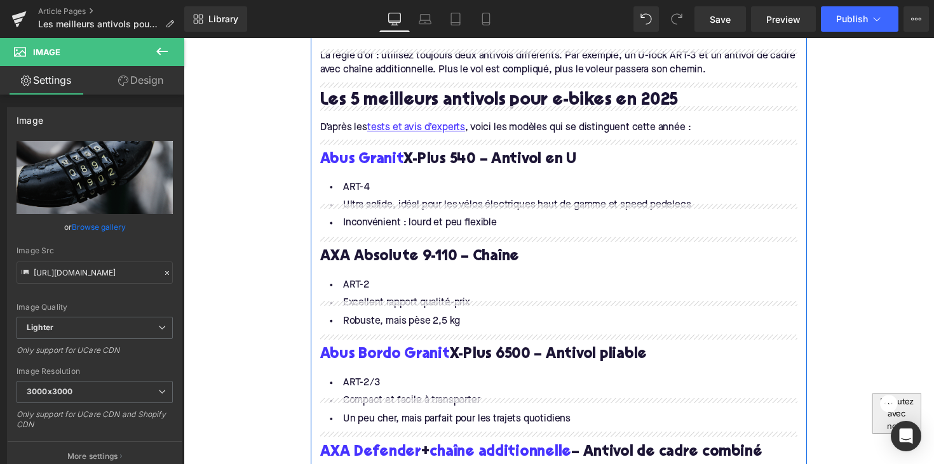
scroll to position [1471, 0]
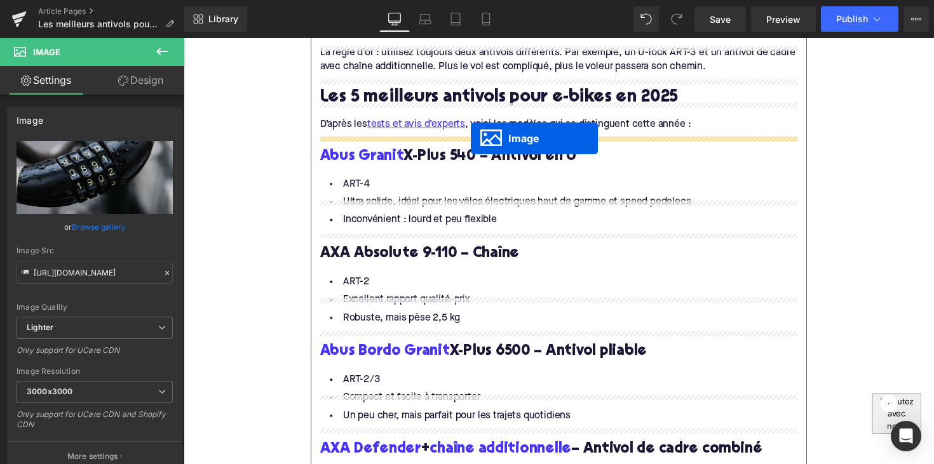
drag, startPoint x: 541, startPoint y: 262, endPoint x: 478, endPoint y: 142, distance: 135.0
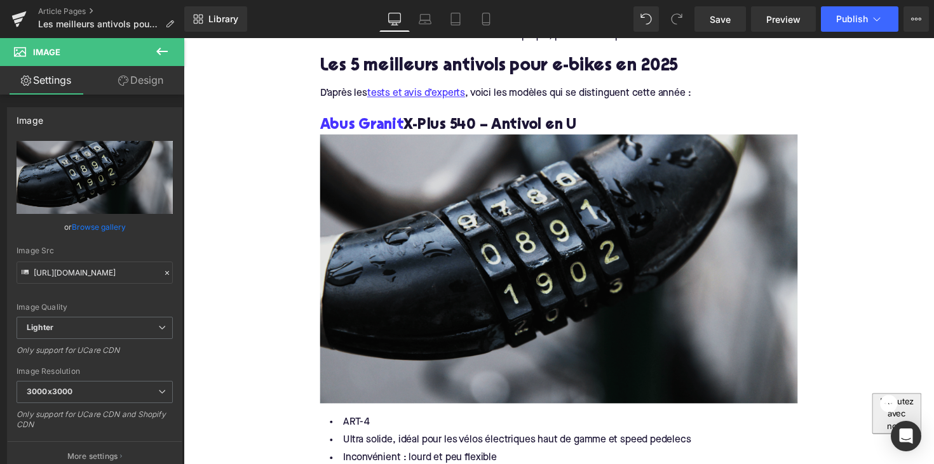
click at [529, 202] on img at bounding box center [567, 274] width 489 height 275
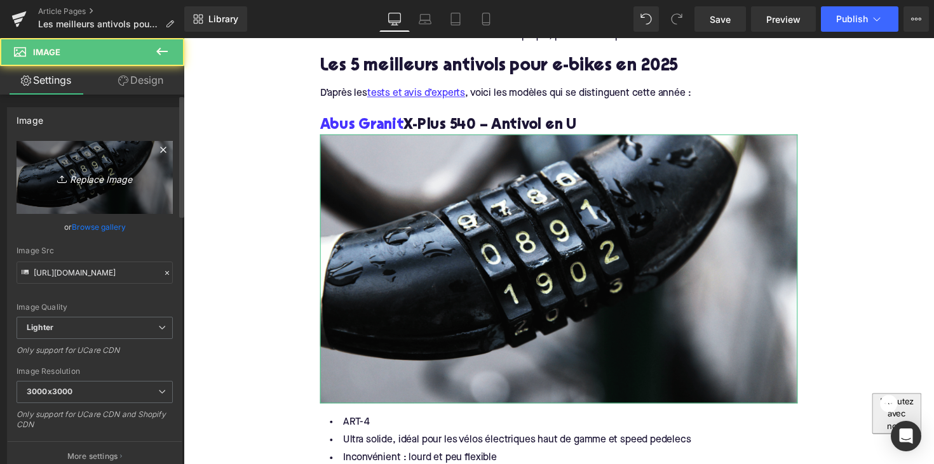
click at [93, 194] on link "Replace Image" at bounding box center [95, 177] width 156 height 73
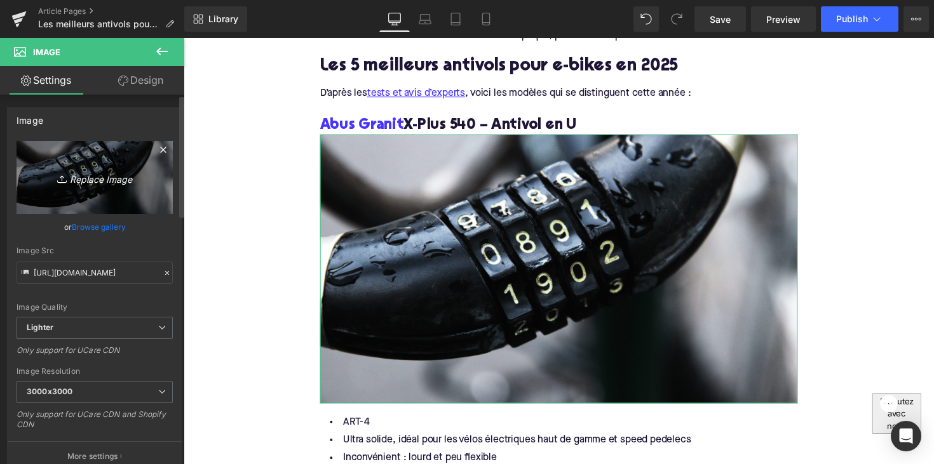
type input "C:\fakepath\Abus Granit X-Plus 540png.png"
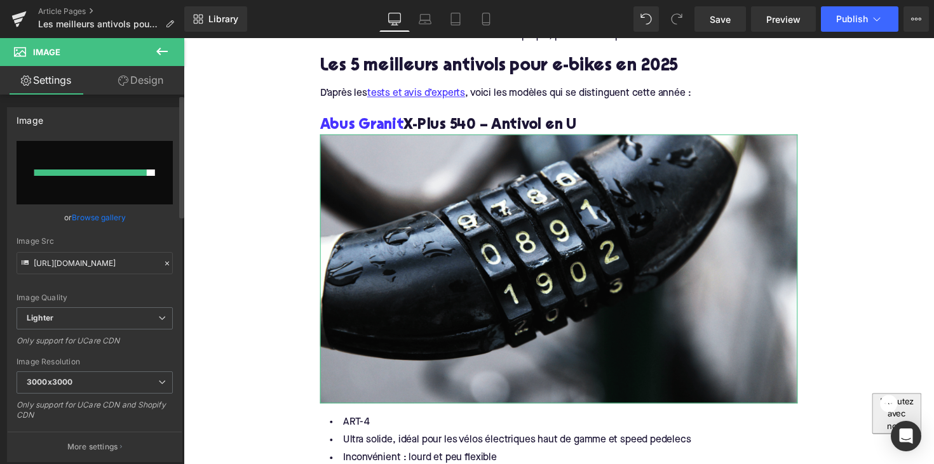
type input "[URL][DOMAIN_NAME]"
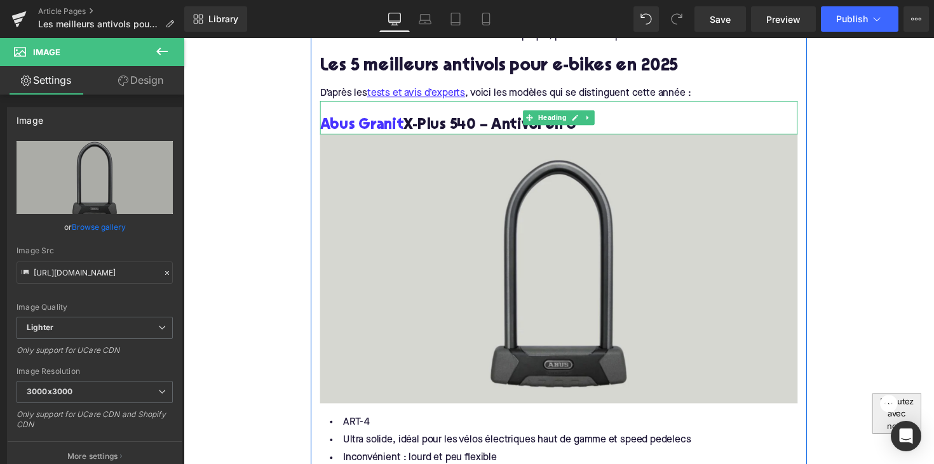
click at [468, 118] on h3 "Abus Granit X-Plus 540 – Antivol en U" at bounding box center [567, 128] width 489 height 20
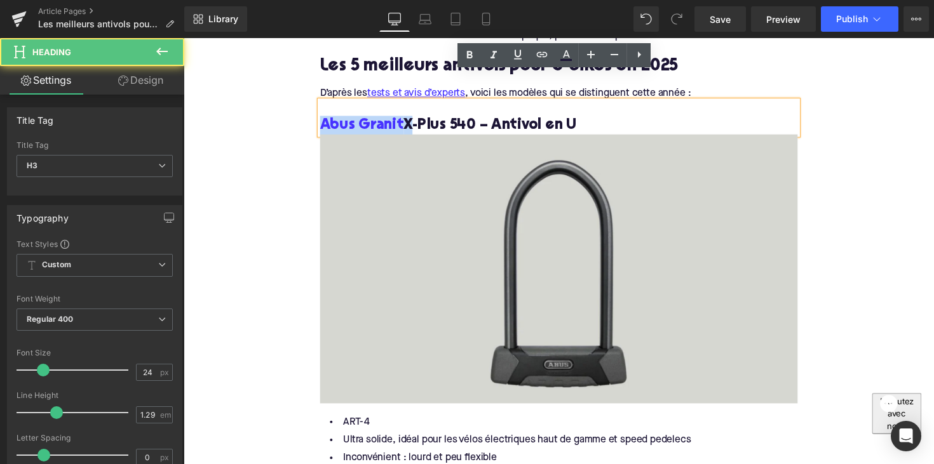
drag, startPoint x: 405, startPoint y: 98, endPoint x: 311, endPoint y: 95, distance: 94.7
click at [311, 95] on div "Home / Les meilleurs antivols pour vélos électriques en 2025 Breadcrumbs Les me…" at bounding box center [568, 296] width 769 height 3243
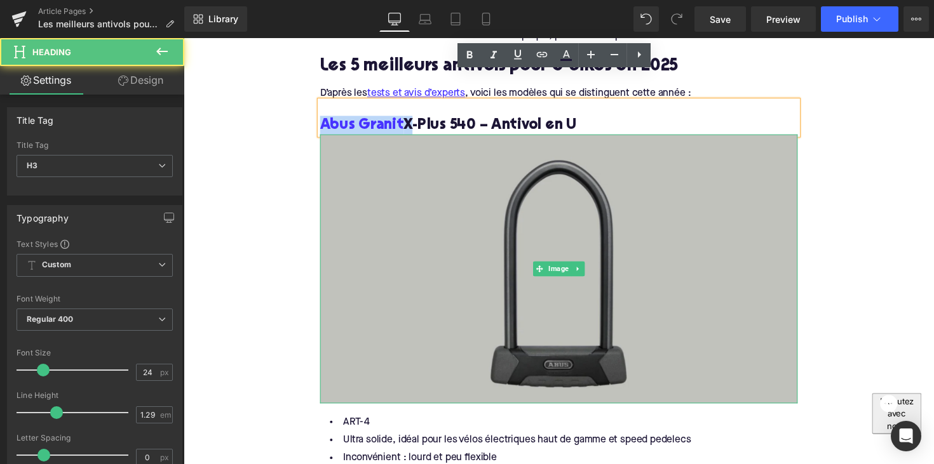
copy h3 "Abus Granit"
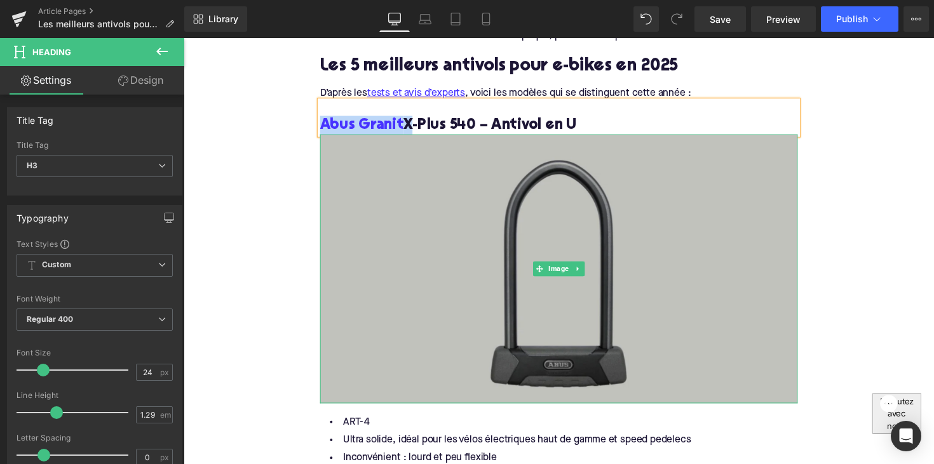
click at [483, 210] on img at bounding box center [567, 274] width 489 height 275
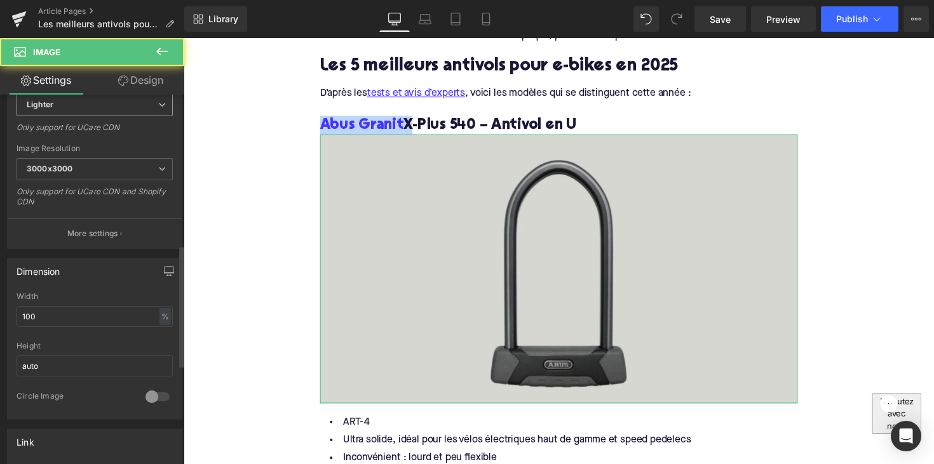
scroll to position [456, 0]
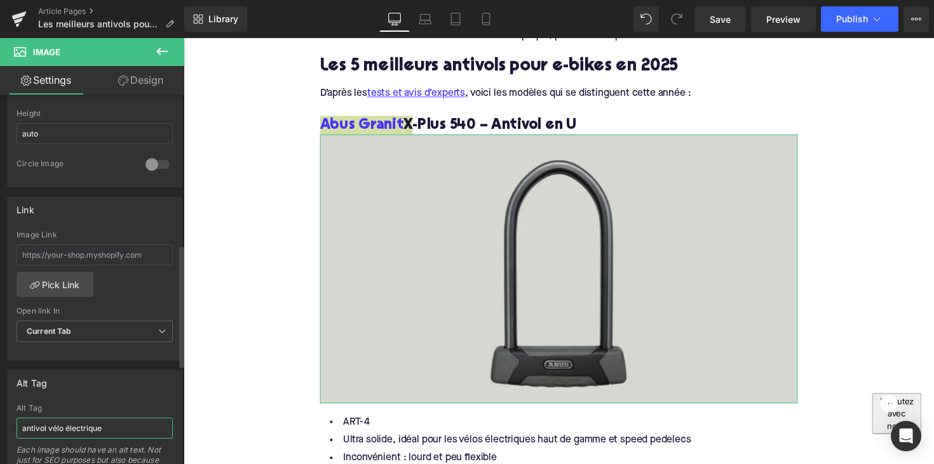
click at [52, 425] on input "antivol vélo électrique" at bounding box center [95, 428] width 156 height 21
paste input "Abus Granit"
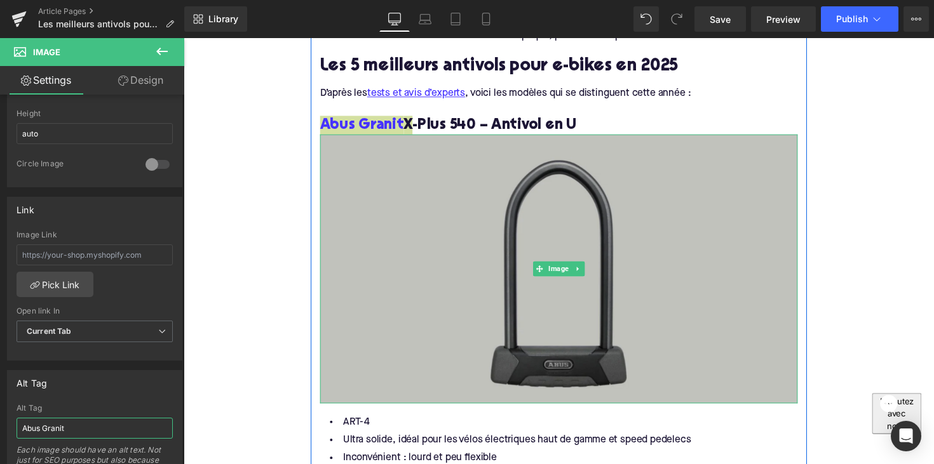
type input "Abus Granit"
click at [377, 277] on img at bounding box center [567, 274] width 489 height 275
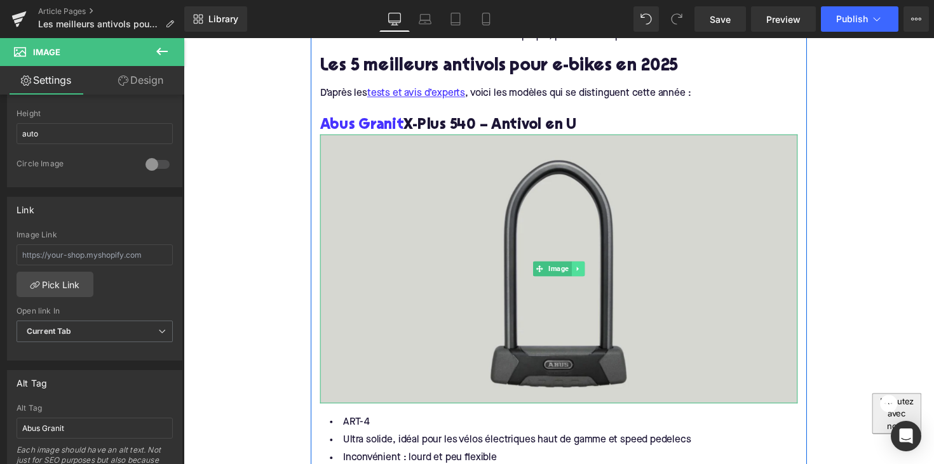
click at [585, 271] on icon at bounding box center [587, 275] width 7 height 8
click at [578, 271] on icon at bounding box center [581, 274] width 7 height 7
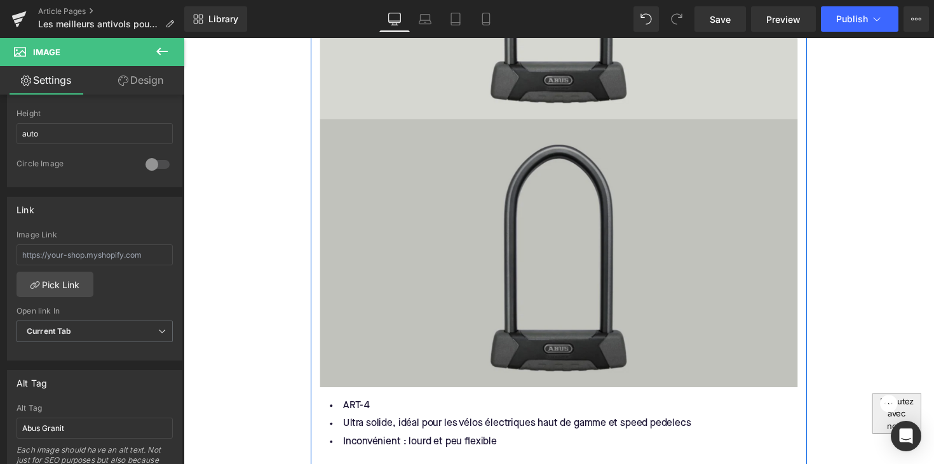
scroll to position [1765, 0]
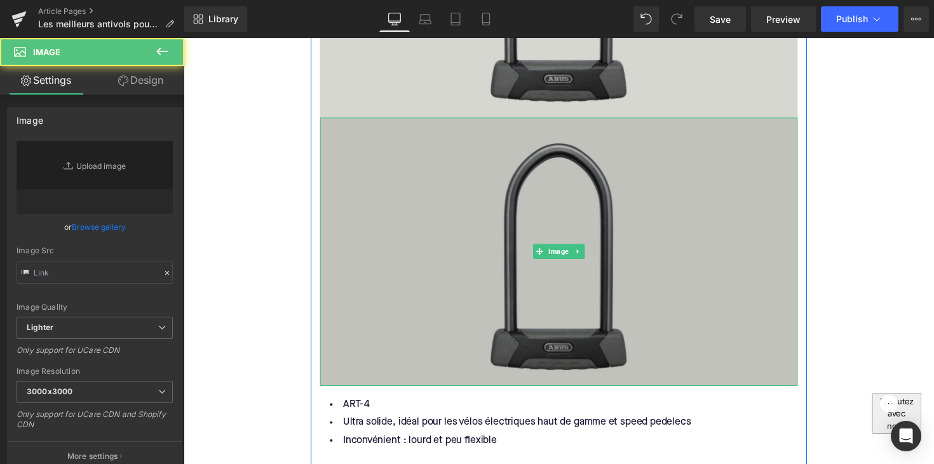
type input "[URL][DOMAIN_NAME]"
click at [534, 200] on img at bounding box center [567, 256] width 489 height 275
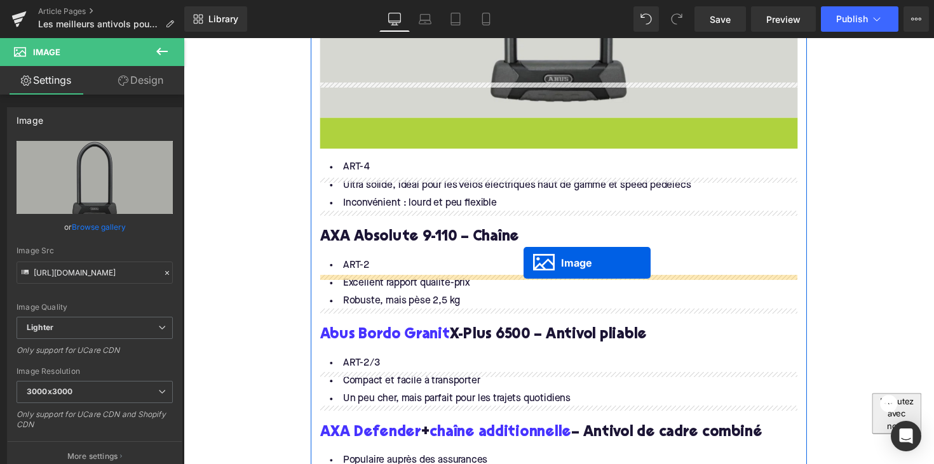
scroll to position [1772, 0]
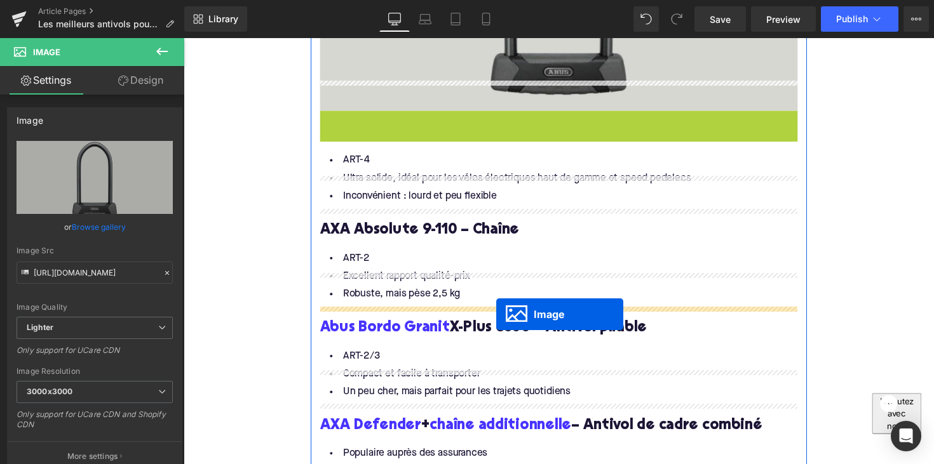
drag, startPoint x: 540, startPoint y: 226, endPoint x: 504, endPoint y: 322, distance: 102.0
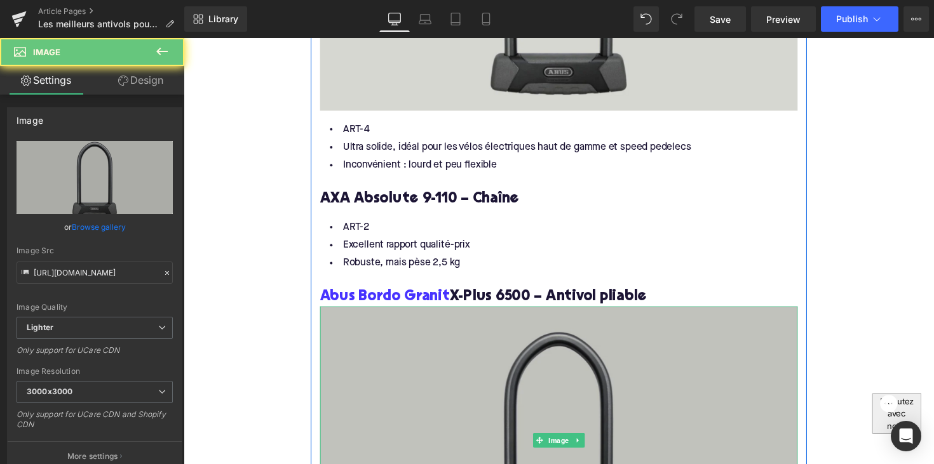
click at [490, 338] on img at bounding box center [567, 450] width 489 height 275
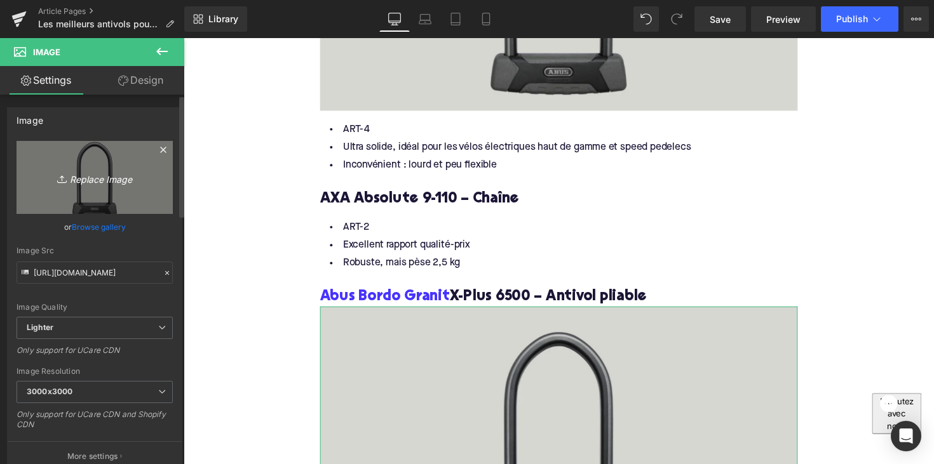
click at [66, 161] on link "Replace Image" at bounding box center [95, 177] width 156 height 73
type input "C:\fakepath\Abus Bordo Granit X-Plus 6500.png"
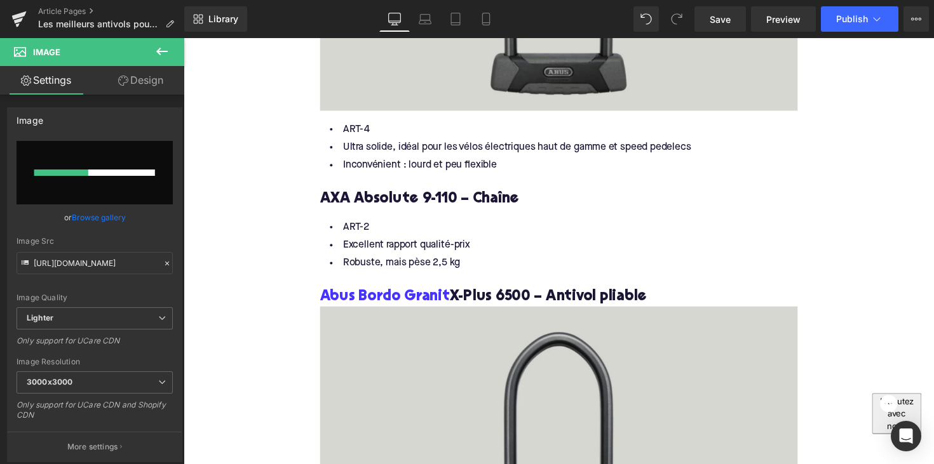
type input "[URL][DOMAIN_NAME]"
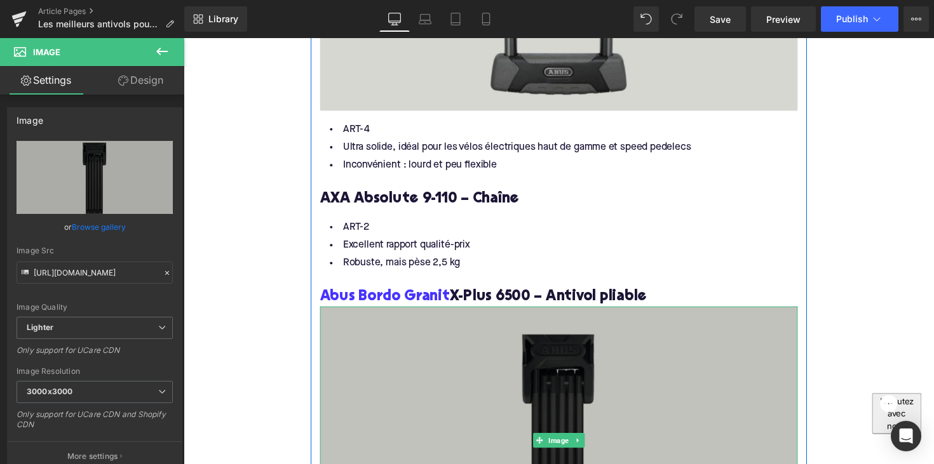
click at [458, 313] on img at bounding box center [567, 450] width 489 height 275
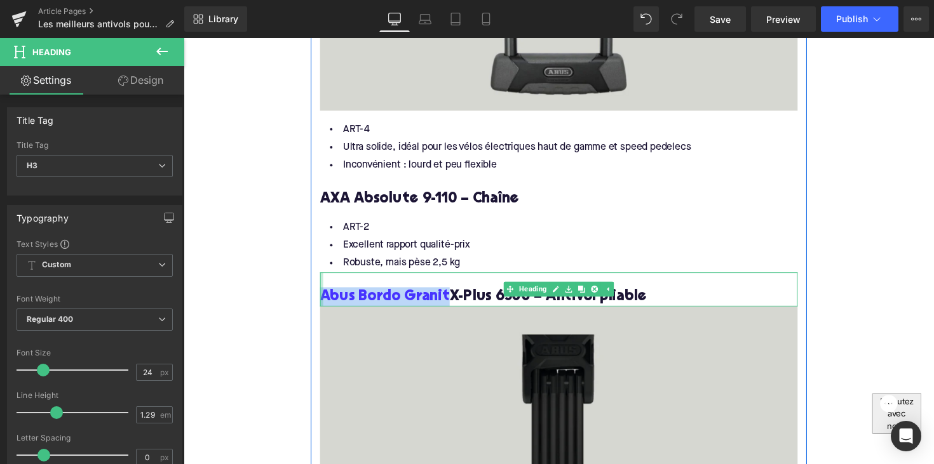
drag, startPoint x: 451, startPoint y: 272, endPoint x: 321, endPoint y: 269, distance: 129.7
click at [323, 278] on div "Abus Bordo Granit X-Plus 6500 – Antivol pliable Heading" at bounding box center [567, 295] width 489 height 35
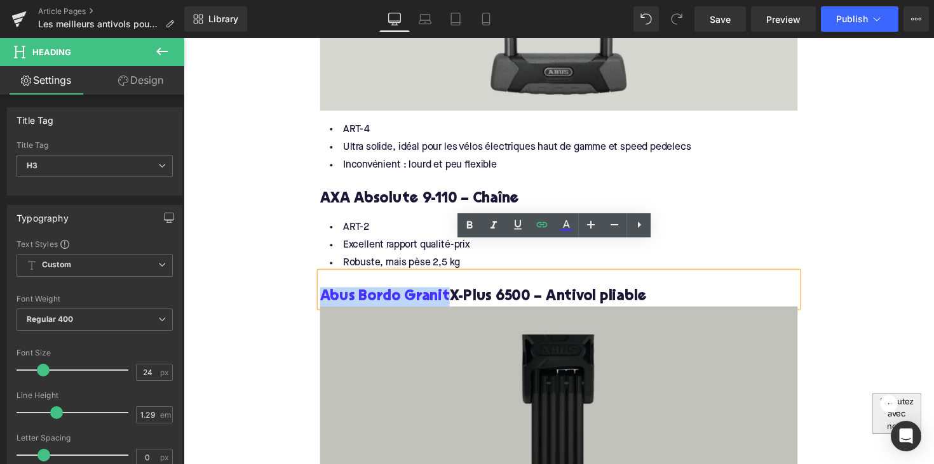
copy link "Abus Bordo Granit"
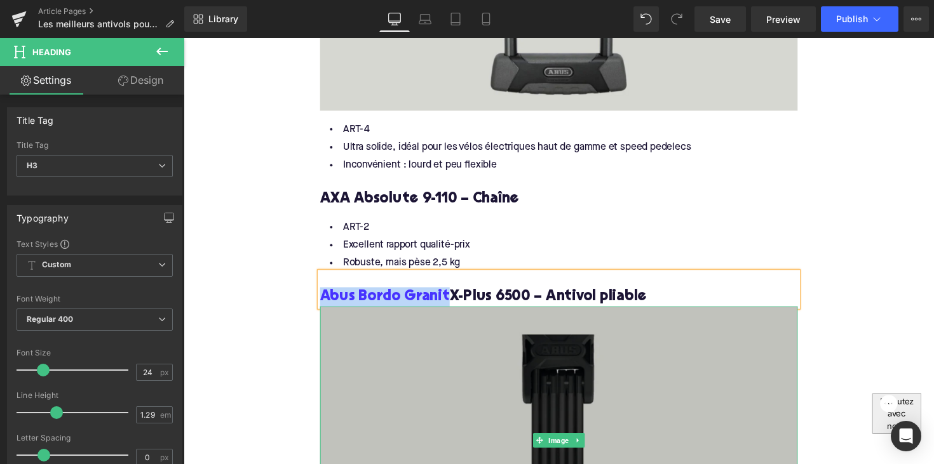
click at [431, 344] on img at bounding box center [567, 450] width 489 height 275
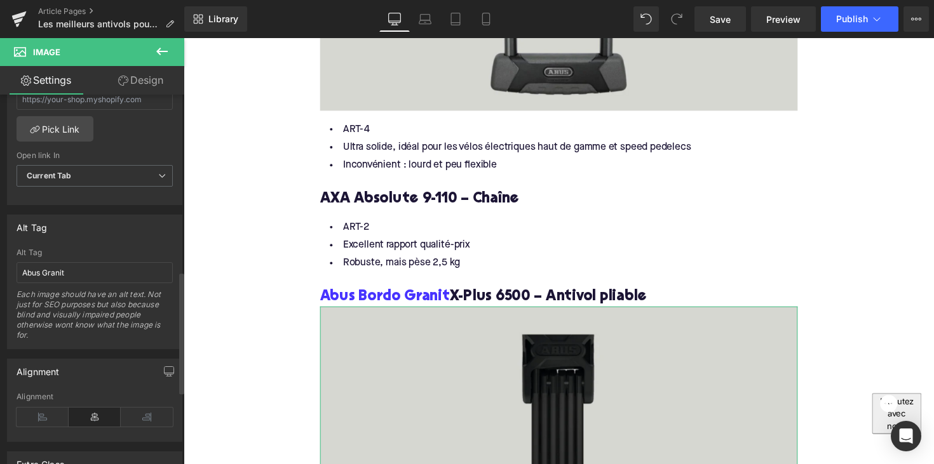
scroll to position [632, 0]
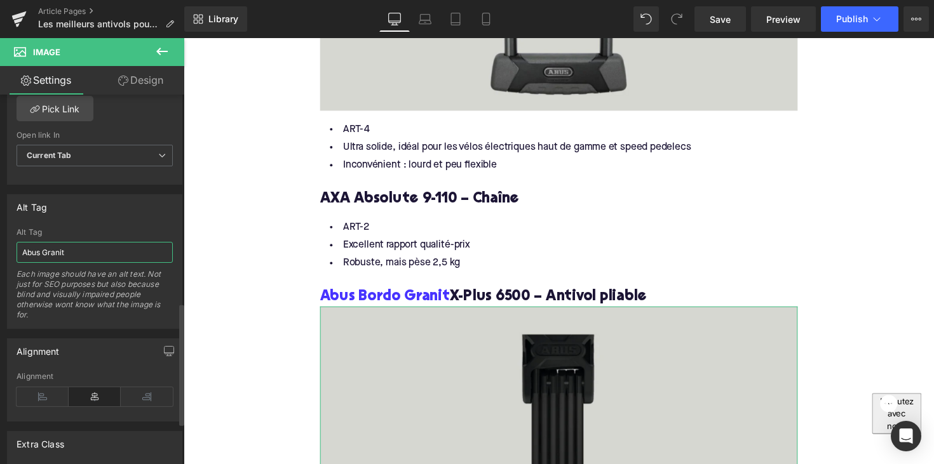
click at [97, 242] on input "Abus Granit" at bounding box center [95, 252] width 156 height 21
paste input "Bordo Granit"
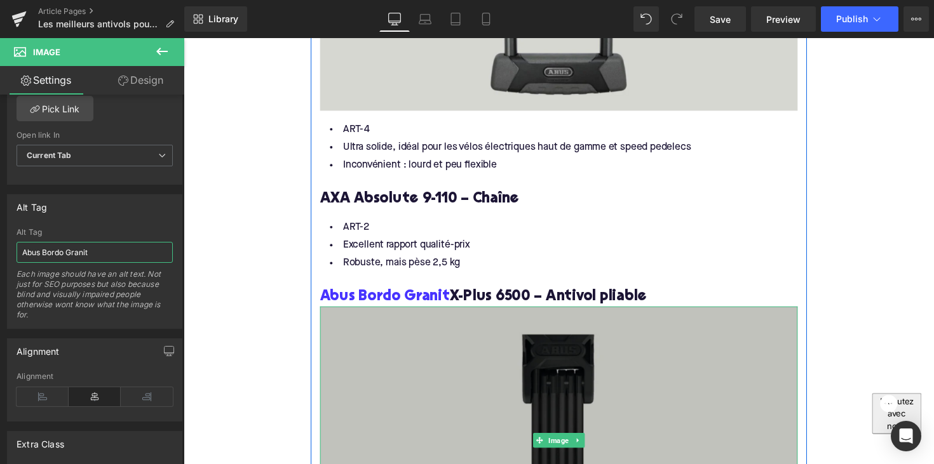
type input "Abus Bordo Granit"
click at [390, 313] on img at bounding box center [567, 450] width 489 height 275
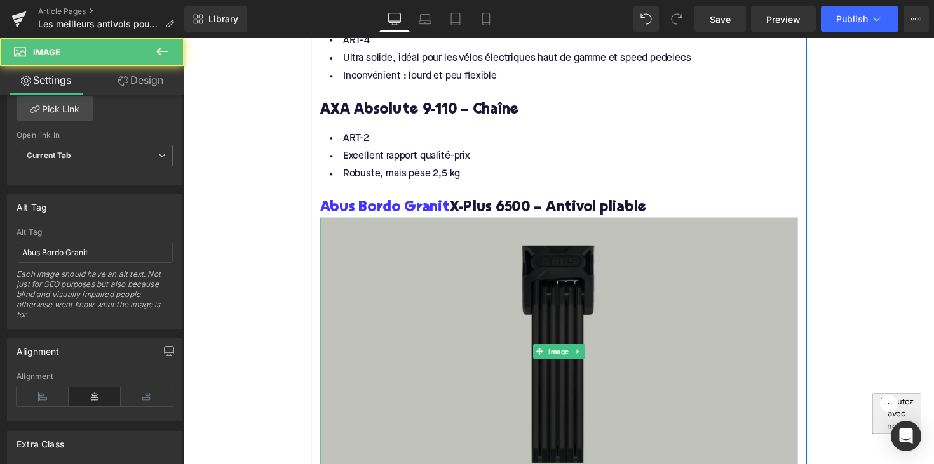
scroll to position [1999, 0]
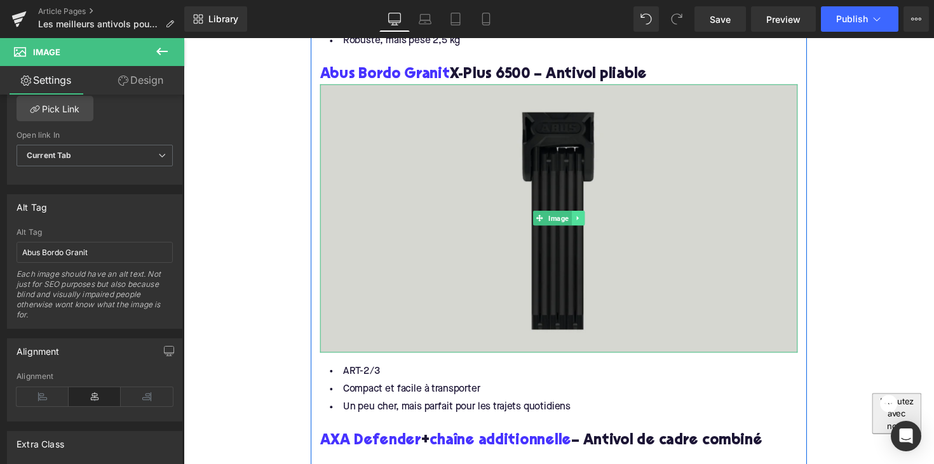
click at [587, 219] on icon at bounding box center [587, 223] width 7 height 8
click at [581, 219] on icon at bounding box center [581, 222] width 7 height 7
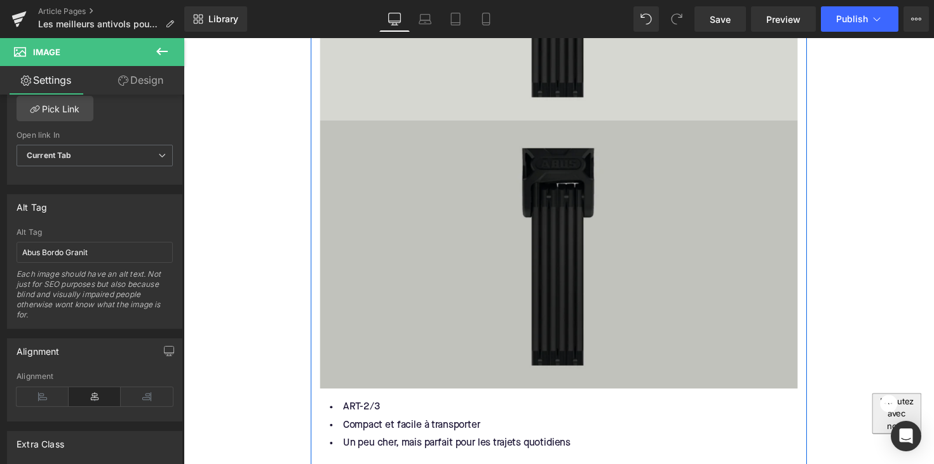
scroll to position [2239, 0]
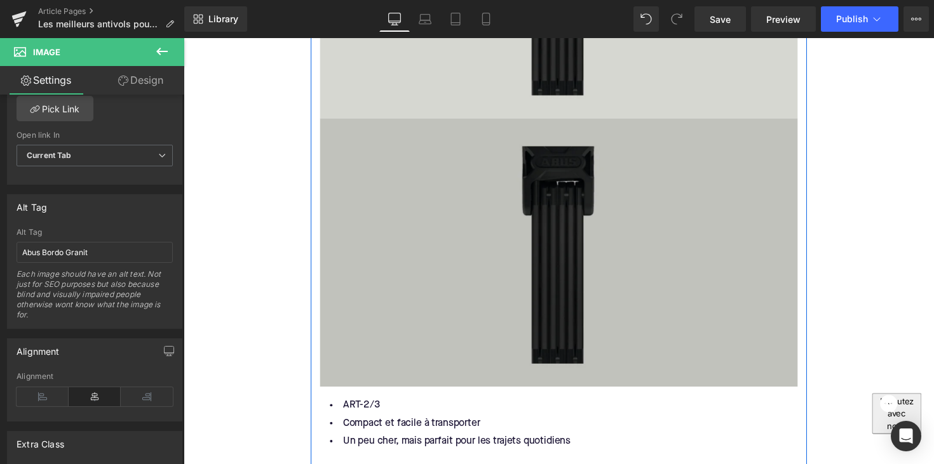
click at [545, 271] on img at bounding box center [567, 258] width 489 height 275
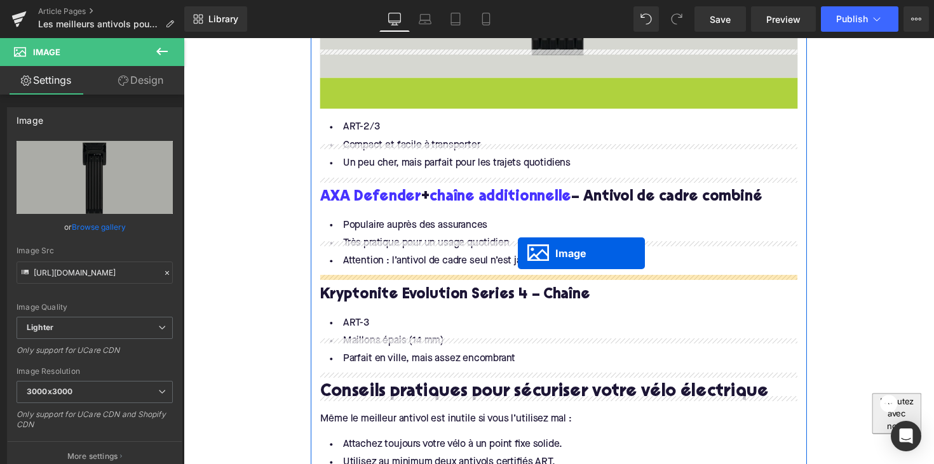
scroll to position [2288, 0]
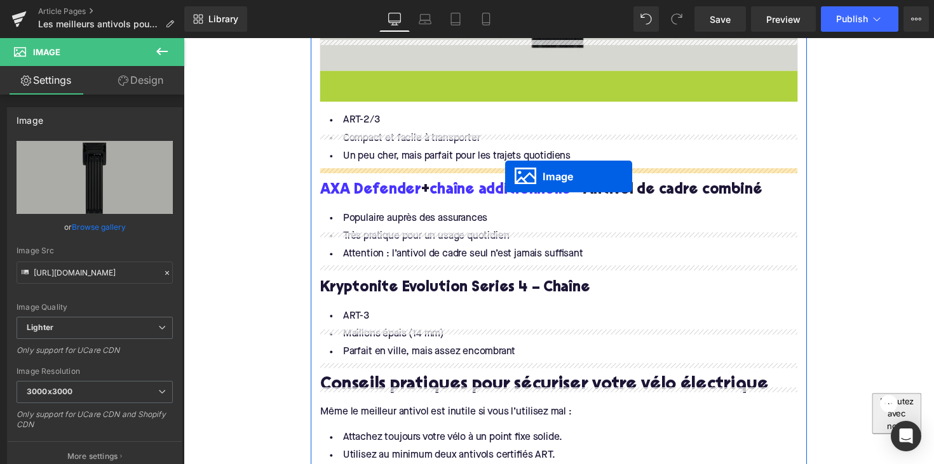
drag, startPoint x: 545, startPoint y: 235, endPoint x: 512, endPoint y: 174, distance: 69.4
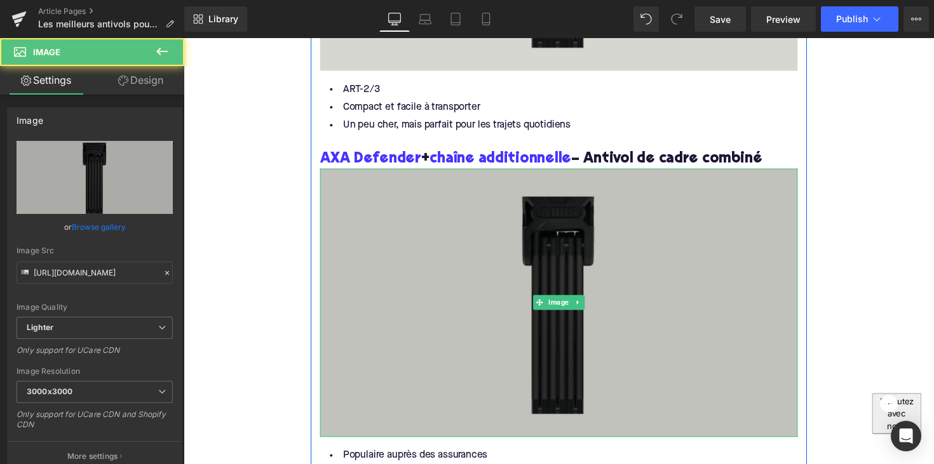
click at [424, 255] on img at bounding box center [567, 309] width 489 height 275
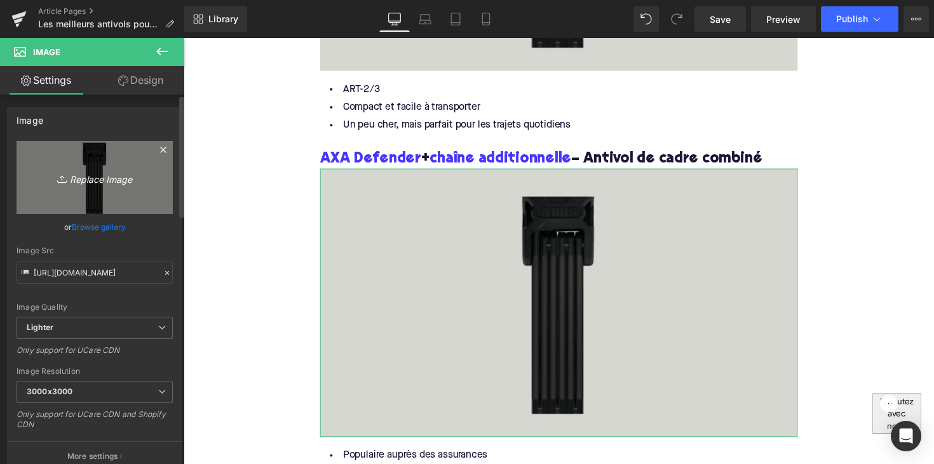
click at [99, 201] on link "Replace Image" at bounding box center [95, 177] width 156 height 73
type input "C:\fakepath\AXA Defender.png"
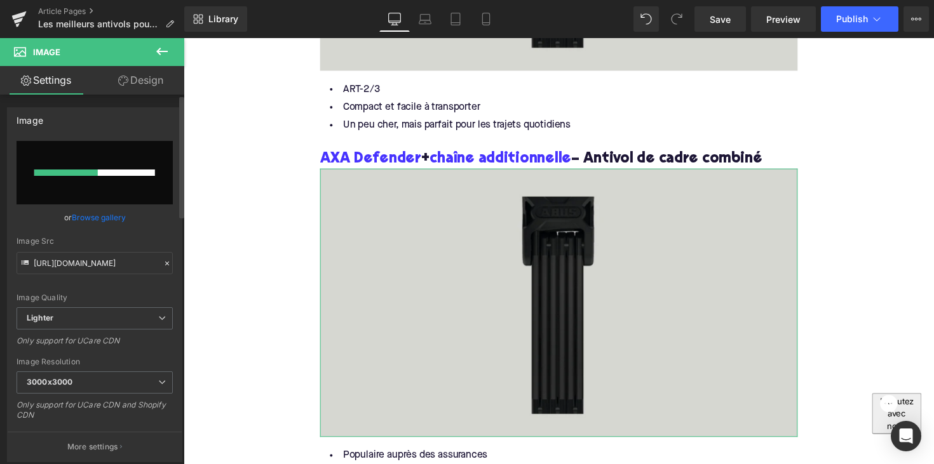
scroll to position [2295, 0]
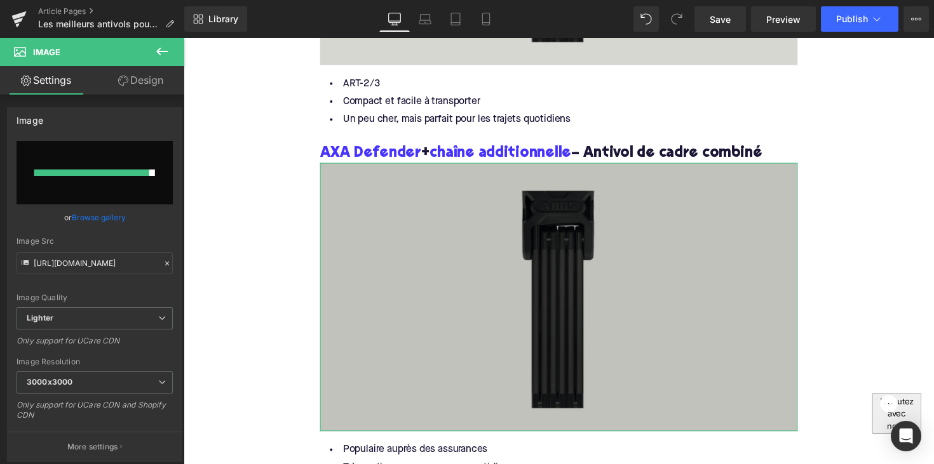
type input "[URL][DOMAIN_NAME]"
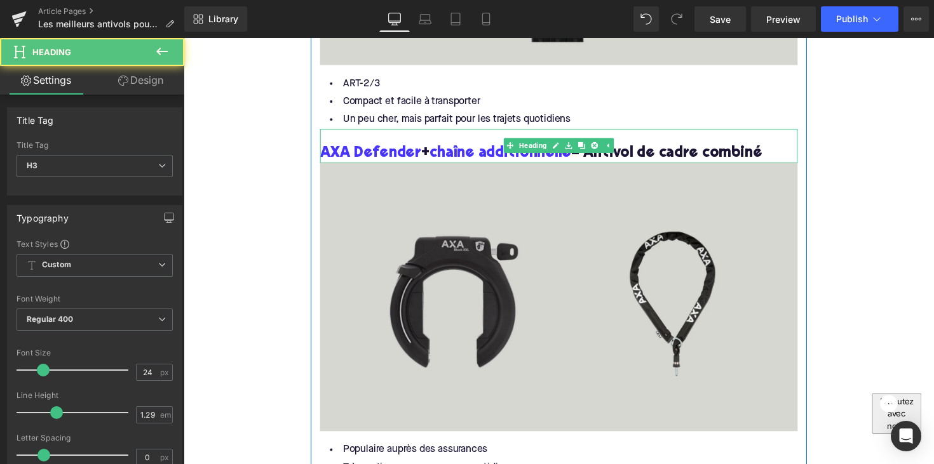
click at [581, 146] on h3 "AXA Defender + chaîne additionnelle – Antivol de cadre combiné" at bounding box center [567, 156] width 489 height 20
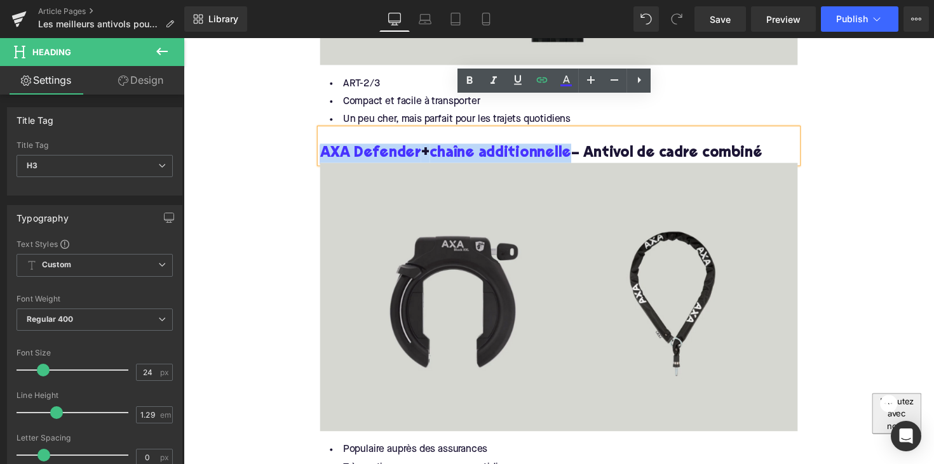
drag, startPoint x: 580, startPoint y: 126, endPoint x: 324, endPoint y: 123, distance: 256.1
click at [324, 146] on h3 "AXA Defender + chaîne additionnelle – Antivol de cadre combiné" at bounding box center [567, 156] width 489 height 20
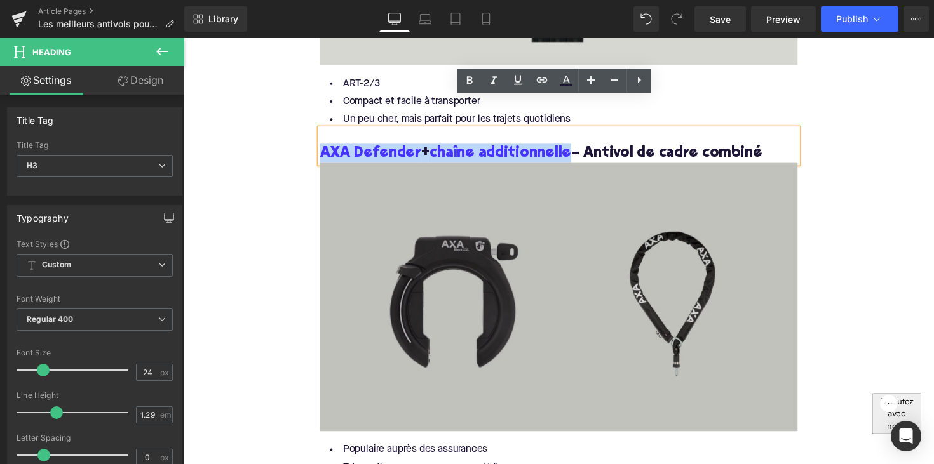
copy h3 "AXA Defender + chaîne additionnelle"
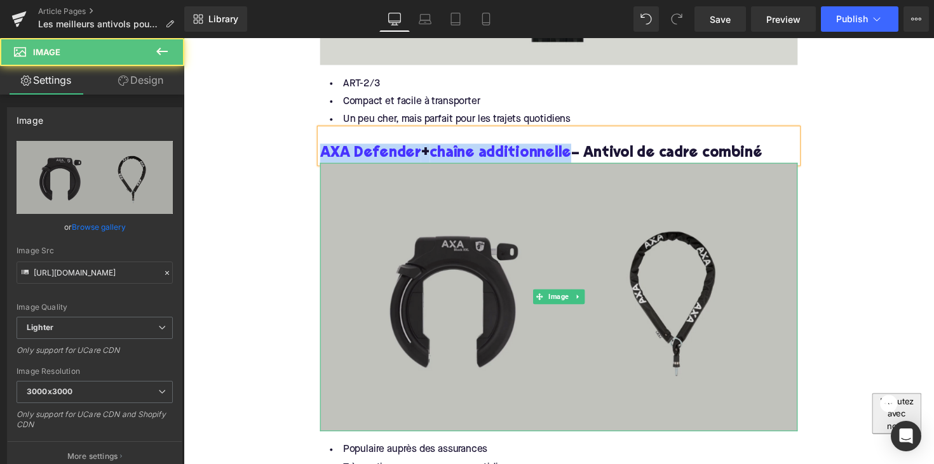
click at [431, 215] on img at bounding box center [567, 303] width 489 height 275
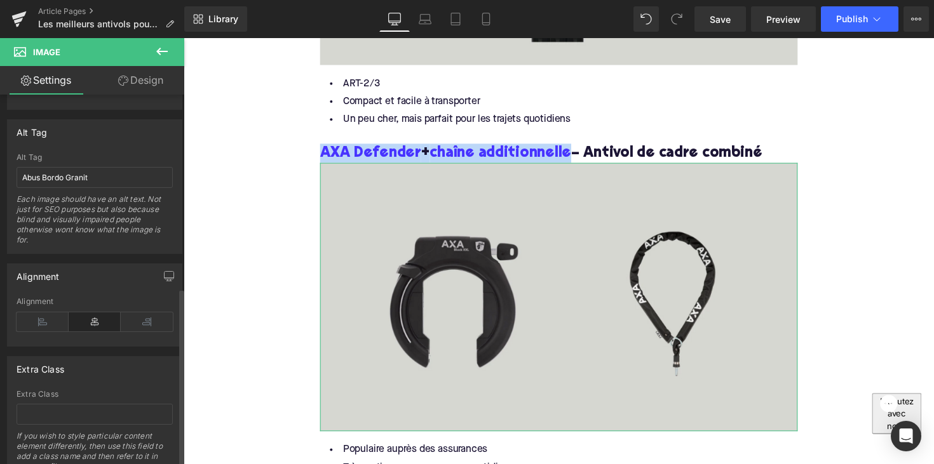
scroll to position [644, 0]
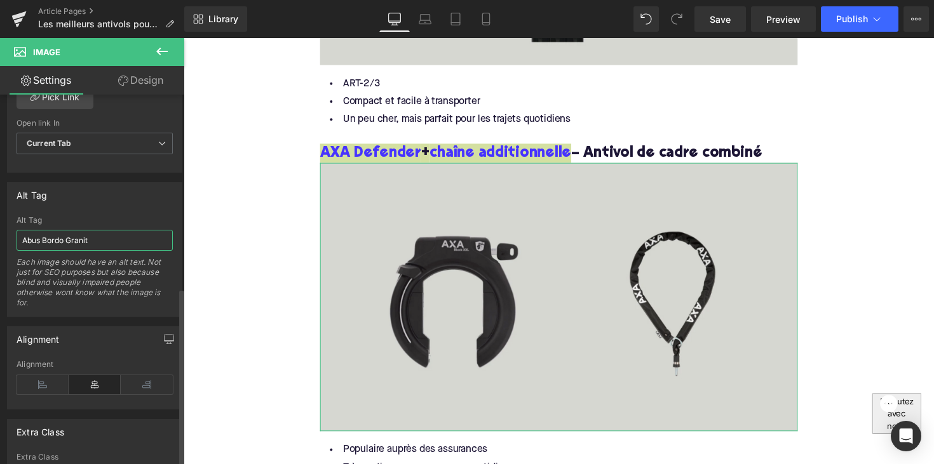
click at [85, 236] on input "Abus Bordo Granit" at bounding box center [95, 240] width 156 height 21
paste input "XA Defender + chaîne additionnelle"
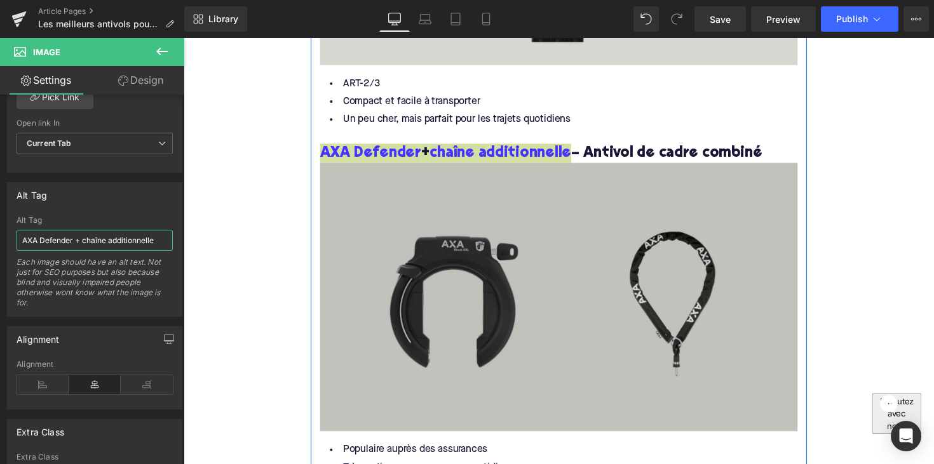
type input "AXA Defender + chaîne additionnelle"
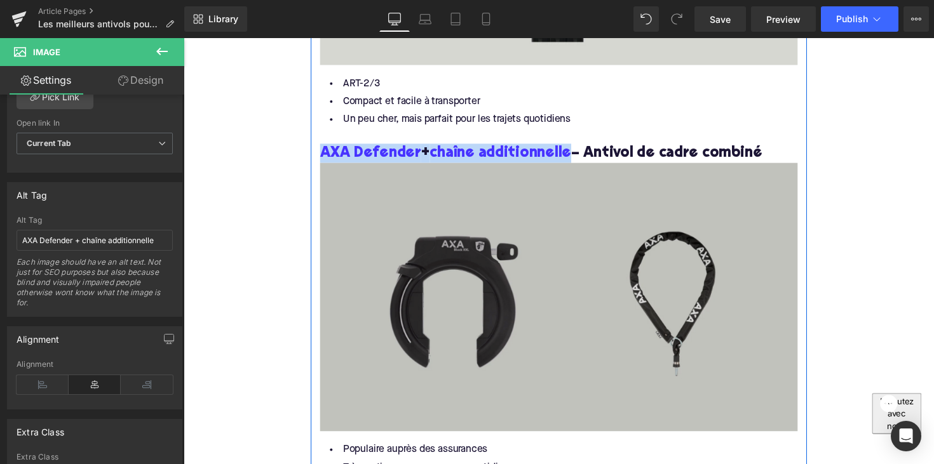
click at [370, 254] on img at bounding box center [567, 303] width 489 height 275
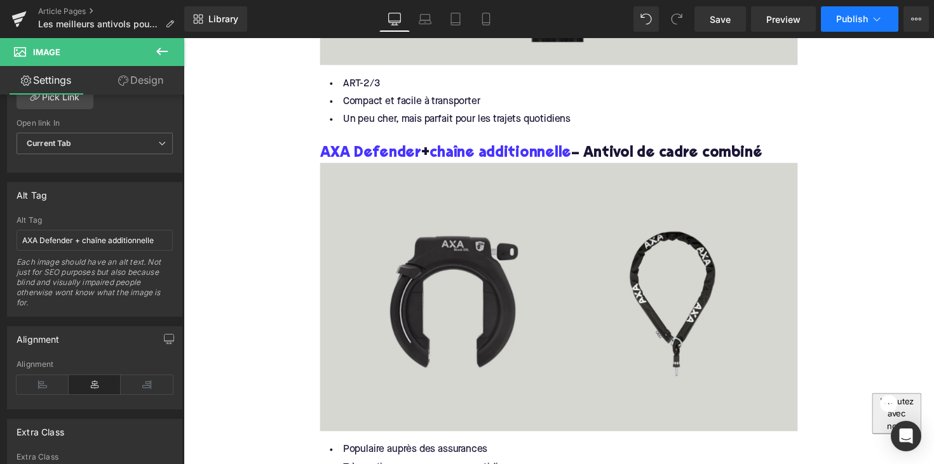
click at [855, 27] on button "Publish" at bounding box center [860, 18] width 78 height 25
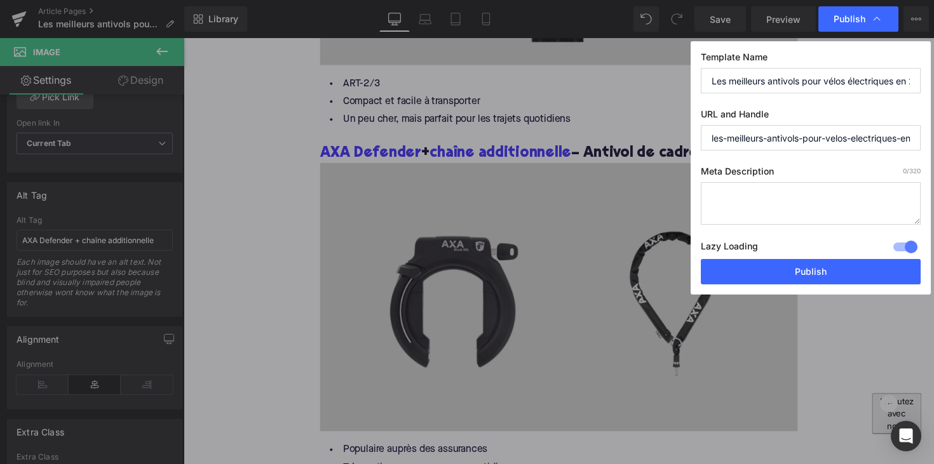
click at [775, 204] on textarea at bounding box center [811, 203] width 220 height 43
paste textarea "Découvrez les meilleurs antivols vélo électrique 2025. Comparez chaînes, U et p…"
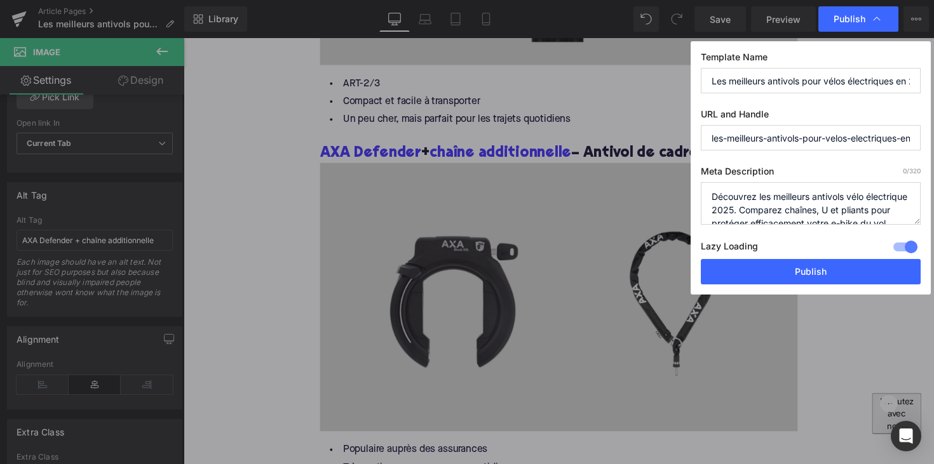
scroll to position [27, 0]
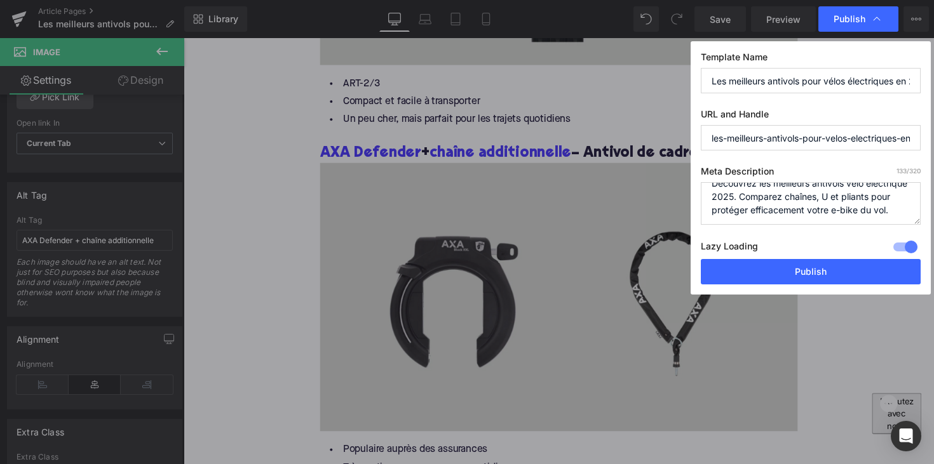
type textarea "Découvrez les meilleurs antivols vélo électrique 2025. Comparez chaînes, U et p…"
drag, startPoint x: 857, startPoint y: 137, endPoint x: 933, endPoint y: 135, distance: 76.9
click at [933, 135] on div "Publish Template Name Les meilleurs antivols pour vélos électriques en 2025 URL…" at bounding box center [467, 232] width 934 height 464
click at [873, 140] on input "les-meilleurs-antivols-pour-velos-electriques-en-2025" at bounding box center [811, 137] width 220 height 25
drag, startPoint x: 868, startPoint y: 140, endPoint x: 918, endPoint y: 139, distance: 50.2
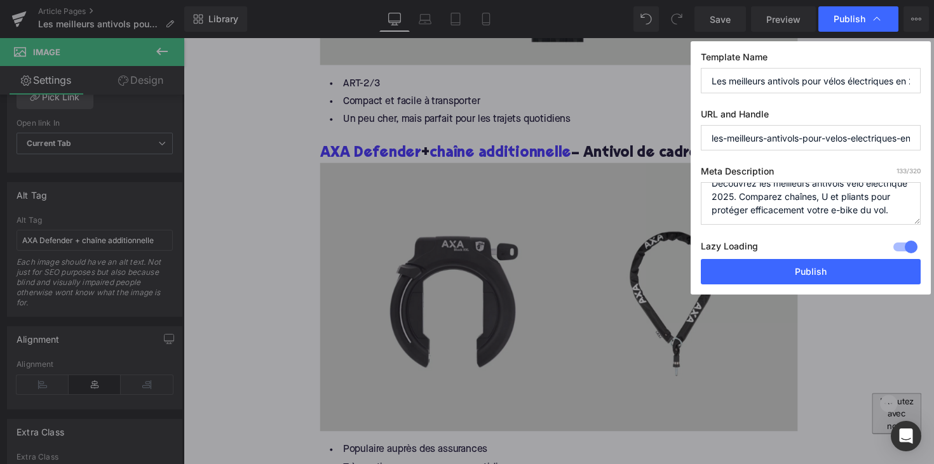
click at [918, 139] on input "les-meilleurs-antivols-pour-velos-electriques-en-2025" at bounding box center [811, 137] width 220 height 25
type input "les-meilleurs-antivols-pour-velos-electriques"
click at [775, 272] on button "Publish" at bounding box center [811, 271] width 220 height 25
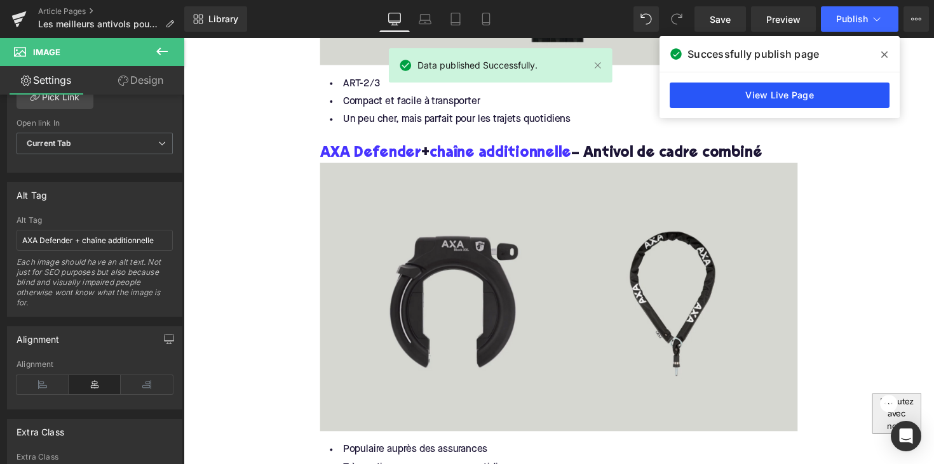
click at [832, 100] on link "View Live Page" at bounding box center [780, 95] width 220 height 25
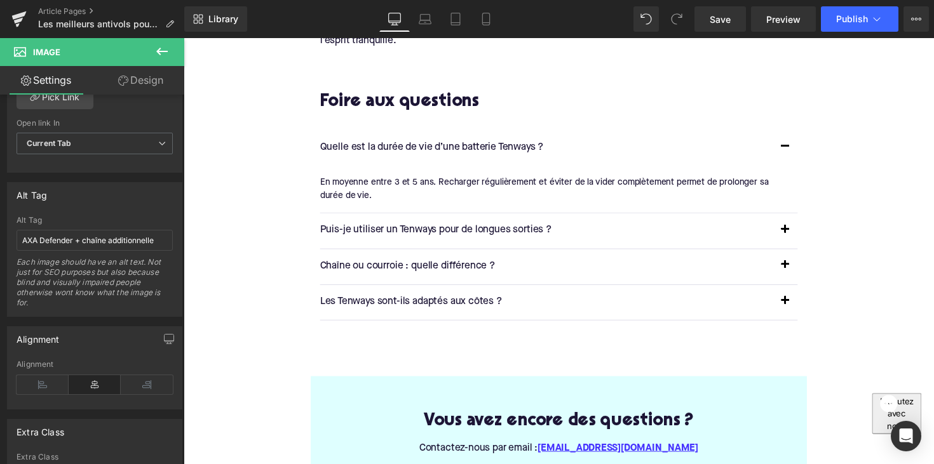
scroll to position [3190, 0]
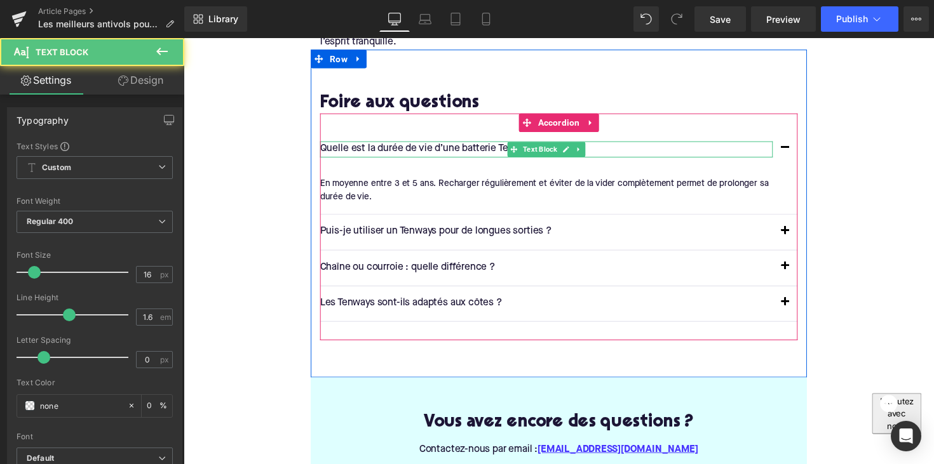
click at [437, 144] on p "Quelle est la durée de vie d’une batterie Tenways ?" at bounding box center [555, 152] width 464 height 17
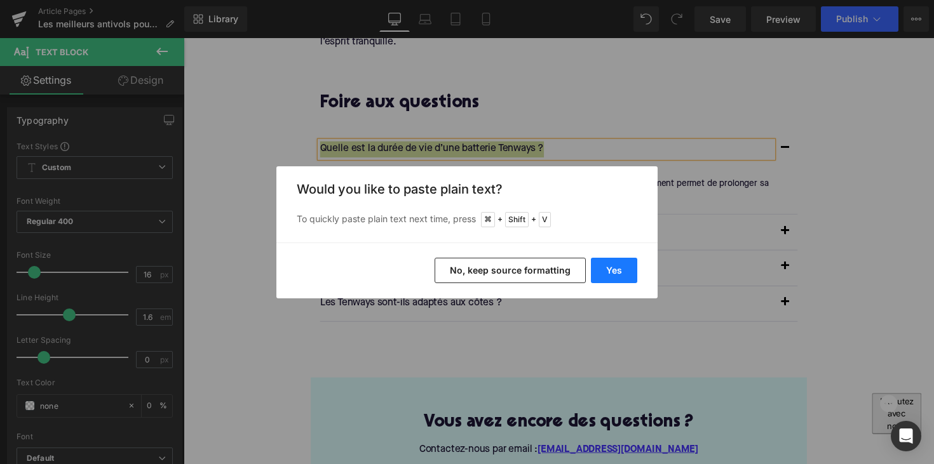
click at [608, 263] on button "Yes" at bounding box center [614, 270] width 46 height 25
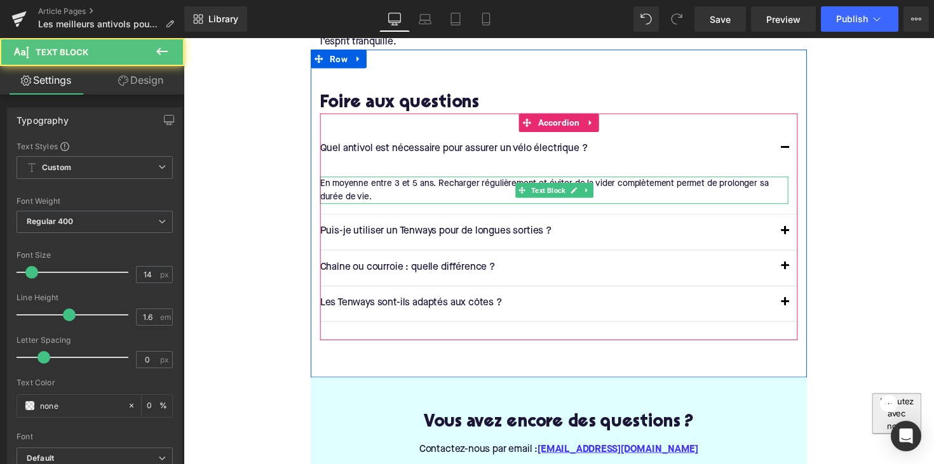
click at [442, 180] on div "En moyenne entre 3 et 5 ans. Recharger régulièrement et éviter de la vider comp…" at bounding box center [563, 194] width 480 height 29
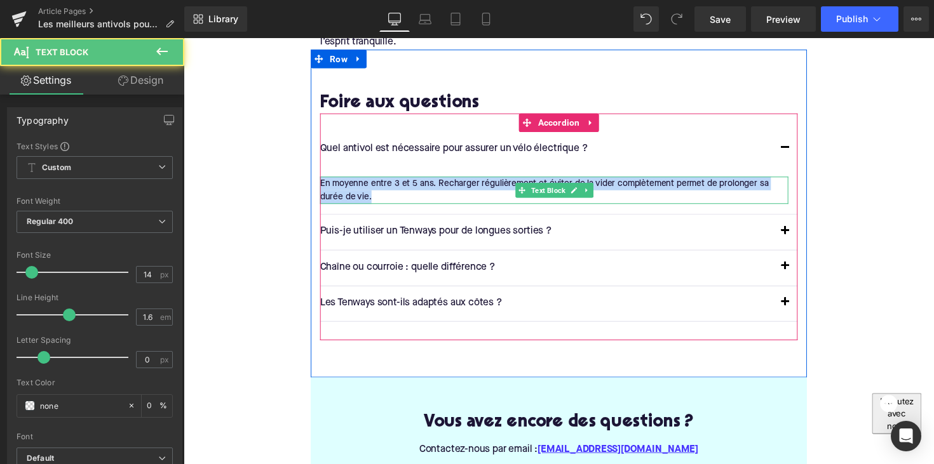
click at [442, 180] on div "En moyenne entre 3 et 5 ans. Recharger régulièrement et éviter de la vider comp…" at bounding box center [563, 194] width 480 height 29
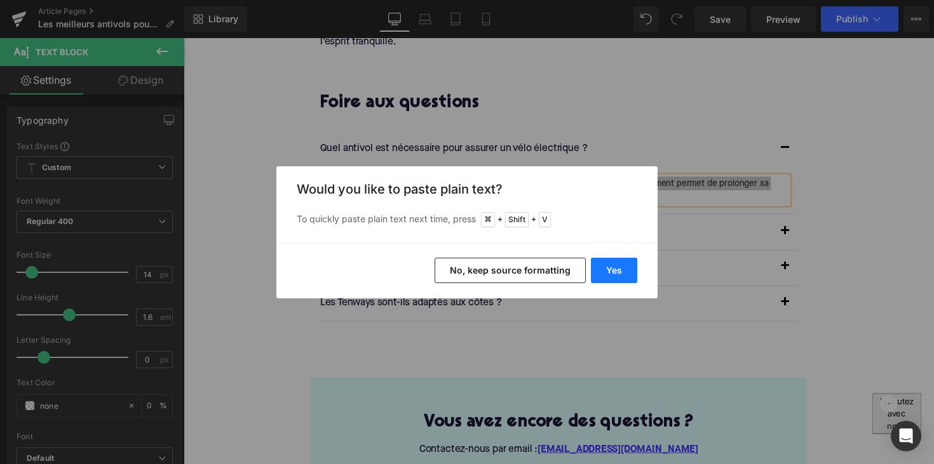
click at [600, 266] on button "Yes" at bounding box center [614, 270] width 46 height 25
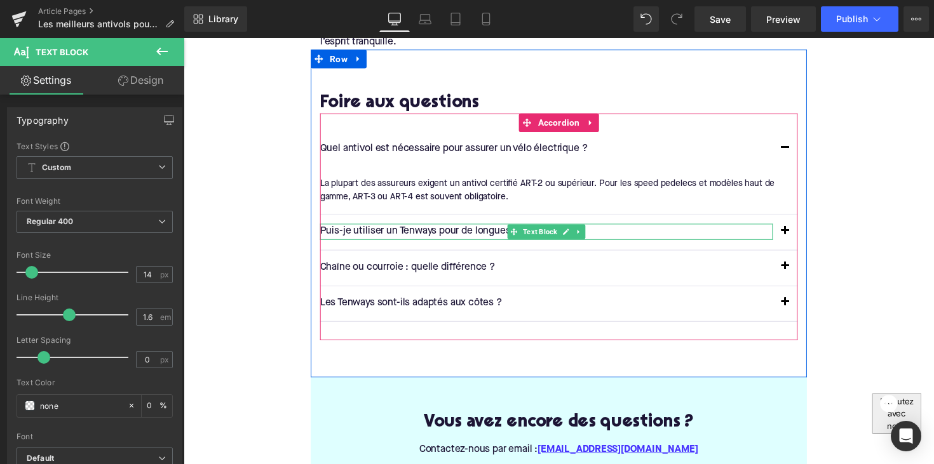
click at [413, 229] on p "Puis-je utiliser un Tenways pour de longues sorties ?" at bounding box center [555, 237] width 464 height 17
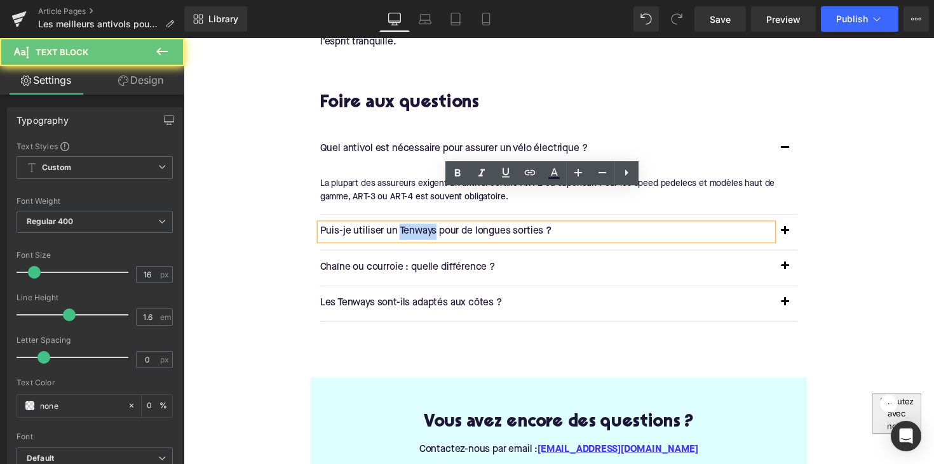
click at [413, 229] on p "Puis-je utiliser un Tenways pour de longues sorties ?" at bounding box center [555, 237] width 464 height 17
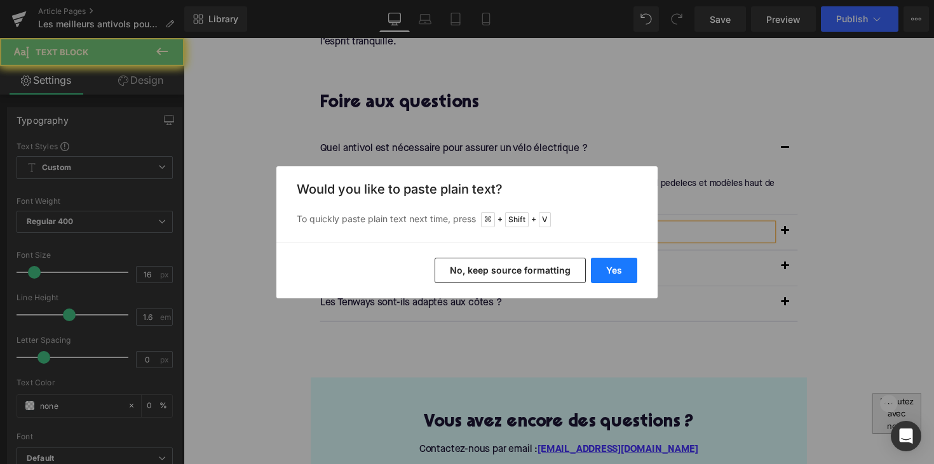
click at [612, 268] on button "Yes" at bounding box center [614, 270] width 46 height 25
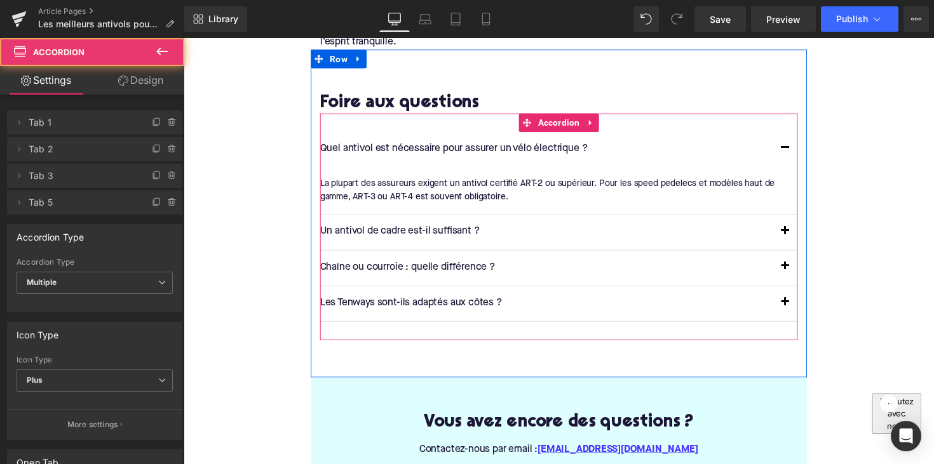
click at [799, 219] on button "button" at bounding box center [799, 237] width 25 height 36
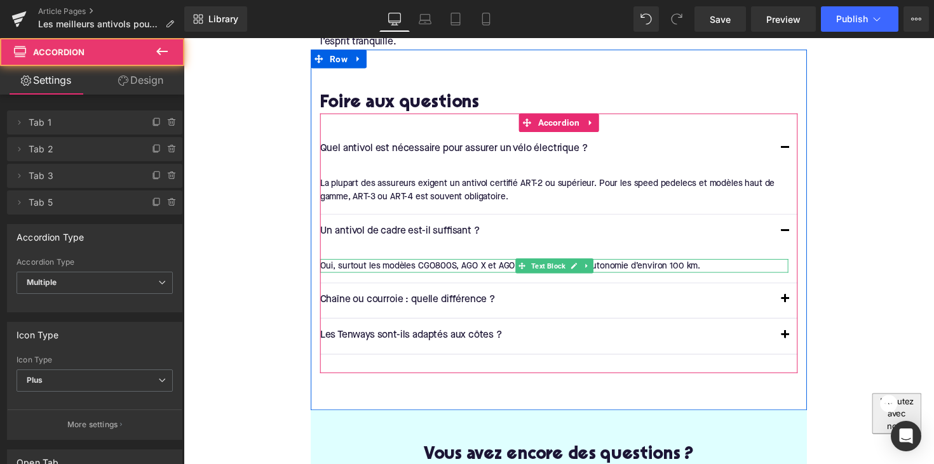
click at [442, 265] on div "Oui, surtout les modèles CGO800S, AGO X et AGO T, qui offrent une autonomie d’e…" at bounding box center [563, 272] width 480 height 14
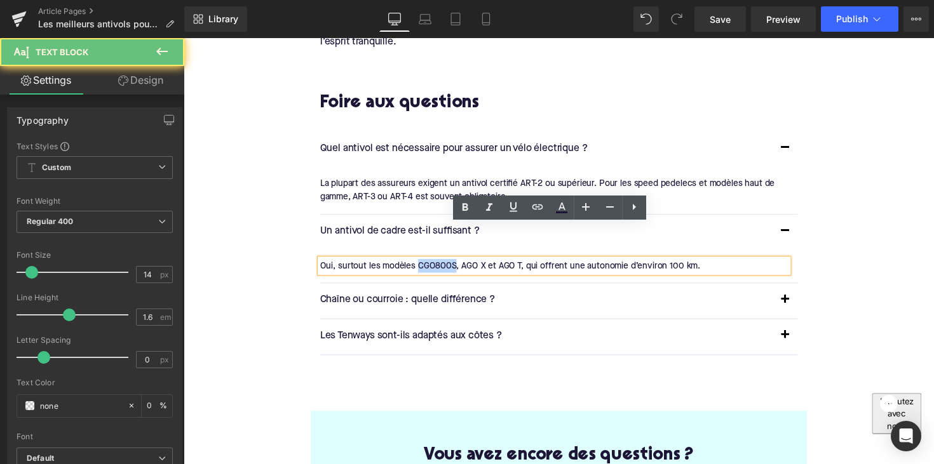
click at [442, 265] on div "Oui, surtout les modèles CGO800S, AGO X et AGO T, qui offrent une autonomie d’e…" at bounding box center [563, 272] width 480 height 14
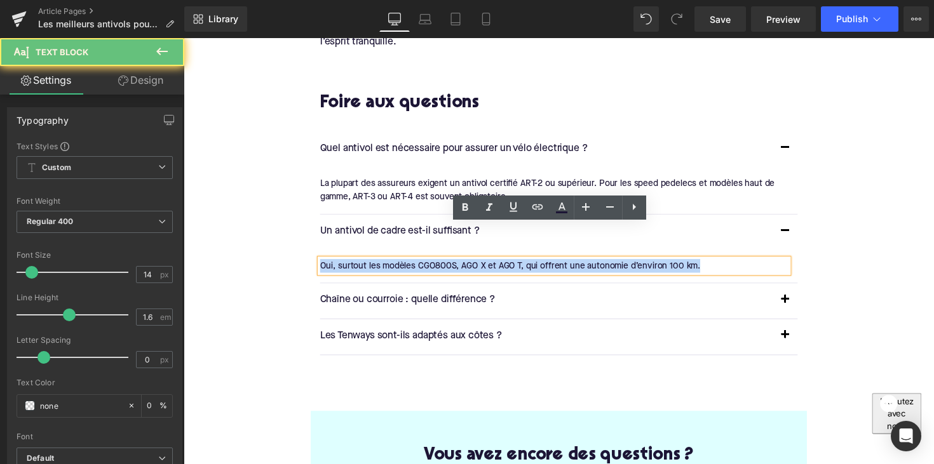
click at [442, 265] on div "Oui, surtout les modèles CGO800S, AGO X et AGO T, qui offrent une autonomie d’e…" at bounding box center [563, 272] width 480 height 14
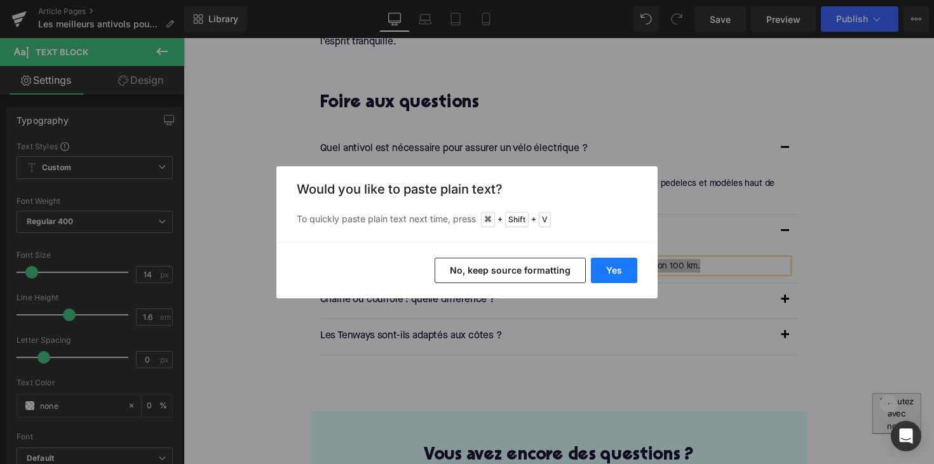
click at [609, 271] on button "Yes" at bounding box center [614, 270] width 46 height 25
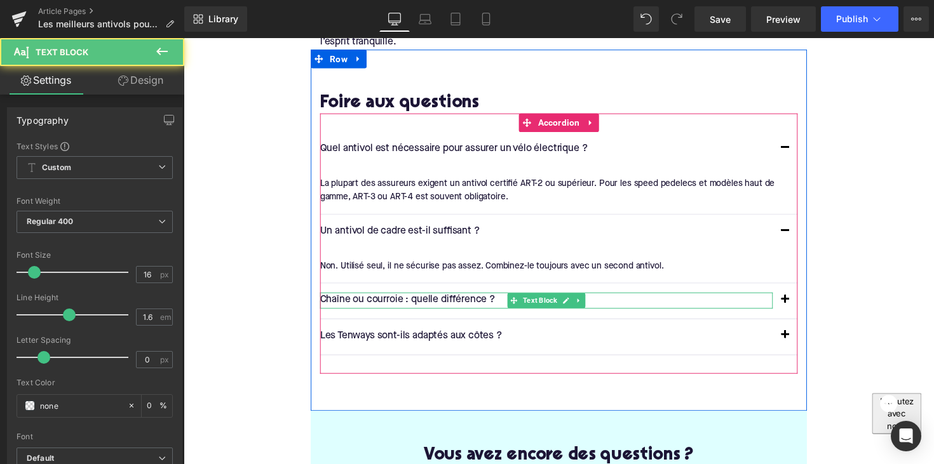
click at [466, 299] on p "Chaîne ou courroie : quelle différence ?" at bounding box center [555, 307] width 464 height 17
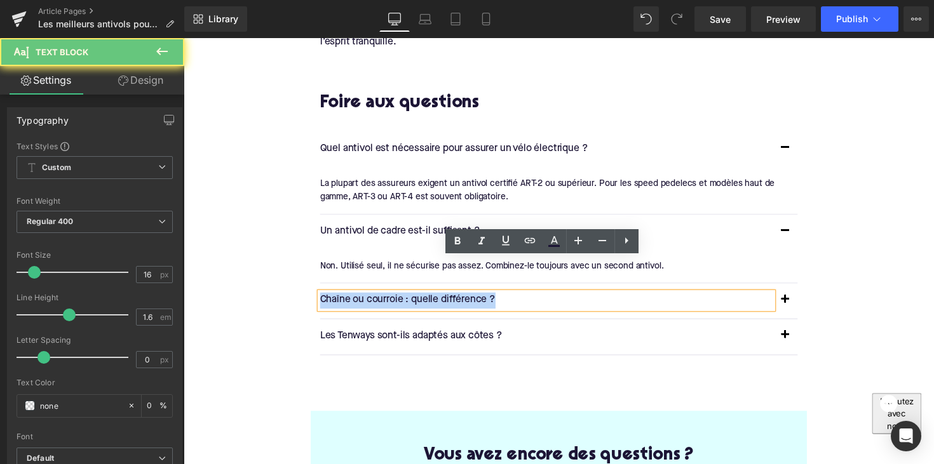
click at [466, 299] on p "Chaîne ou courroie : quelle différence ?" at bounding box center [555, 307] width 464 height 17
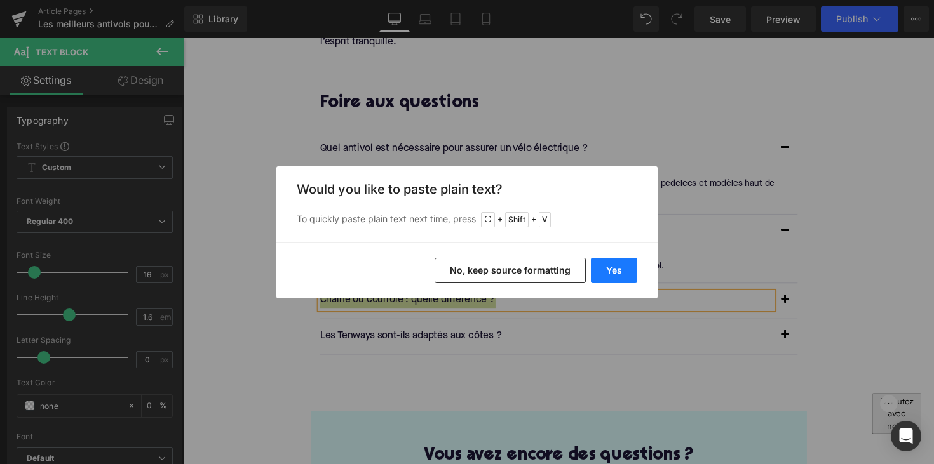
click at [612, 272] on button "Yes" at bounding box center [614, 270] width 46 height 25
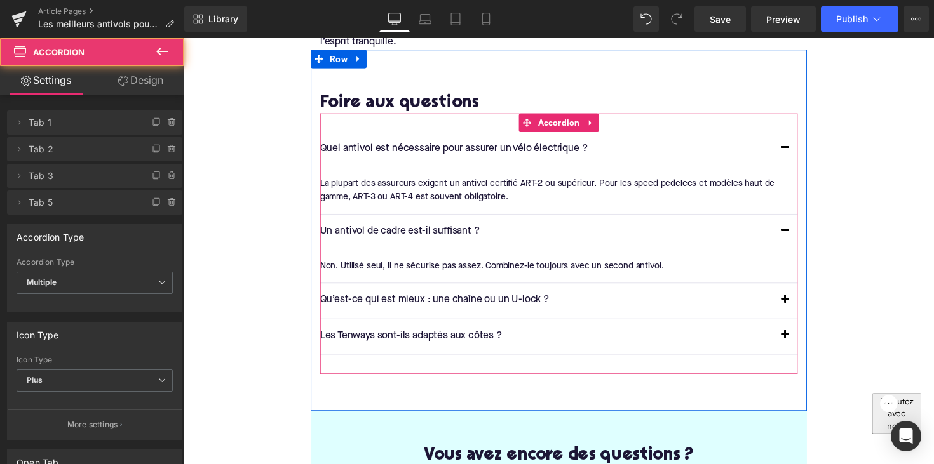
click at [799, 290] on button "button" at bounding box center [799, 308] width 25 height 36
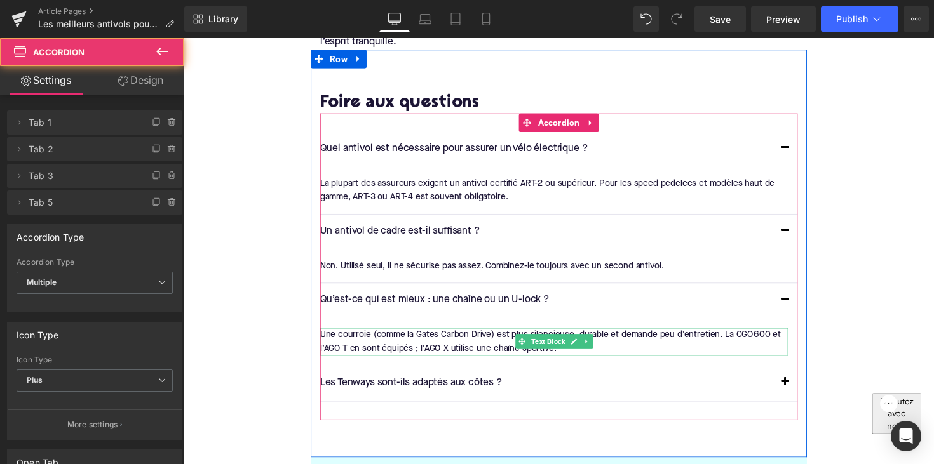
click at [426, 336] on div "Une courroie (comme la Gates Carbon Drive) est plus silencieuse, durable et dem…" at bounding box center [563, 350] width 480 height 29
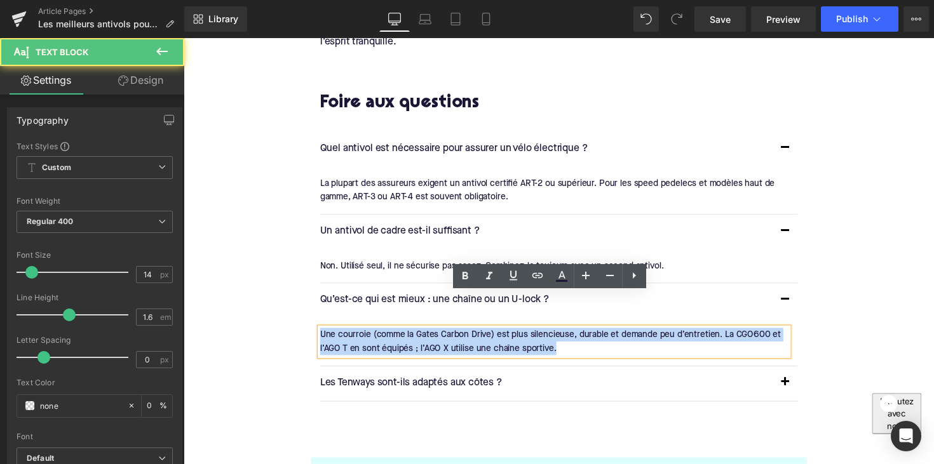
click at [426, 336] on div "Une courroie (comme la Gates Carbon Drive) est plus silencieuse, durable et dem…" at bounding box center [563, 350] width 480 height 29
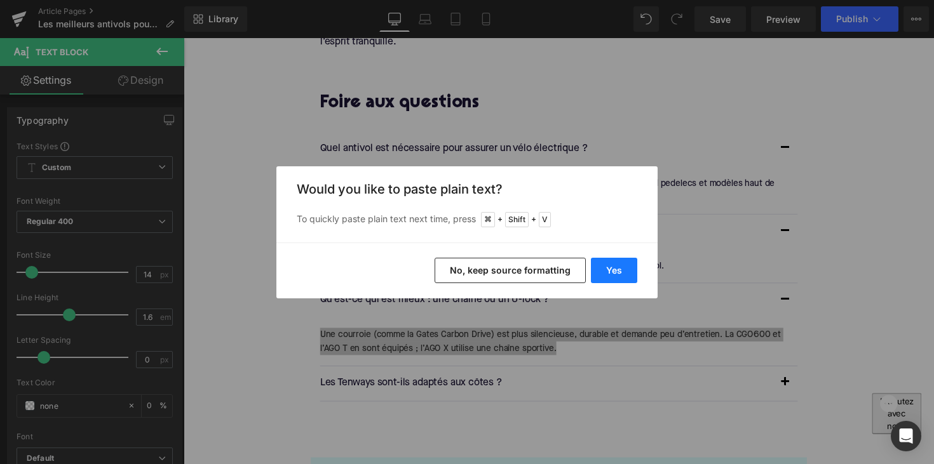
click at [607, 275] on button "Yes" at bounding box center [614, 270] width 46 height 25
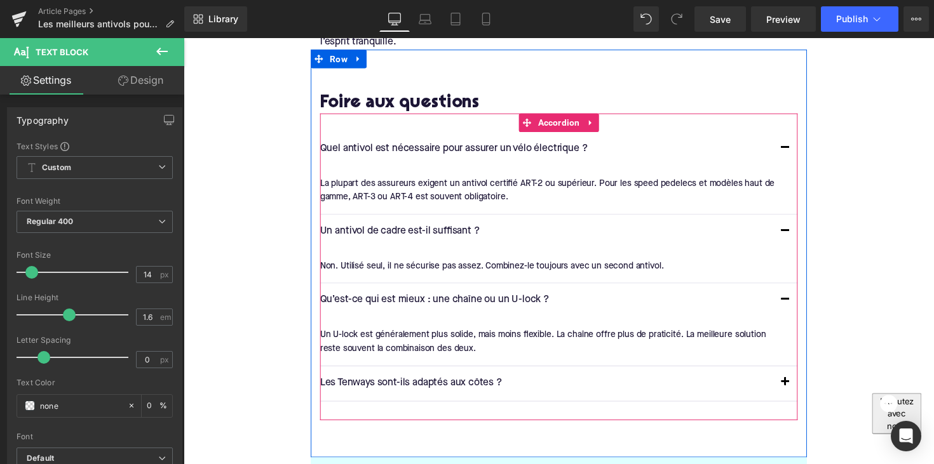
click at [469, 384] on div "Les Tenways sont-ils adaptés aux côtes ? Text Block" at bounding box center [555, 392] width 464 height 17
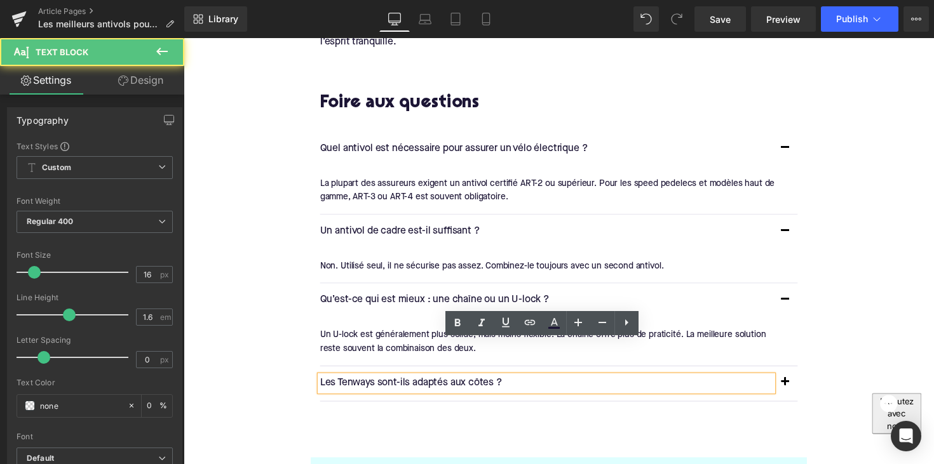
click at [471, 384] on p "Les Tenways sont-ils adaptés aux côtes ?" at bounding box center [555, 392] width 464 height 17
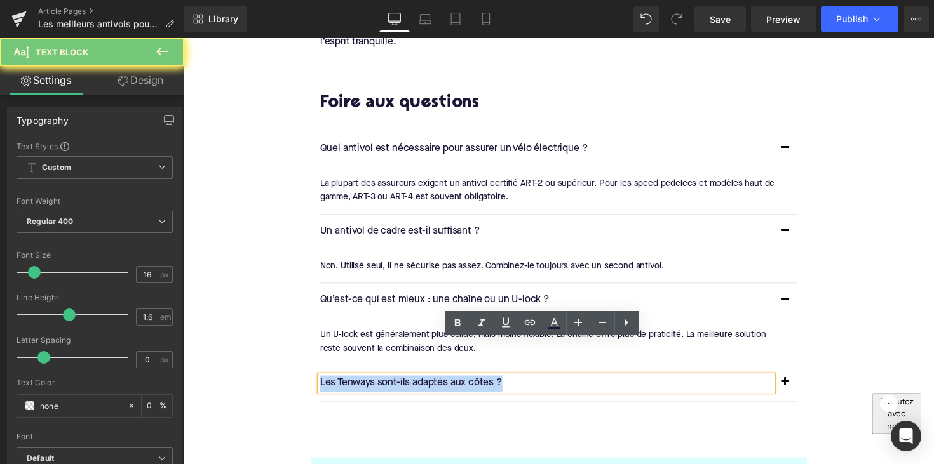
click at [471, 384] on p "Les Tenways sont-ils adaptés aux côtes ?" at bounding box center [555, 392] width 464 height 17
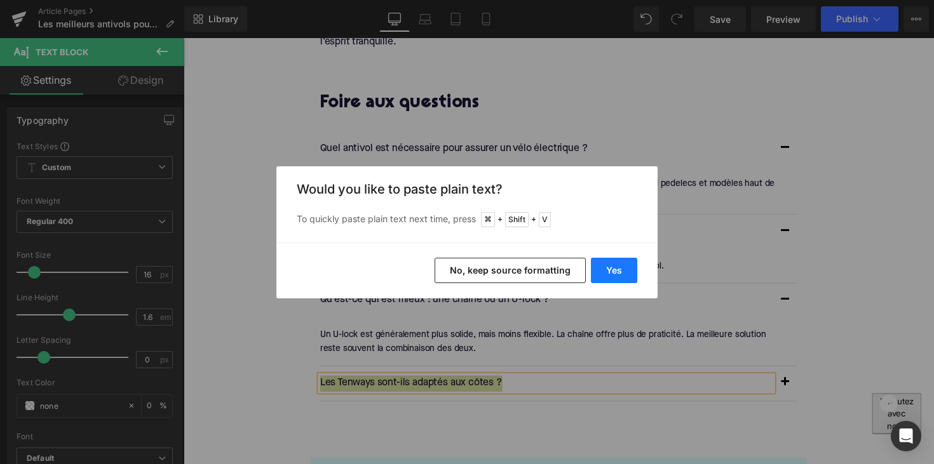
click at [604, 273] on button "Yes" at bounding box center [614, 270] width 46 height 25
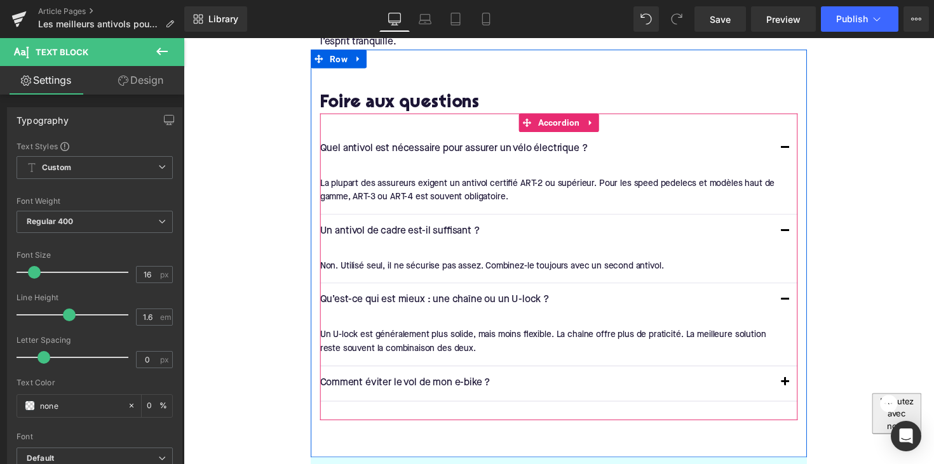
click at [800, 395] on span "button" at bounding box center [800, 395] width 0 height 0
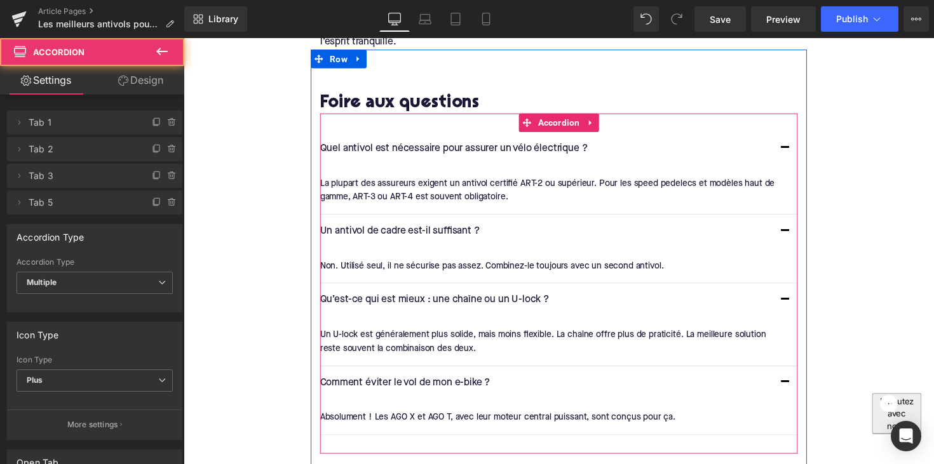
click at [440, 410] on article "Absolument ! Les AGO X et AGO T, avec leur moteur central puissant, sont conçus…" at bounding box center [567, 427] width 489 height 34
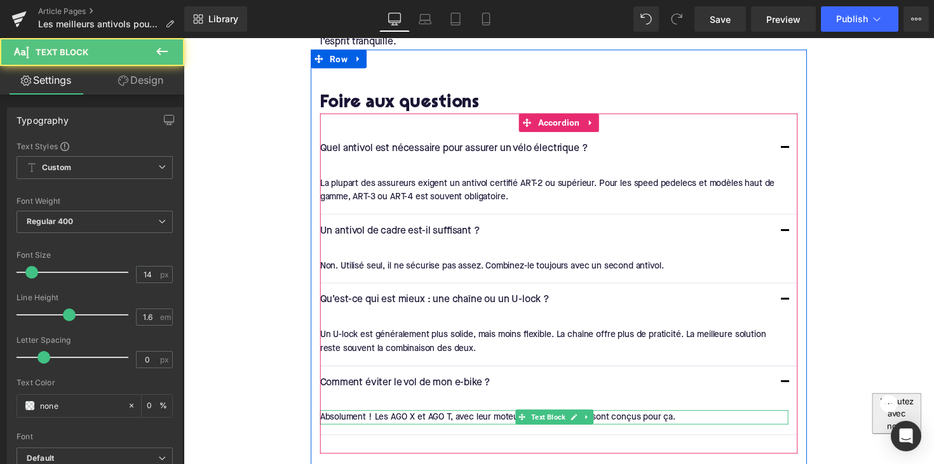
click at [451, 420] on div "Absolument ! Les AGO X et AGO T, avec leur moteur central puissant, sont conçus…" at bounding box center [563, 427] width 480 height 14
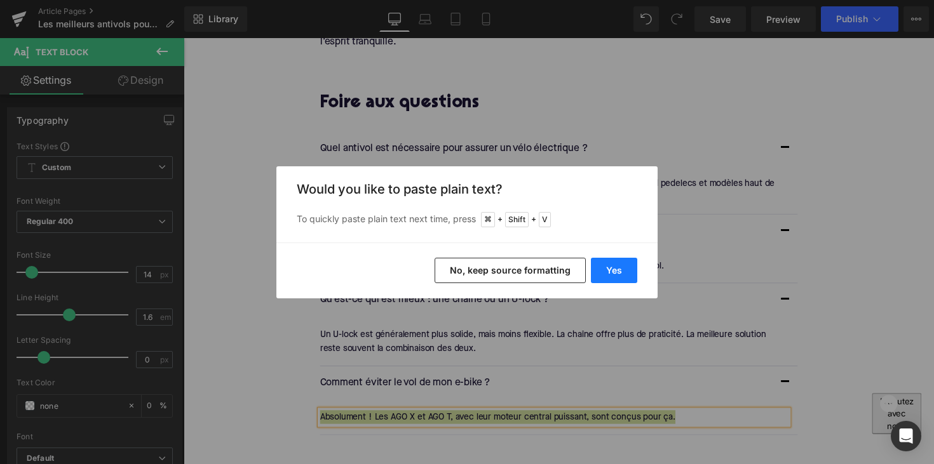
click at [617, 265] on button "Yes" at bounding box center [614, 270] width 46 height 25
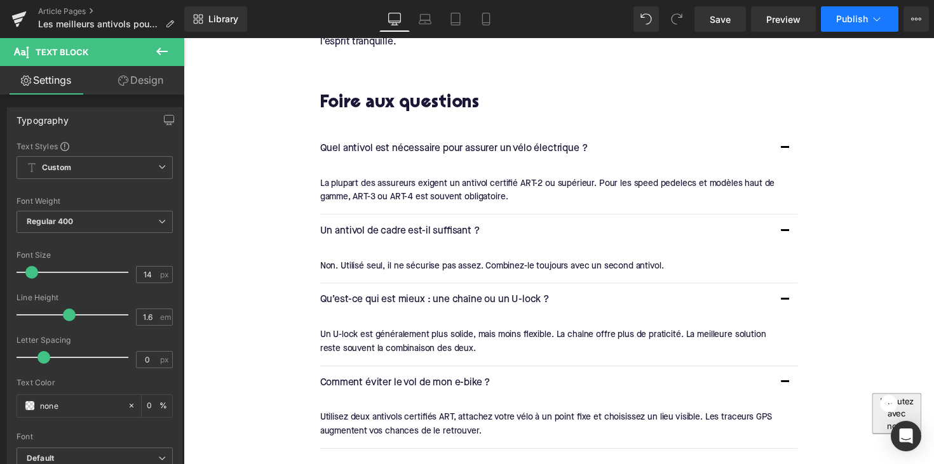
click at [833, 18] on button "Publish" at bounding box center [860, 18] width 78 height 25
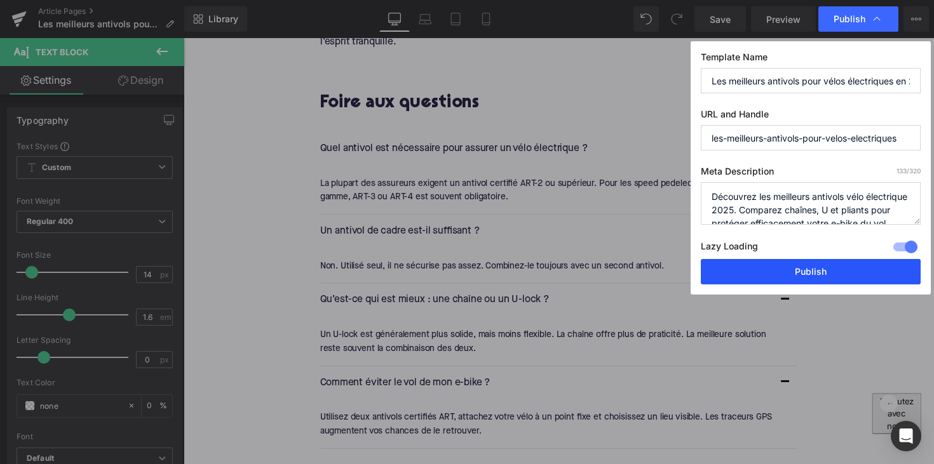
click at [781, 270] on button "Publish" at bounding box center [811, 271] width 220 height 25
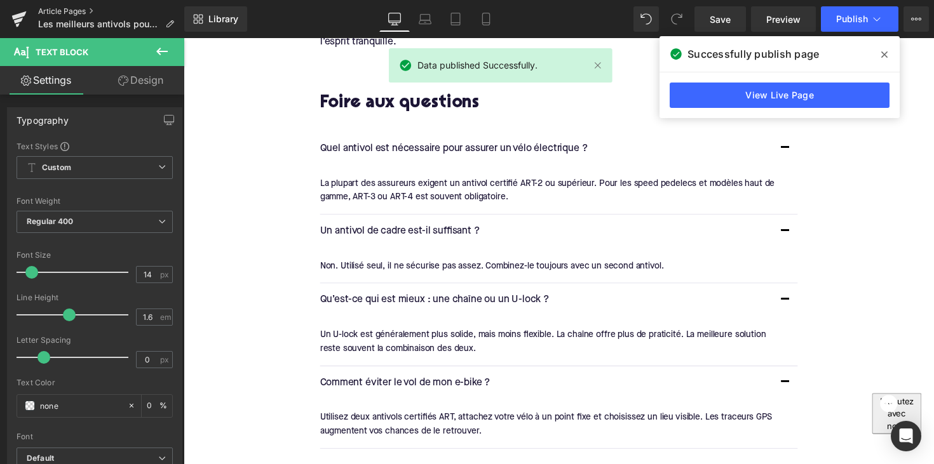
click at [64, 10] on link "Article Pages" at bounding box center [111, 11] width 146 height 10
